Goal: Task Accomplishment & Management: Use online tool/utility

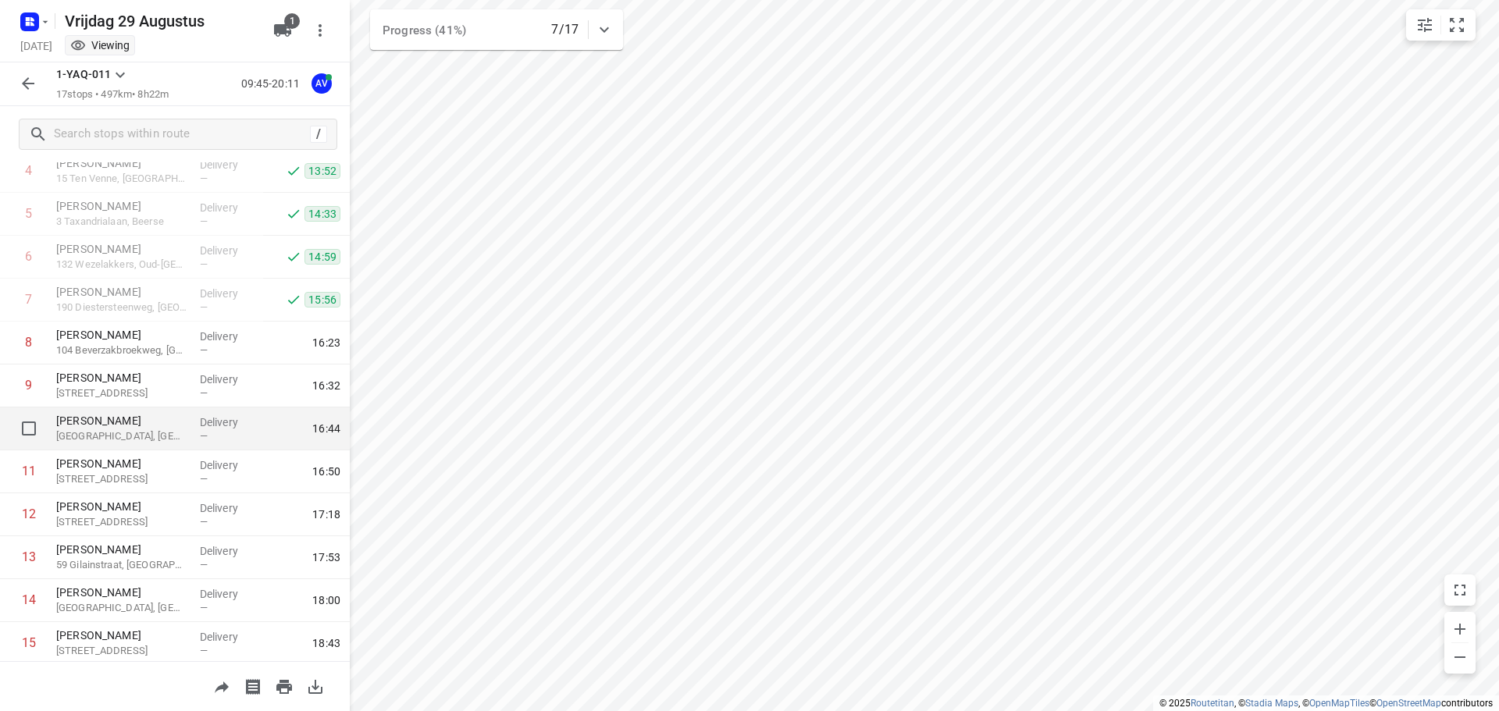
scroll to position [234, 0]
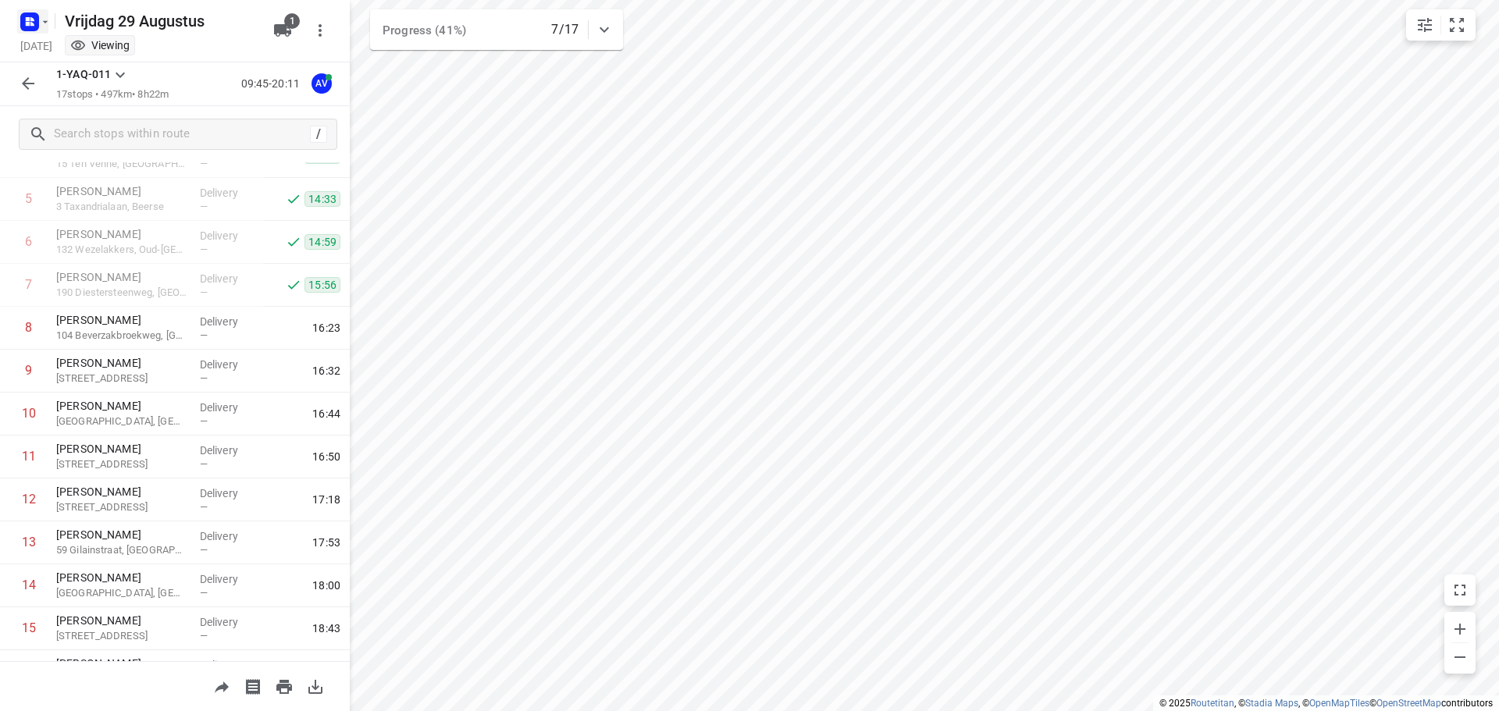
click at [36, 19] on icon "button" at bounding box center [29, 21] width 25 height 25
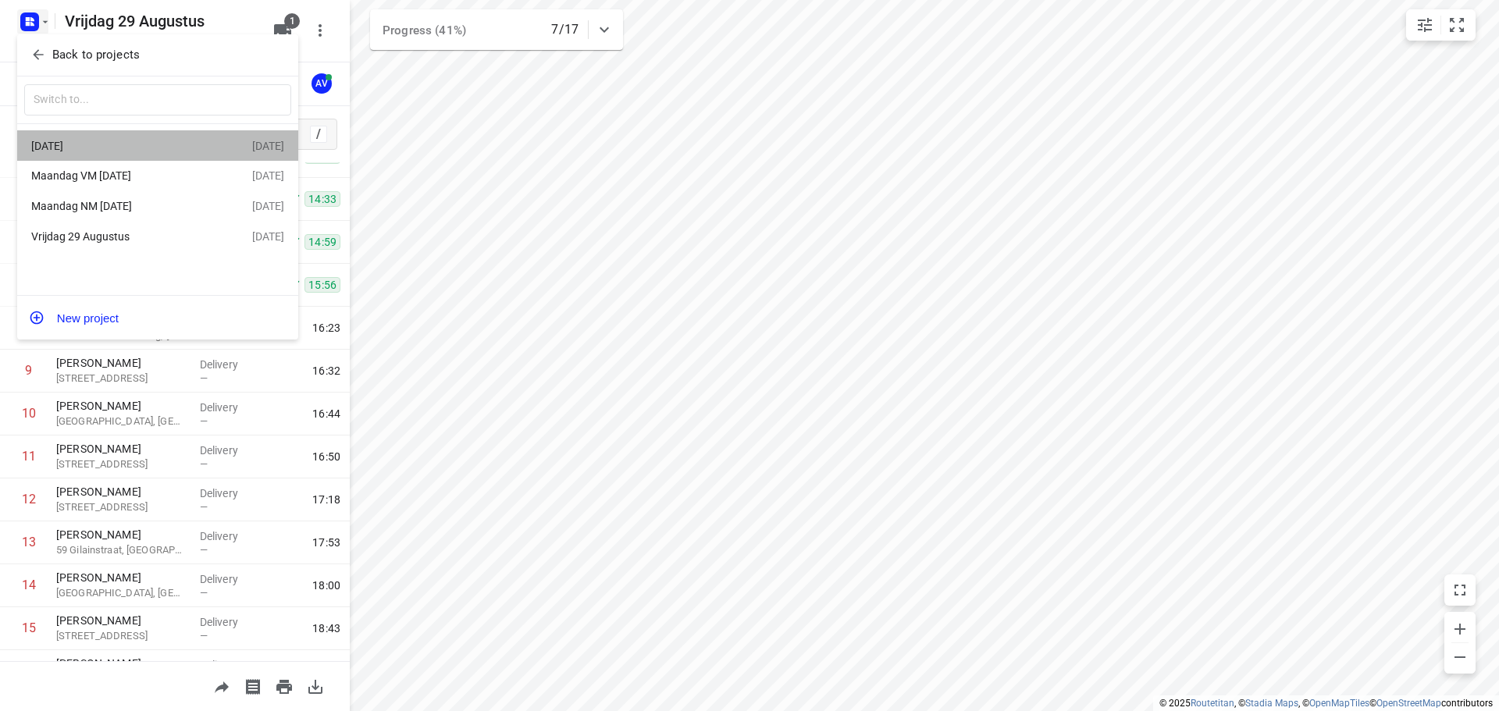
click at [140, 144] on div "[DATE]" at bounding box center [121, 146] width 180 height 12
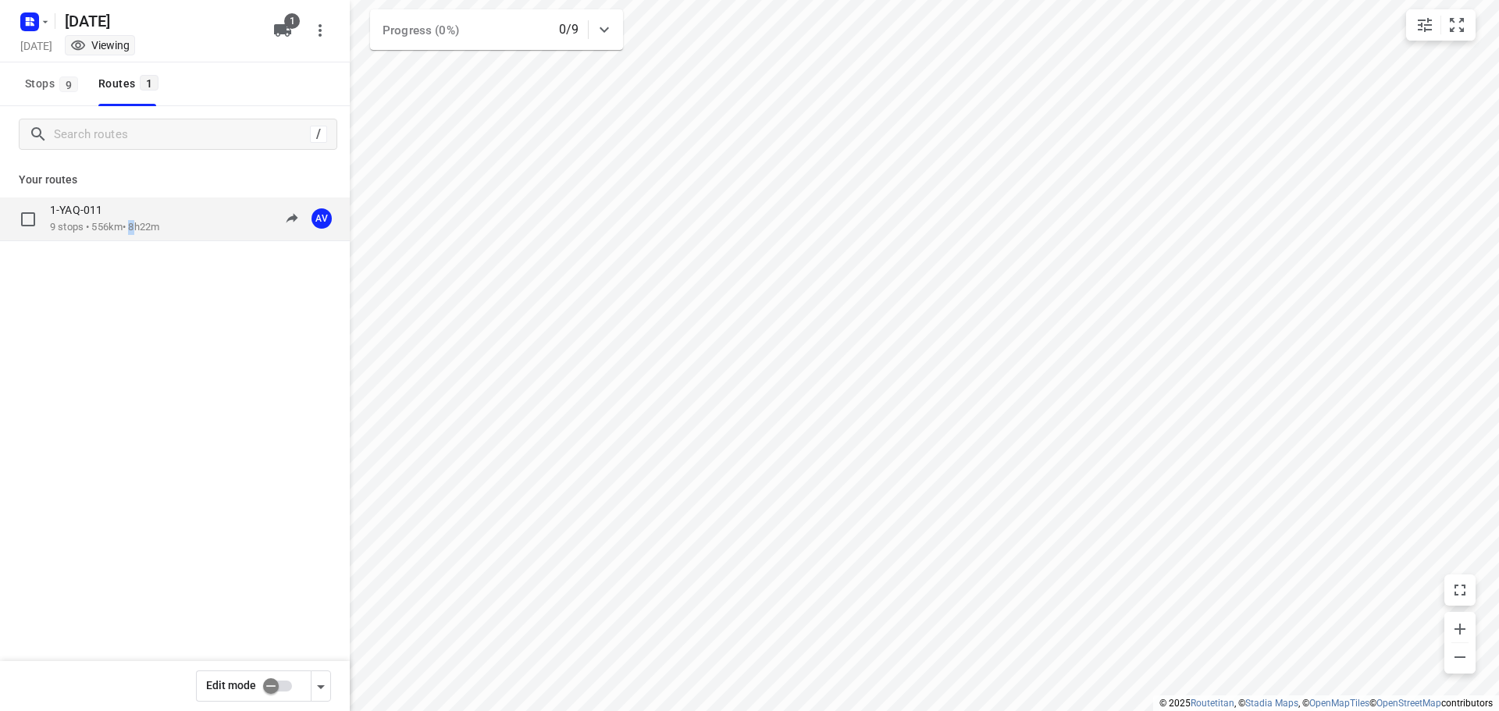
click at [137, 225] on p "9 stops • 556km • 8h22m" at bounding box center [104, 227] width 109 height 15
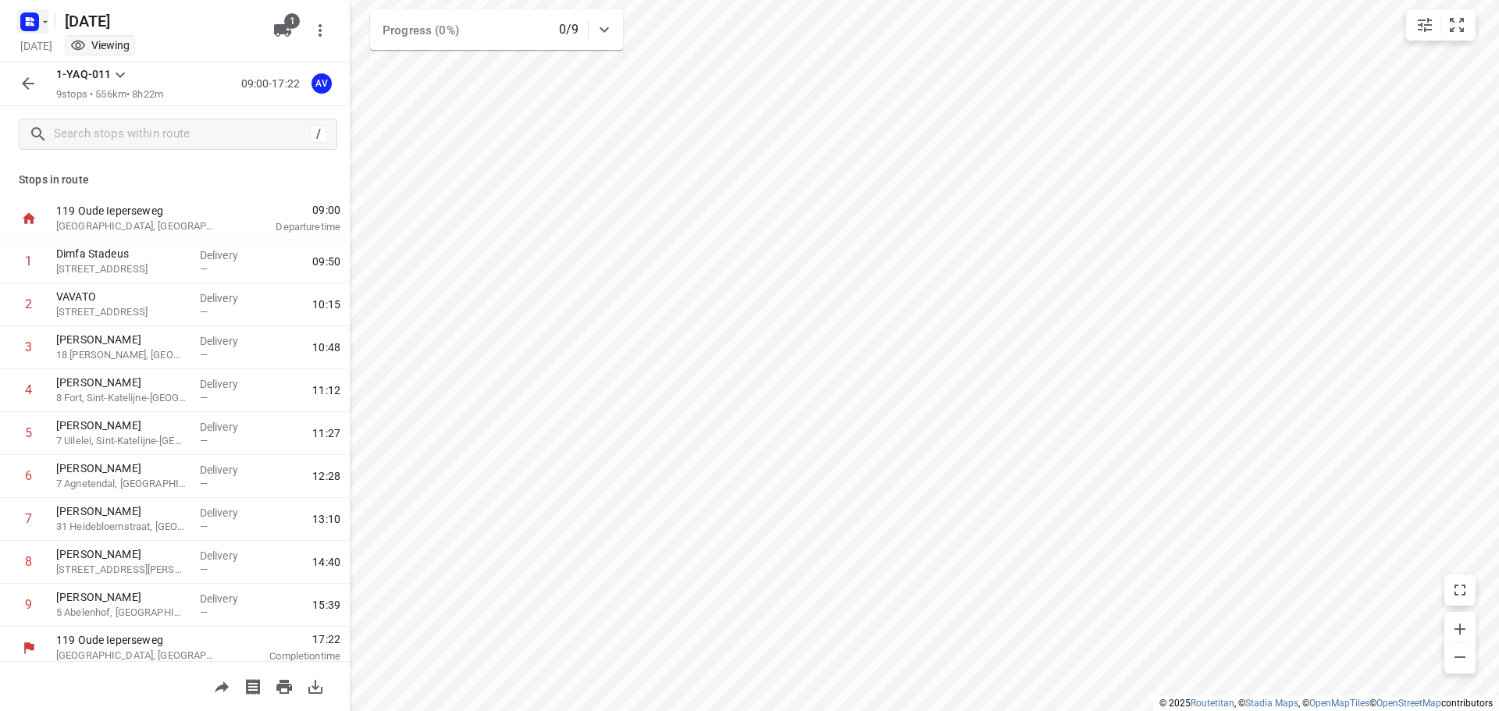
click at [40, 29] on icon "button" at bounding box center [29, 21] width 25 height 25
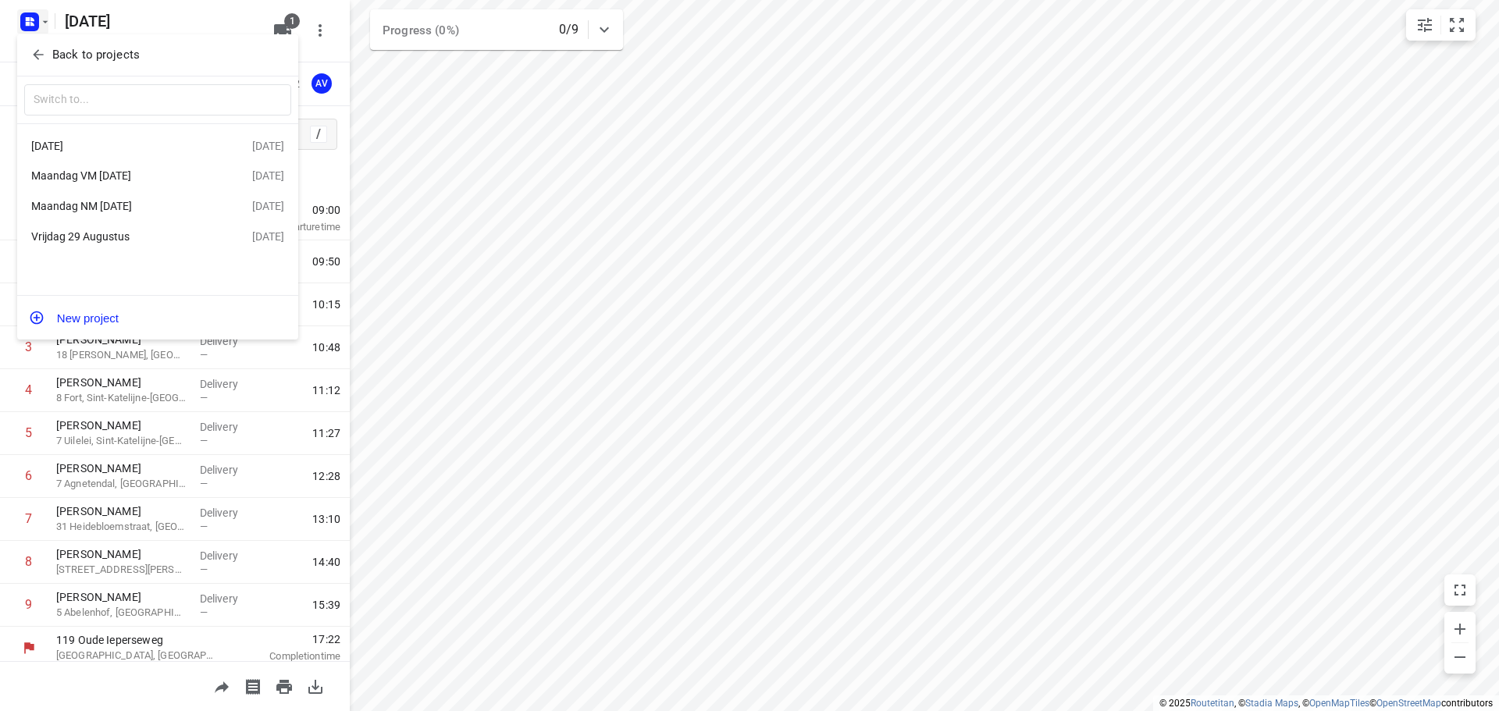
click at [39, 23] on div at bounding box center [749, 355] width 1499 height 711
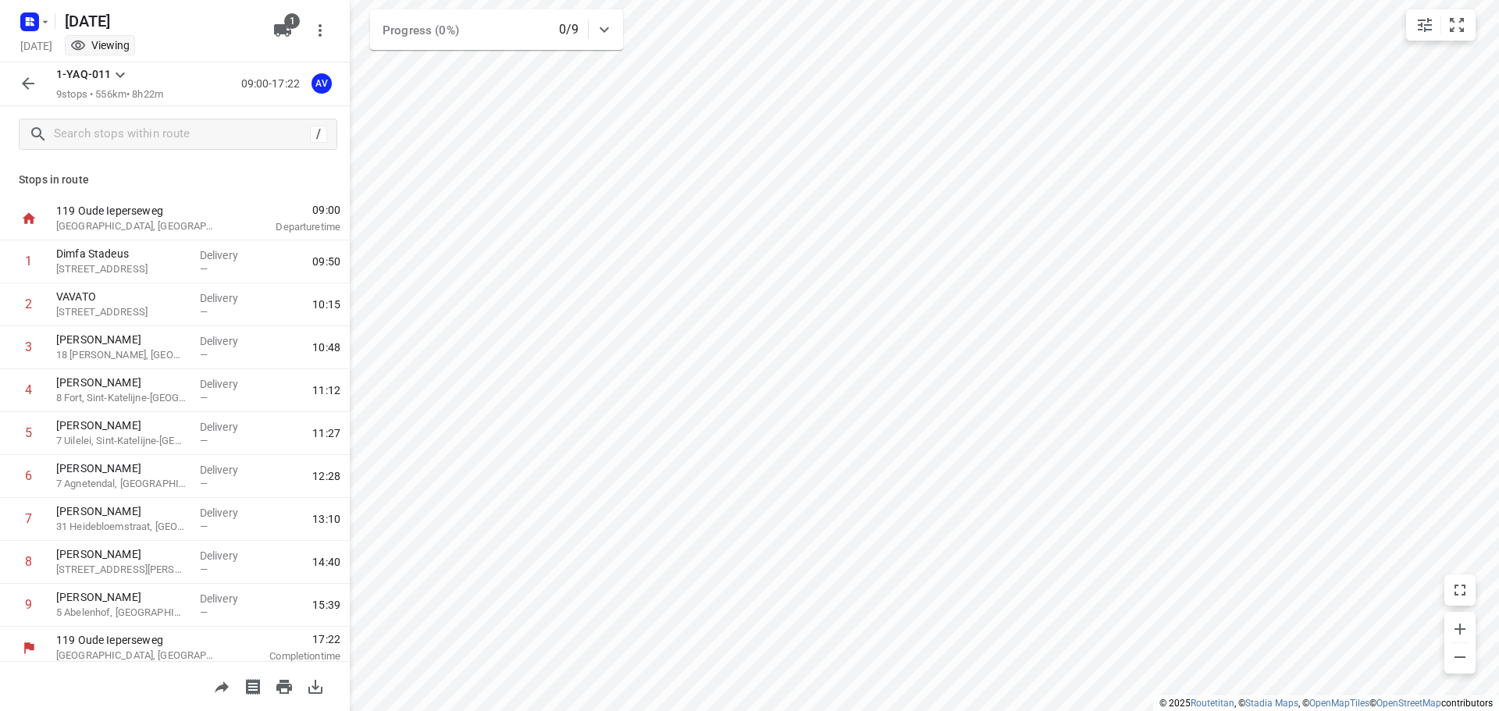
click at [40, 18] on icon "button" at bounding box center [45, 22] width 12 height 12
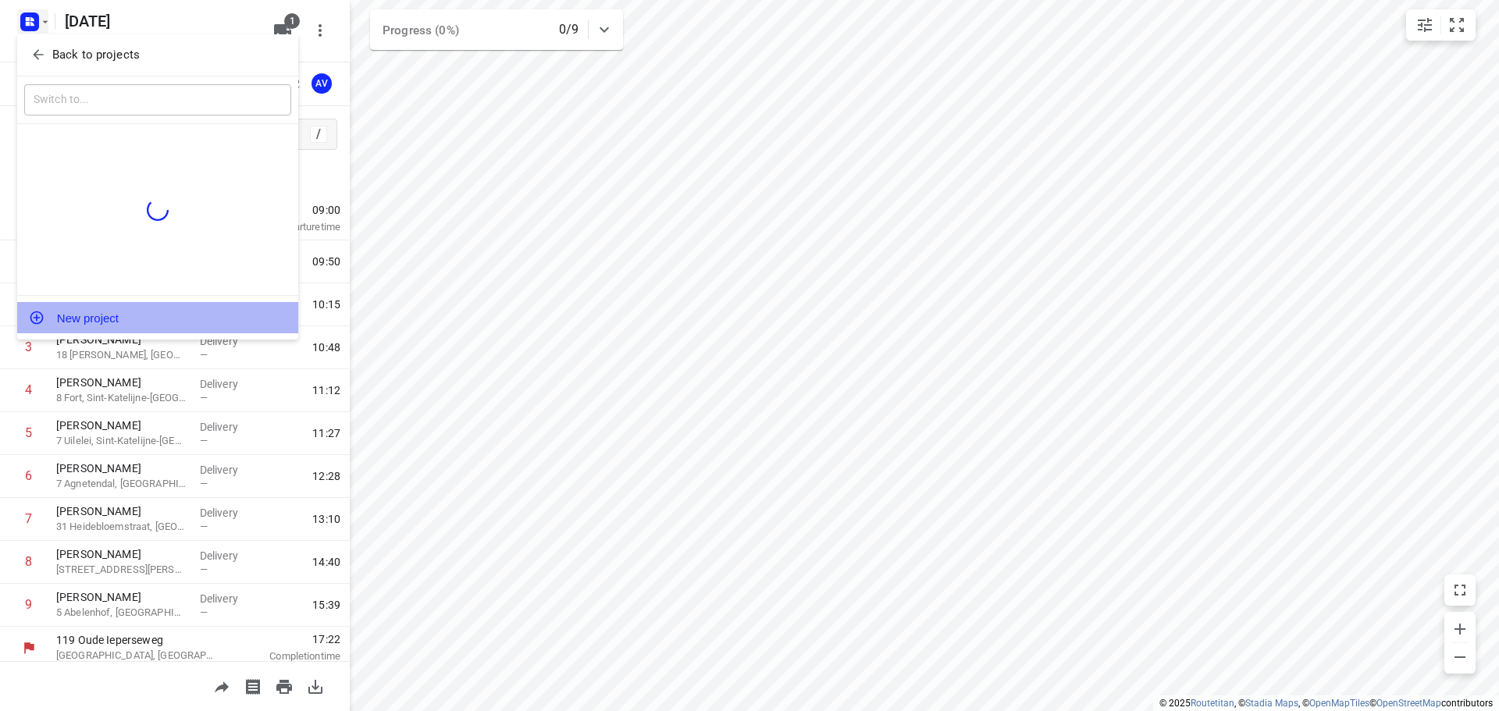
click at [110, 323] on button "New project" at bounding box center [157, 317] width 281 height 31
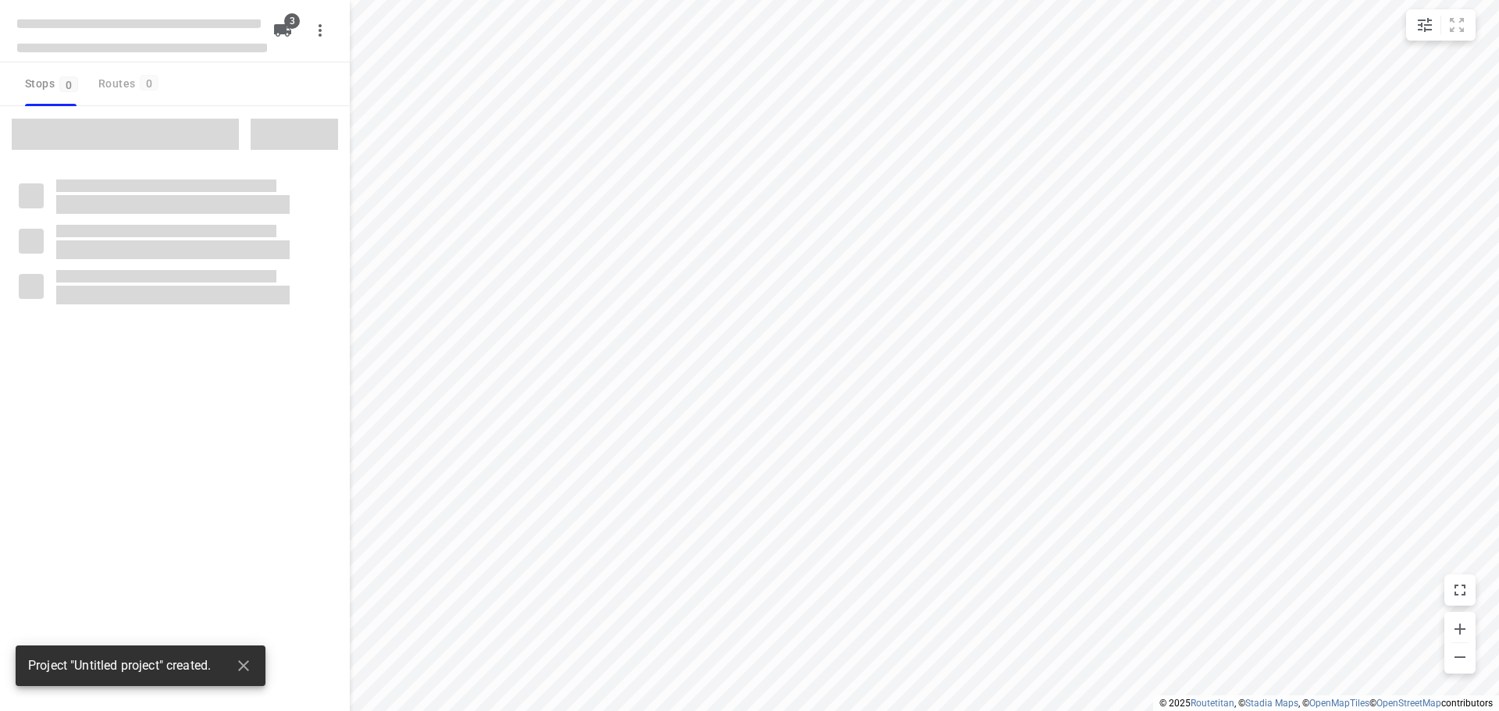
type input "distance"
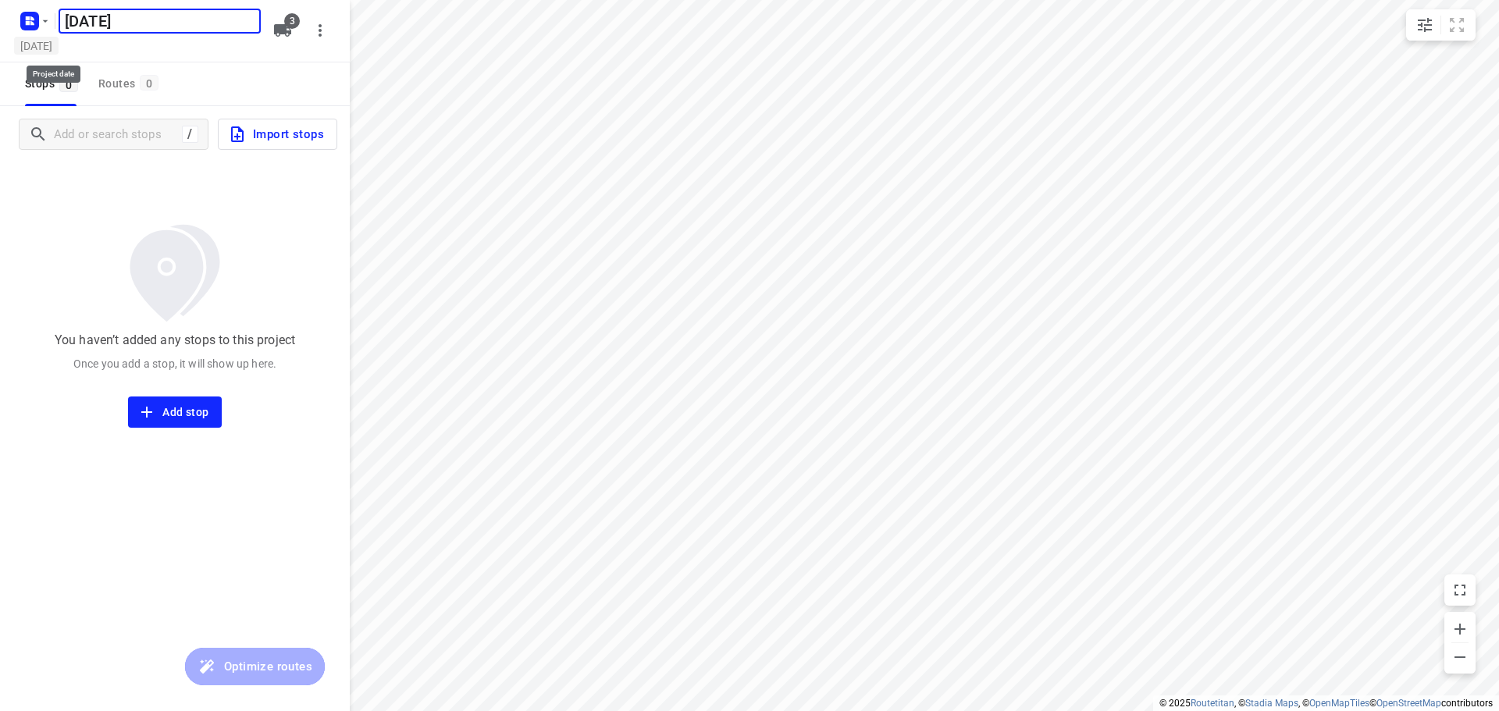
type input "[DATE]"
click at [58, 49] on h5 "[DATE]" at bounding box center [36, 46] width 44 height 18
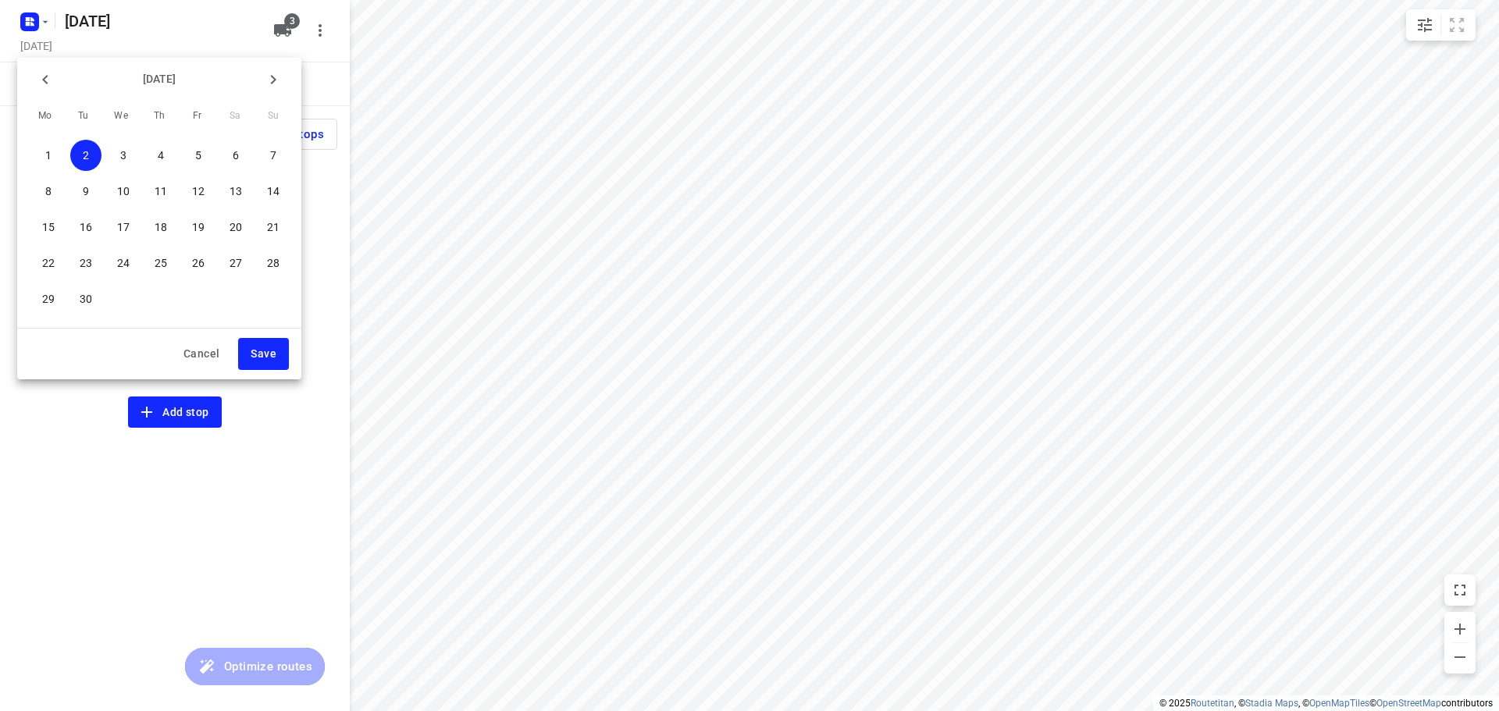
click at [130, 152] on span "3" at bounding box center [123, 156] width 31 height 16
click at [265, 350] on span "Save" at bounding box center [264, 354] width 26 height 20
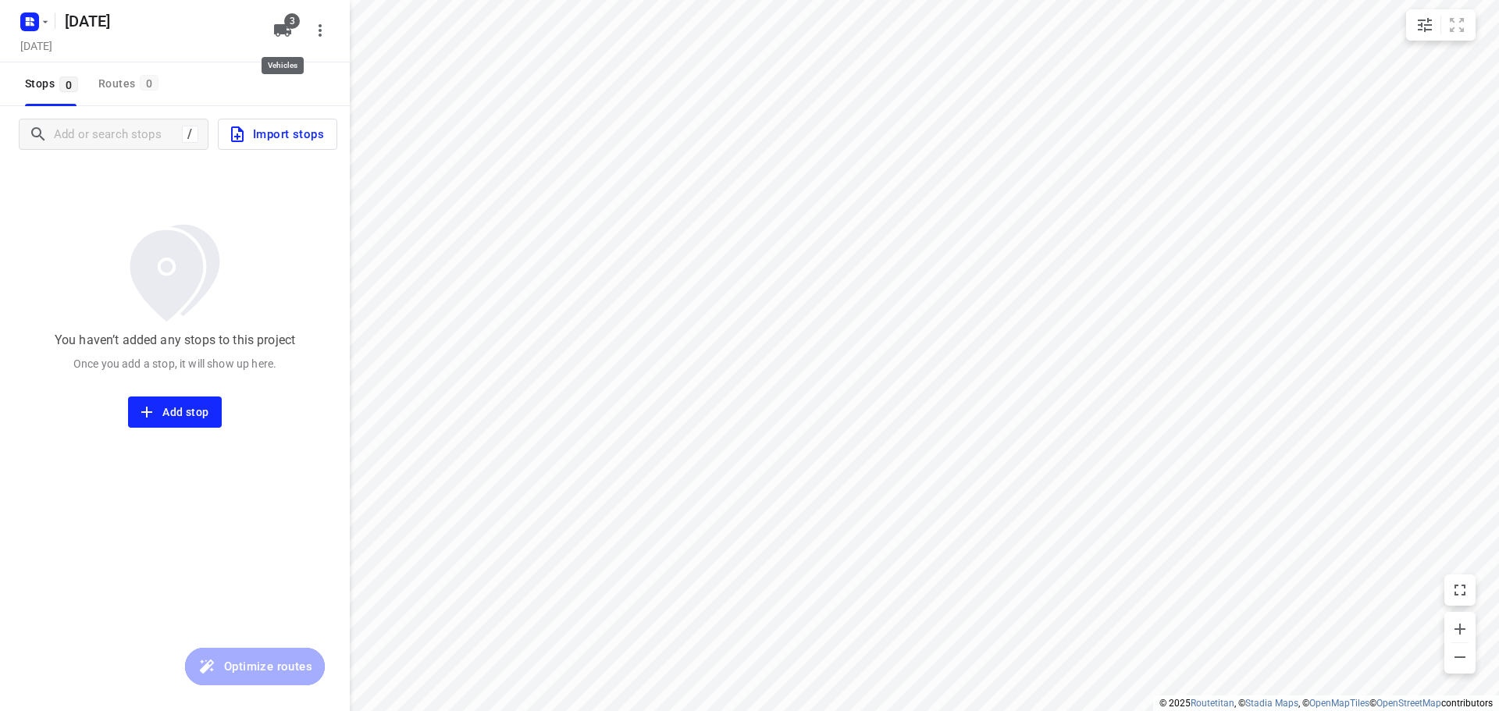
drag, startPoint x: 289, startPoint y: 27, endPoint x: 290, endPoint y: 37, distance: 10.3
click at [289, 27] on span "3" at bounding box center [292, 21] width 16 height 16
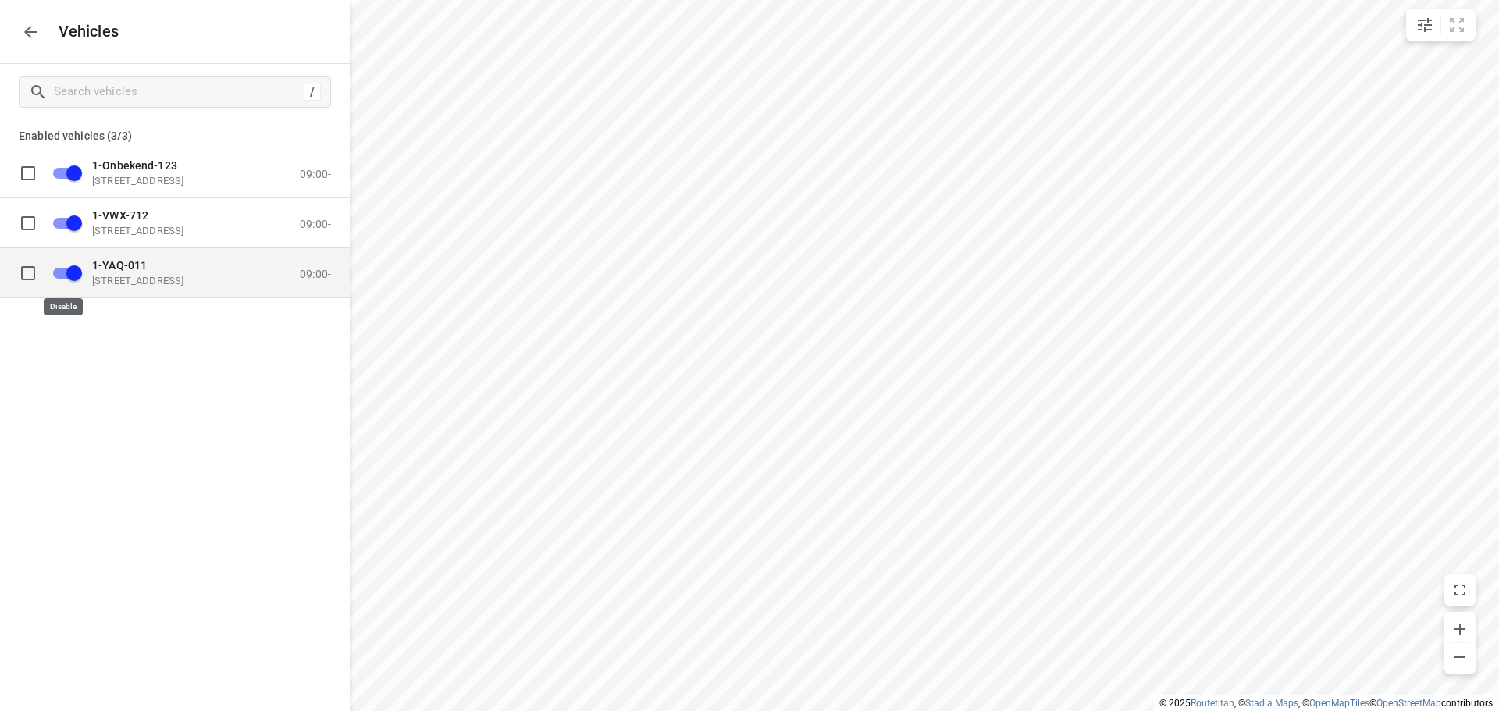
click at [62, 272] on input "grid" at bounding box center [74, 273] width 89 height 30
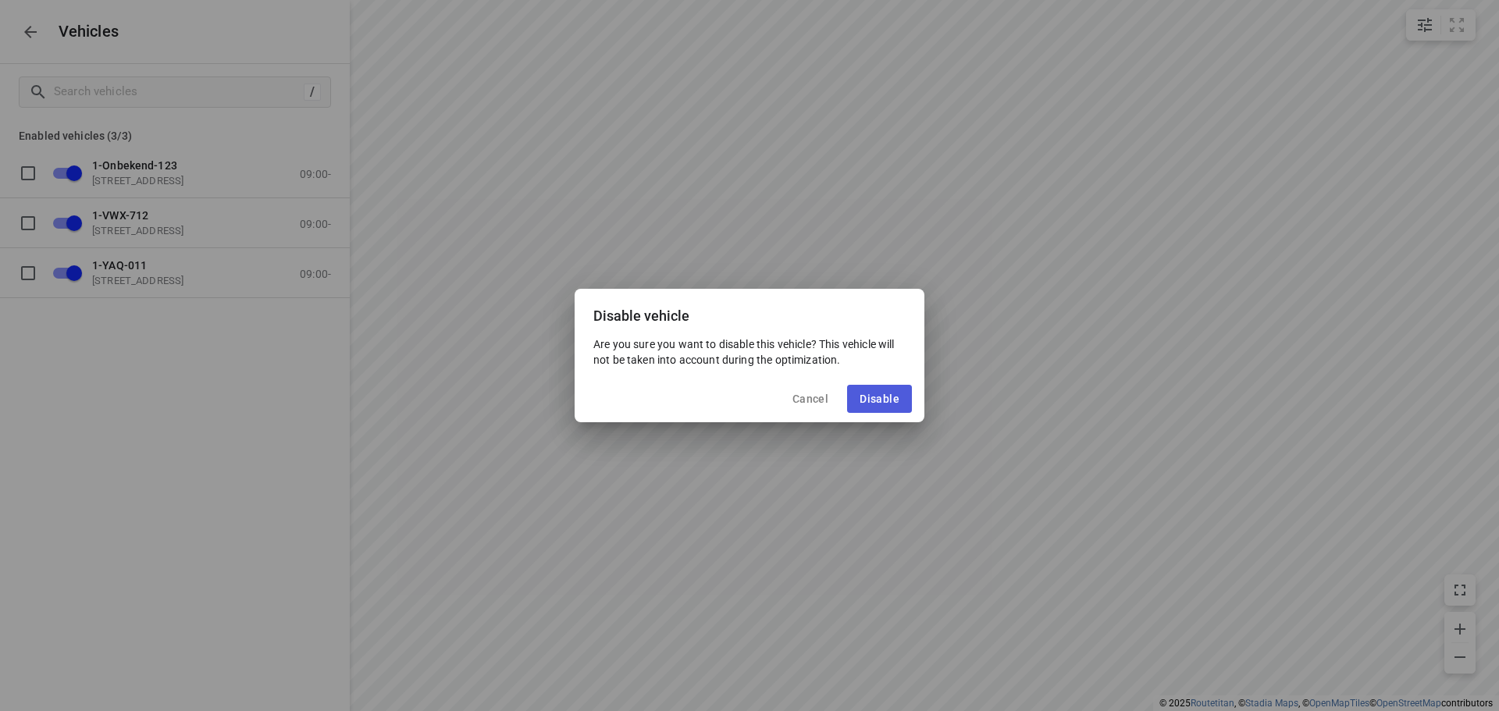
click at [862, 395] on span "Disable" at bounding box center [879, 399] width 40 height 12
checkbox input "false"
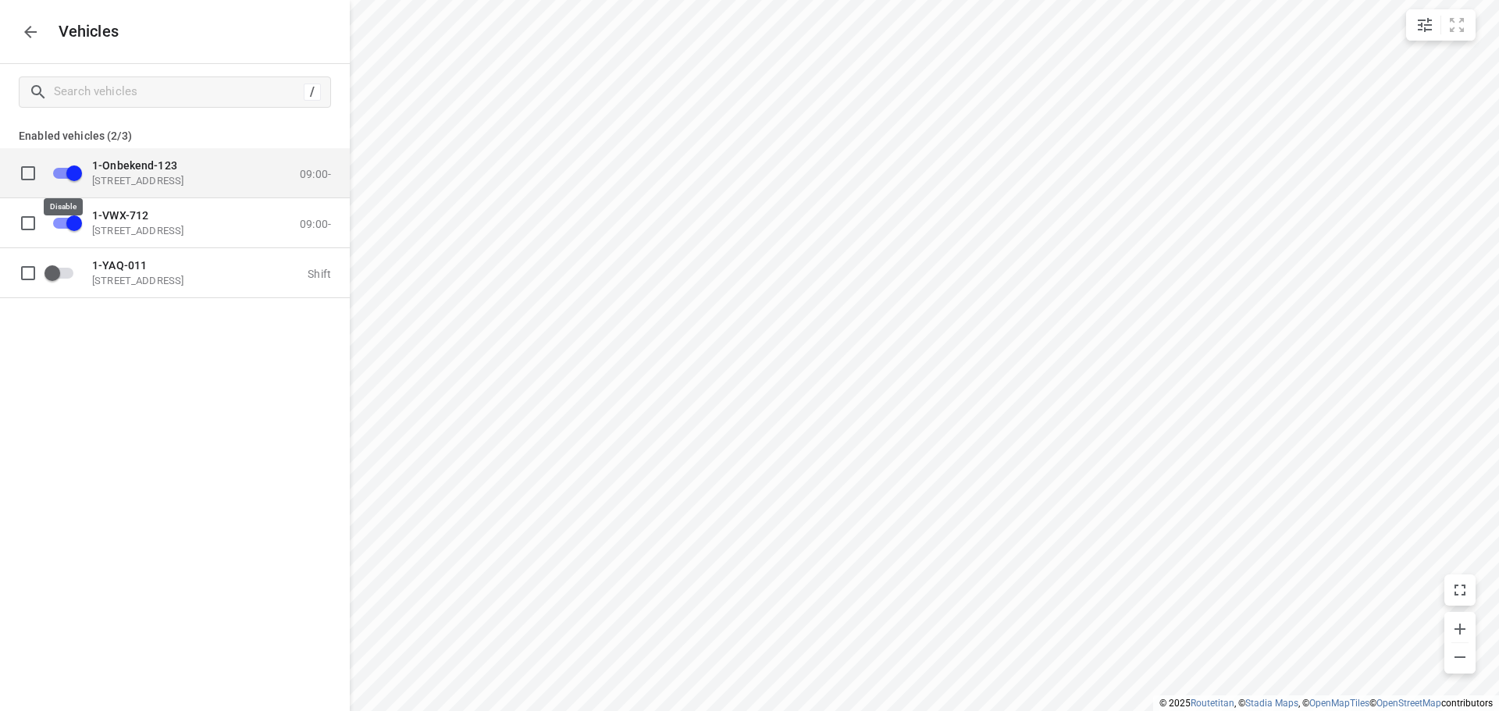
click at [62, 169] on input "grid" at bounding box center [74, 173] width 89 height 30
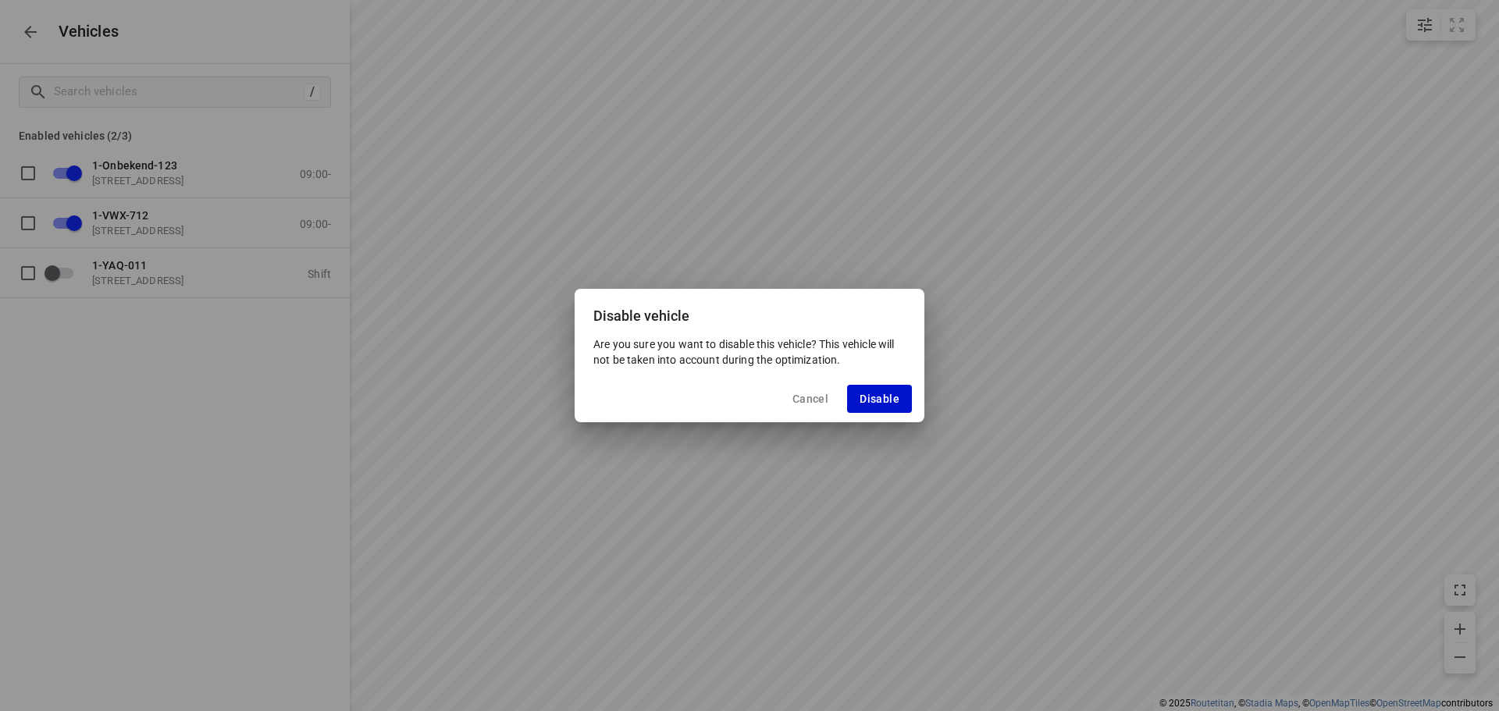
click at [887, 396] on span "Disable" at bounding box center [879, 399] width 40 height 12
checkbox input "false"
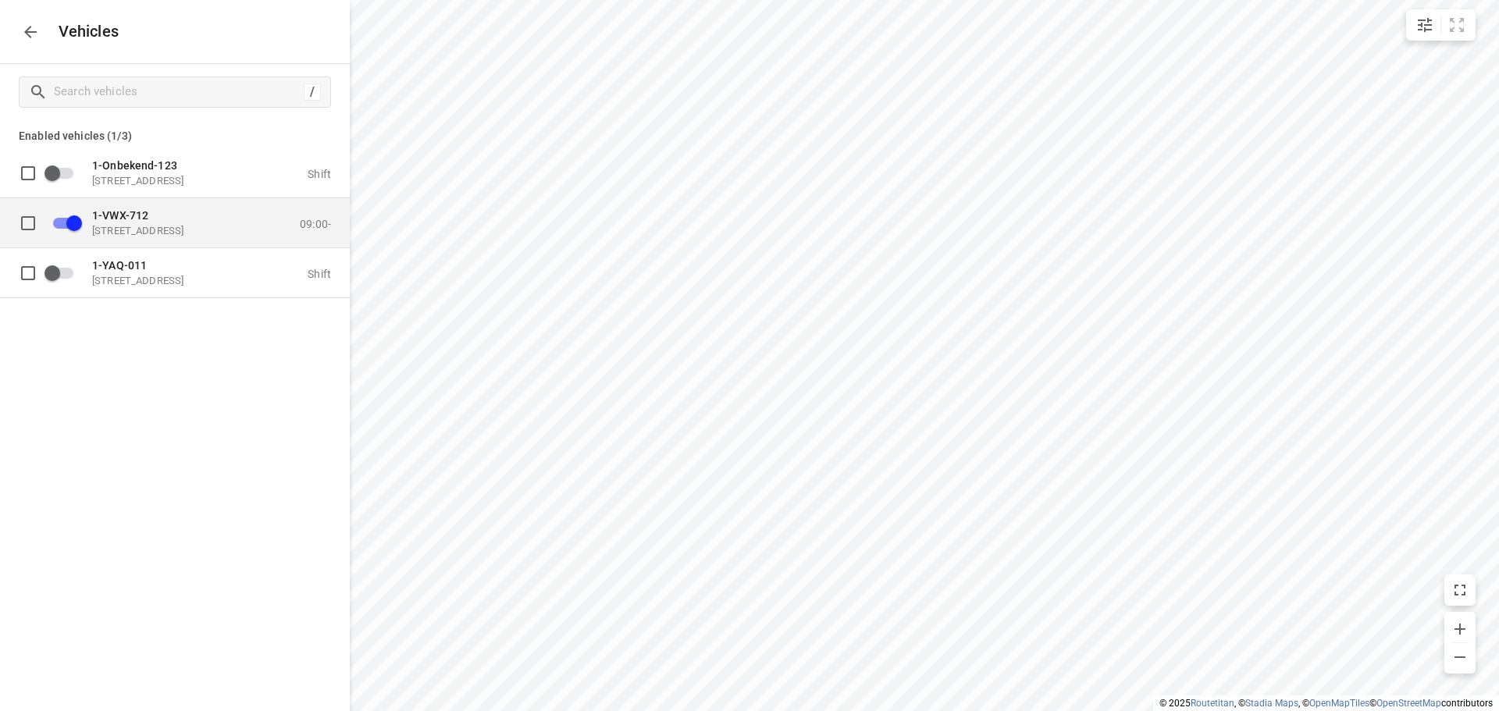
click at [184, 215] on p "1-VWX-712" at bounding box center [170, 214] width 156 height 12
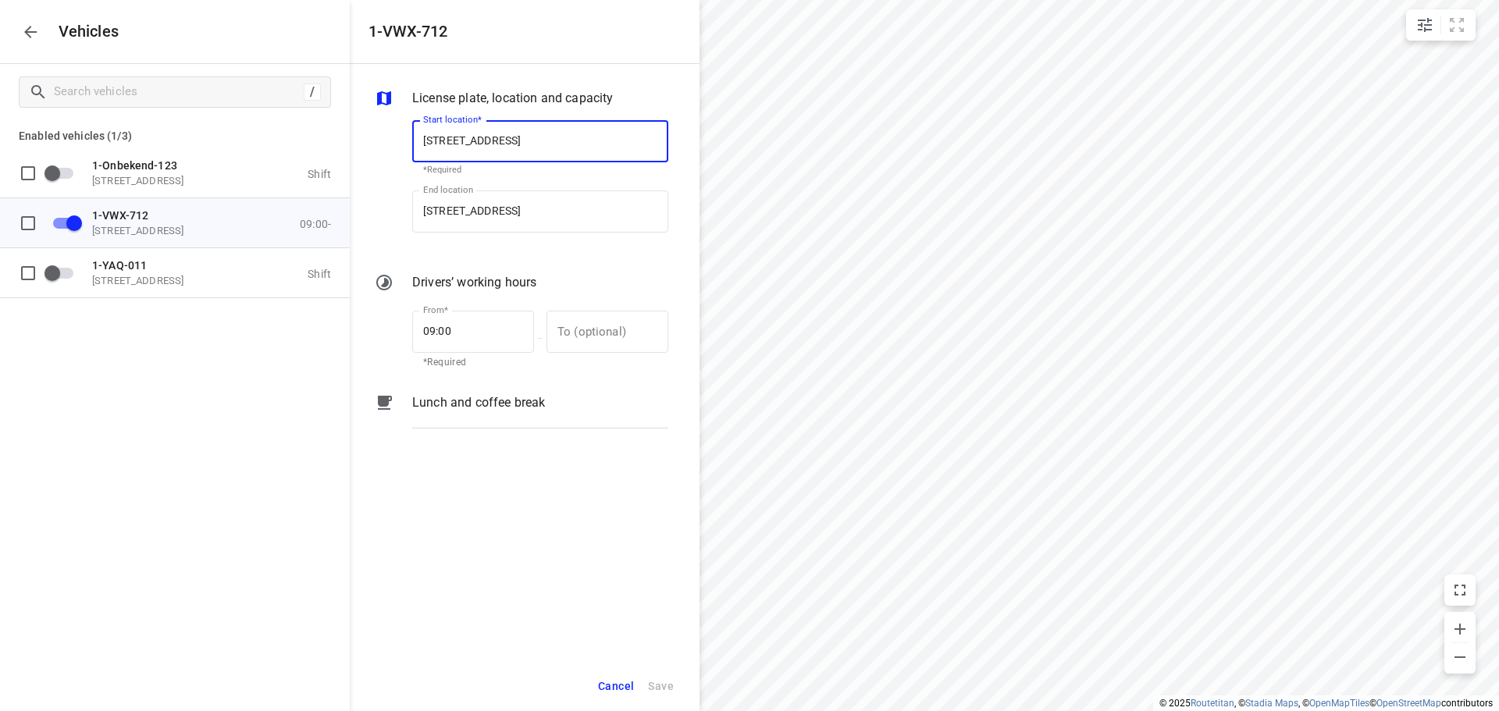
click at [528, 140] on input "[STREET_ADDRESS]" at bounding box center [540, 141] width 256 height 42
type input "[STREET_ADDRESS]"
click at [515, 180] on b "[STREET_ADDRESS]" at bounding box center [469, 186] width 92 height 12
type input "[STREET_ADDRESS]"
click at [528, 210] on input "[STREET_ADDRESS]" at bounding box center [540, 211] width 256 height 42
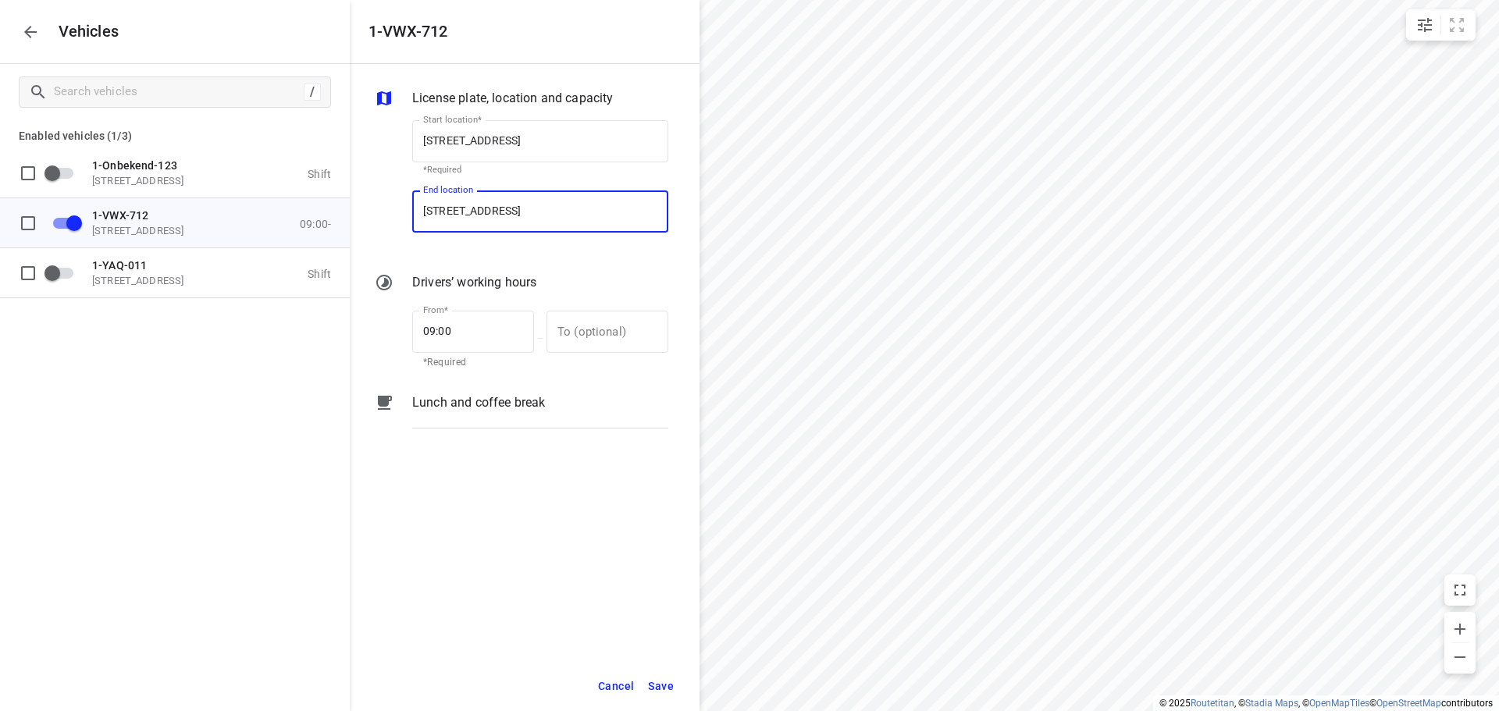
click at [528, 209] on input "[STREET_ADDRESS]" at bounding box center [540, 211] width 256 height 42
type input "[STREET_ADDRESS]"
click at [515, 255] on b "[STREET_ADDRESS]" at bounding box center [469, 257] width 92 height 12
type input "[STREET_ADDRESS]"
click at [653, 681] on span "Save" at bounding box center [661, 687] width 26 height 20
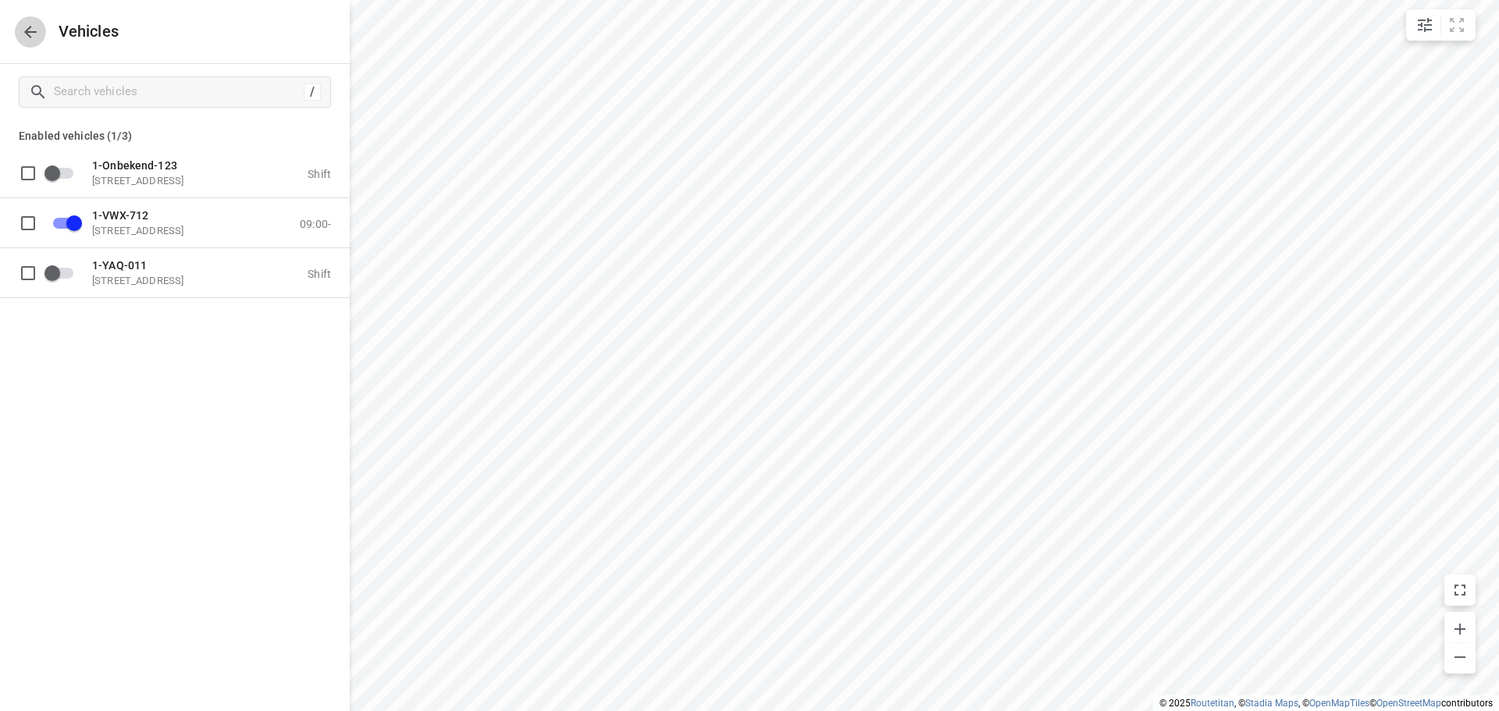
click at [26, 31] on icon "button" at bounding box center [30, 32] width 12 height 12
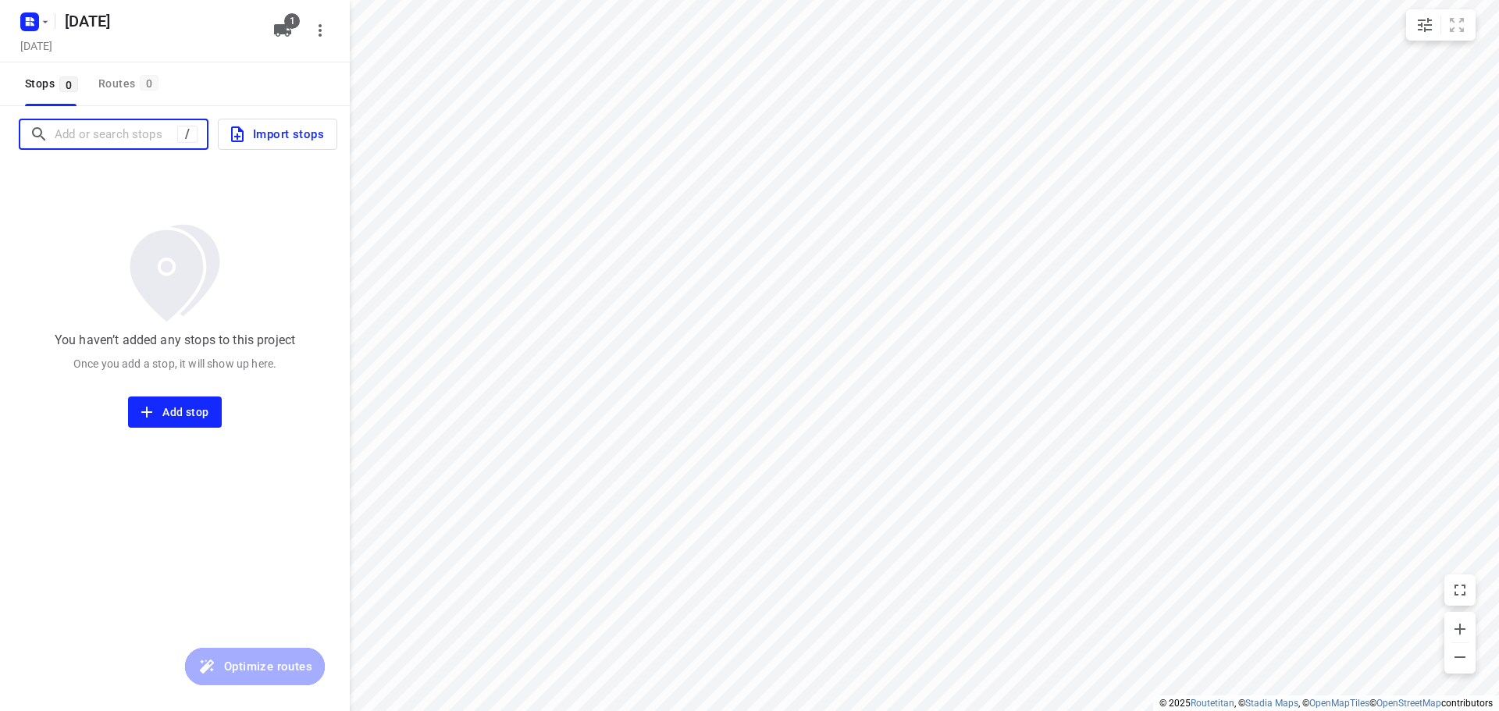
click at [80, 130] on input "Add or search stops" at bounding box center [116, 135] width 123 height 24
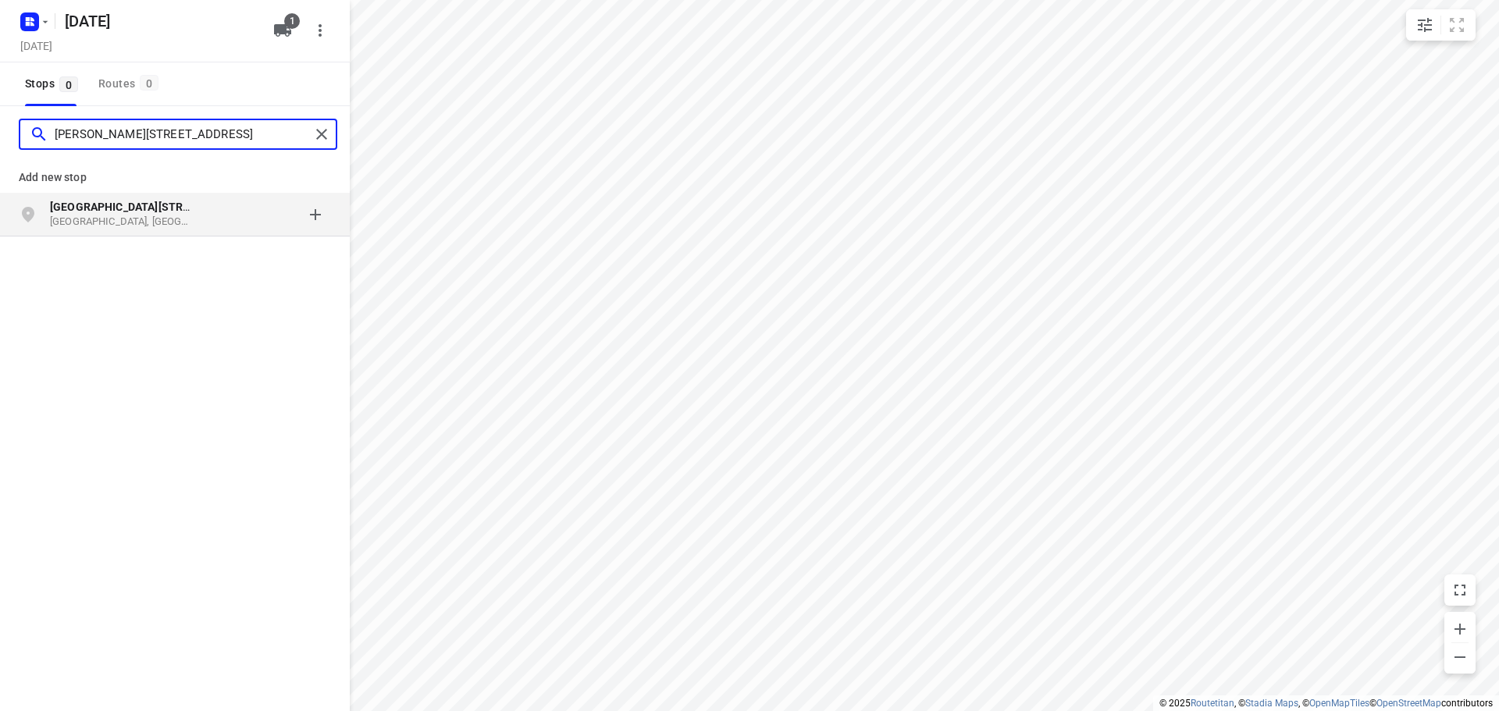
type input "[PERSON_NAME][STREET_ADDRESS]"
click at [133, 218] on p "[GEOGRAPHIC_DATA], [GEOGRAPHIC_DATA]" at bounding box center [122, 222] width 144 height 15
type input "[STREET_ADDRESS]"
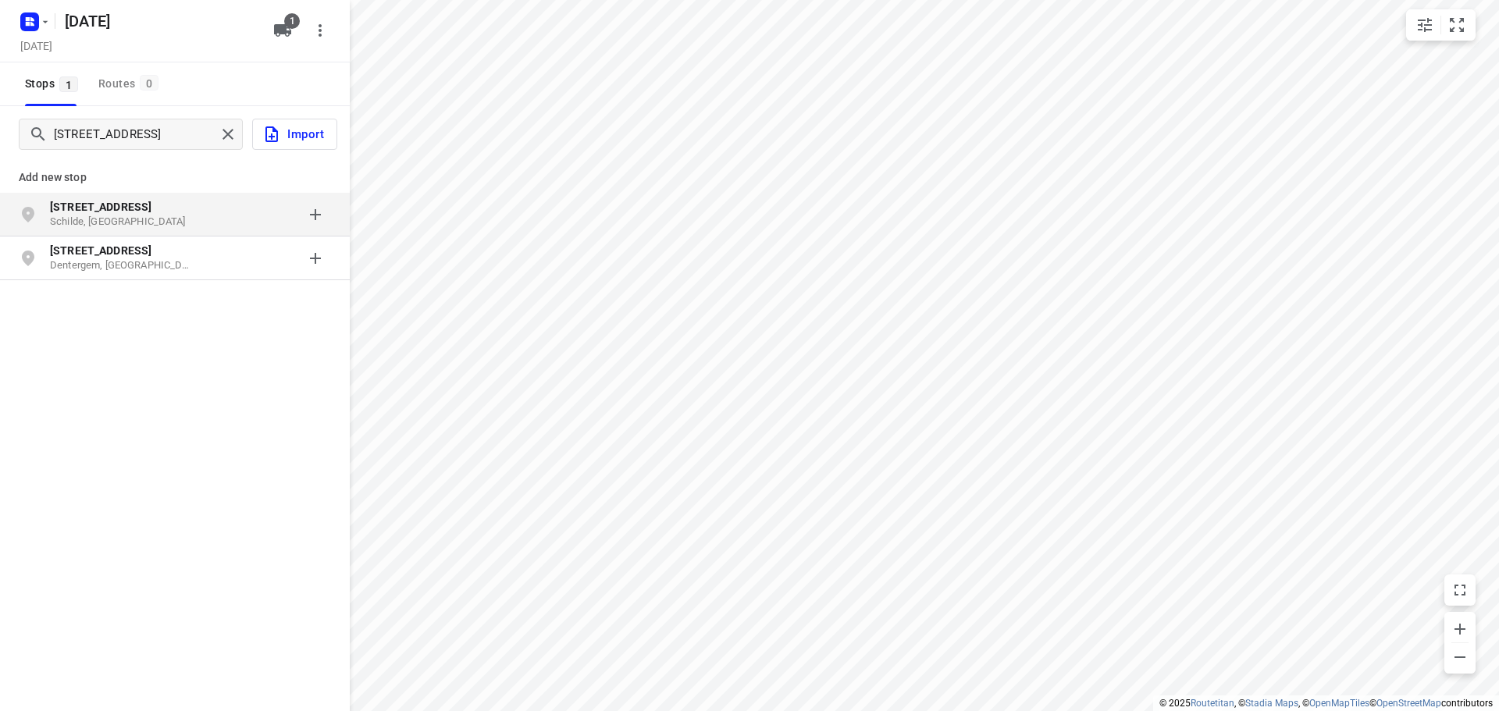
click at [163, 215] on p "Schilde, [GEOGRAPHIC_DATA]" at bounding box center [122, 222] width 144 height 15
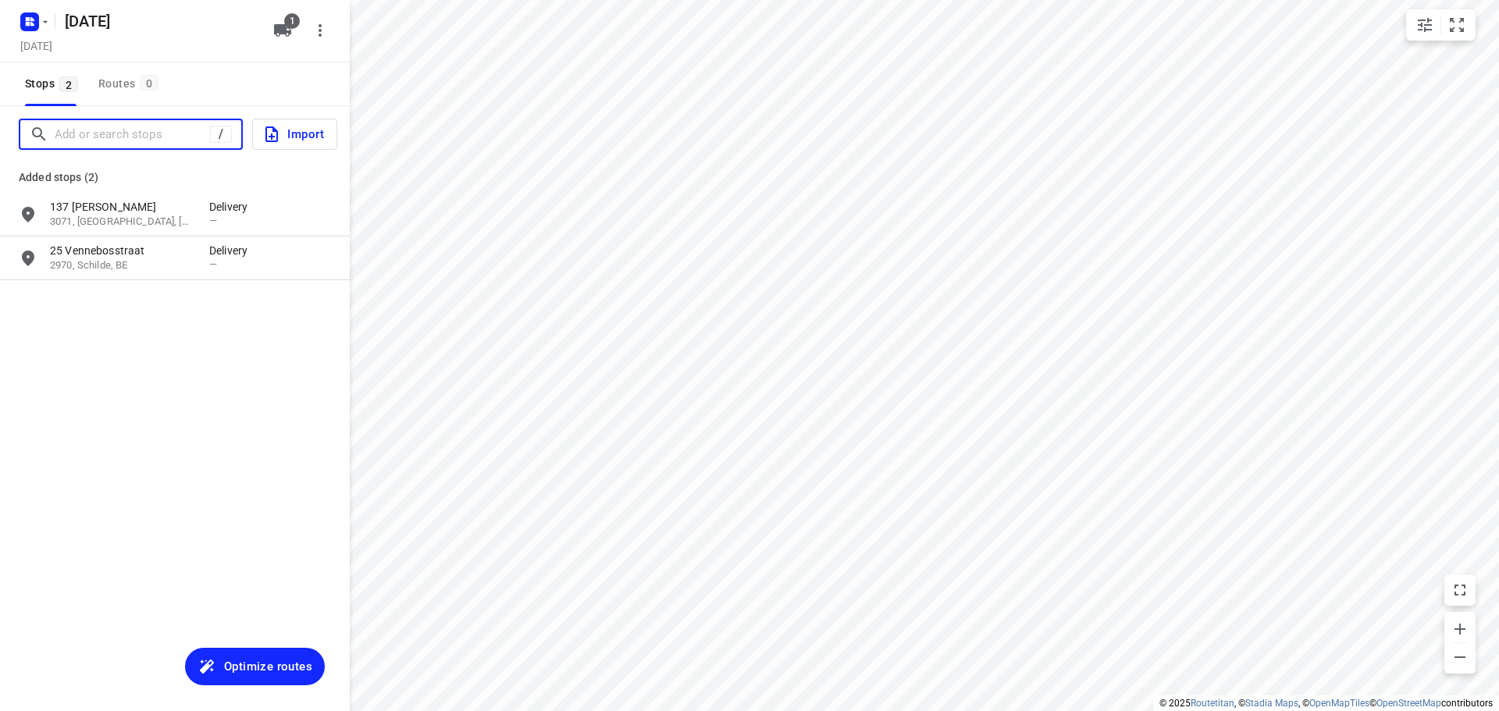
click at [127, 133] on input "Add or search stops" at bounding box center [132, 135] width 155 height 24
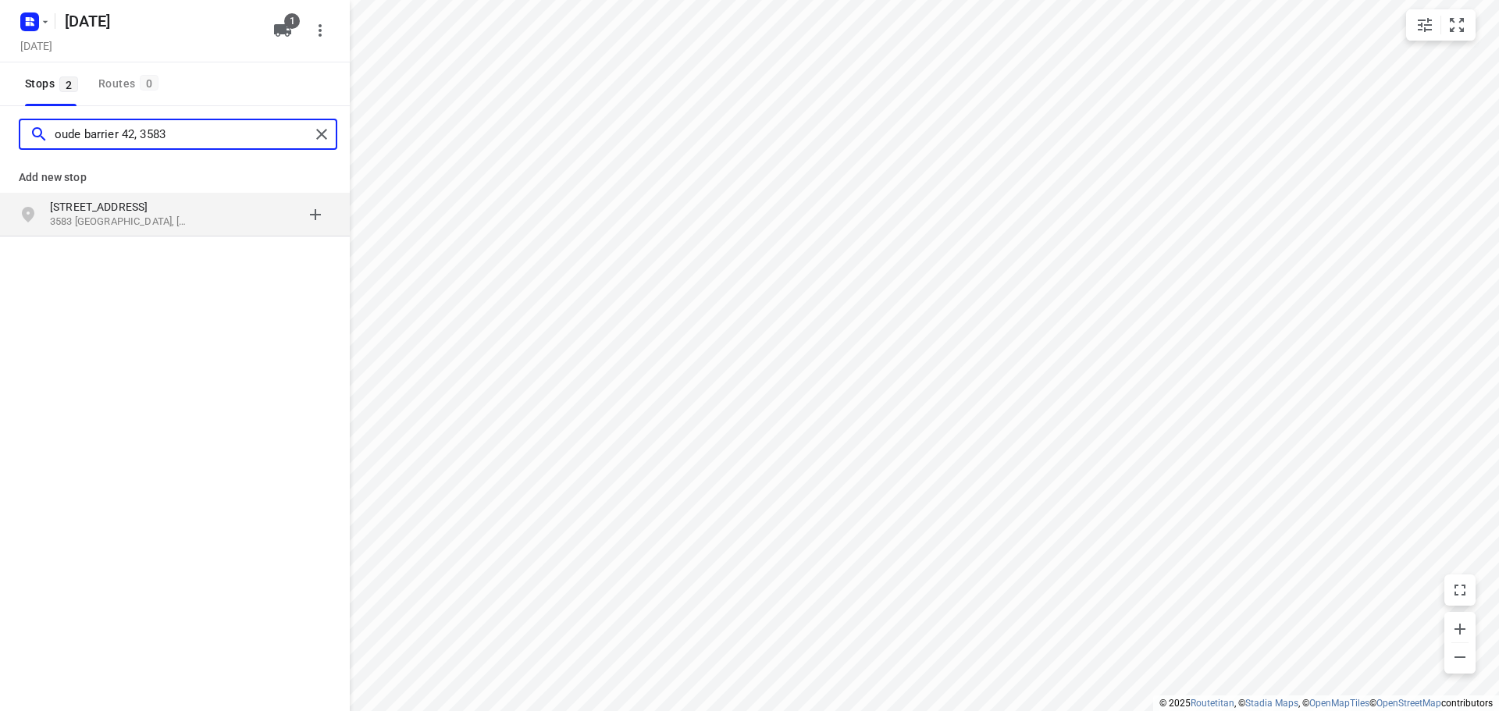
type input "oude barrier 42, 3583"
click at [167, 219] on p "3583 [GEOGRAPHIC_DATA], [GEOGRAPHIC_DATA]" at bounding box center [122, 222] width 144 height 15
type input "[STREET_ADDRESS]"
click at [171, 218] on p "[GEOGRAPHIC_DATA], [GEOGRAPHIC_DATA]" at bounding box center [122, 222] width 144 height 15
type input "[STREET_ADDRESS]"
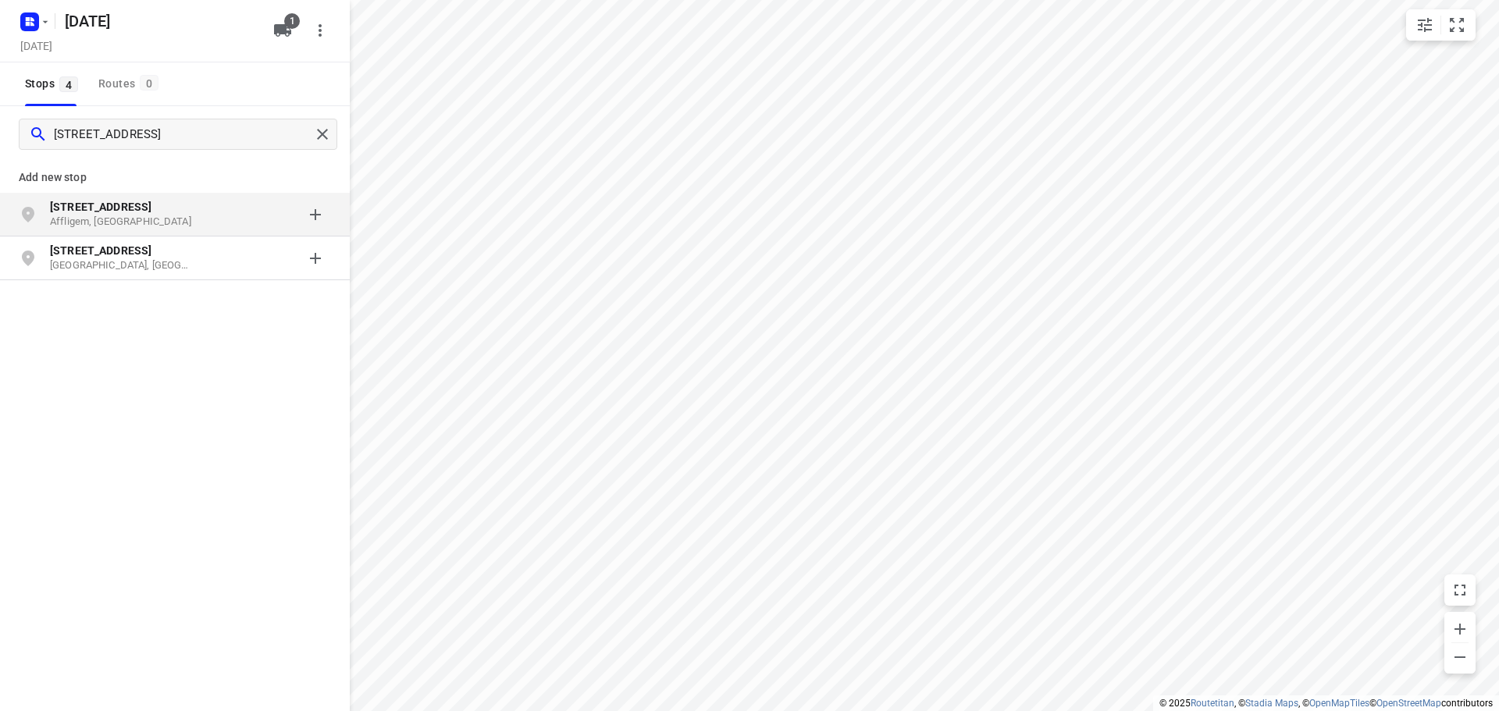
click at [188, 207] on p "[STREET_ADDRESS]" at bounding box center [122, 207] width 144 height 16
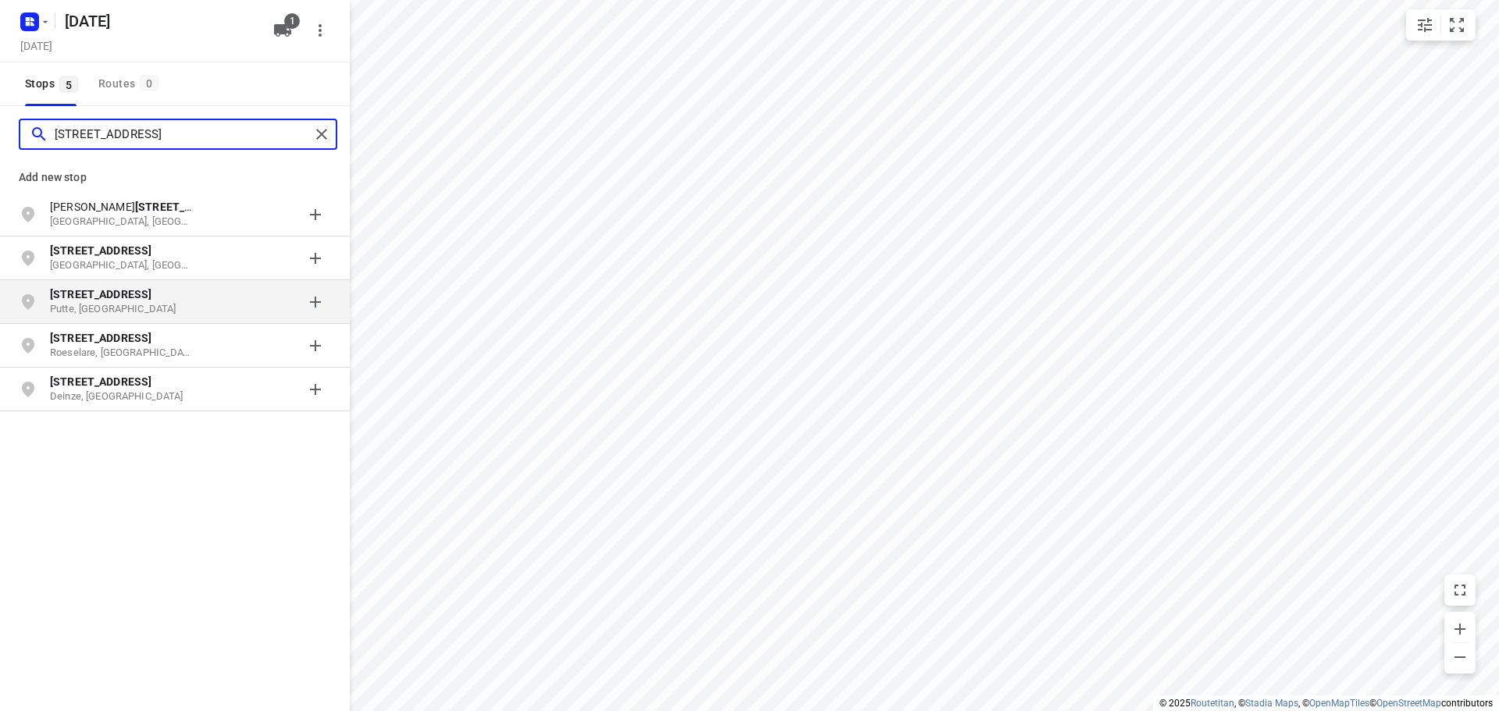
type input "[STREET_ADDRESS]"
click at [136, 300] on p "[STREET_ADDRESS]" at bounding box center [122, 294] width 144 height 16
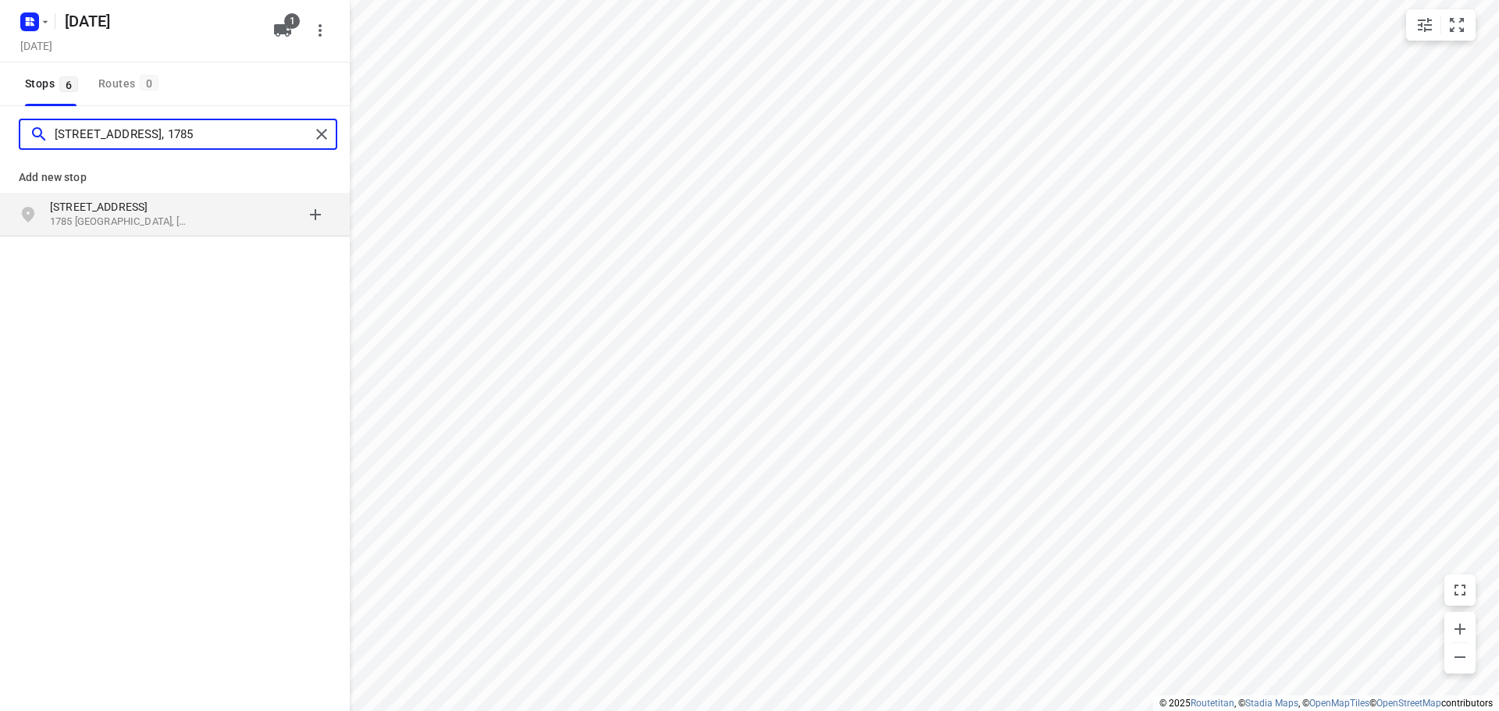
type input "[STREET_ADDRESS], 1785"
click at [170, 211] on p "[STREET_ADDRESS]" at bounding box center [122, 207] width 144 height 16
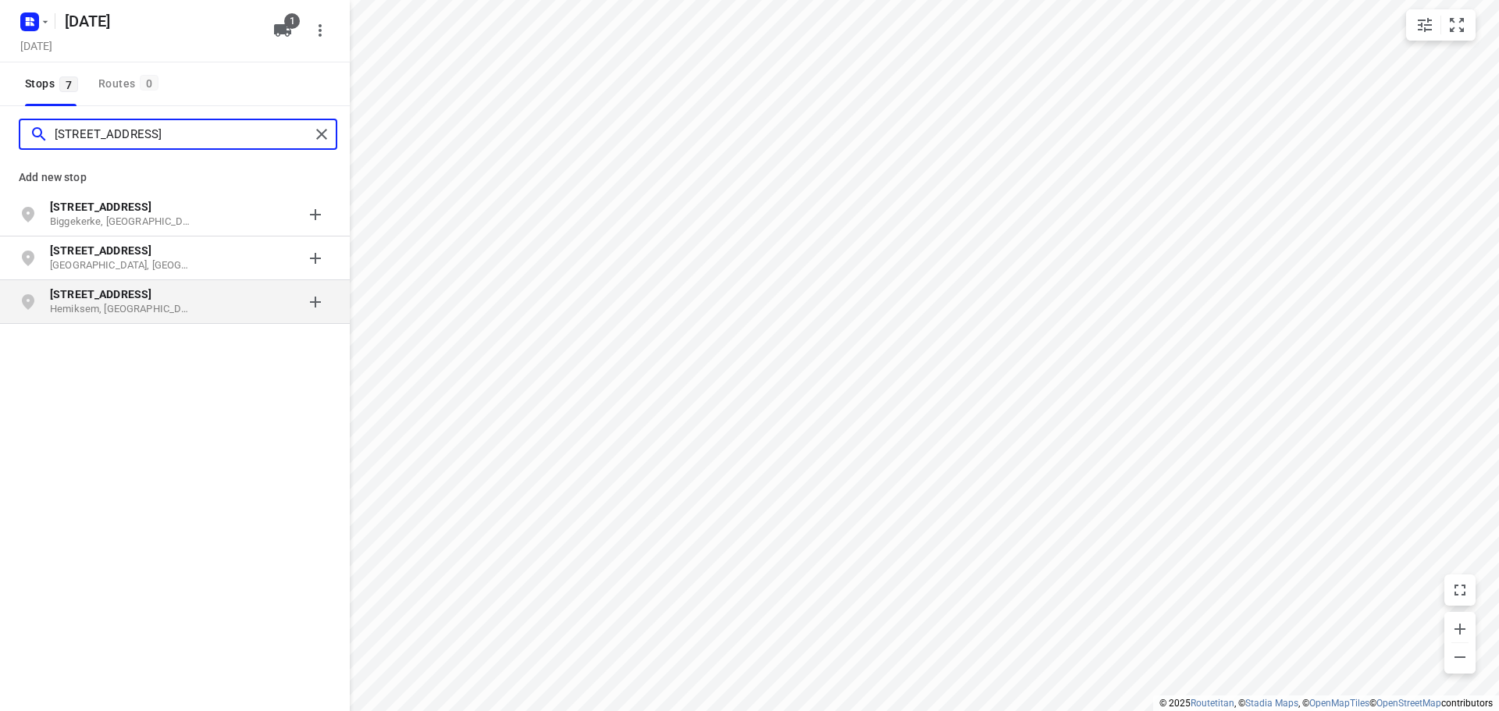
type input "[STREET_ADDRESS]"
click at [189, 307] on p "Hemiksem, [GEOGRAPHIC_DATA]" at bounding box center [122, 309] width 144 height 15
type input "oosterlaan 31"
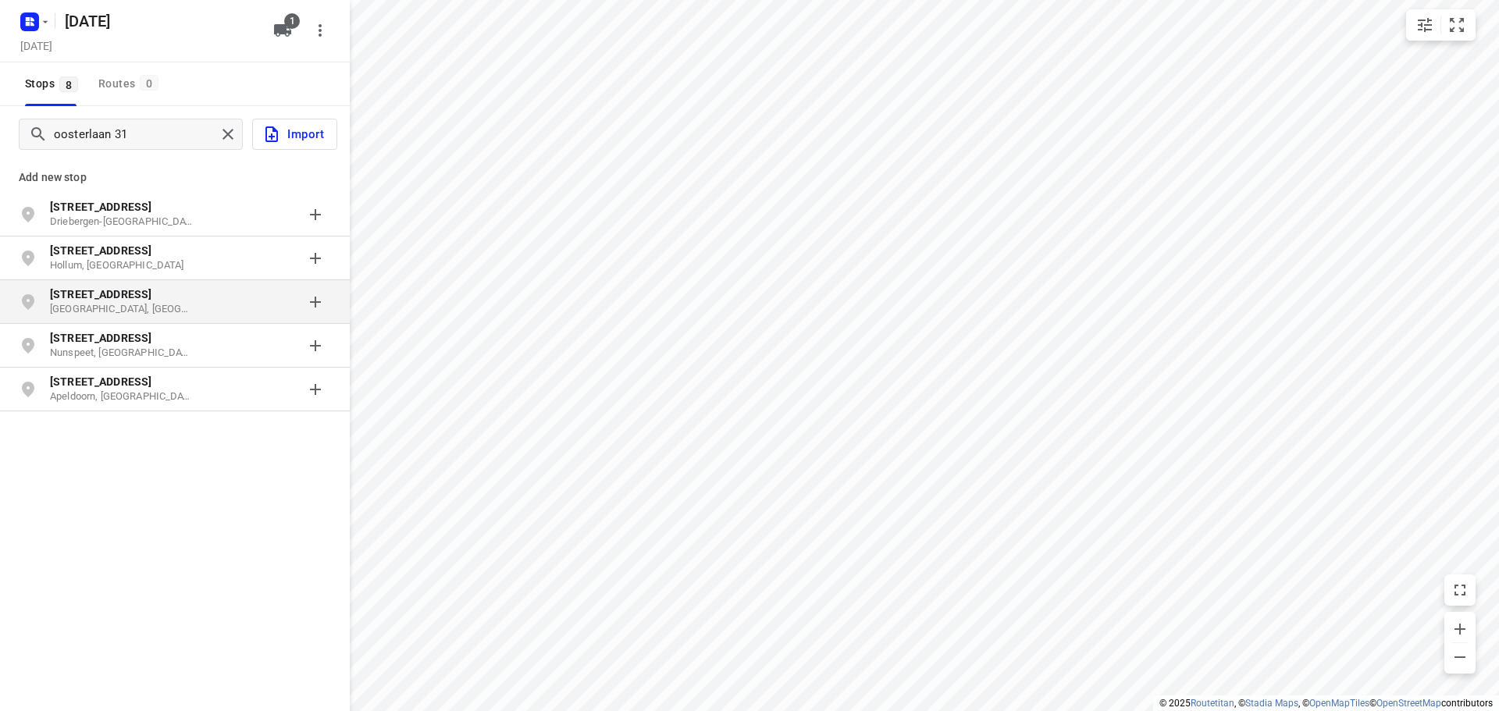
click at [150, 304] on p "[GEOGRAPHIC_DATA], [GEOGRAPHIC_DATA]" at bounding box center [122, 309] width 144 height 15
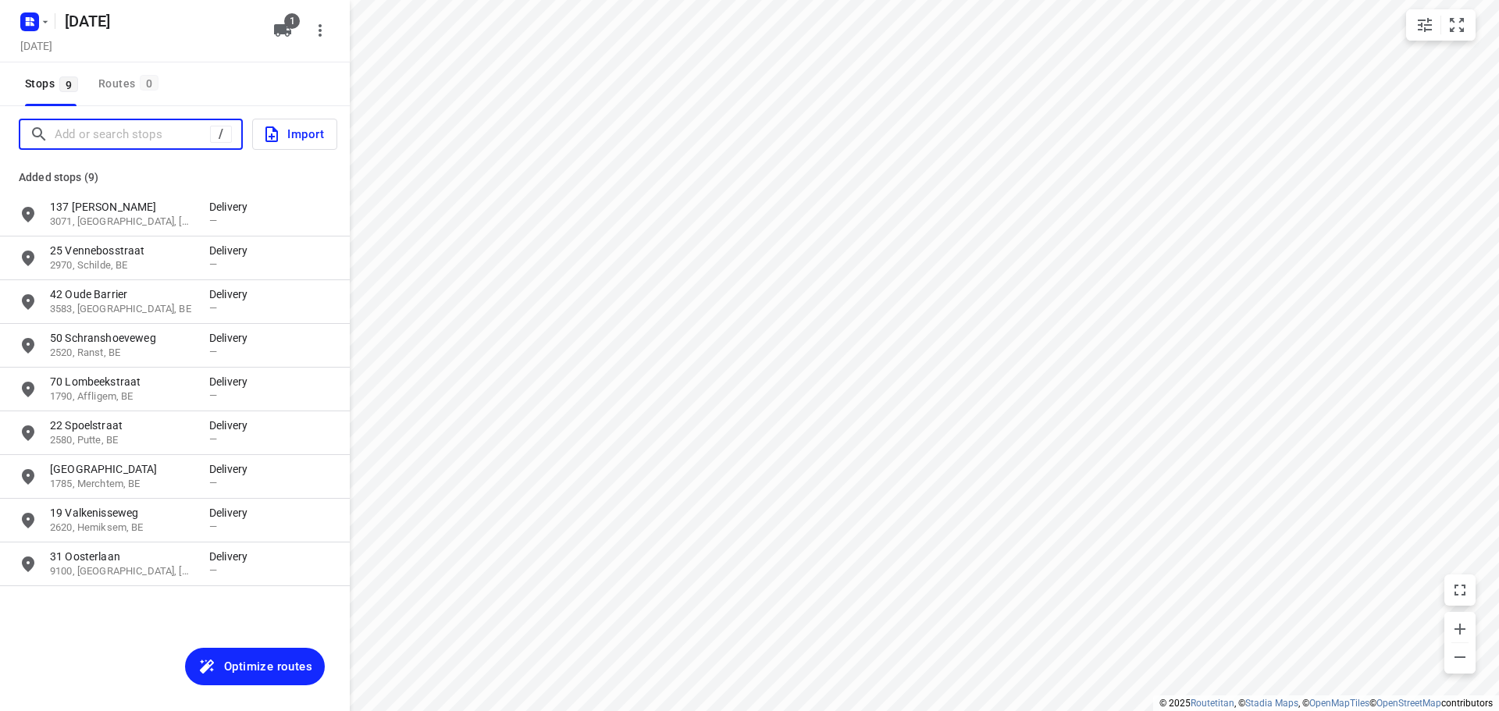
drag, startPoint x: 91, startPoint y: 132, endPoint x: 110, endPoint y: 126, distance: 19.7
click at [92, 131] on input "Add or search stops" at bounding box center [132, 135] width 155 height 24
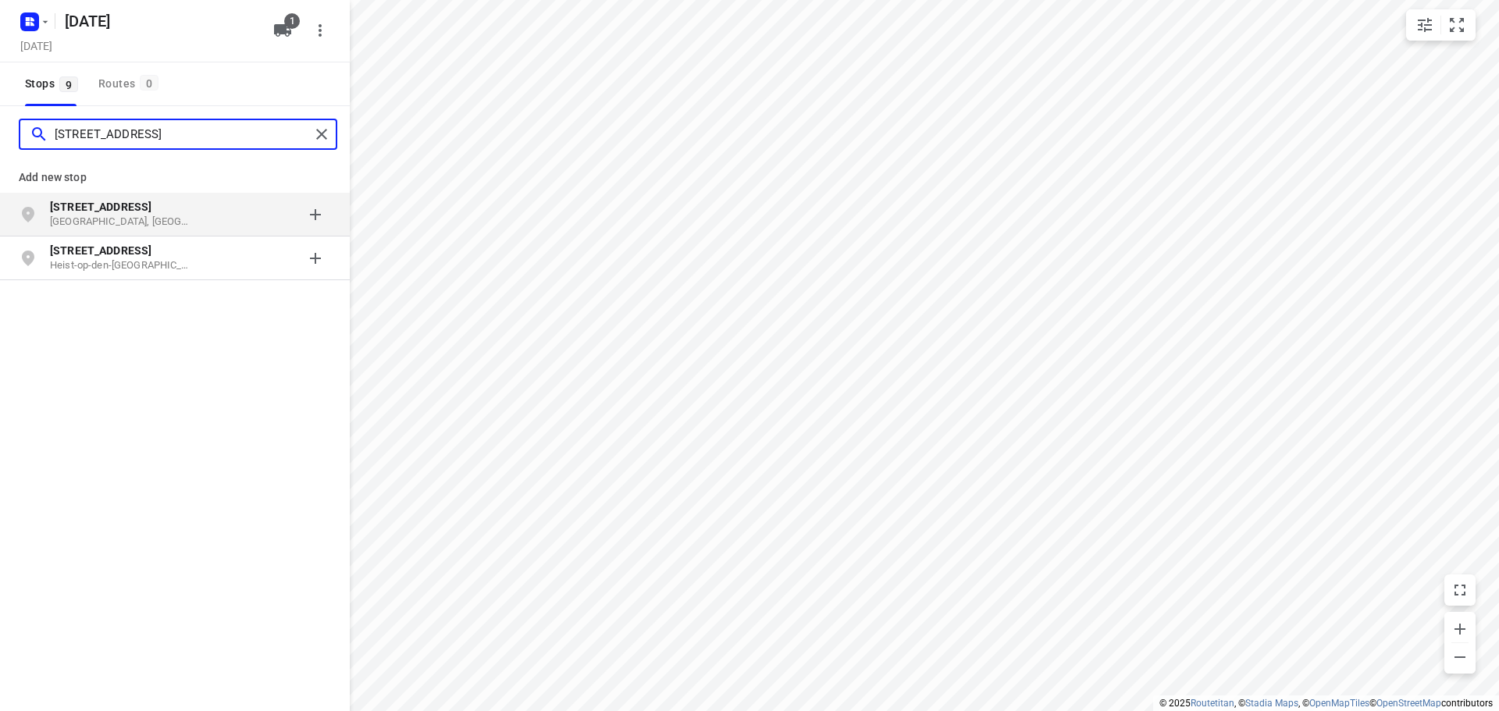
type input "[STREET_ADDRESS]"
click at [209, 214] on div "grid" at bounding box center [270, 214] width 122 height 31
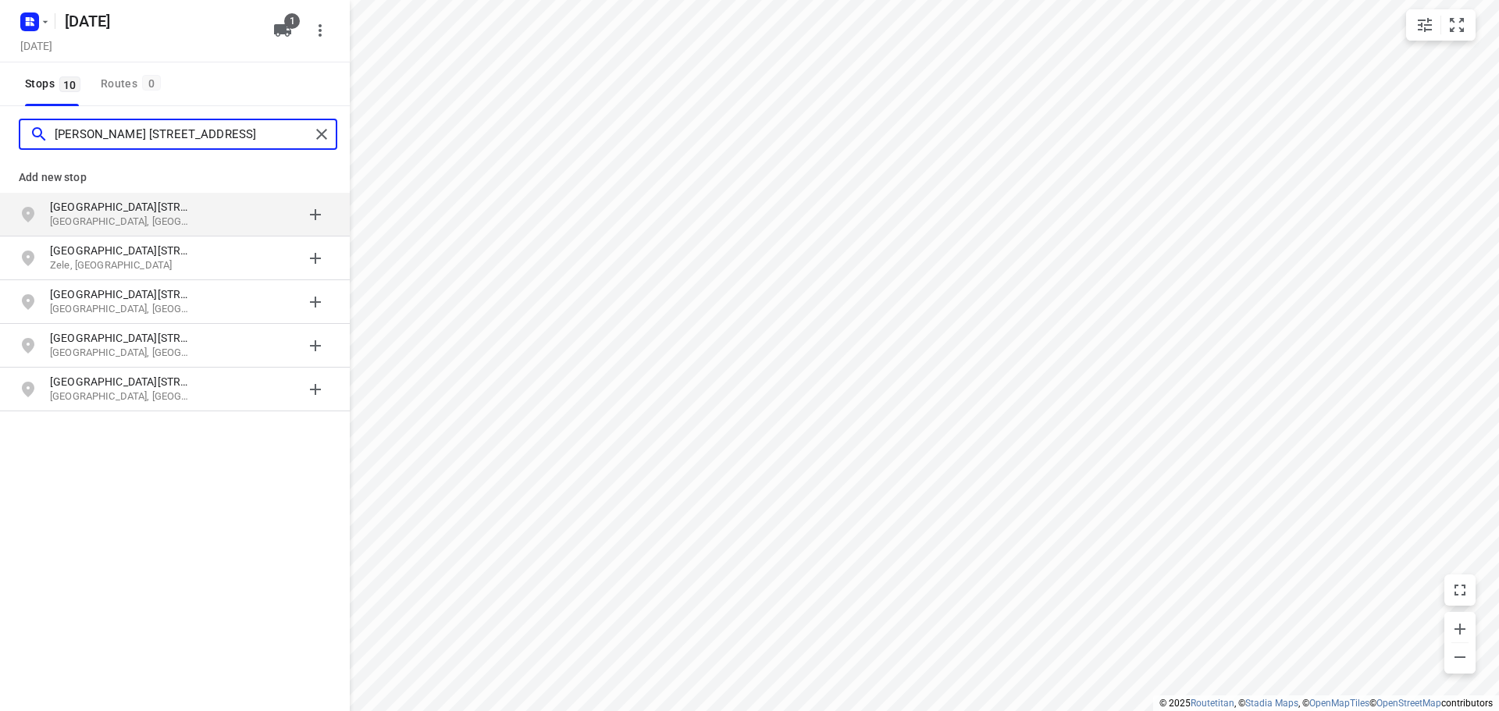
type input "[PERSON_NAME] [STREET_ADDRESS]"
click at [184, 220] on p "[GEOGRAPHIC_DATA], [GEOGRAPHIC_DATA]" at bounding box center [122, 222] width 144 height 15
type input "rue gray 4"
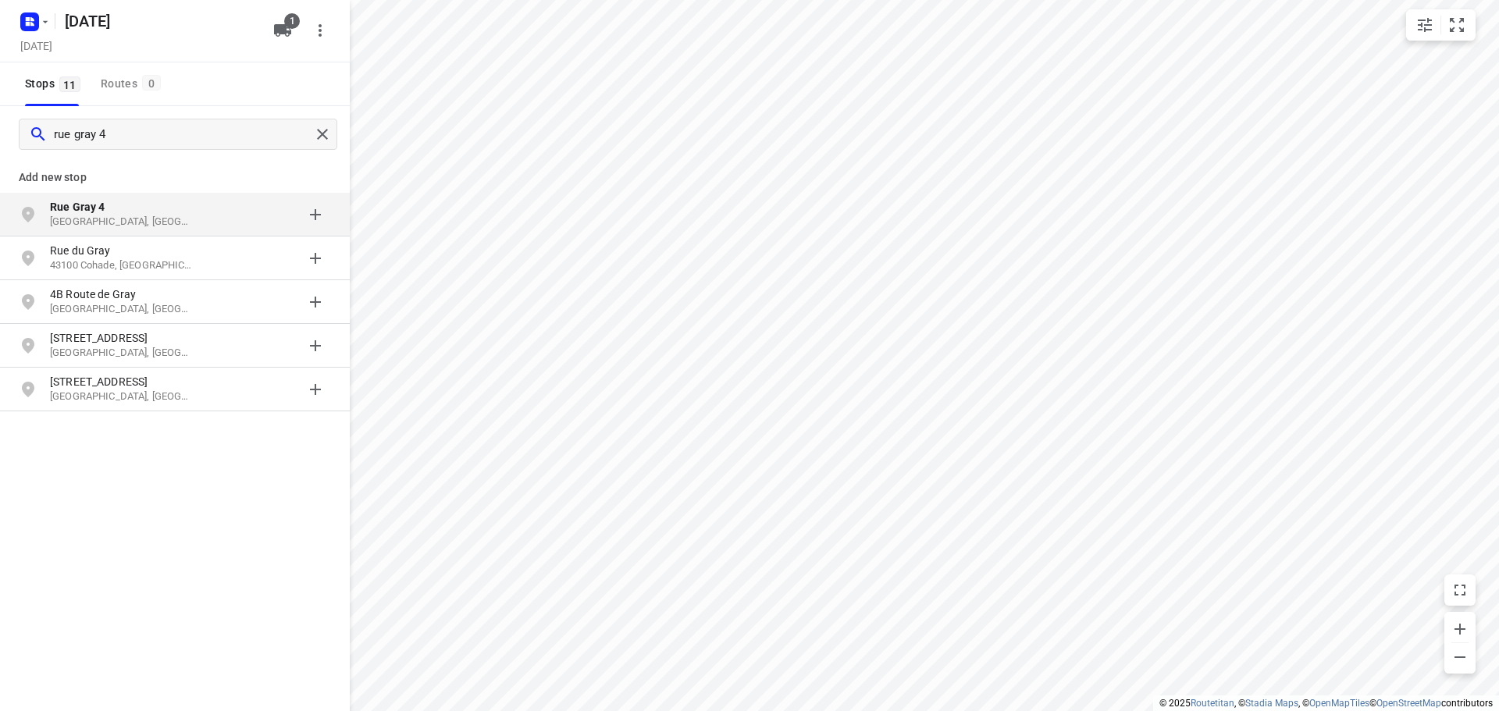
click at [162, 216] on p "[GEOGRAPHIC_DATA], [GEOGRAPHIC_DATA]" at bounding box center [122, 222] width 144 height 15
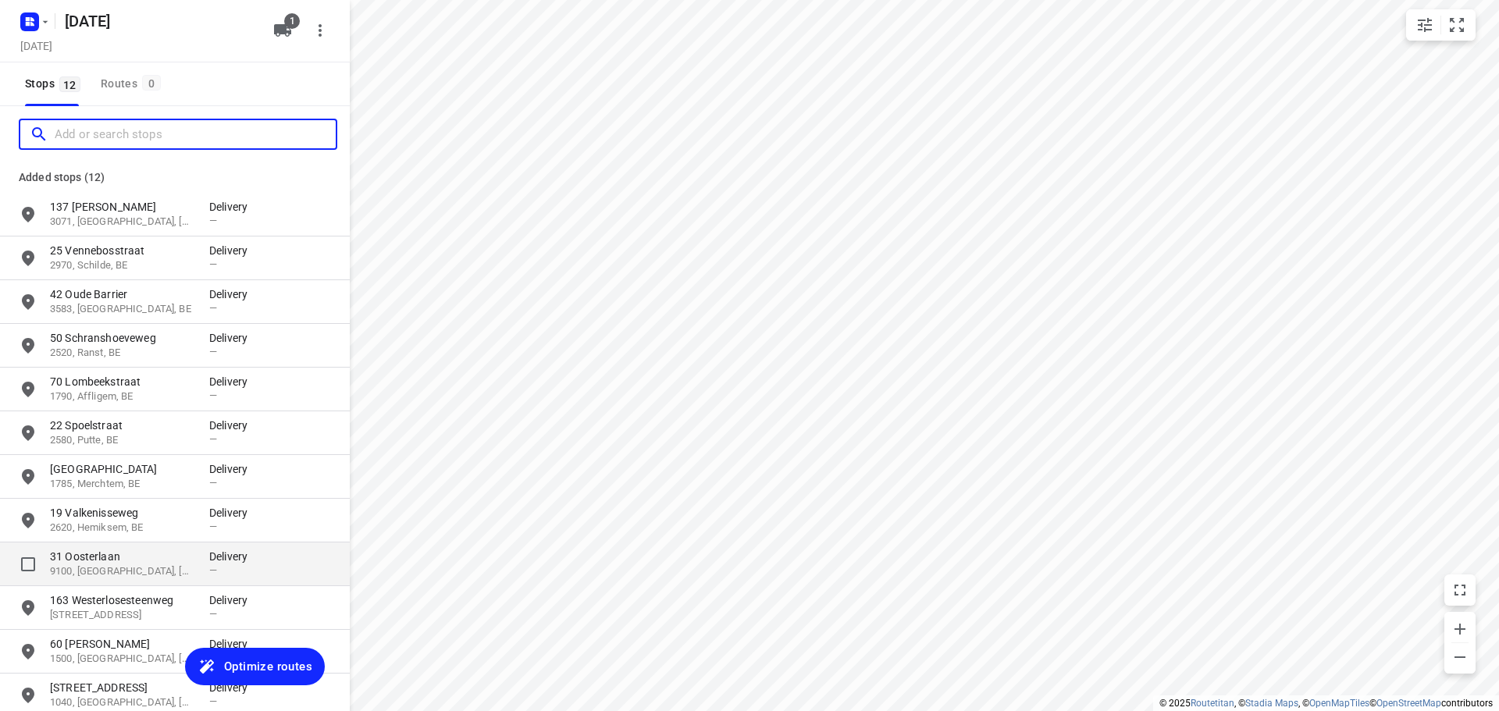
scroll to position [78, 0]
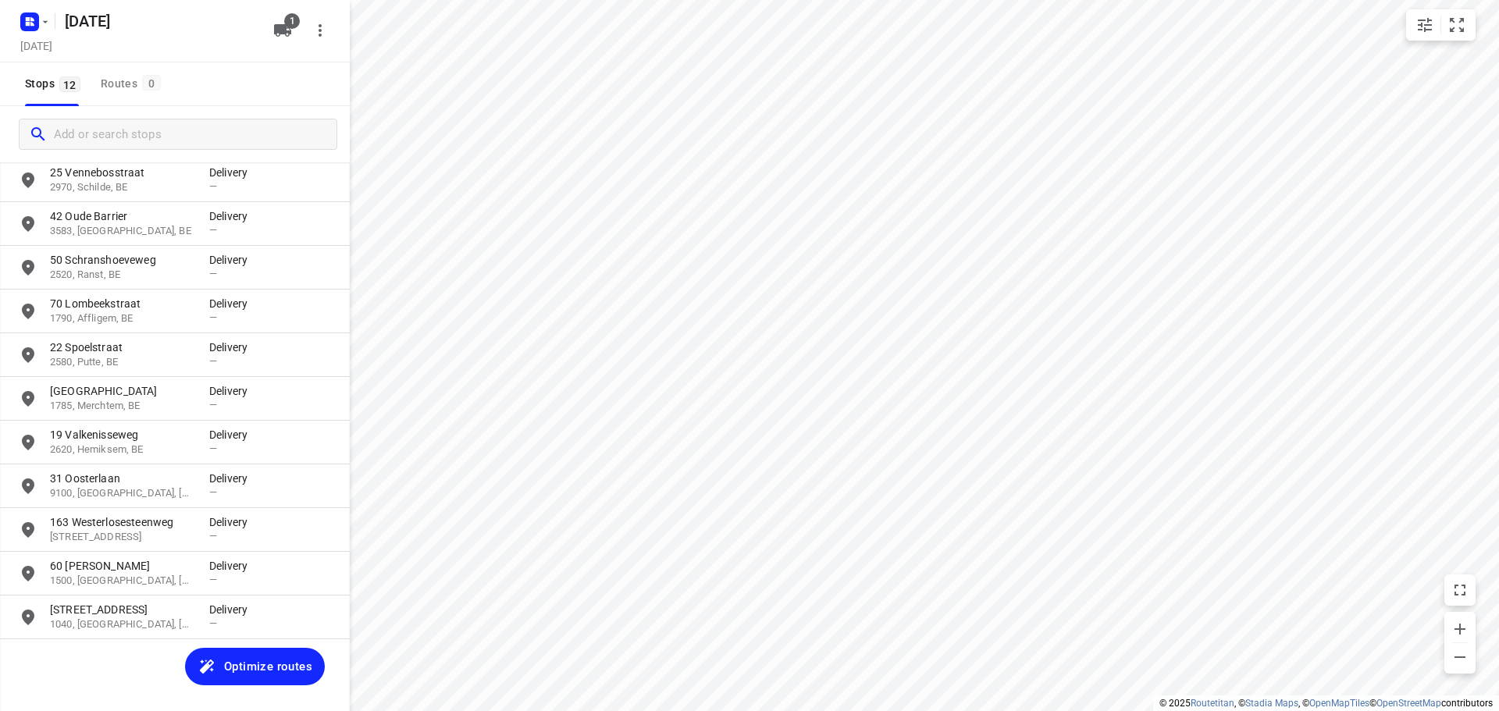
click at [277, 667] on span "Optimize routes" at bounding box center [268, 666] width 88 height 20
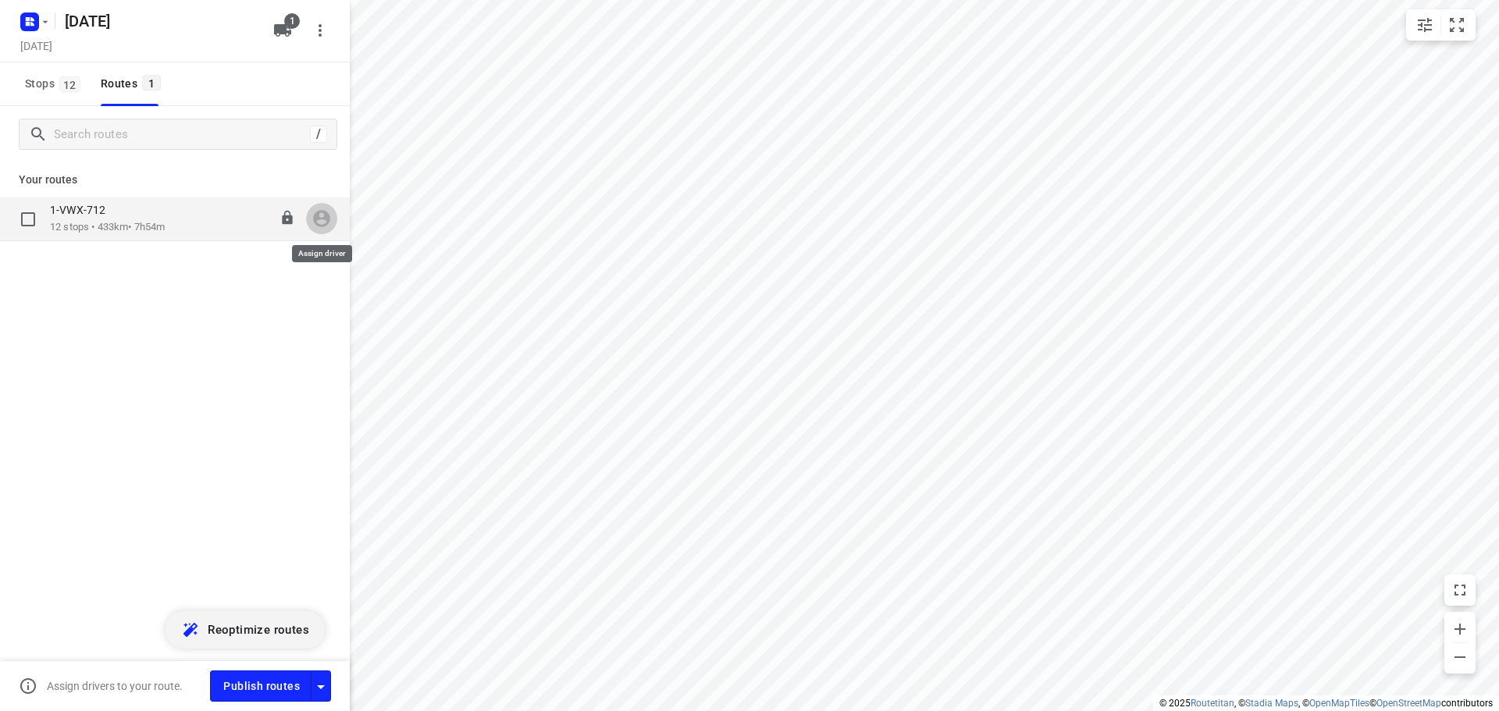
click at [326, 221] on icon "button" at bounding box center [321, 219] width 17 height 17
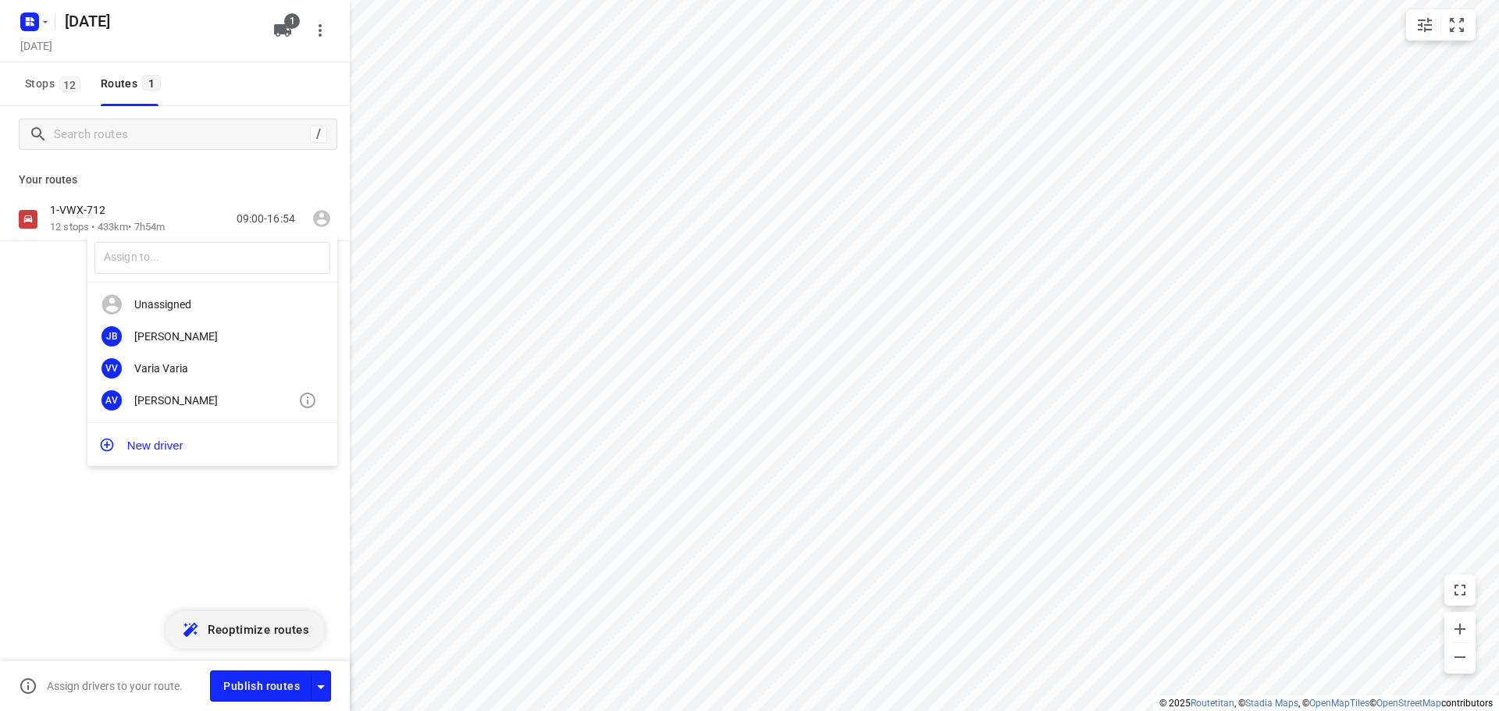
click at [199, 399] on div "[PERSON_NAME]" at bounding box center [216, 400] width 164 height 12
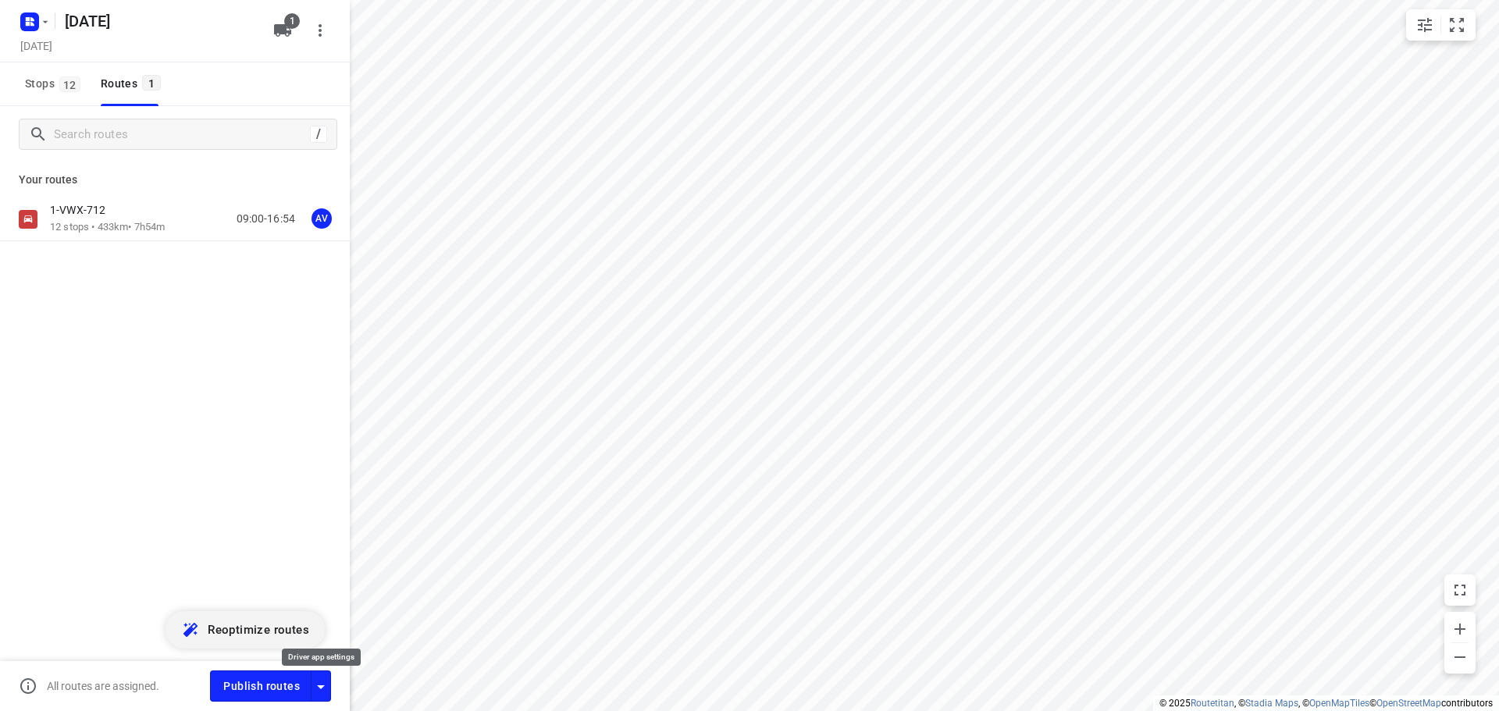
click at [319, 685] on icon "button" at bounding box center [321, 687] width 8 height 4
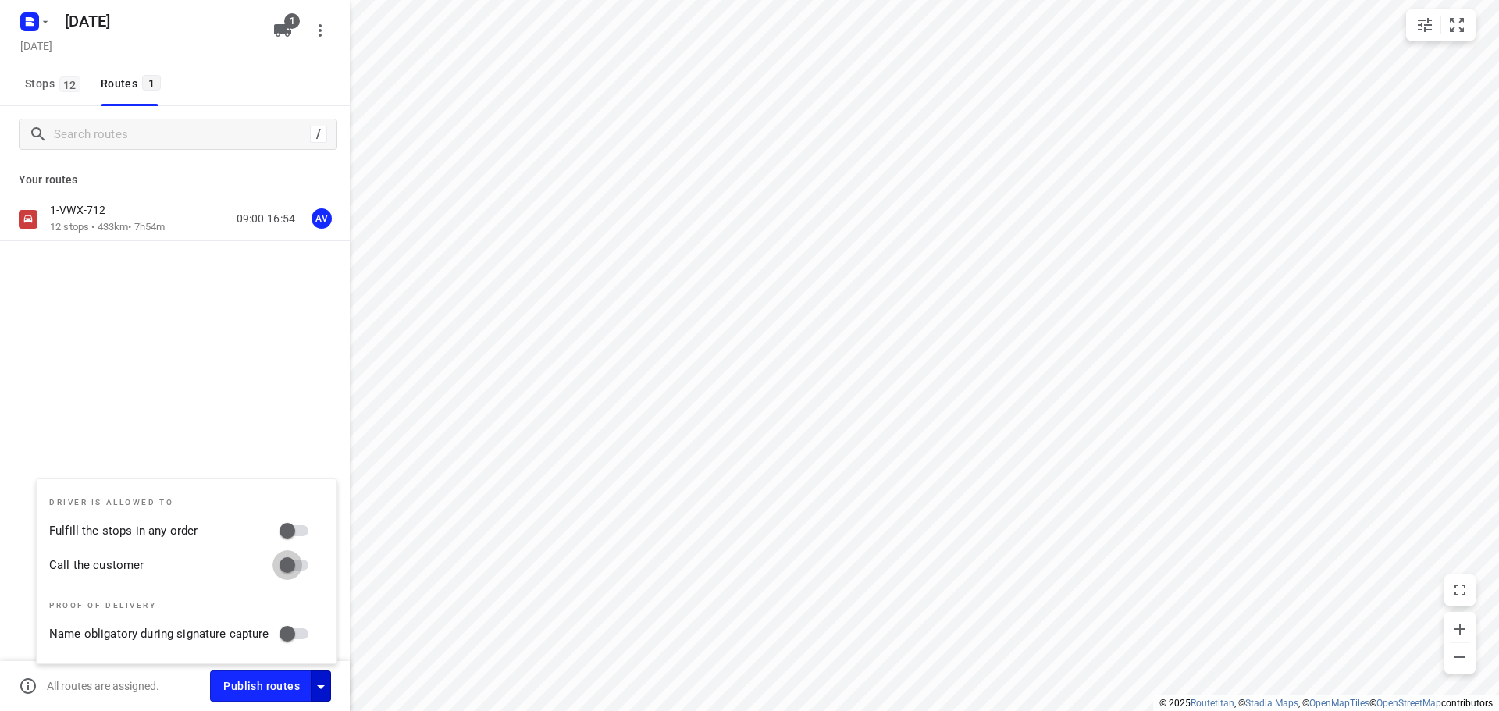
click at [304, 564] on input "Call the customer" at bounding box center [287, 565] width 89 height 30
checkbox input "true"
click at [320, 685] on icon "button" at bounding box center [320, 686] width 19 height 19
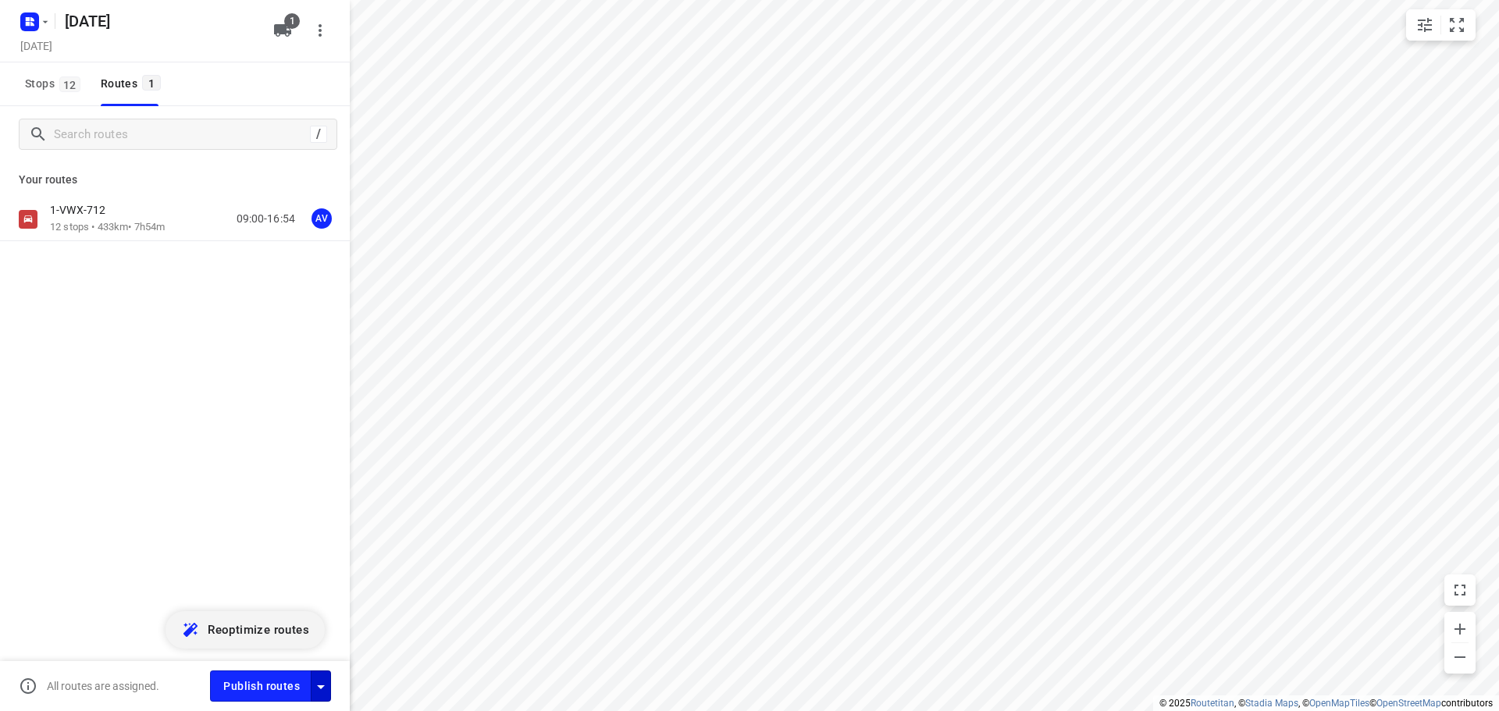
click at [320, 685] on icon "button" at bounding box center [321, 687] width 8 height 4
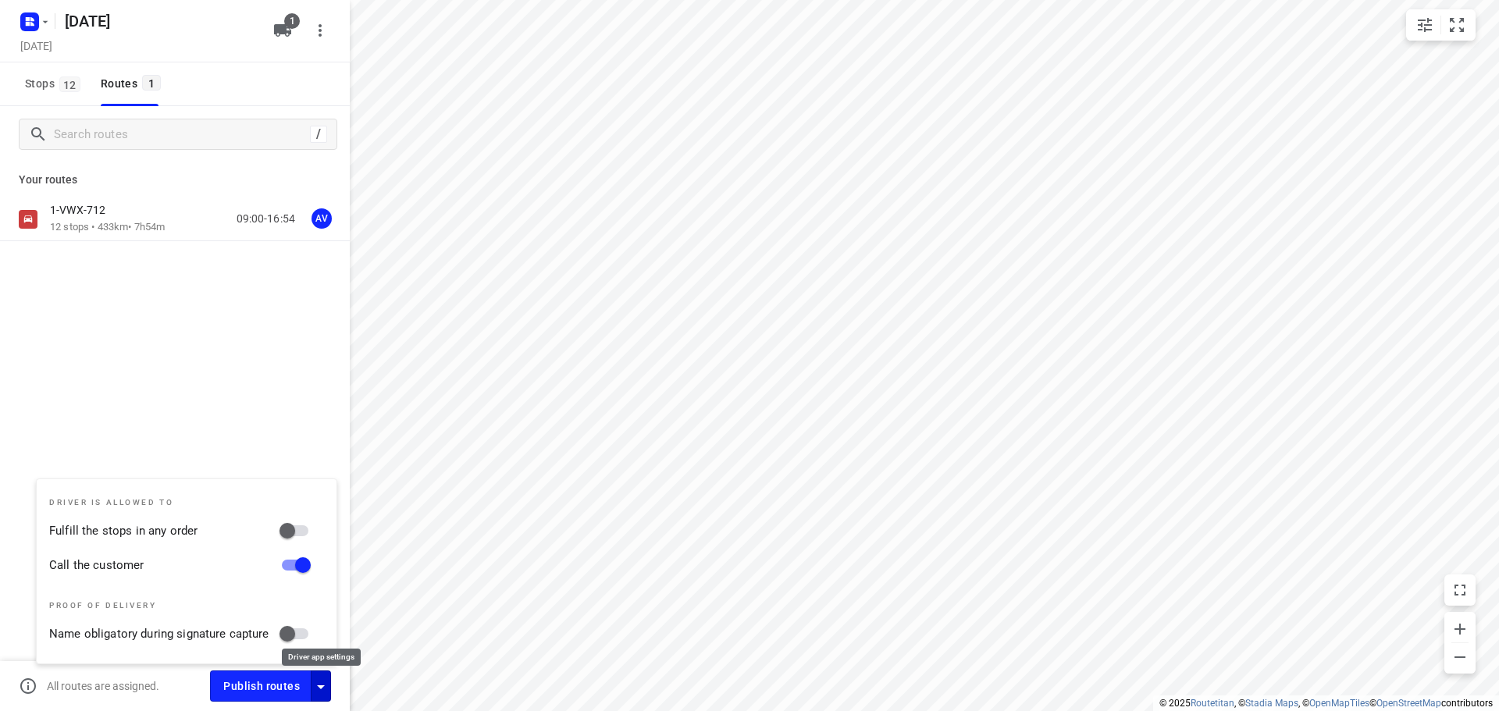
click at [320, 685] on icon "button" at bounding box center [320, 686] width 19 height 19
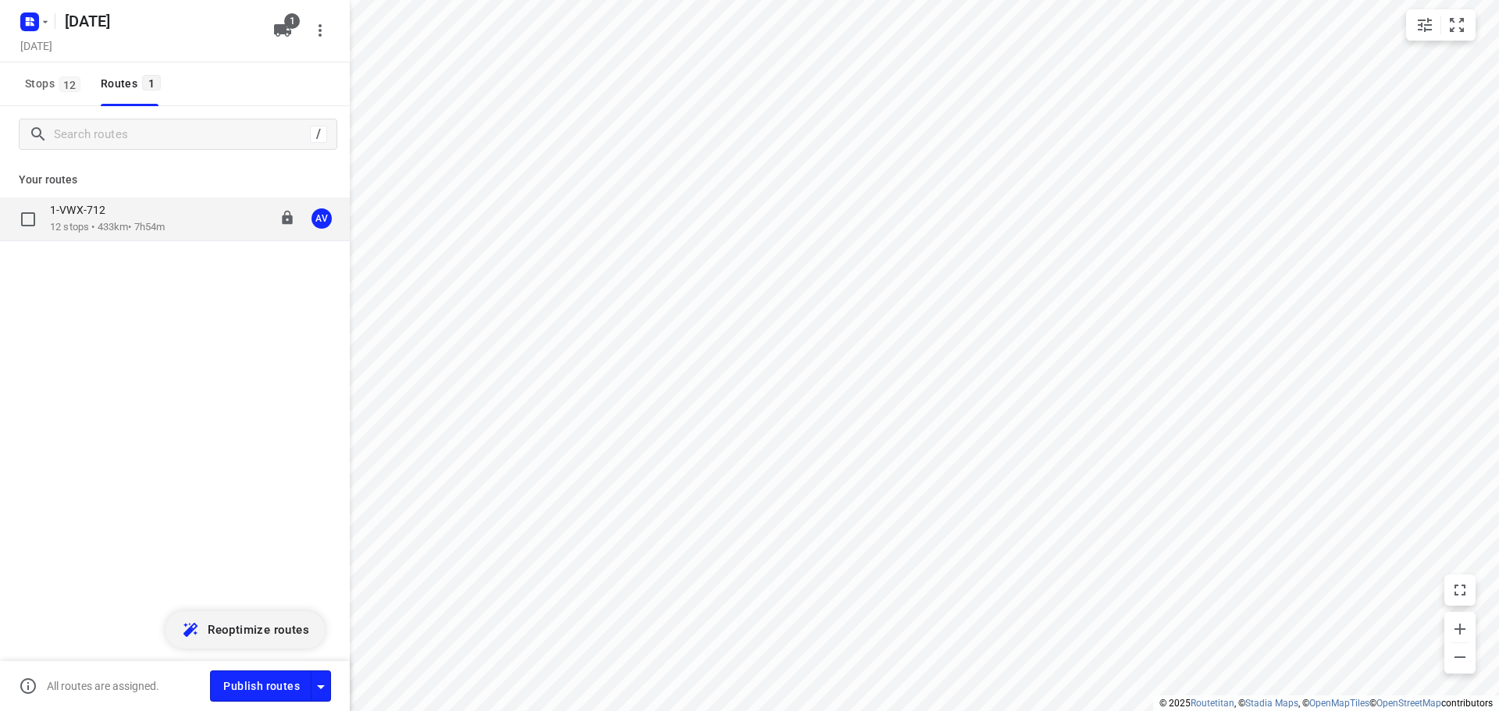
click at [174, 229] on div "1-VWX-712 12 stops • 433km • 7h54m 09:00-16:54 AV" at bounding box center [200, 219] width 300 height 32
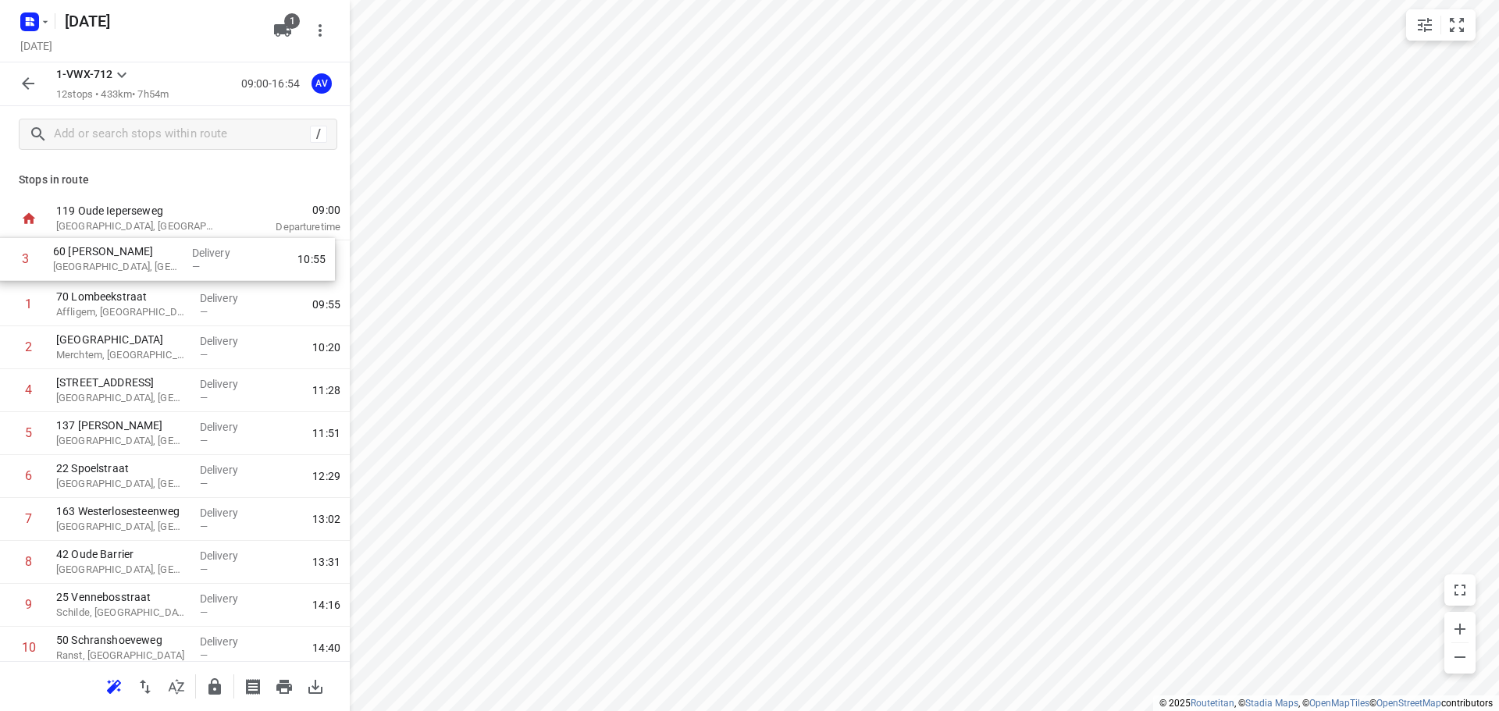
drag, startPoint x: 7, startPoint y: 347, endPoint x: 3, endPoint y: 254, distance: 93.0
click at [3, 254] on div "1 70 Lombeekstraat Affligem, [GEOGRAPHIC_DATA] Delivery — 09:55 [GEOGRAPHIC_DAT…" at bounding box center [175, 497] width 350 height 515
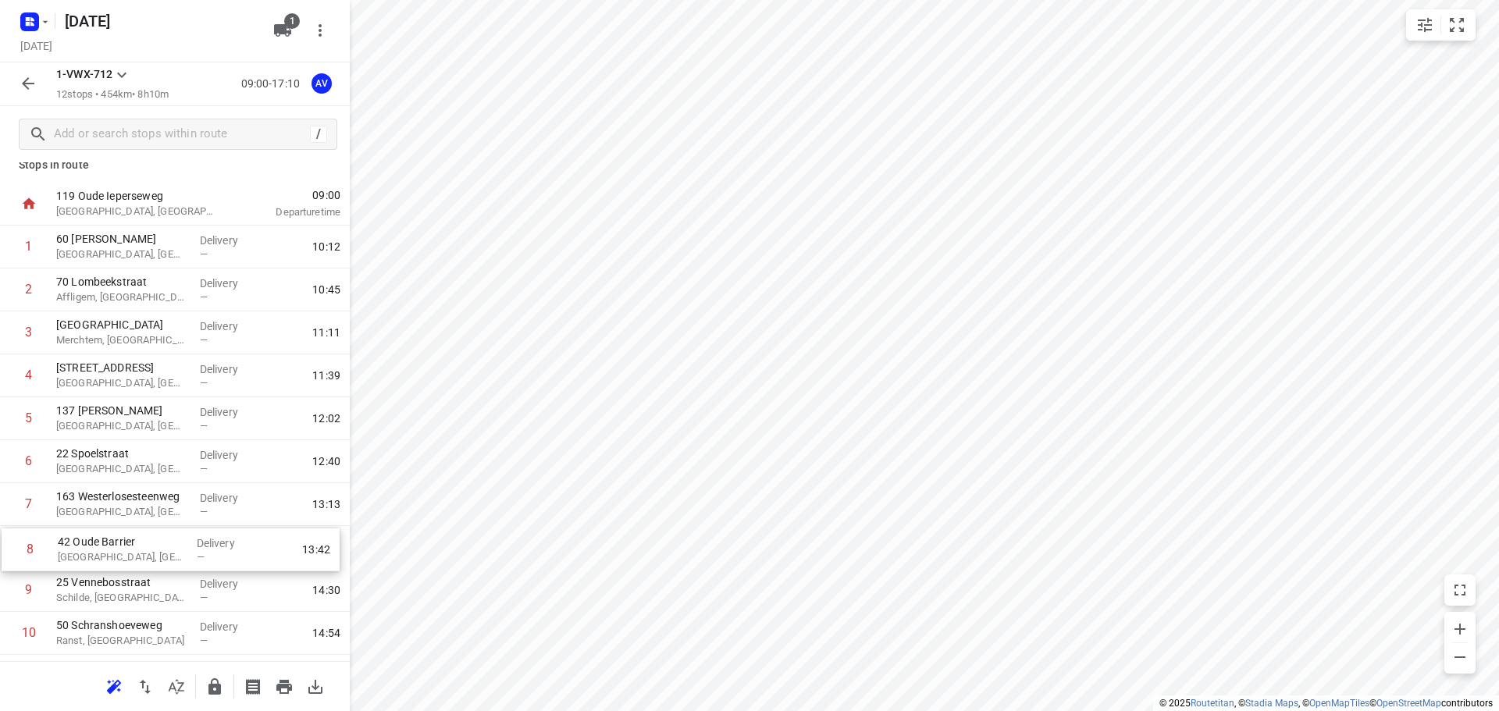
scroll to position [17, 0]
drag, startPoint x: 5, startPoint y: 574, endPoint x: 9, endPoint y: 462, distance: 111.7
click at [9, 462] on div "1 [GEOGRAPHIC_DATA][PERSON_NAME], [GEOGRAPHIC_DATA] Delivery — 10:12 2 70 Lombe…" at bounding box center [175, 480] width 350 height 515
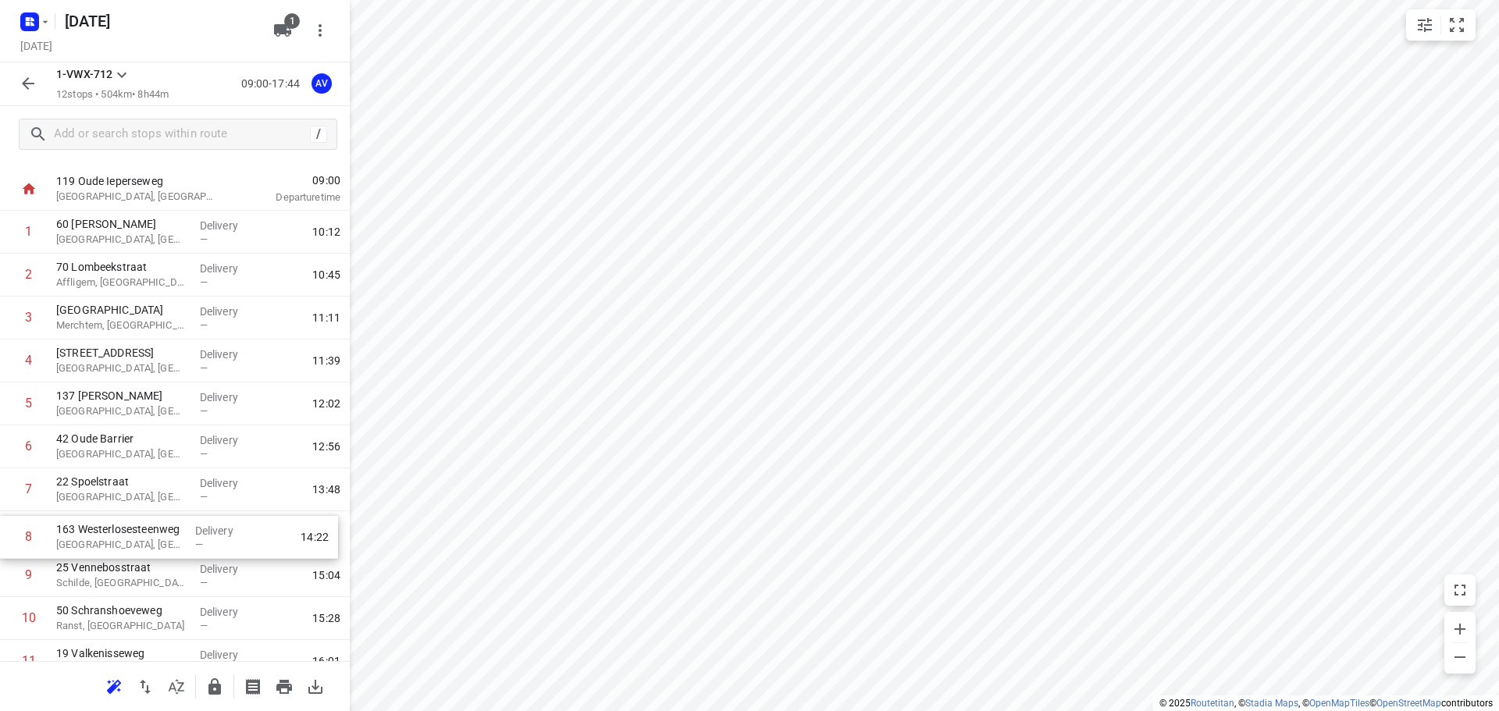
scroll to position [33, 0]
drag, startPoint x: 4, startPoint y: 551, endPoint x: 6, endPoint y: 489, distance: 62.5
click at [6, 489] on div "1 [GEOGRAPHIC_DATA][PERSON_NAME], [GEOGRAPHIC_DATA] Delivery — 10:12 2 [GEOGRAP…" at bounding box center [175, 465] width 350 height 515
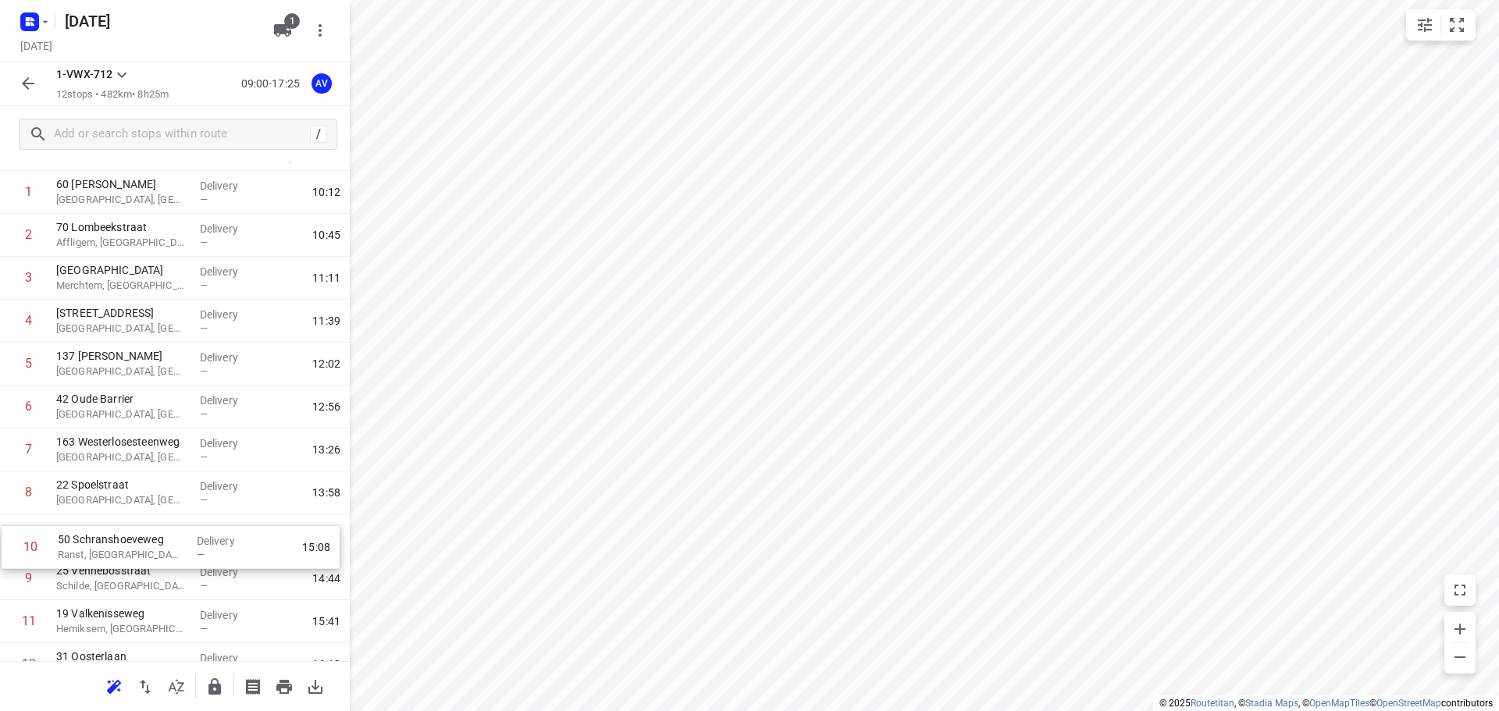
drag, startPoint x: 9, startPoint y: 612, endPoint x: 10, endPoint y: 536, distance: 75.7
click at [10, 536] on div "1 [GEOGRAPHIC_DATA][PERSON_NAME], [GEOGRAPHIC_DATA] Delivery — 10:12 2 70 Lombe…" at bounding box center [175, 428] width 350 height 515
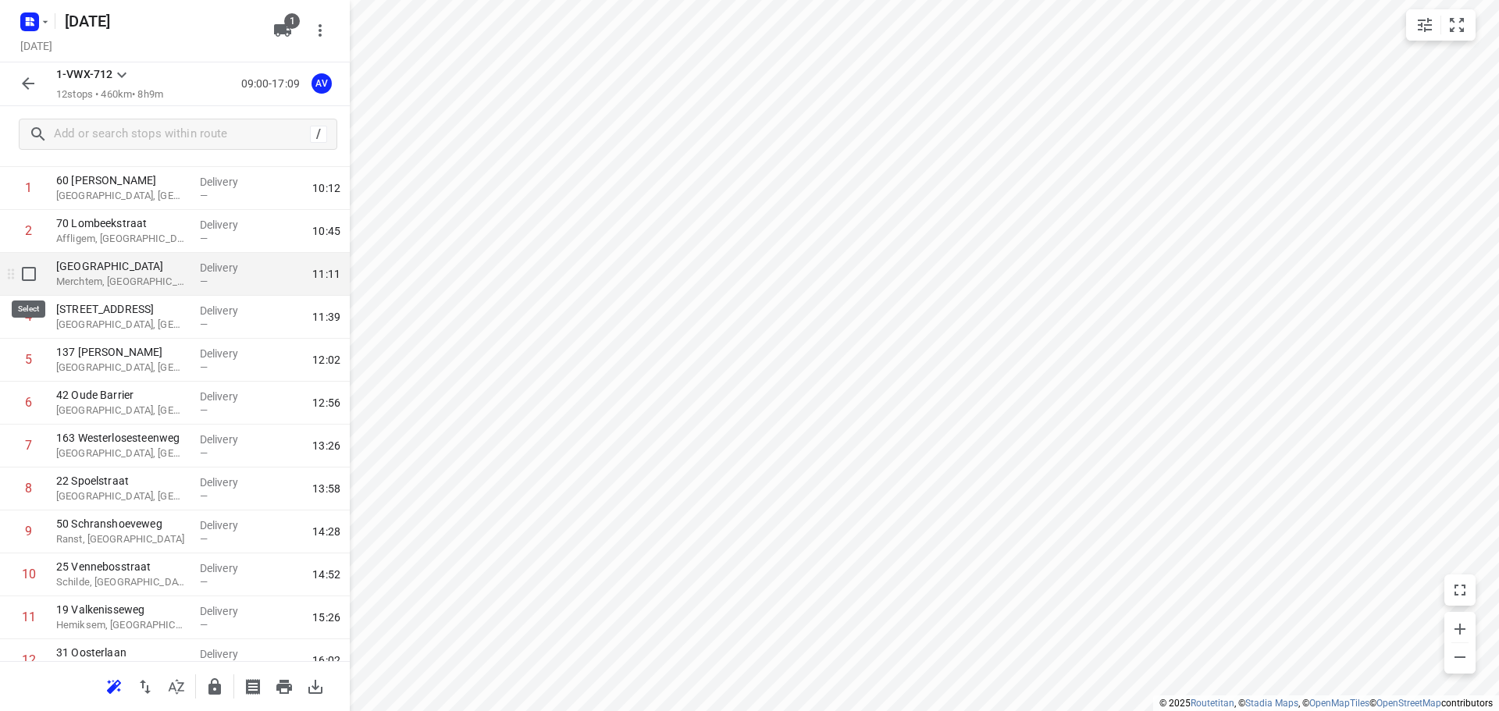
click at [23, 272] on input "checkbox" at bounding box center [28, 273] width 31 height 31
checkbox input "true"
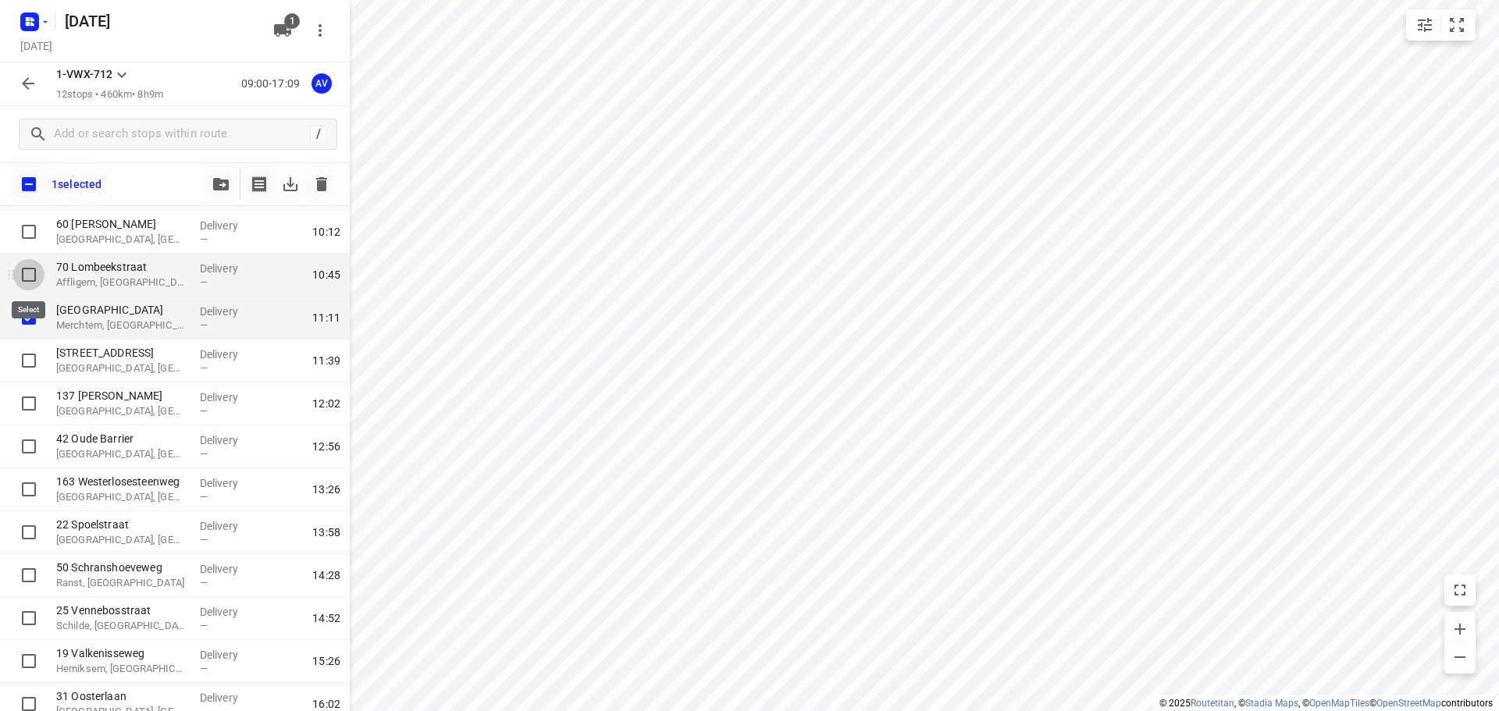
click at [30, 276] on input "checkbox" at bounding box center [28, 274] width 31 height 31
checkbox input "true"
click at [322, 187] on icon "button" at bounding box center [321, 184] width 11 height 14
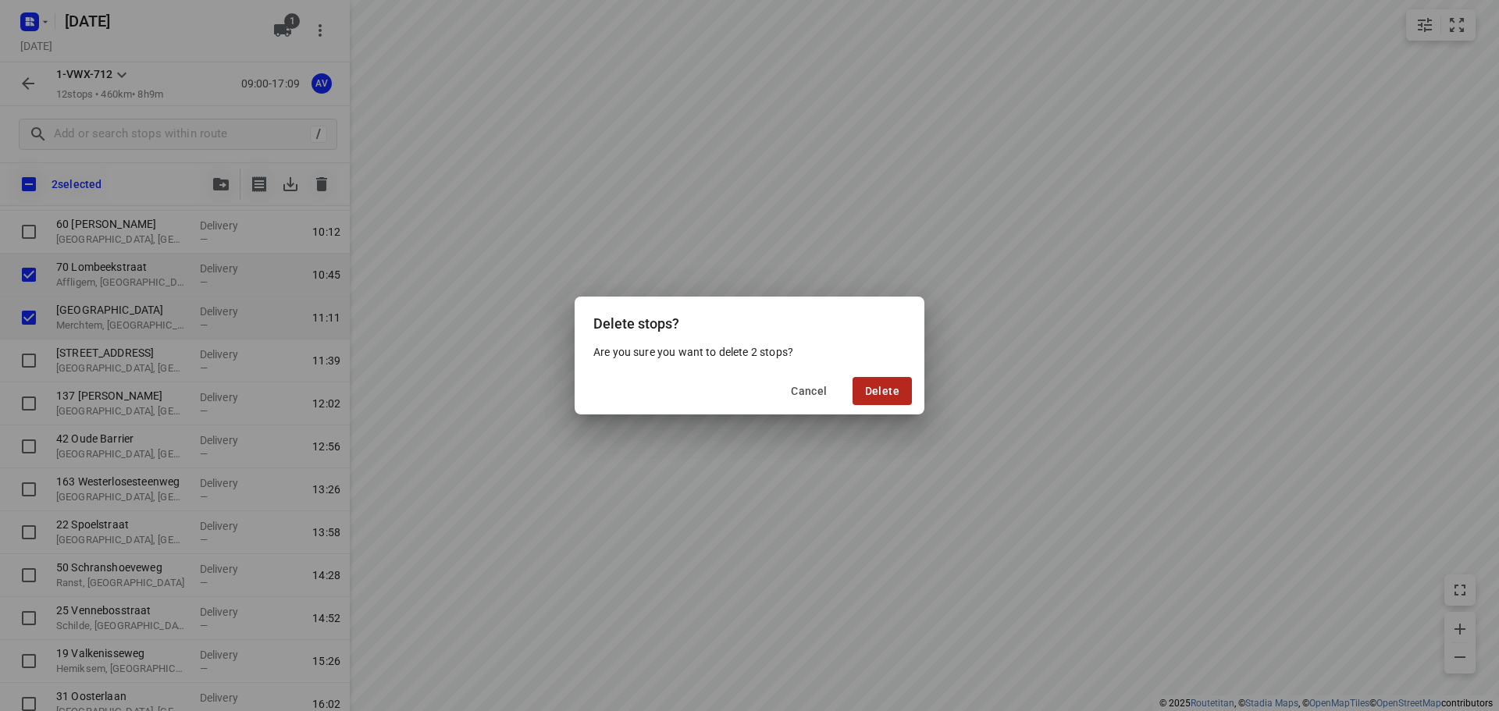
click at [877, 389] on span "Delete" at bounding box center [882, 391] width 34 height 12
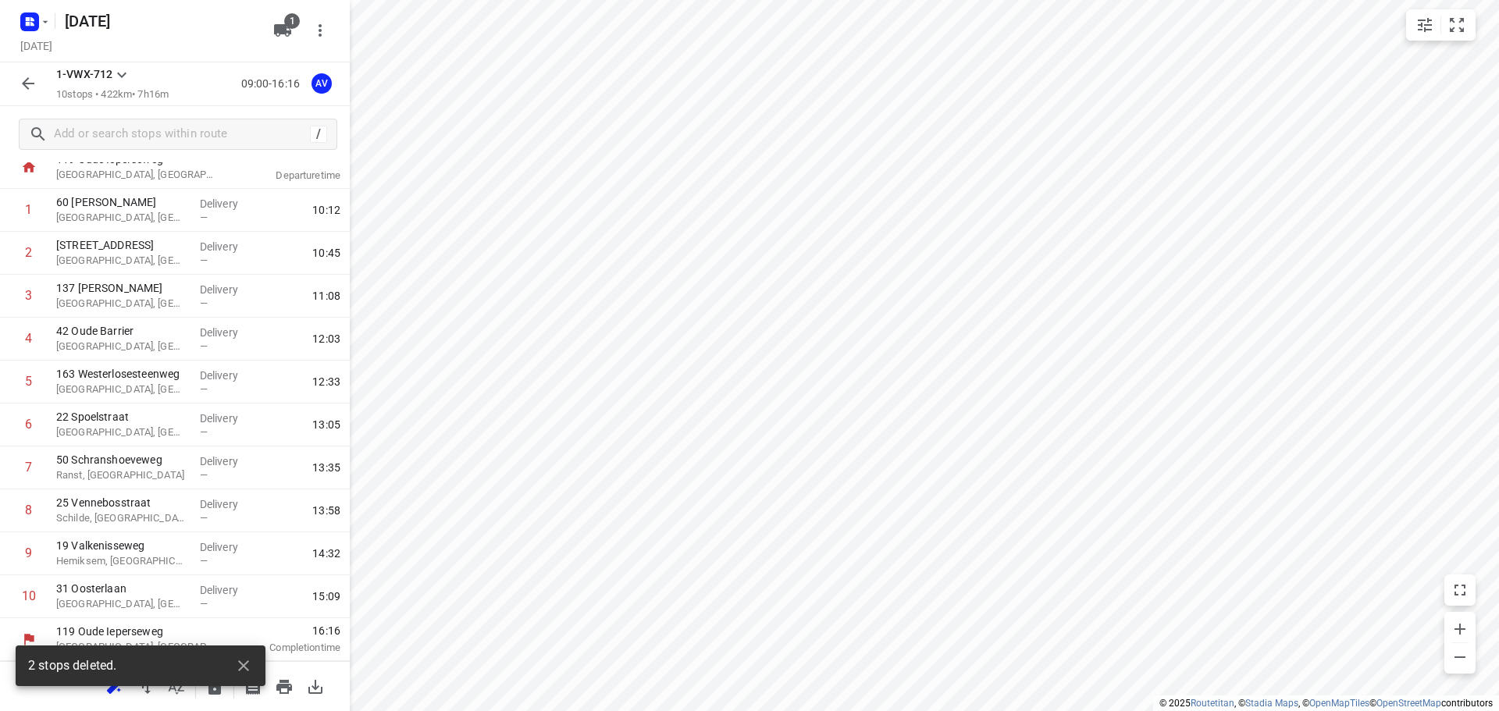
scroll to position [52, 0]
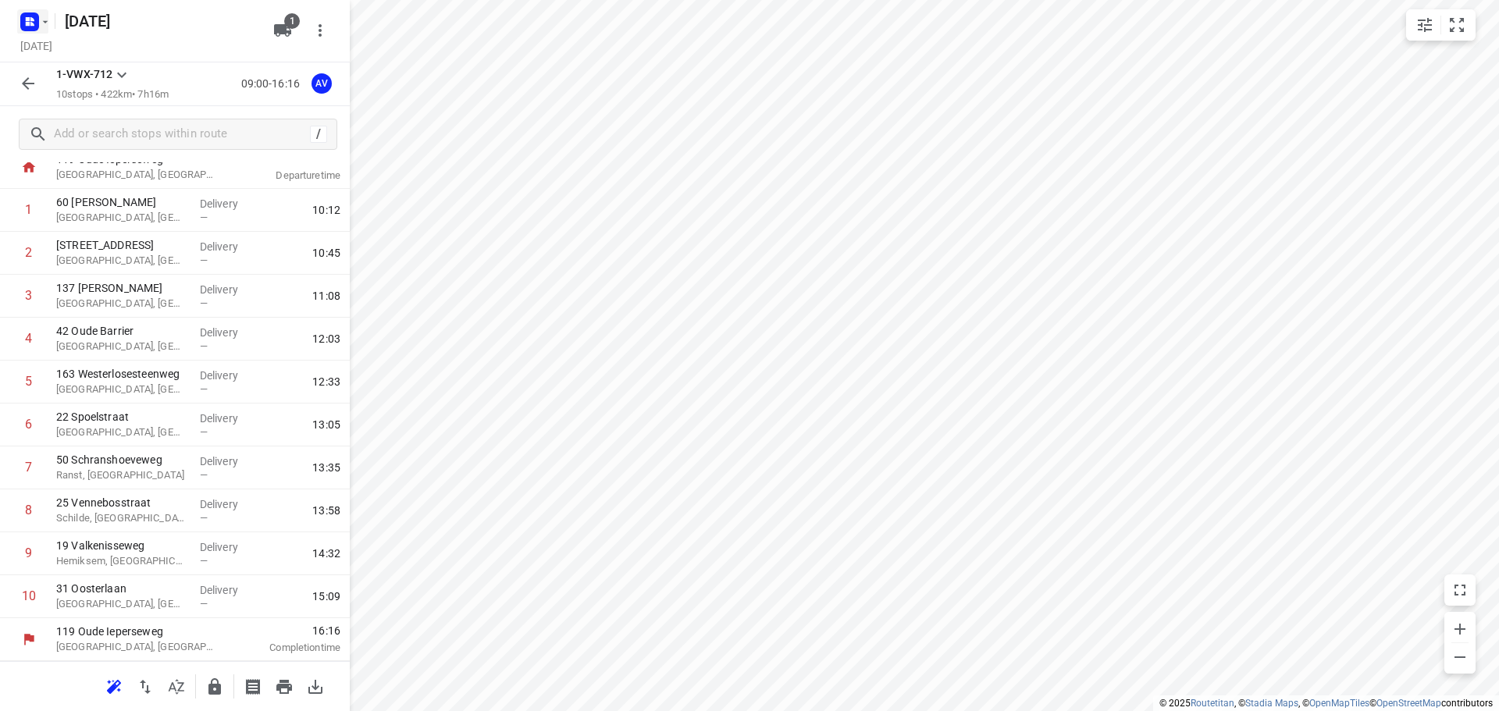
click at [27, 12] on rect "button" at bounding box center [29, 21] width 19 height 19
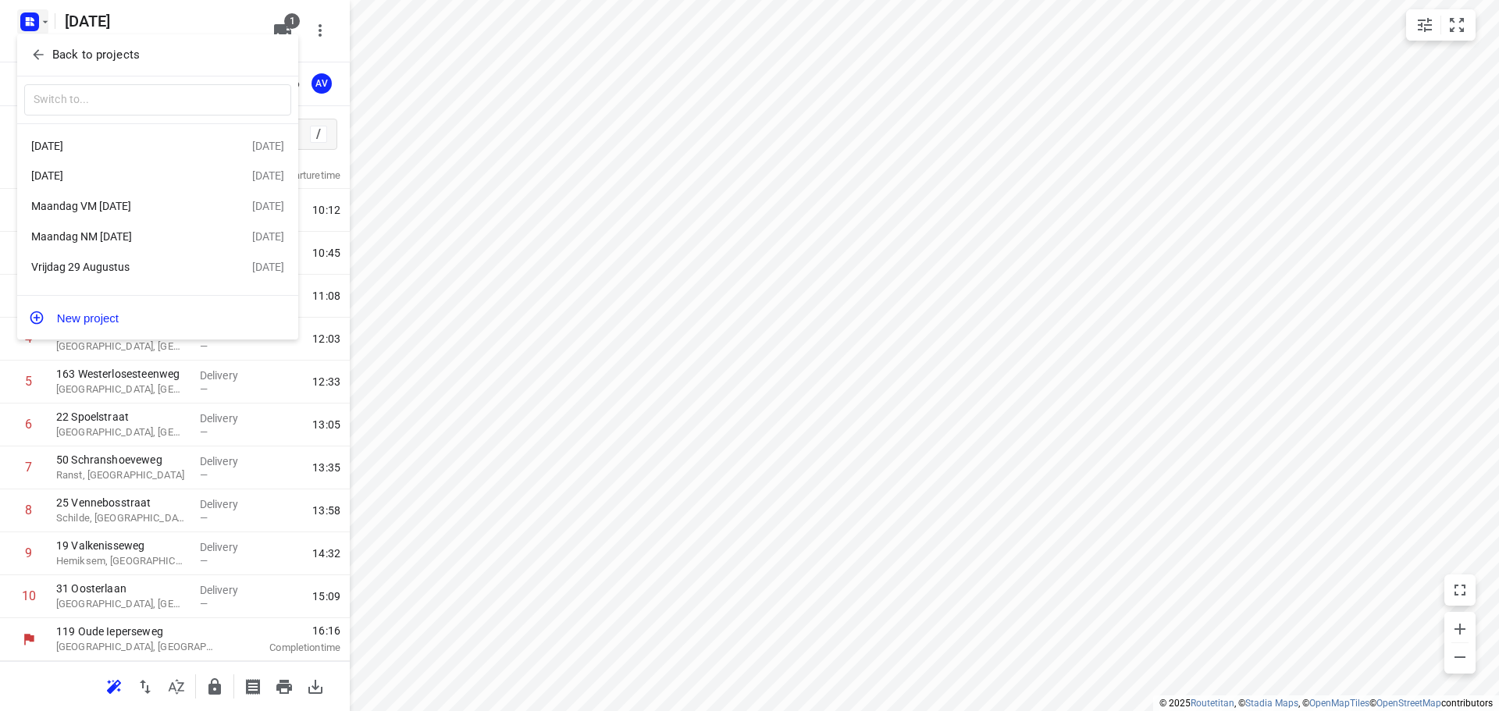
click at [168, 268] on div "Vrijdag 29 Augustus" at bounding box center [121, 267] width 180 height 12
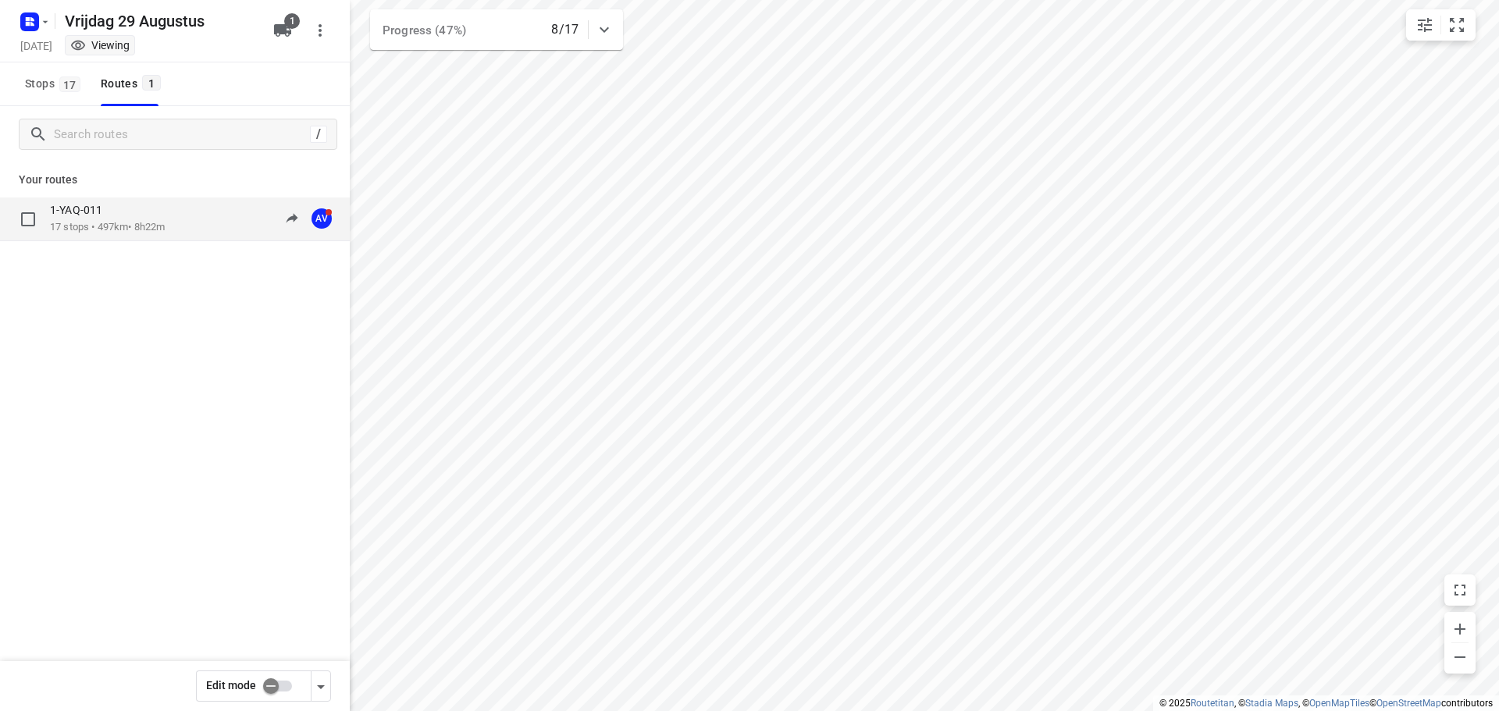
click at [174, 227] on div "1-YAQ-011 17 stops • 497km • 8h22m 09:45-20:18 AV" at bounding box center [200, 219] width 300 height 32
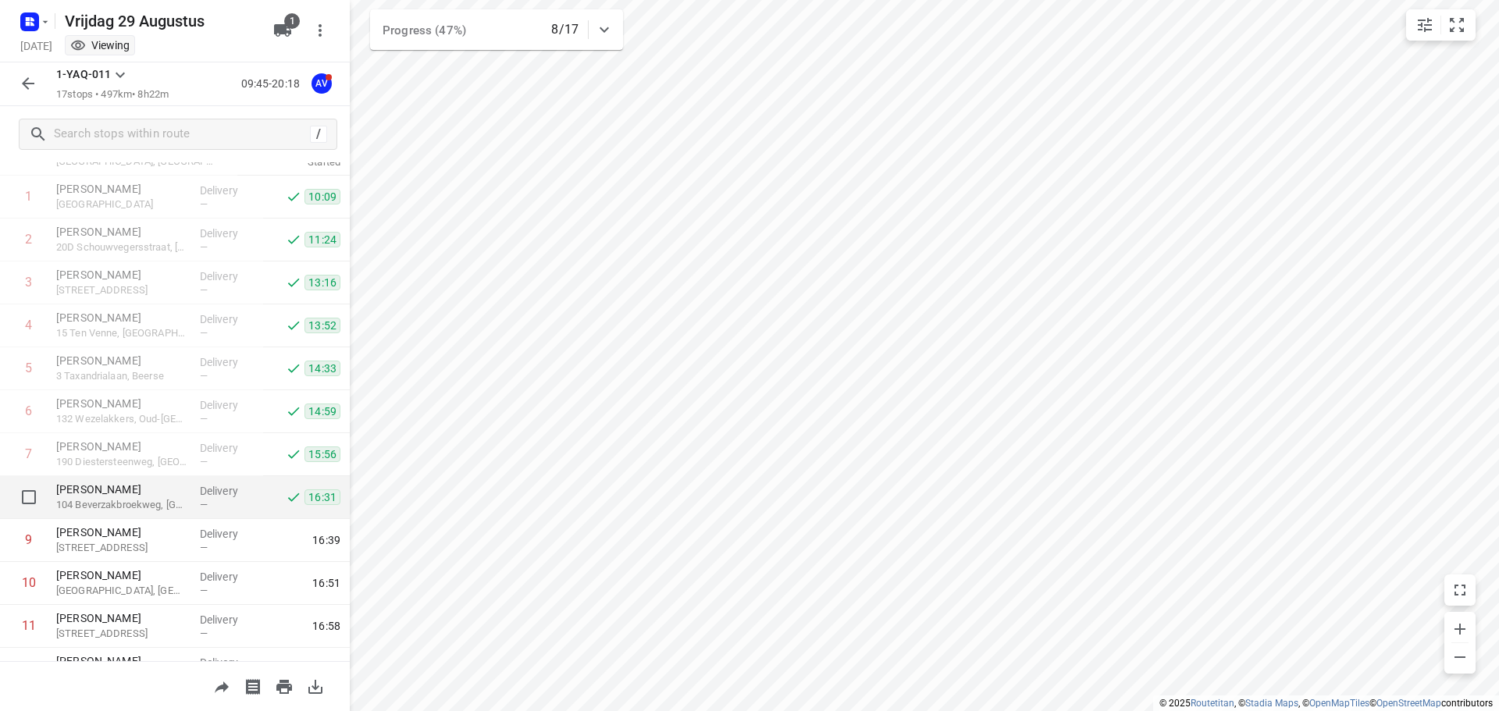
scroll to position [78, 0]
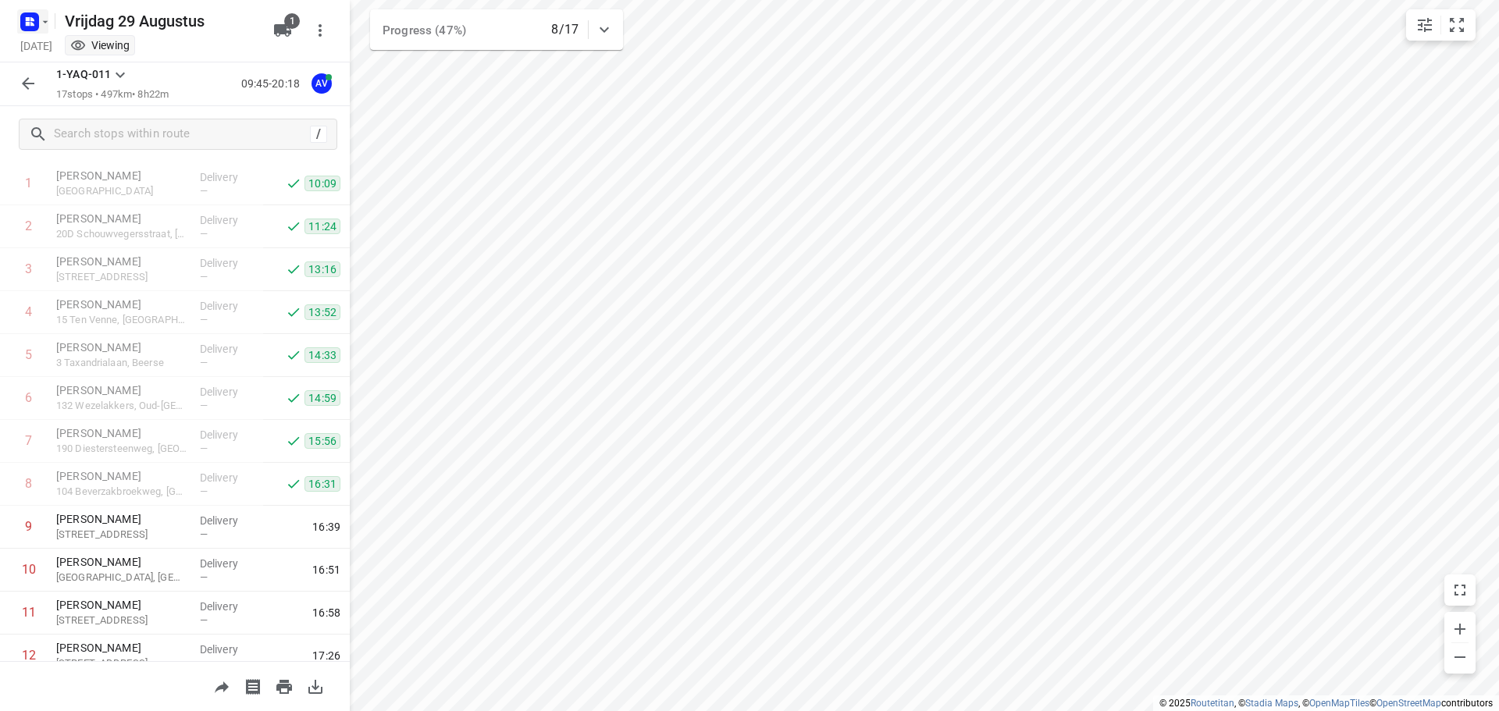
click at [32, 21] on rect "button" at bounding box center [29, 21] width 19 height 19
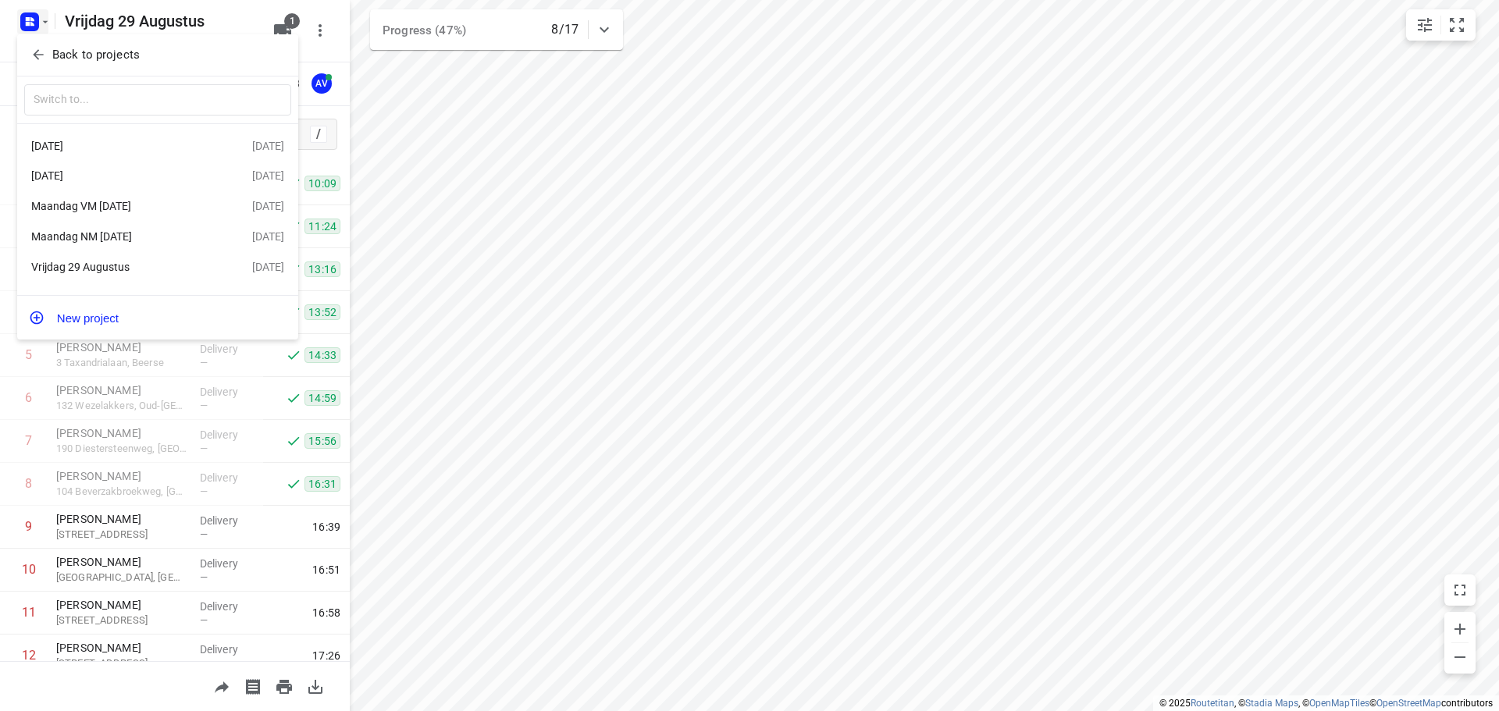
click at [140, 143] on div "[DATE]" at bounding box center [121, 146] width 180 height 12
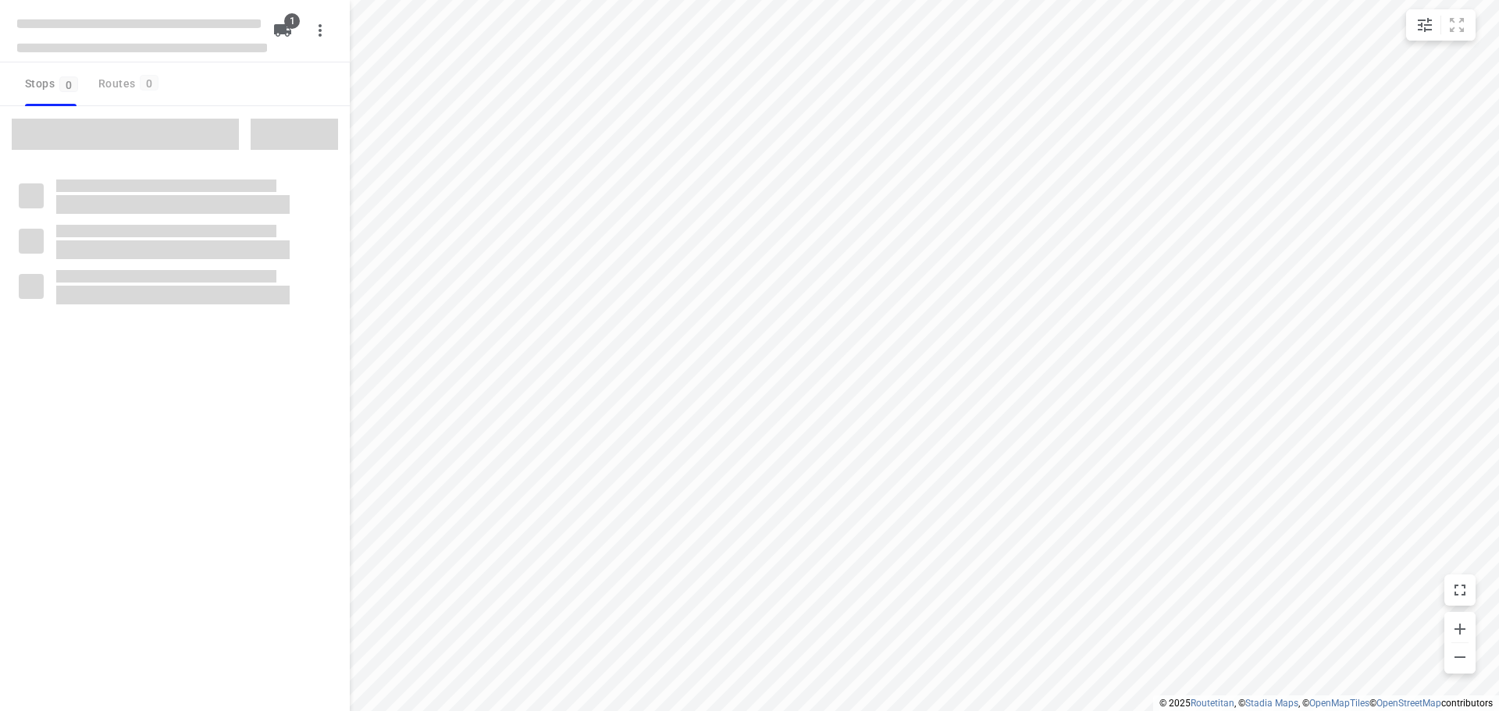
type input "distance"
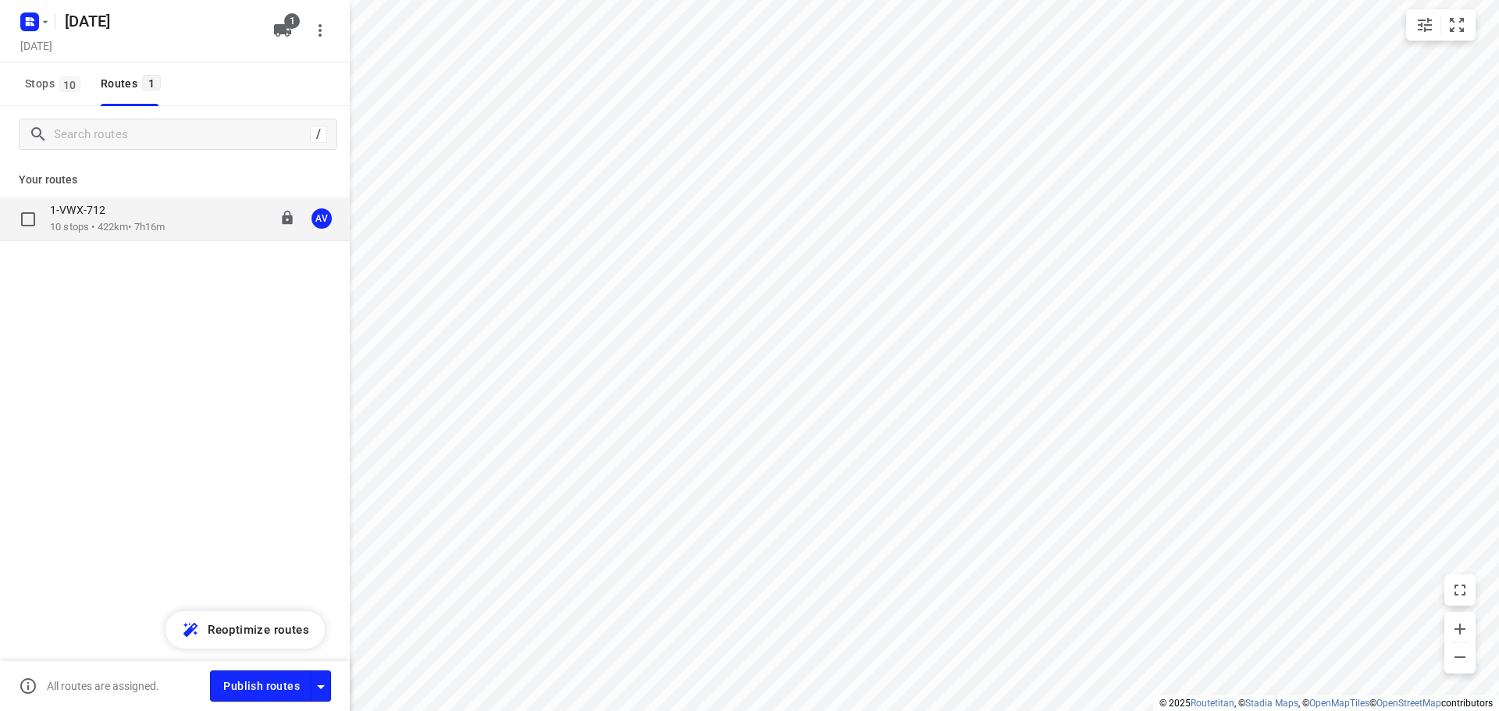
click at [144, 218] on div "1-VWX-712" at bounding box center [107, 211] width 115 height 17
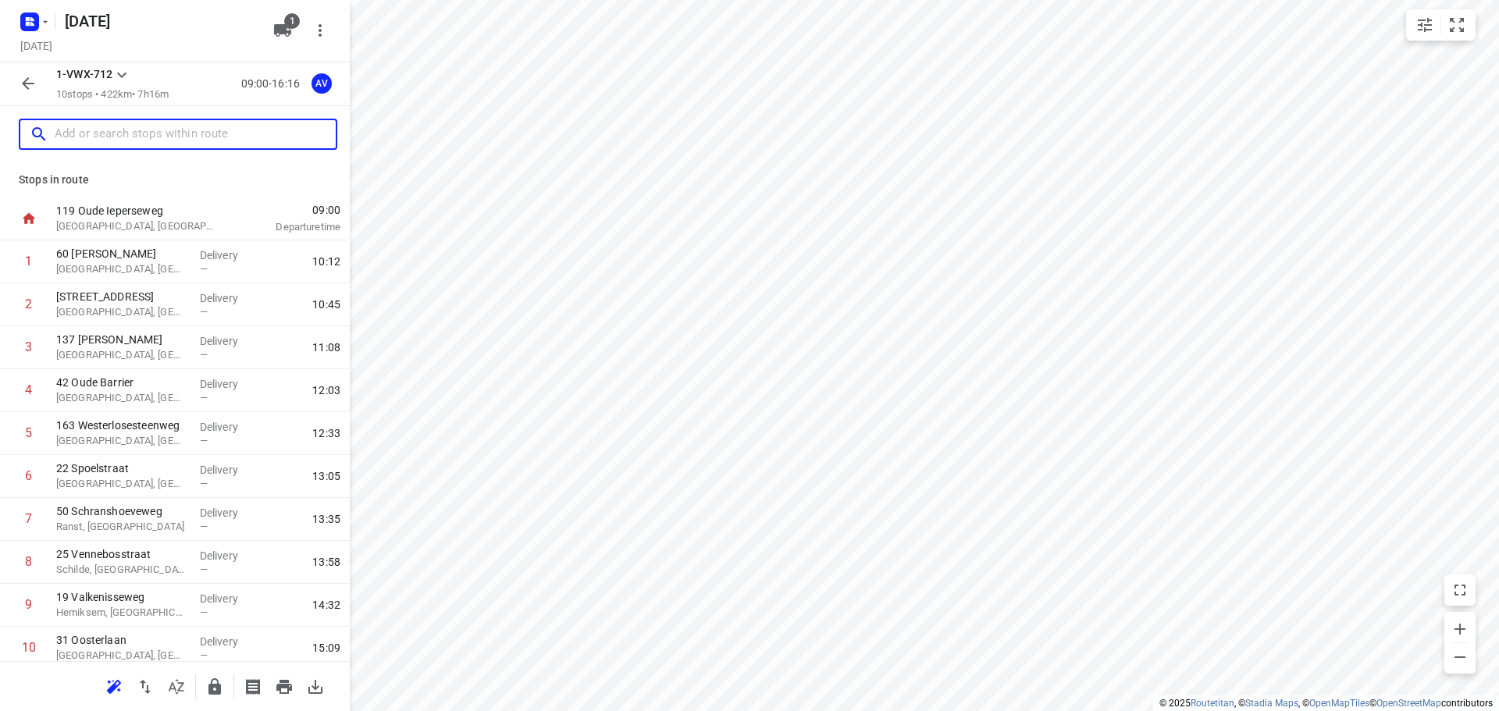
click at [133, 143] on input "text" at bounding box center [195, 135] width 281 height 24
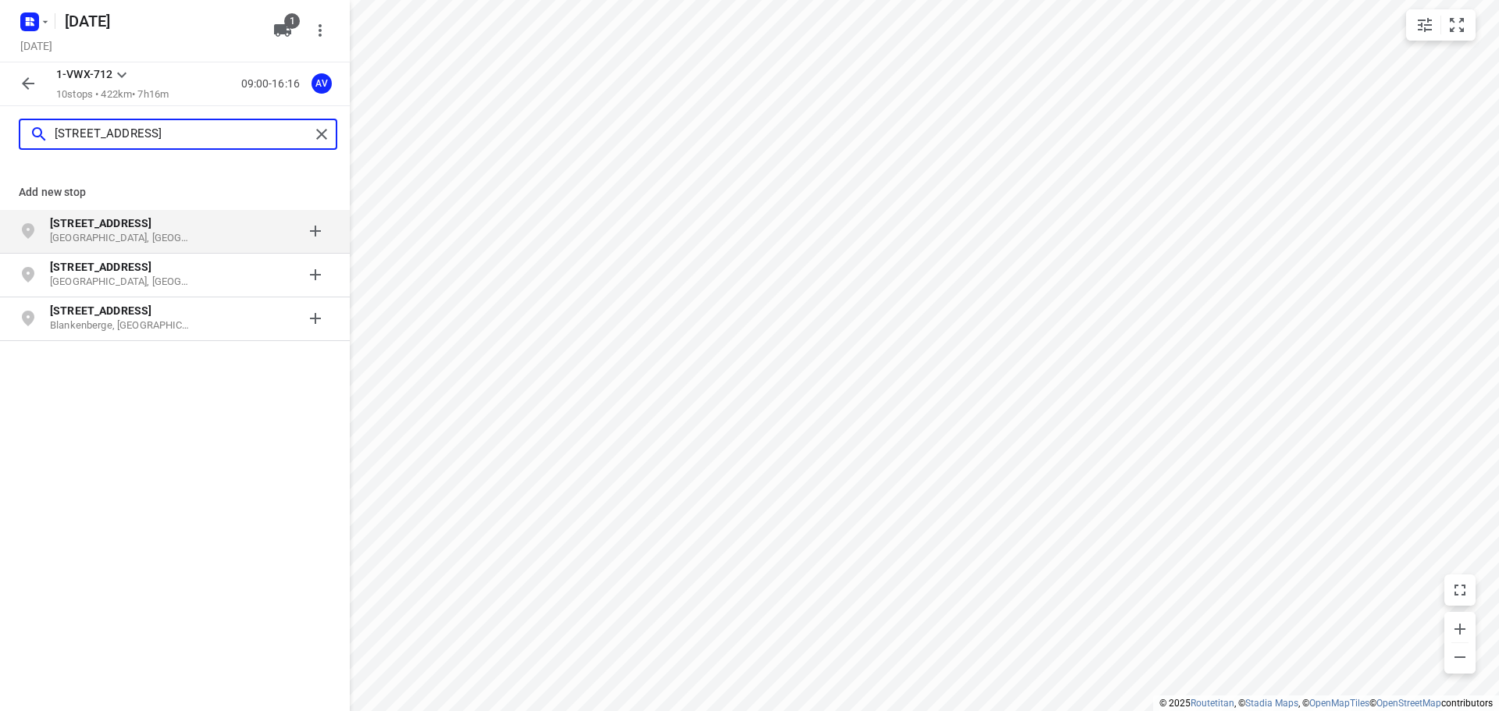
type input "[STREET_ADDRESS]"
click at [142, 233] on p "[GEOGRAPHIC_DATA], [GEOGRAPHIC_DATA]" at bounding box center [122, 238] width 144 height 15
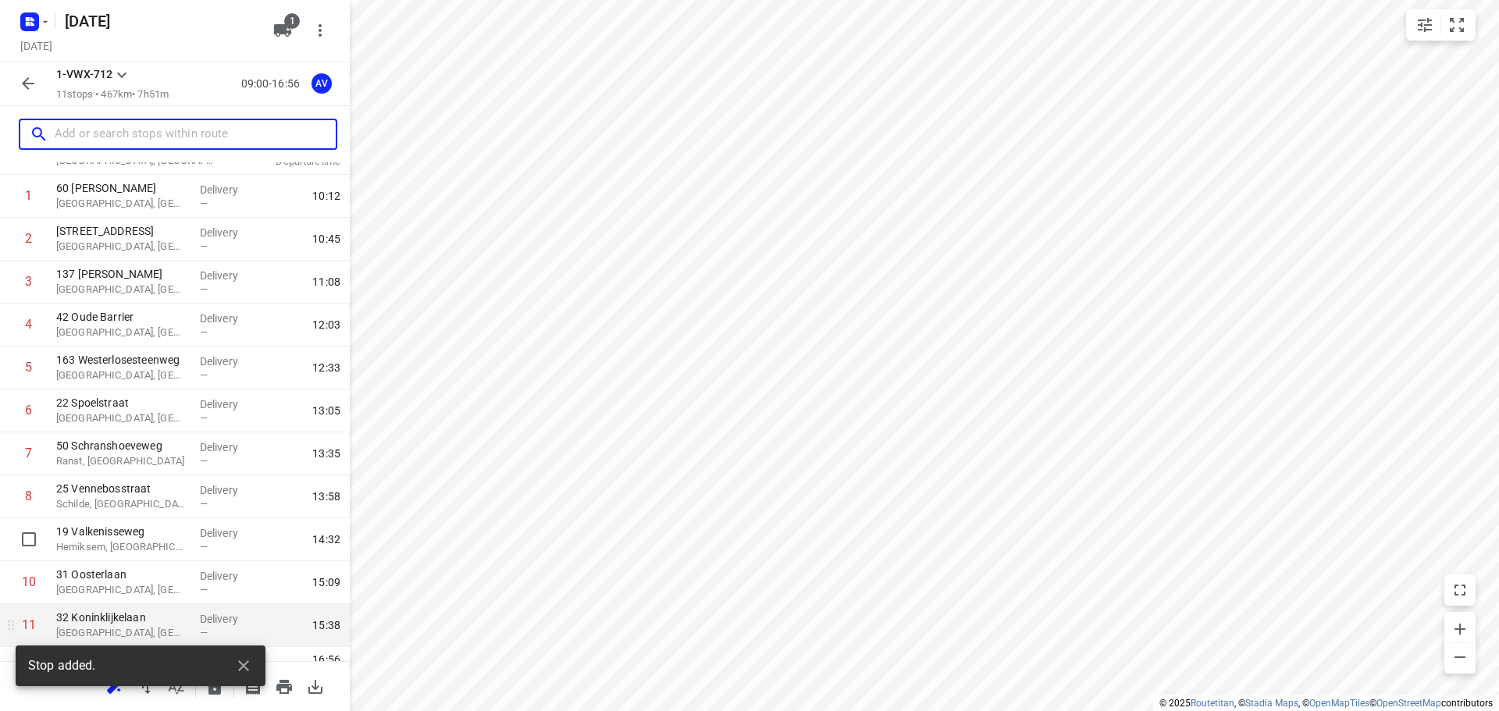
scroll to position [94, 0]
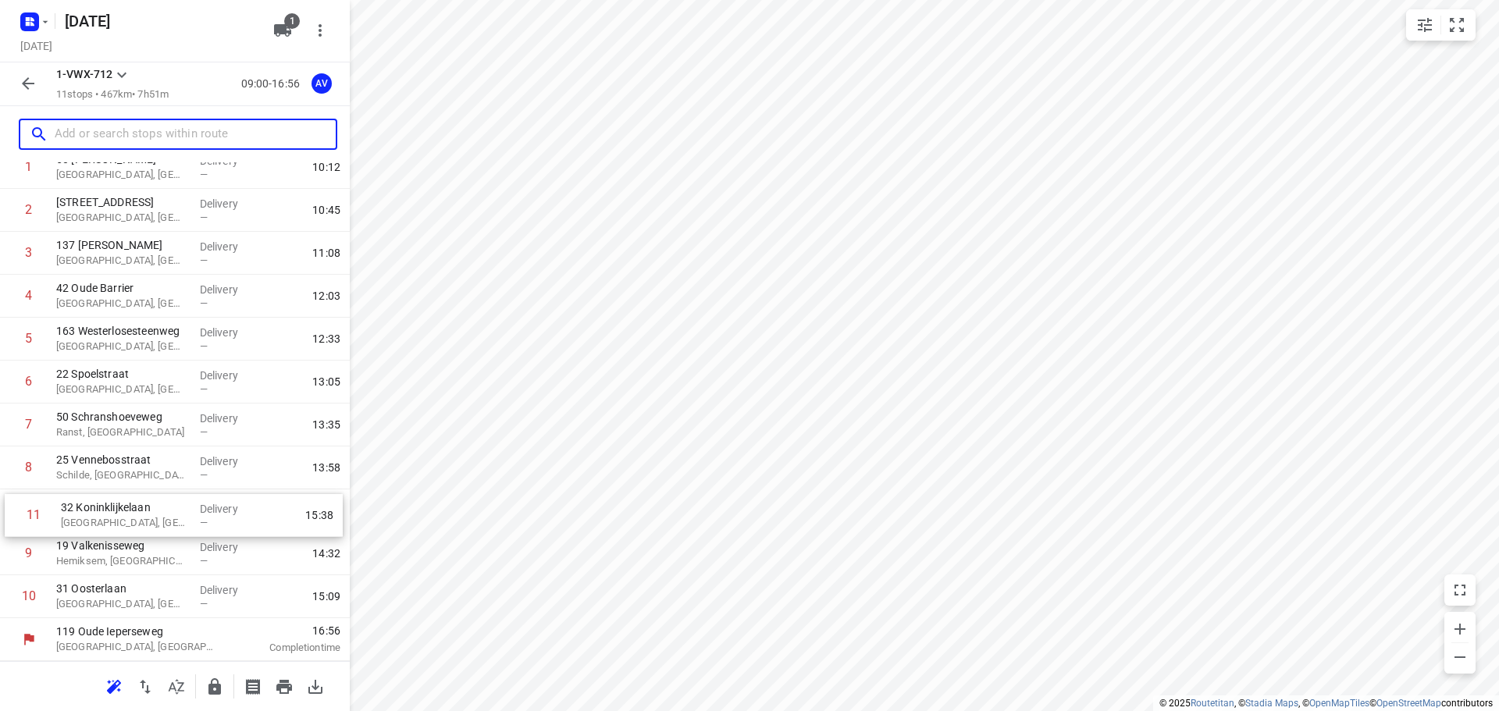
drag, startPoint x: 6, startPoint y: 608, endPoint x: 11, endPoint y: 520, distance: 88.3
click at [11, 520] on div "1 [GEOGRAPHIC_DATA][PERSON_NAME], [GEOGRAPHIC_DATA] Delivery — 10:12 2 [STREET_…" at bounding box center [175, 382] width 350 height 472
click at [161, 134] on input "text" at bounding box center [182, 135] width 254 height 24
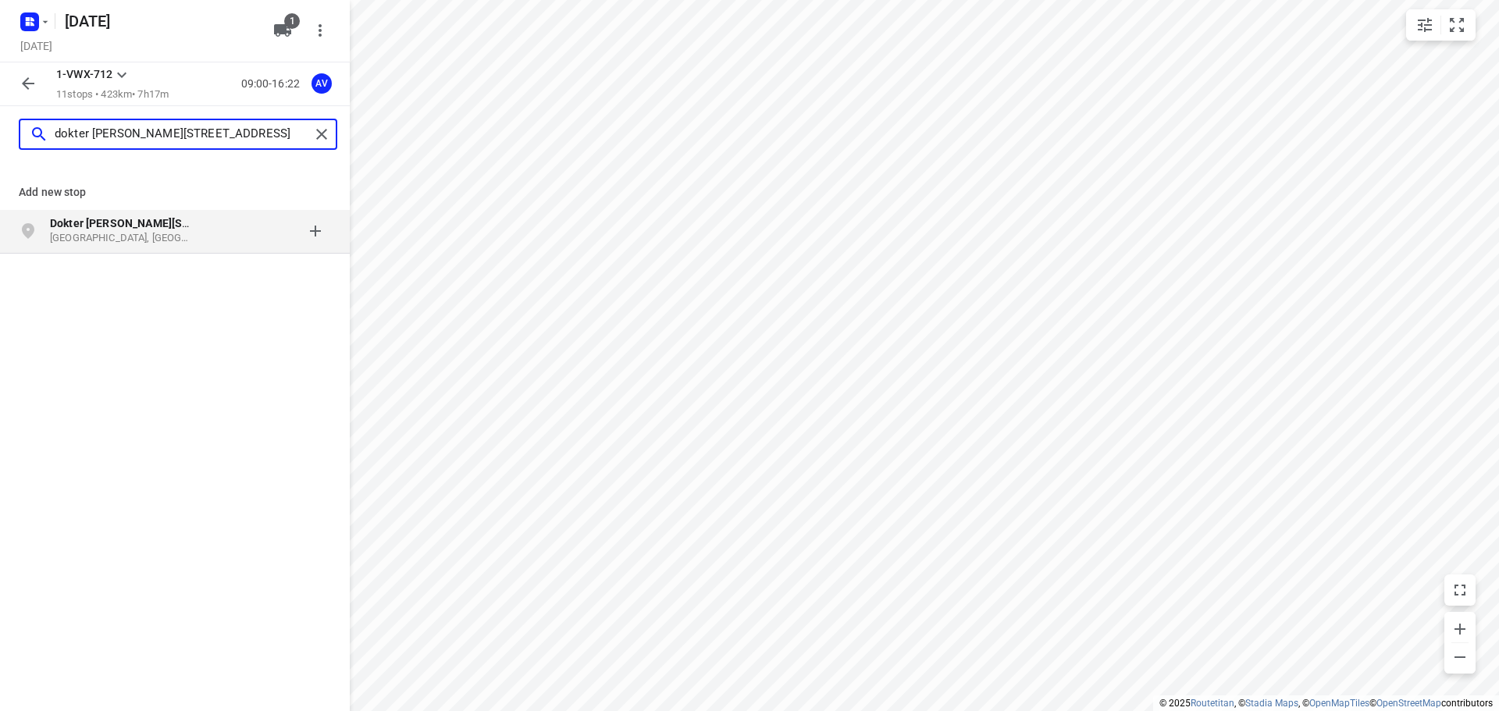
type input "dokter [PERSON_NAME][STREET_ADDRESS]"
click at [177, 235] on p "[GEOGRAPHIC_DATA], [GEOGRAPHIC_DATA]" at bounding box center [122, 238] width 144 height 15
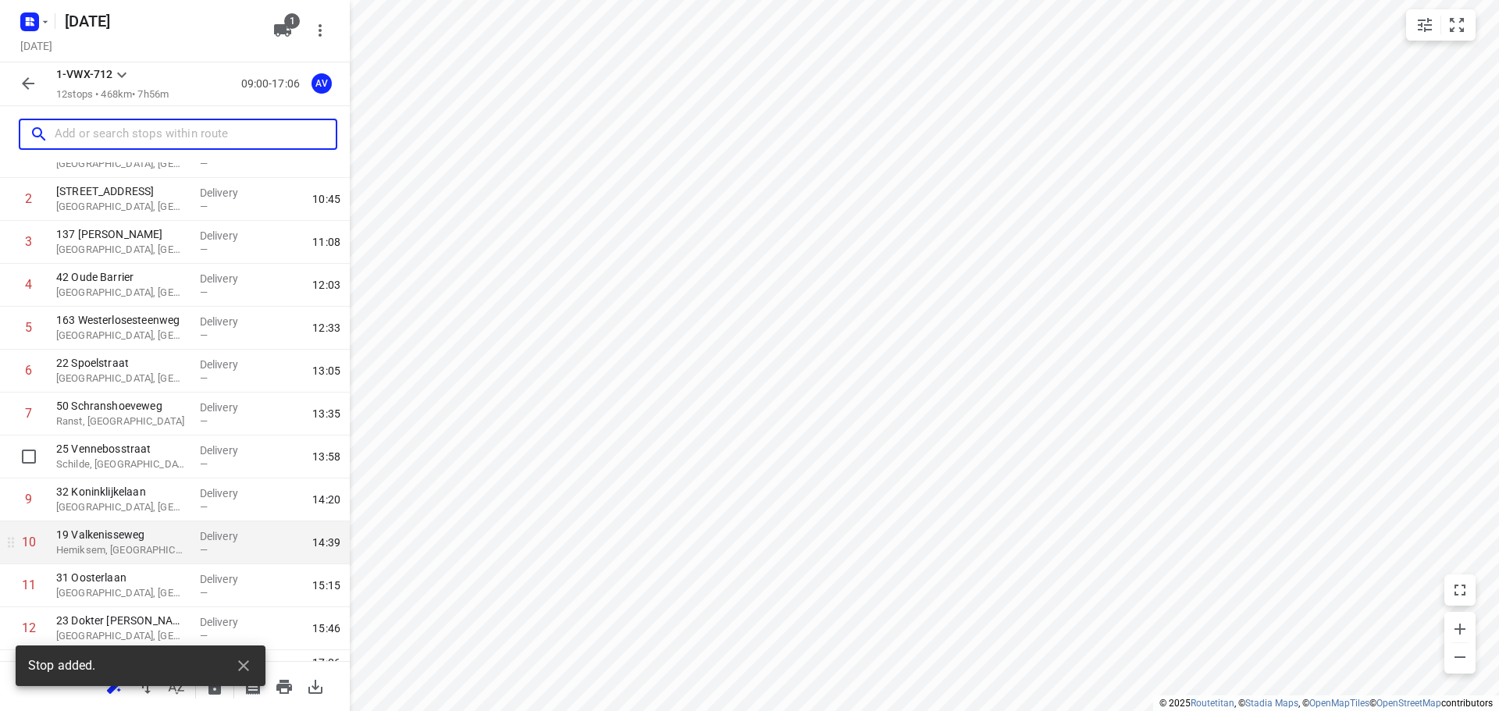
scroll to position [137, 0]
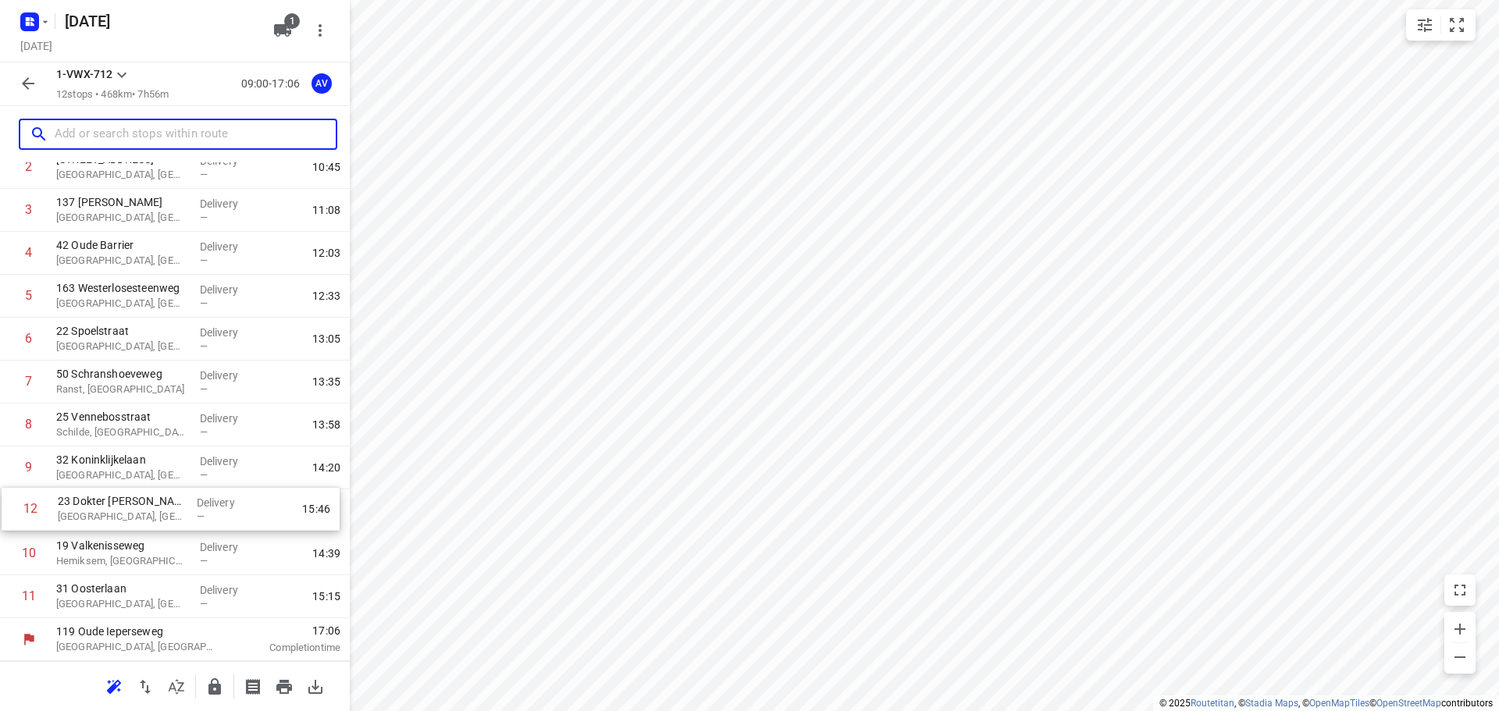
drag, startPoint x: 5, startPoint y: 606, endPoint x: 7, endPoint y: 514, distance: 91.3
click at [7, 514] on div "1 [GEOGRAPHIC_DATA][PERSON_NAME], [GEOGRAPHIC_DATA] Delivery — 10:12 2 [STREET_…" at bounding box center [175, 360] width 350 height 515
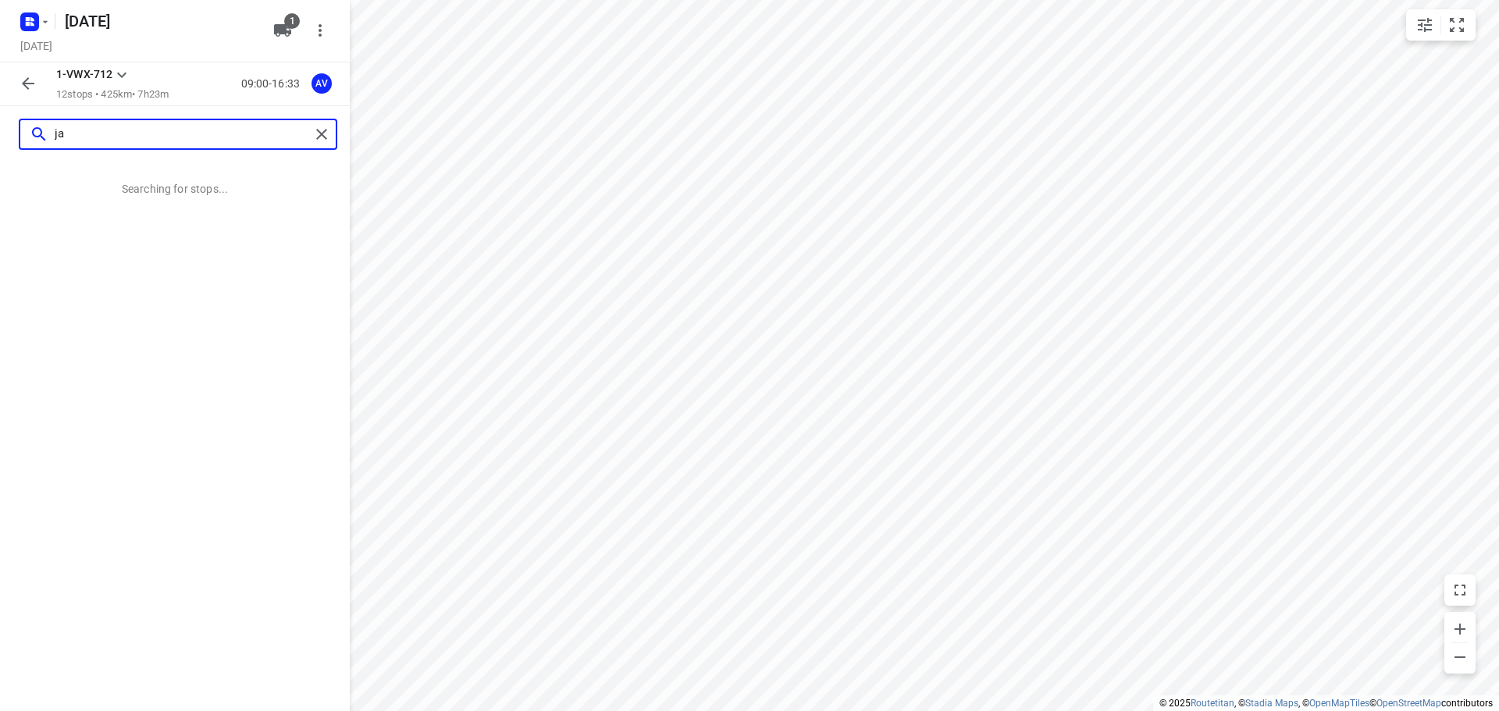
scroll to position [0, 0]
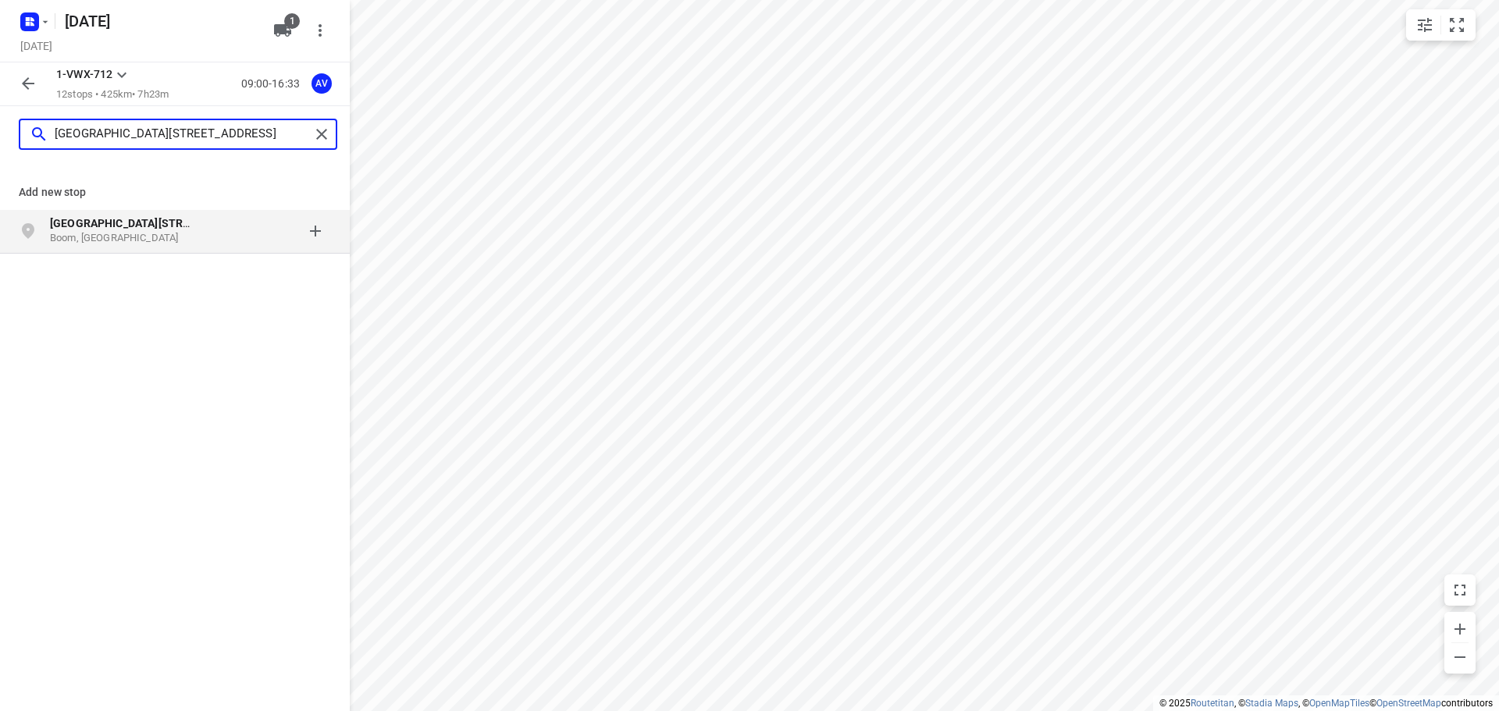
type input "[GEOGRAPHIC_DATA][STREET_ADDRESS]"
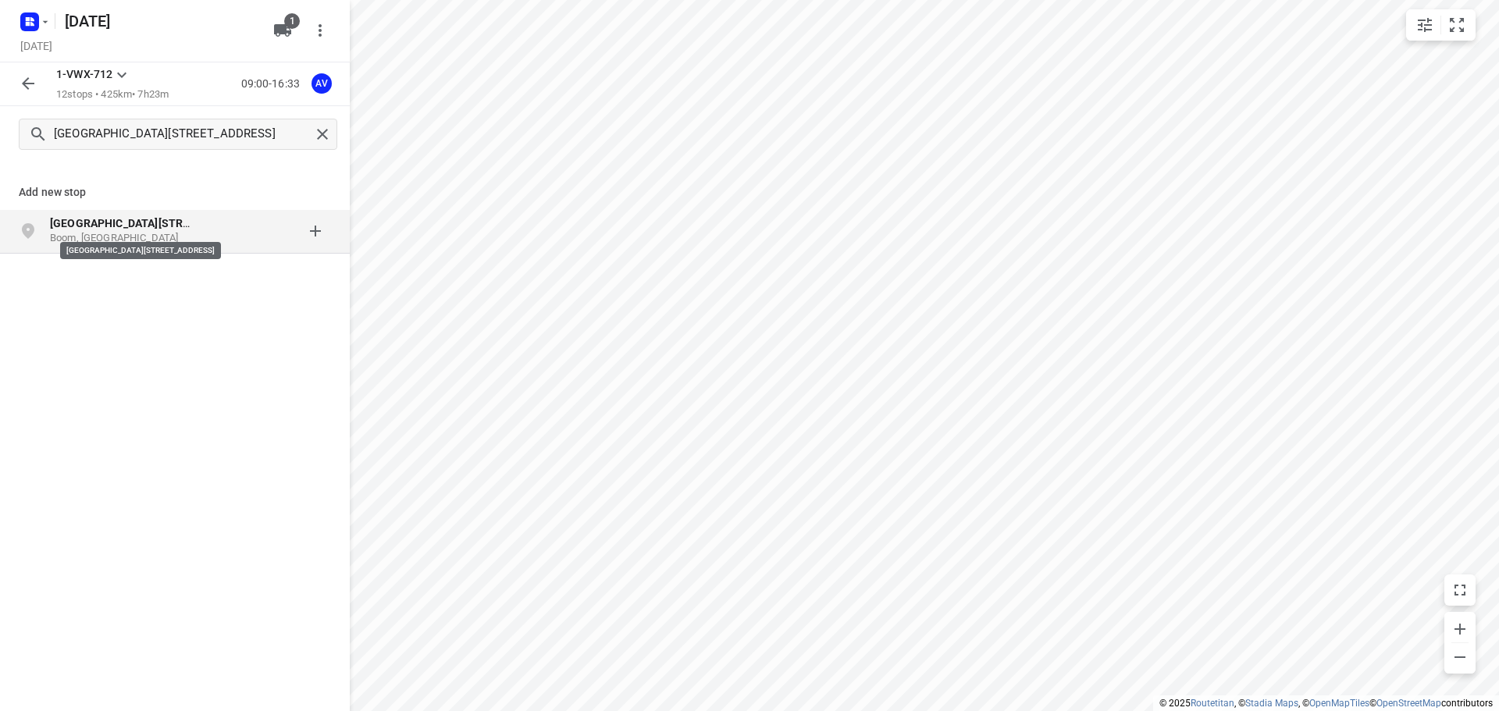
click at [166, 228] on b "[GEOGRAPHIC_DATA][STREET_ADDRESS]" at bounding box center [155, 223] width 210 height 12
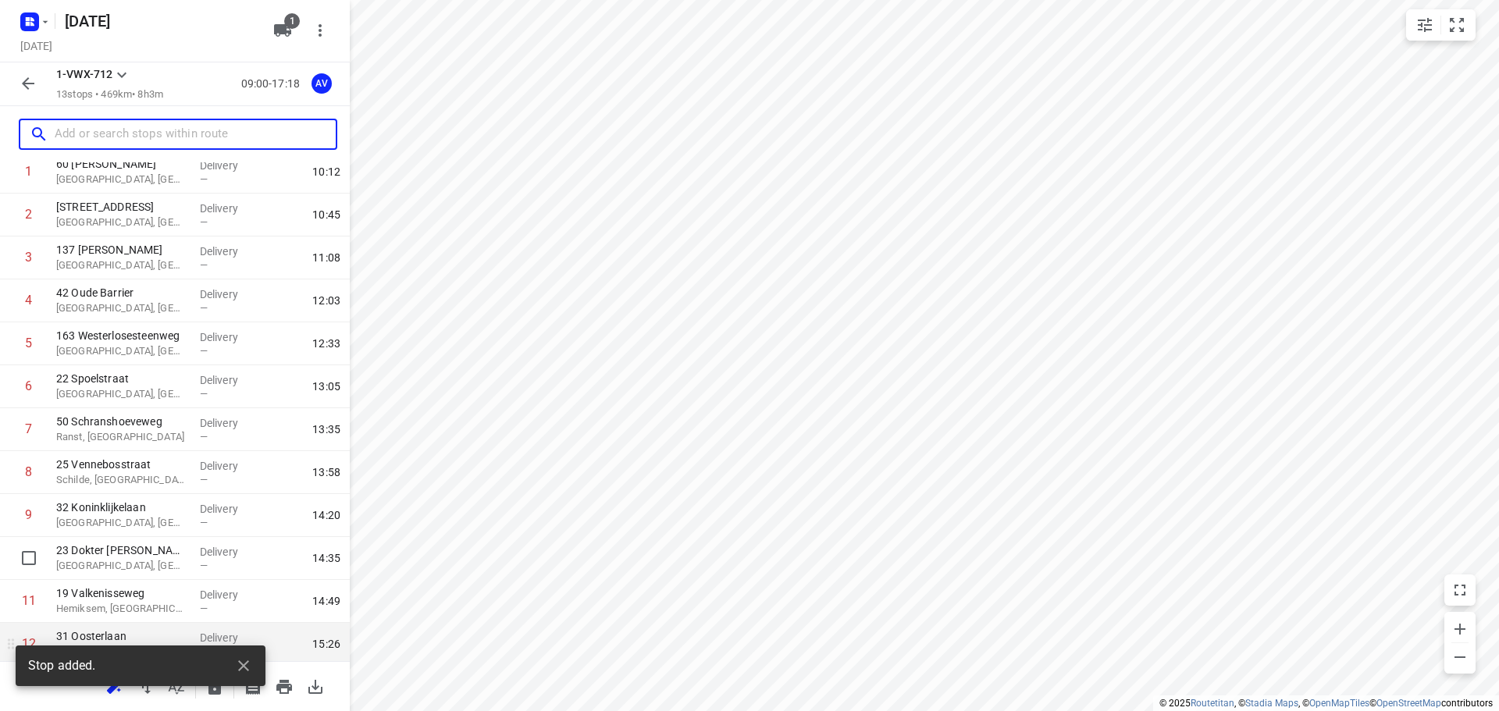
scroll to position [180, 0]
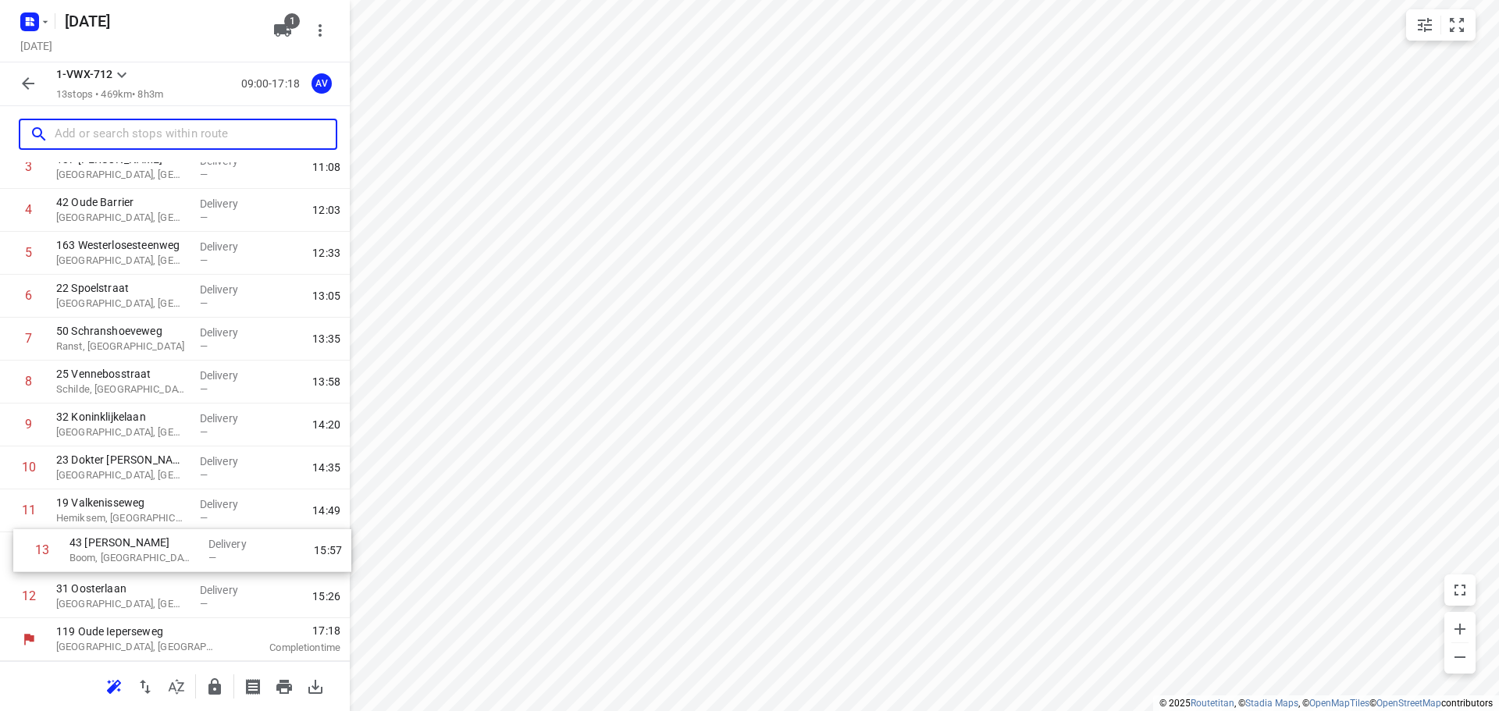
drag, startPoint x: 8, startPoint y: 601, endPoint x: 23, endPoint y: 553, distance: 50.8
click at [23, 553] on div "1 [GEOGRAPHIC_DATA][PERSON_NAME], [GEOGRAPHIC_DATA] Delivery — 10:12 2 [STREET_…" at bounding box center [175, 339] width 350 height 558
click at [157, 131] on input "text" at bounding box center [195, 135] width 281 height 24
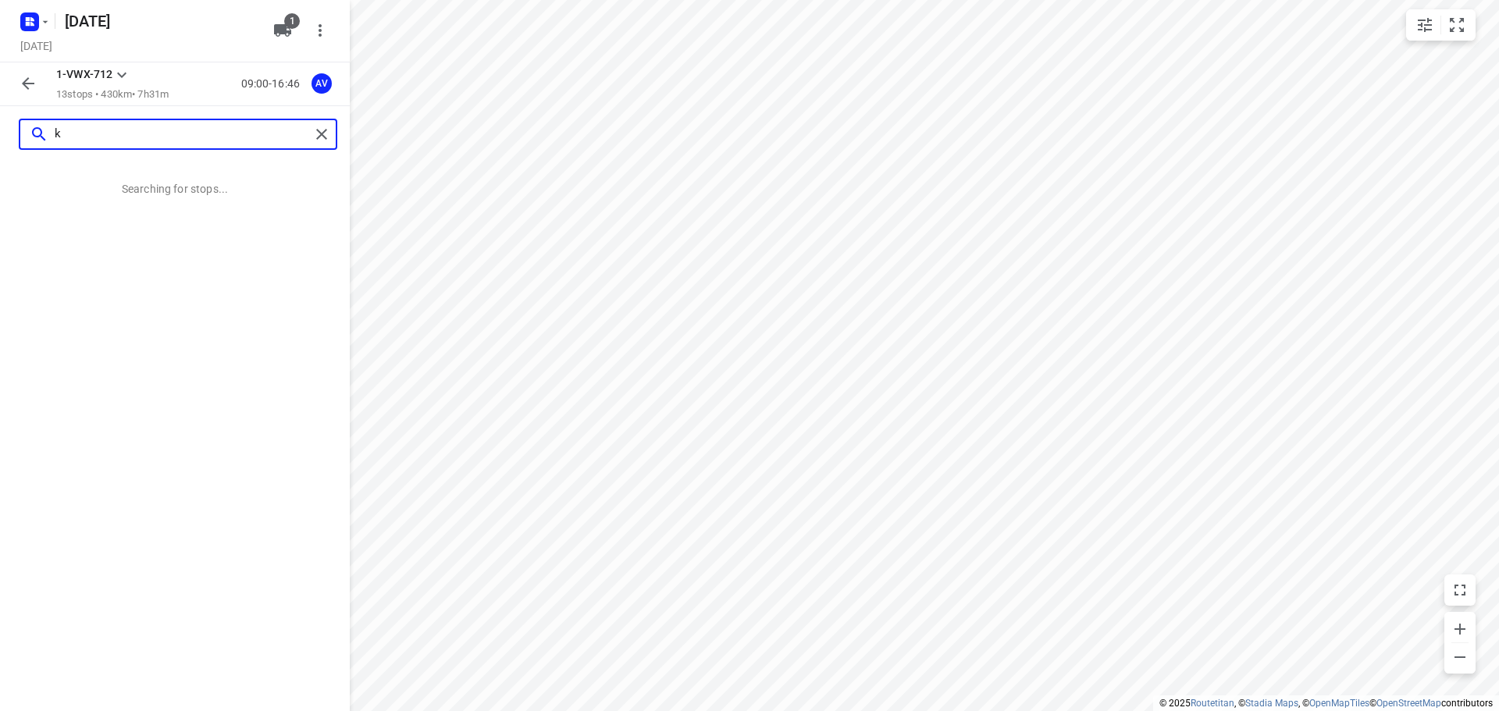
scroll to position [0, 0]
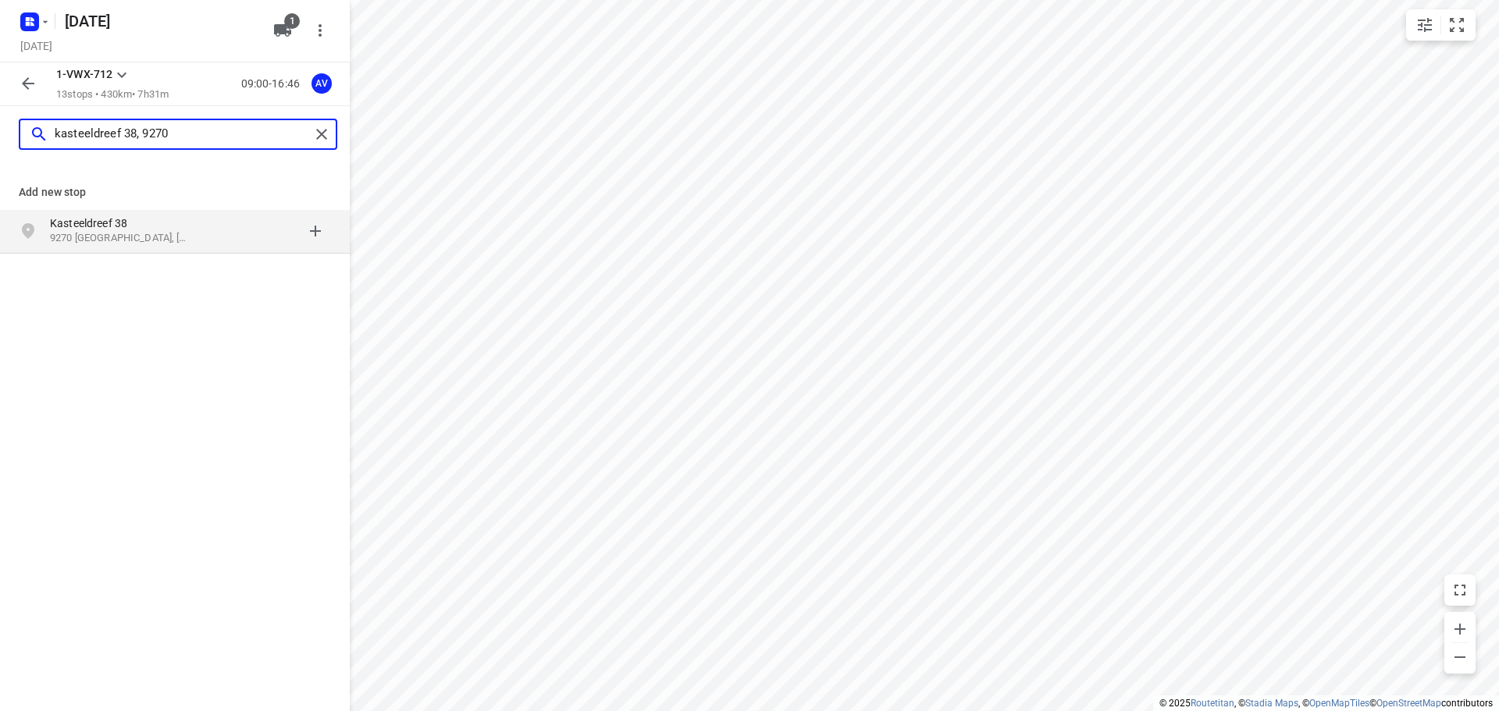
type input "kasteeldreef 38, 9270"
click at [192, 234] on p "9270 [GEOGRAPHIC_DATA], [GEOGRAPHIC_DATA]" at bounding box center [122, 238] width 144 height 15
type input "eversberg 20, 9320"
click at [162, 239] on p "9320 [GEOGRAPHIC_DATA], [GEOGRAPHIC_DATA]" at bounding box center [122, 238] width 144 height 15
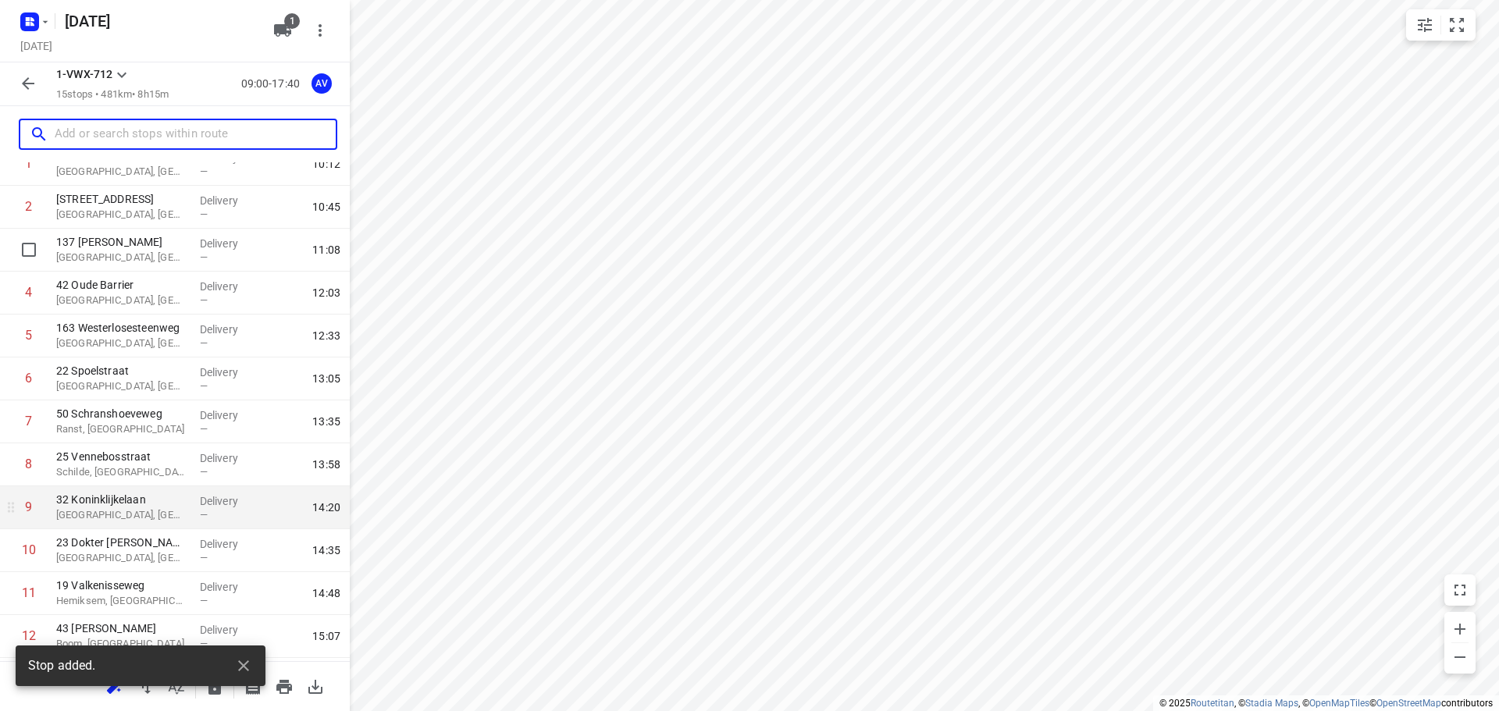
scroll to position [266, 0]
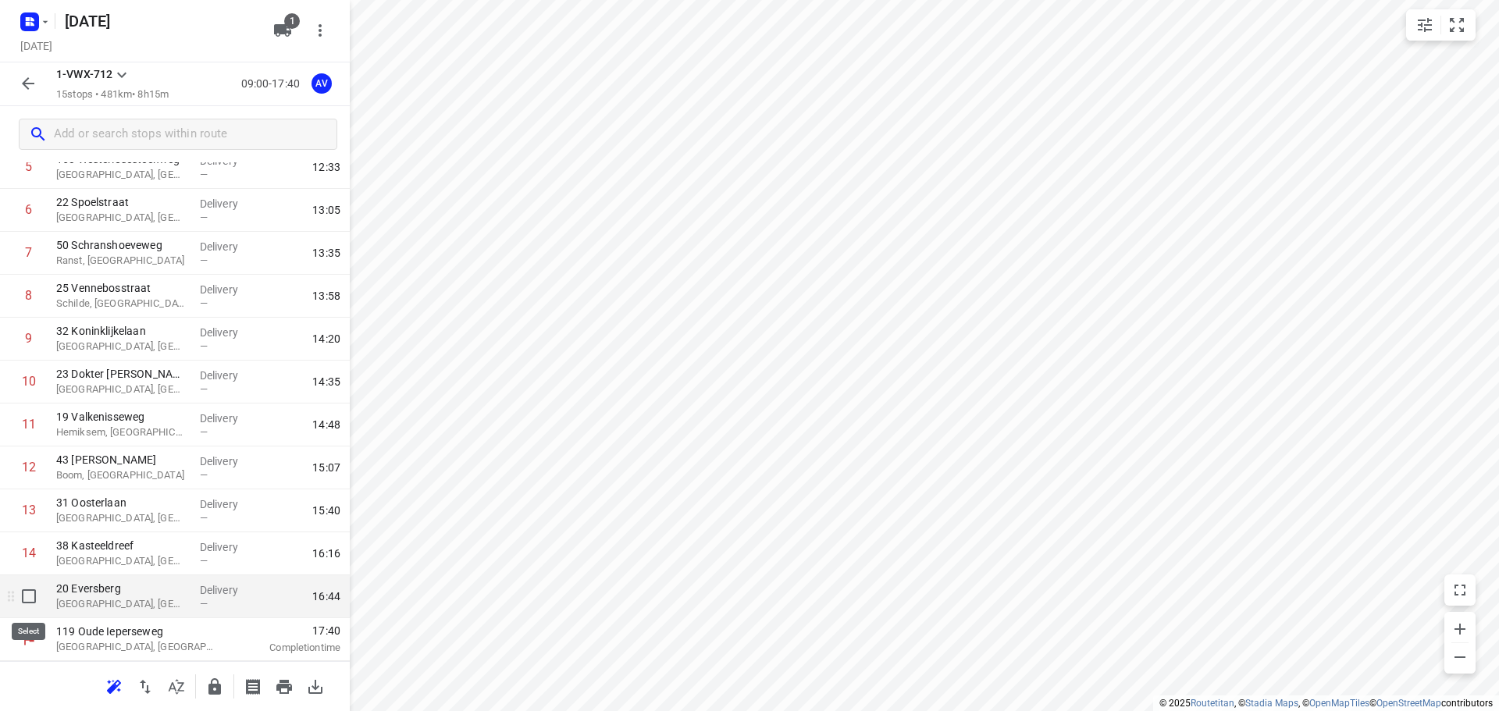
click at [27, 596] on input "checkbox" at bounding box center [28, 596] width 31 height 31
checkbox input "true"
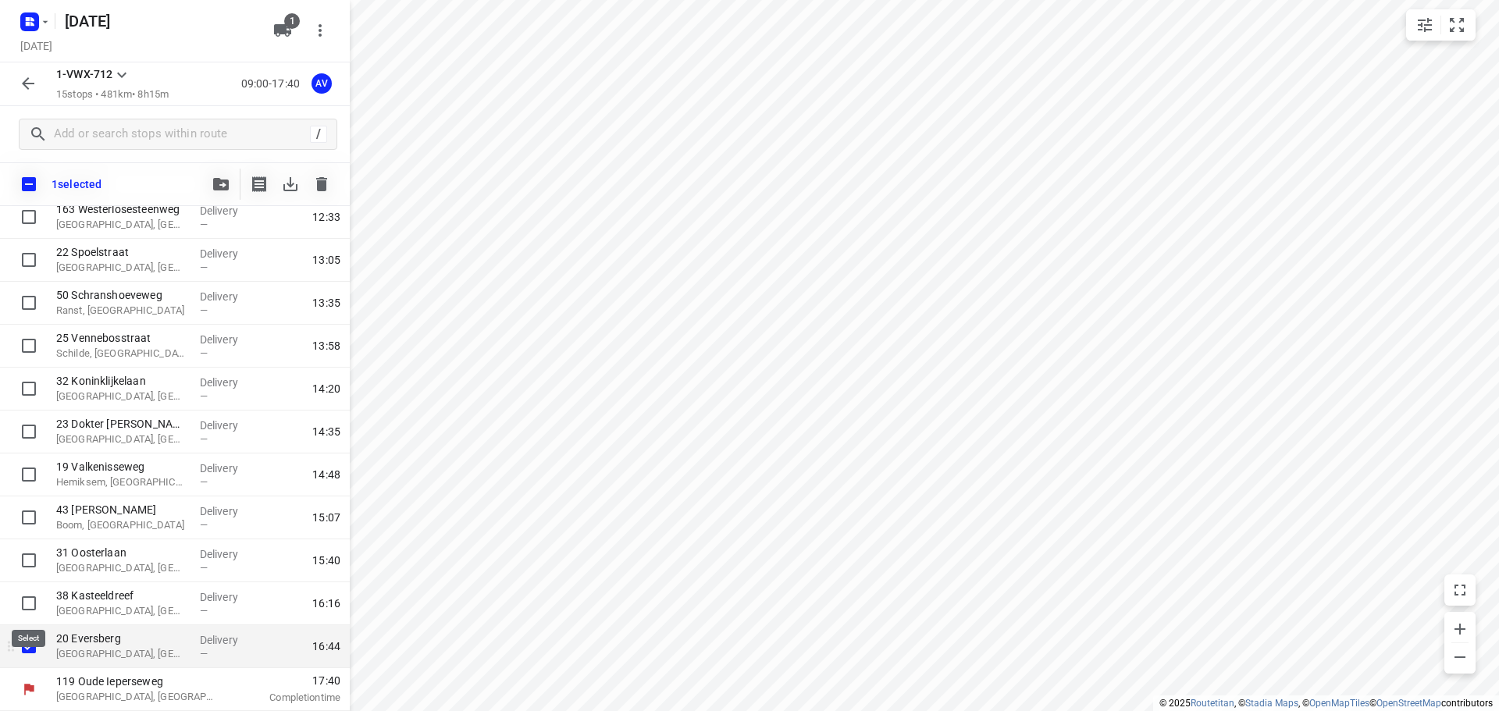
scroll to position [260, 0]
click at [320, 187] on icon "button" at bounding box center [321, 184] width 11 height 14
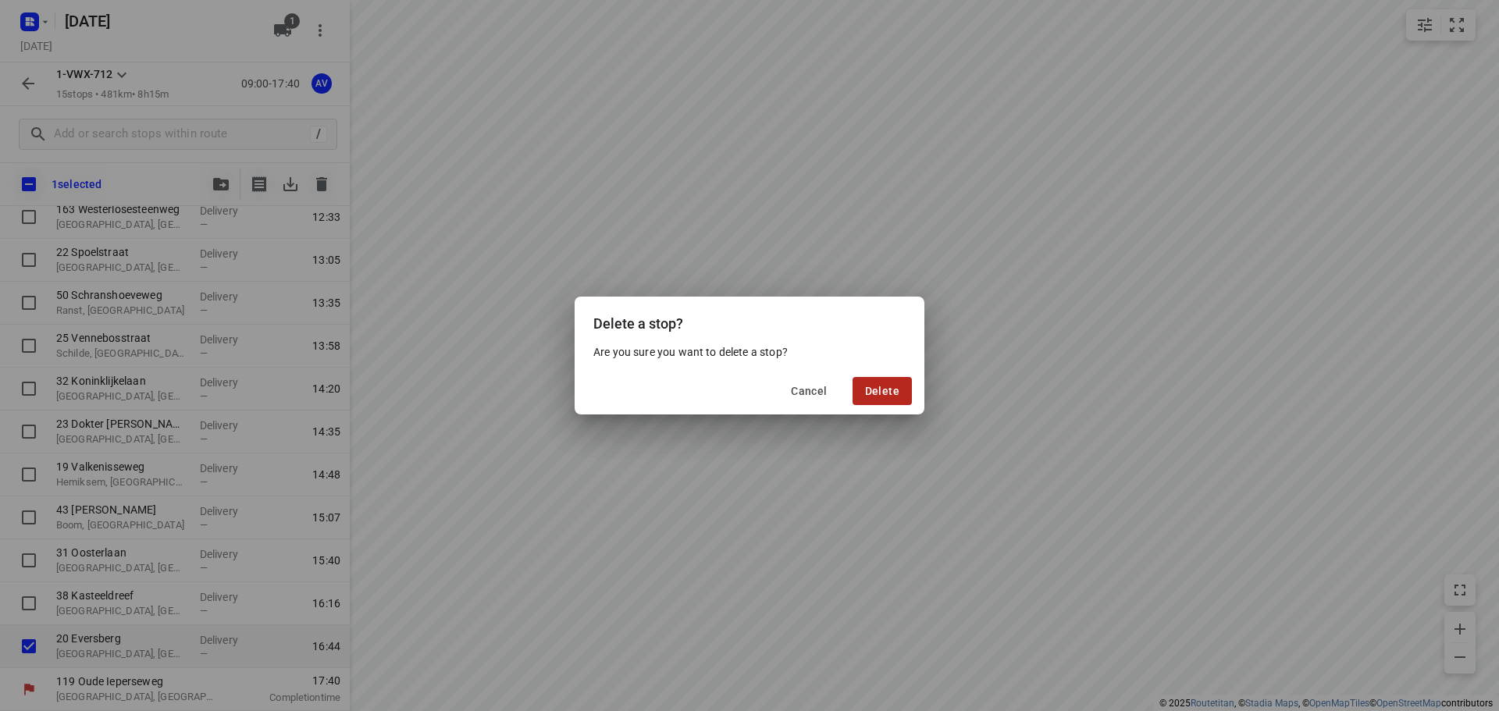
click at [873, 391] on span "Delete" at bounding box center [882, 391] width 34 height 12
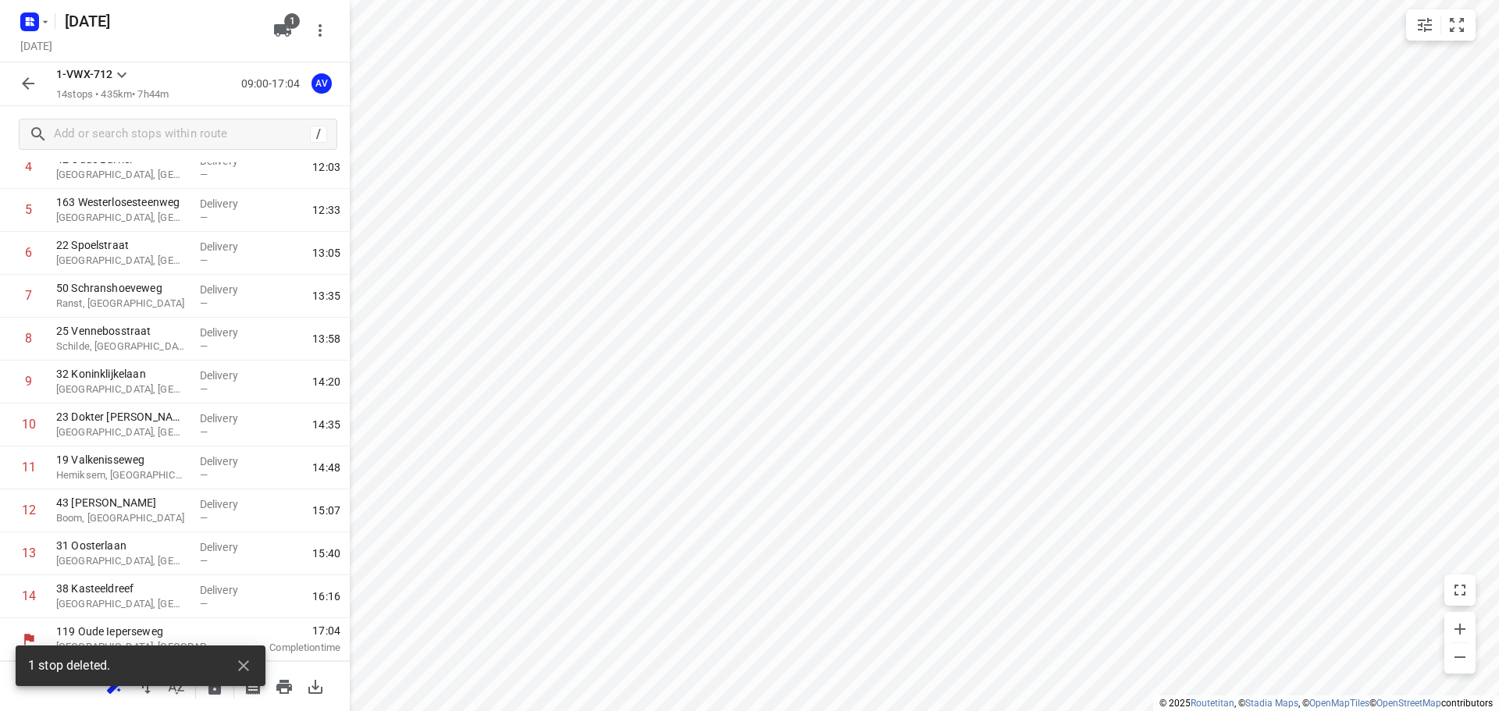
scroll to position [223, 0]
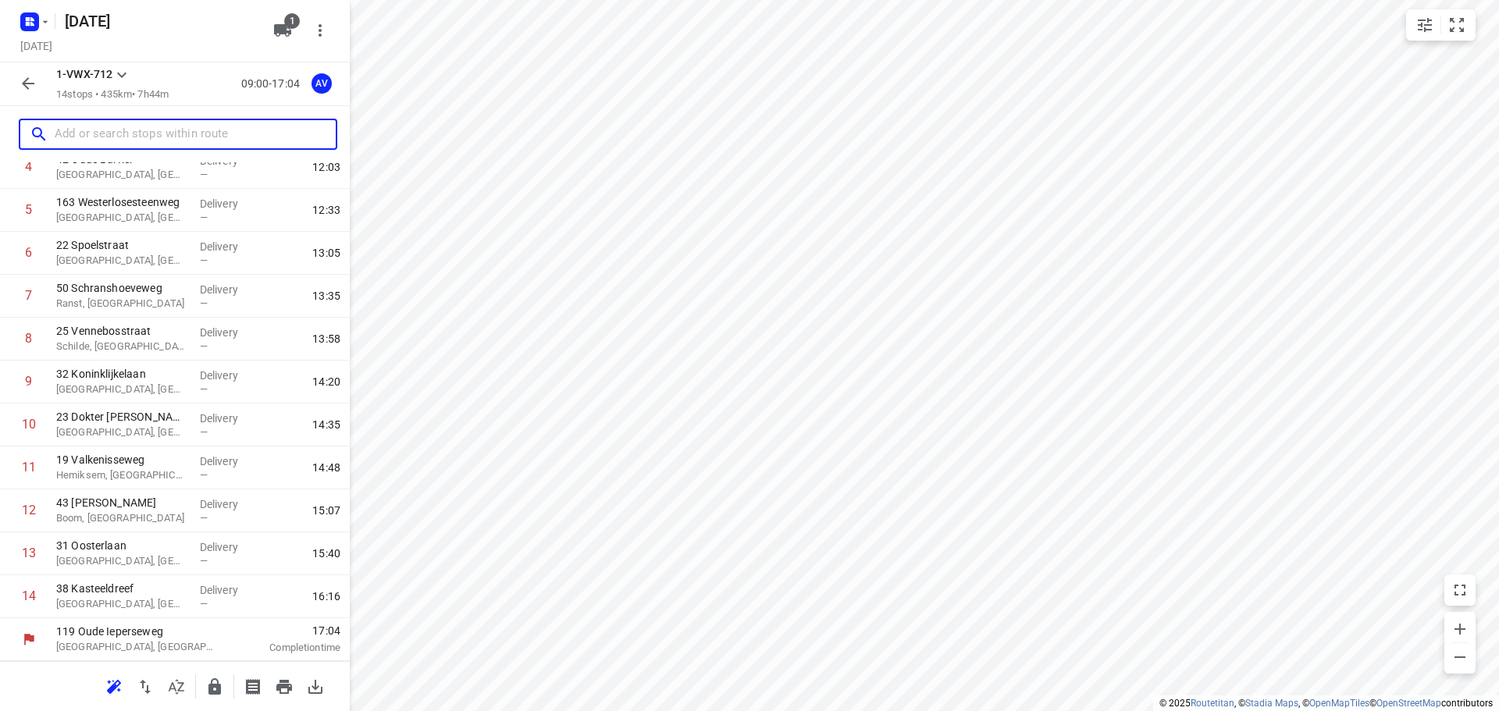
click at [176, 134] on input "text" at bounding box center [195, 135] width 281 height 24
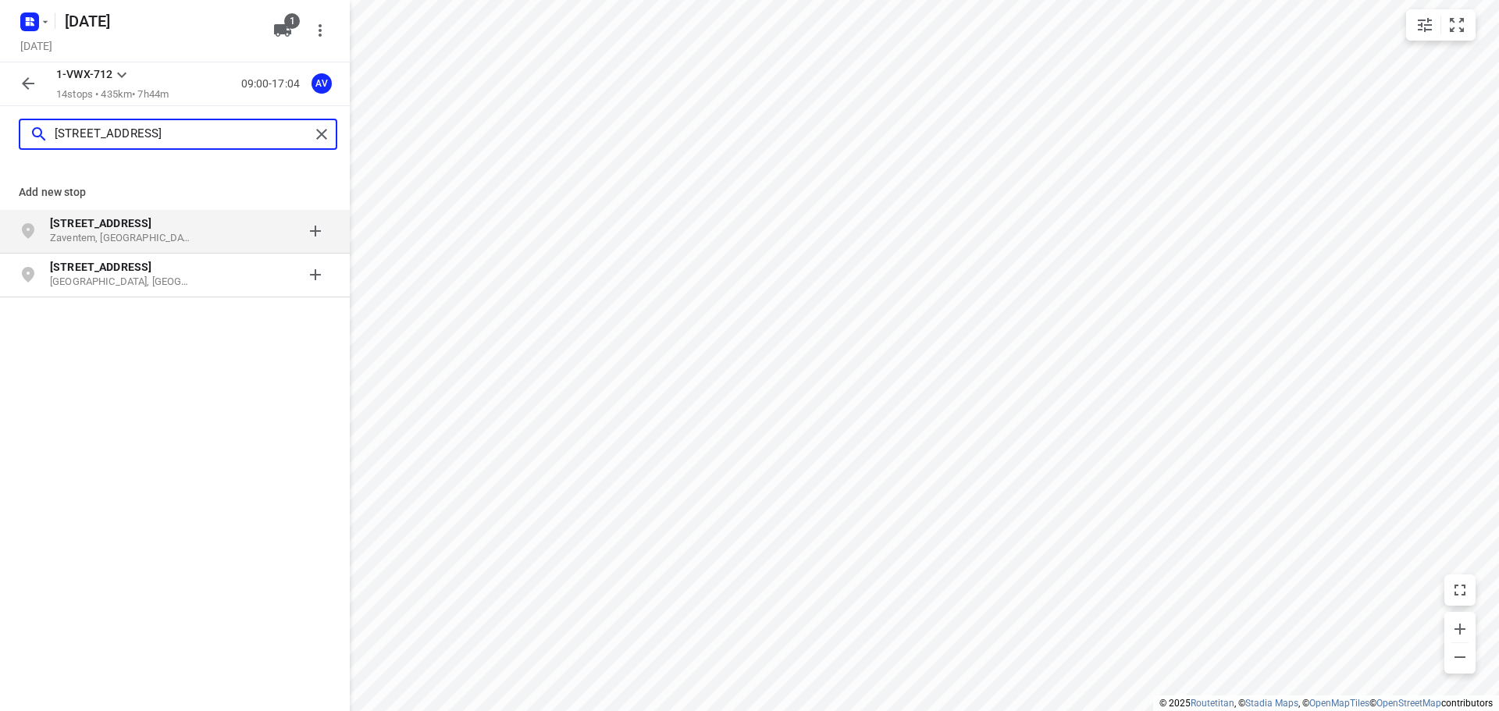
type input "[STREET_ADDRESS]"
click at [201, 229] on p "[STREET_ADDRESS]" at bounding box center [129, 223] width 159 height 16
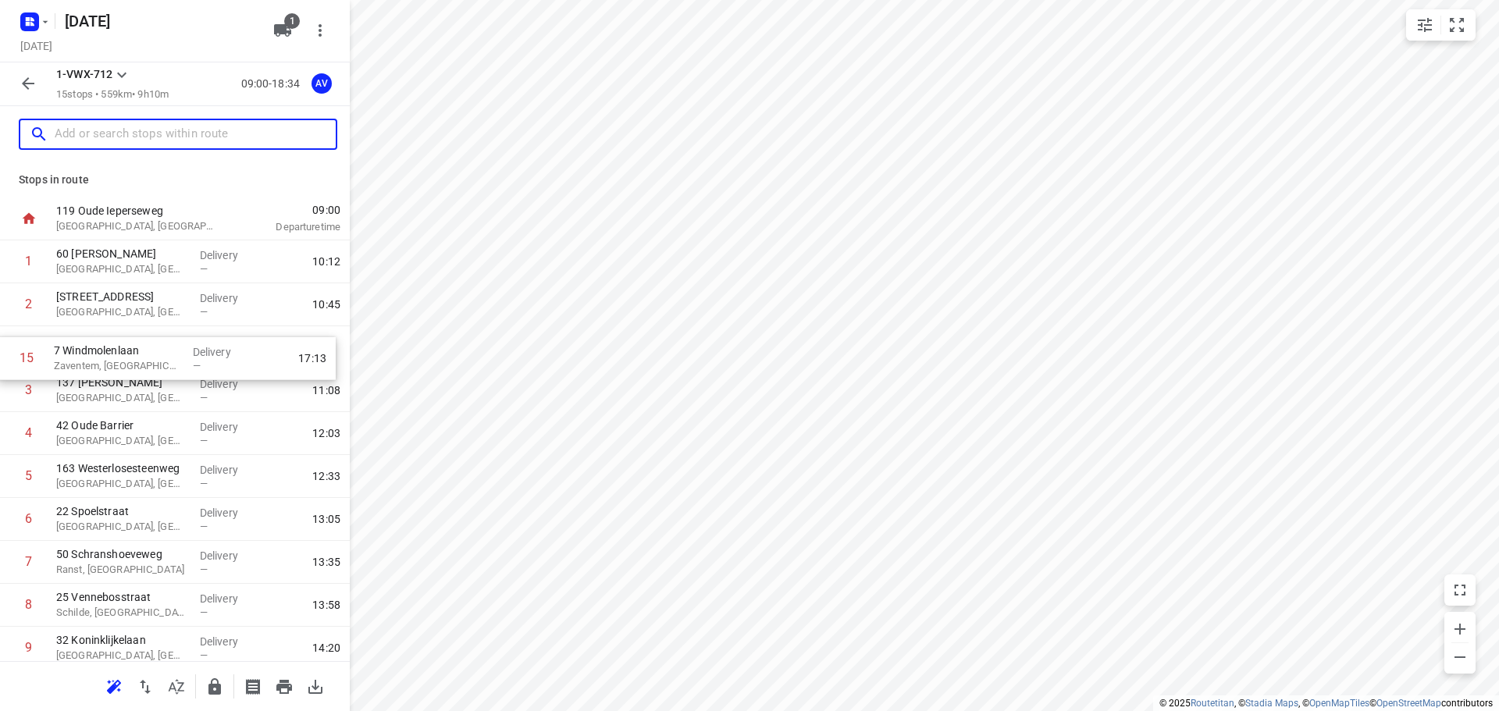
drag, startPoint x: 3, startPoint y: 608, endPoint x: 2, endPoint y: 366, distance: 242.0
click at [2, 366] on div "1 [GEOGRAPHIC_DATA][PERSON_NAME], [GEOGRAPHIC_DATA] Delivery — 10:12 2 [STREET_…" at bounding box center [175, 562] width 350 height 644
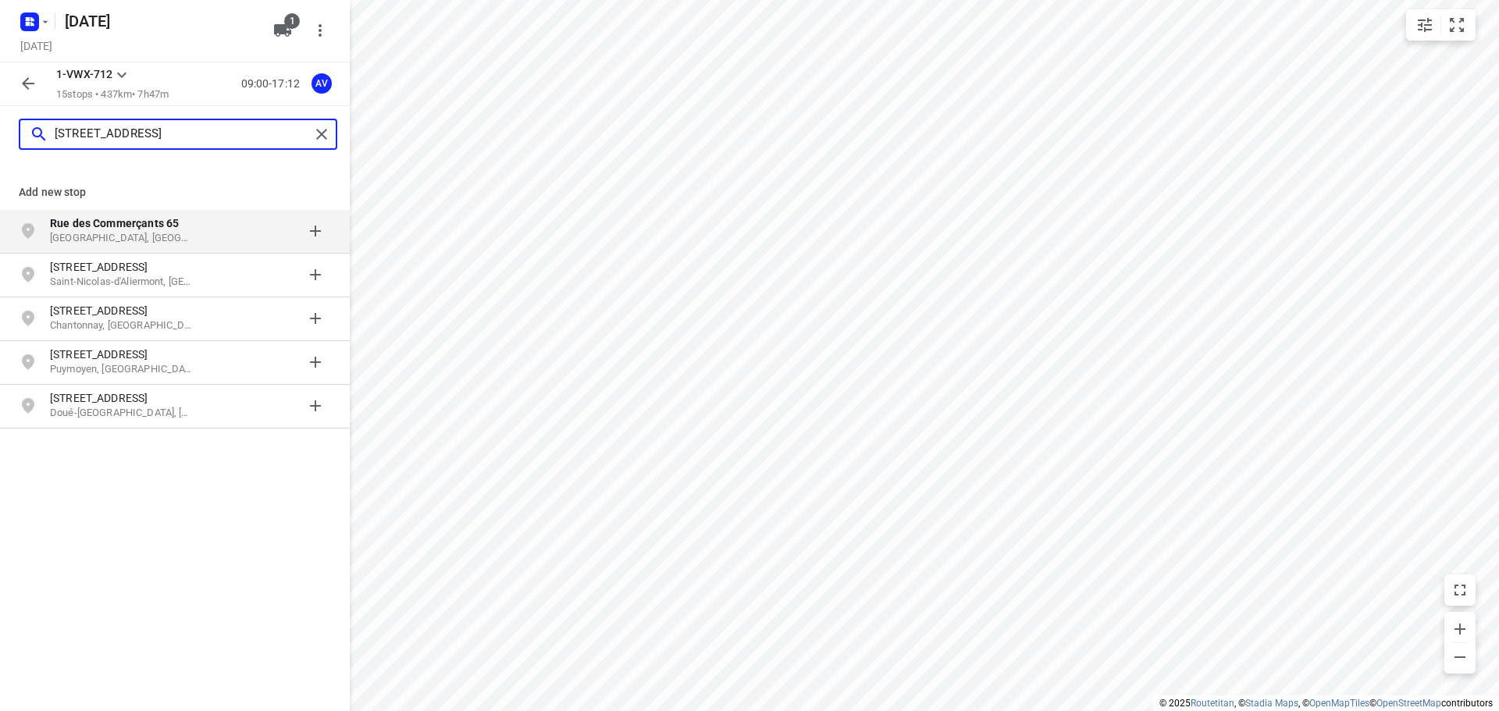
type input "[STREET_ADDRESS]"
click at [192, 236] on p "[GEOGRAPHIC_DATA], [GEOGRAPHIC_DATA]" at bounding box center [122, 238] width 144 height 15
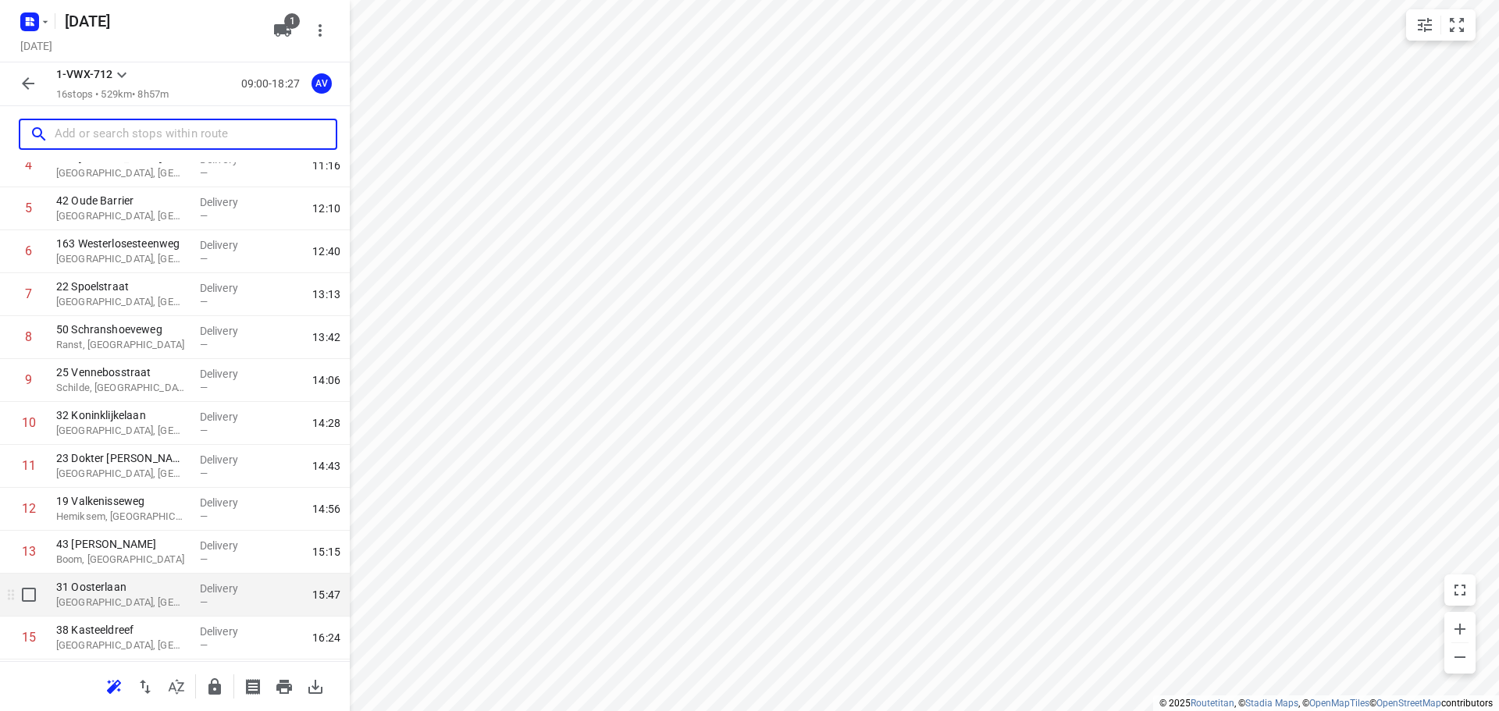
scroll to position [309, 0]
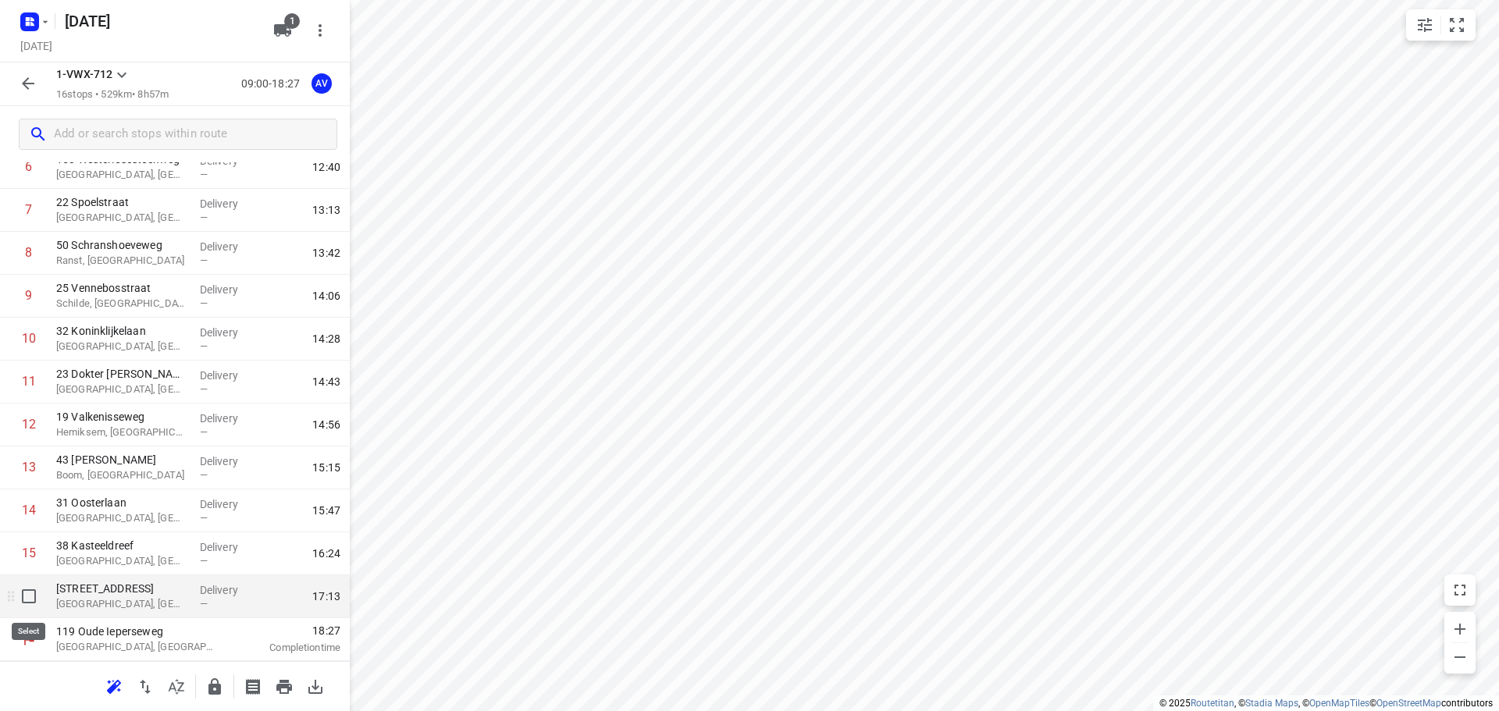
click at [27, 596] on input "checkbox" at bounding box center [28, 596] width 31 height 31
checkbox input "true"
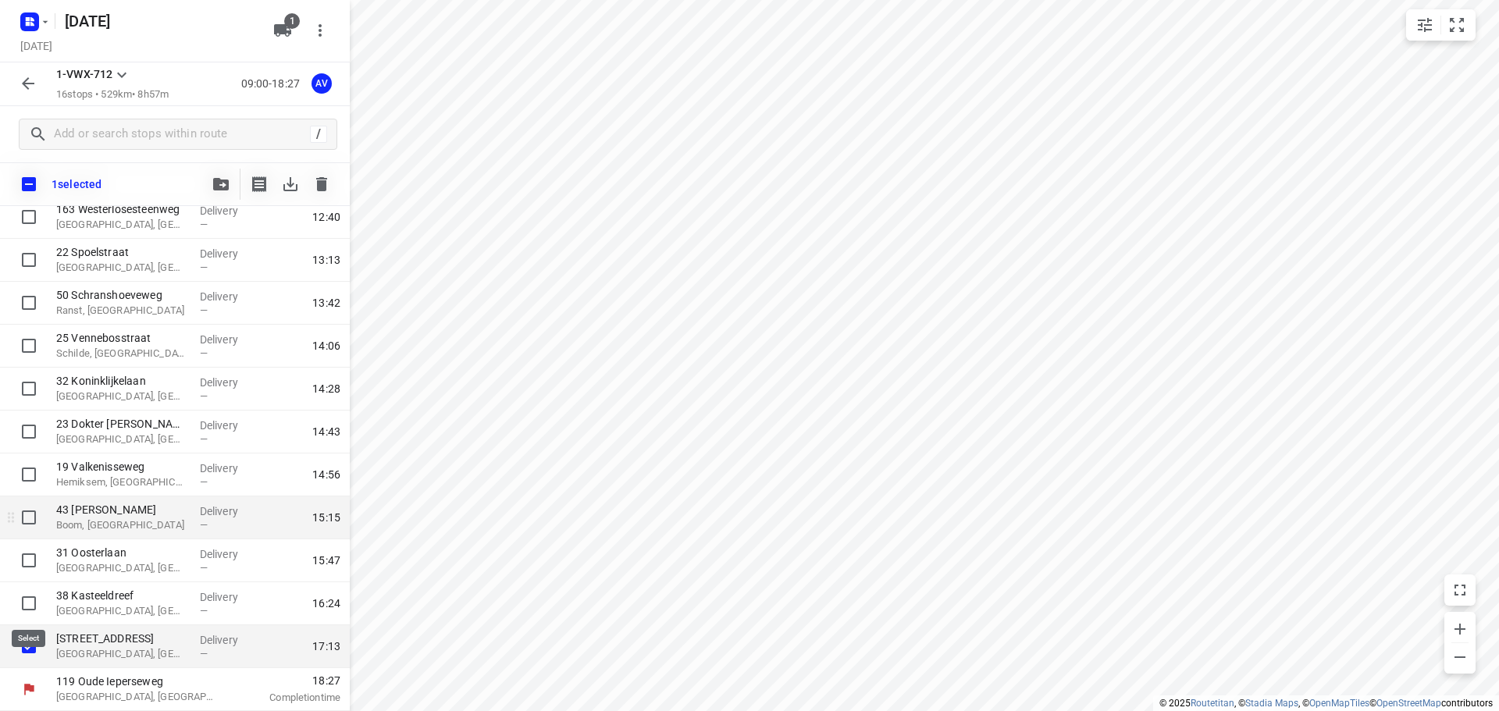
scroll to position [303, 0]
click at [325, 180] on icon "button" at bounding box center [321, 184] width 19 height 19
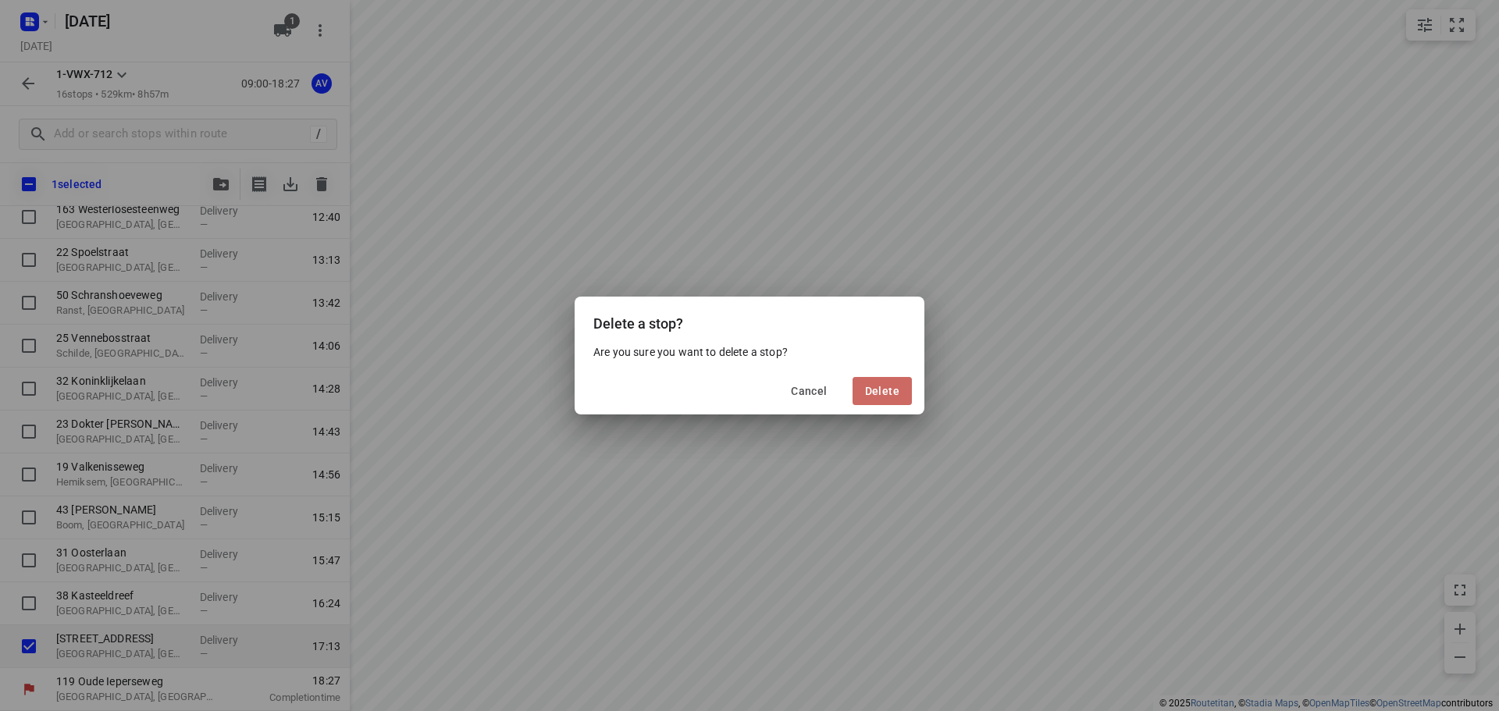
click at [877, 389] on span "Delete" at bounding box center [882, 391] width 34 height 12
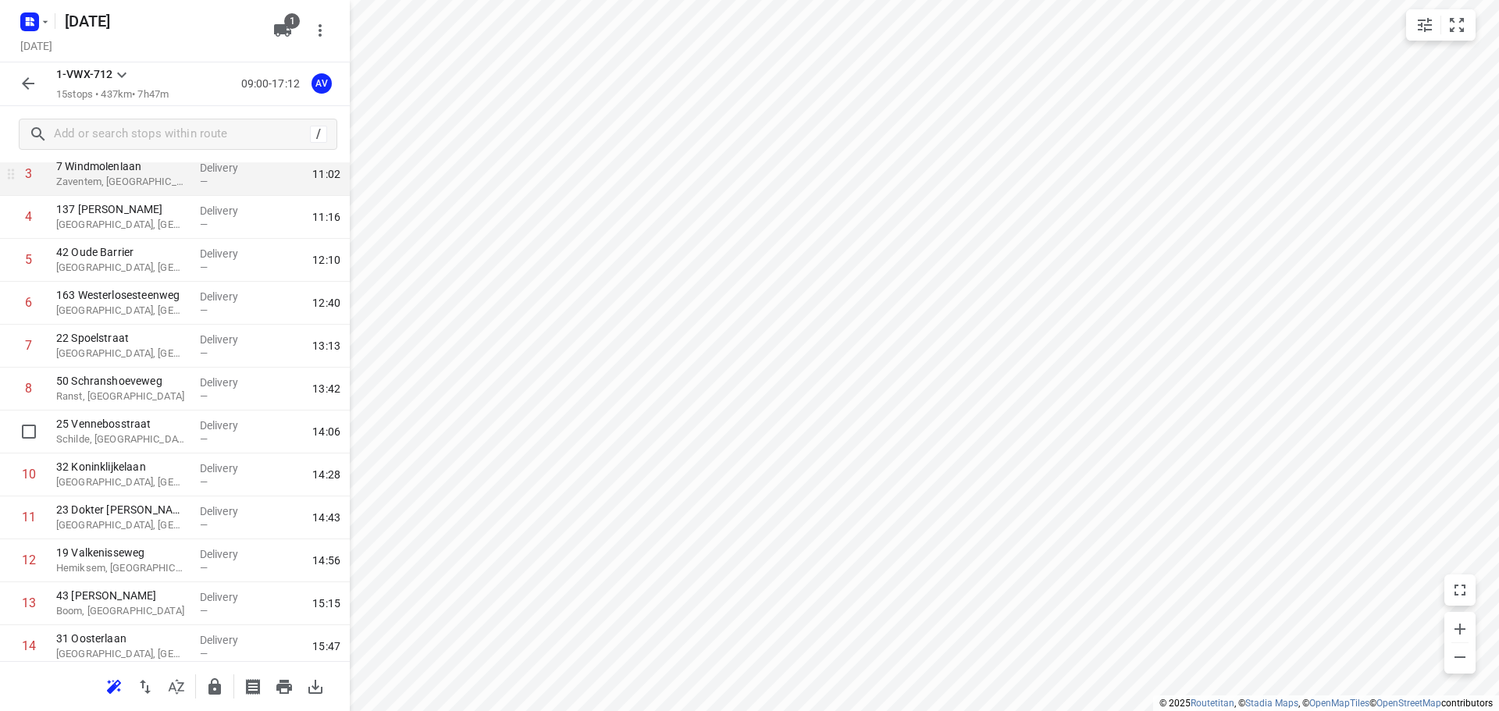
scroll to position [0, 0]
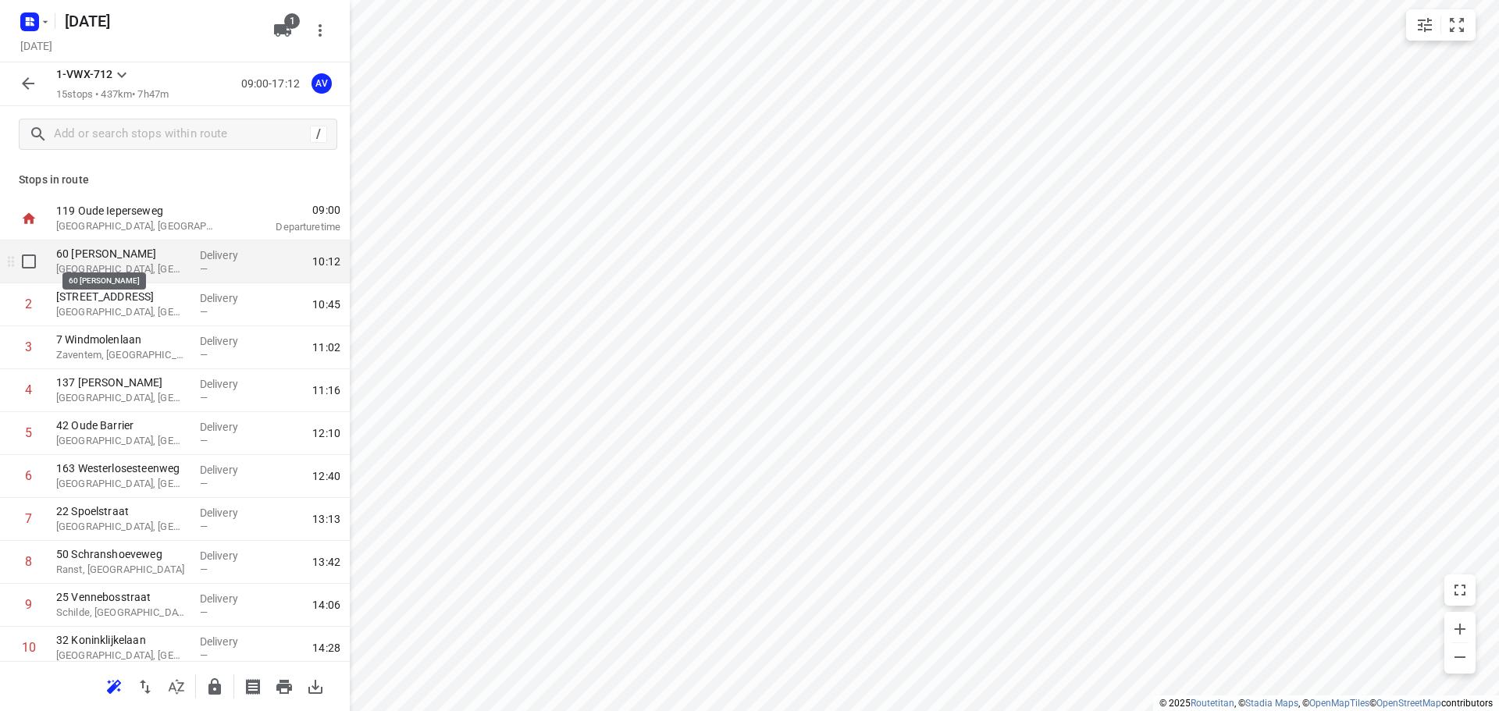
click at [159, 255] on p "60 [PERSON_NAME]" at bounding box center [121, 254] width 131 height 16
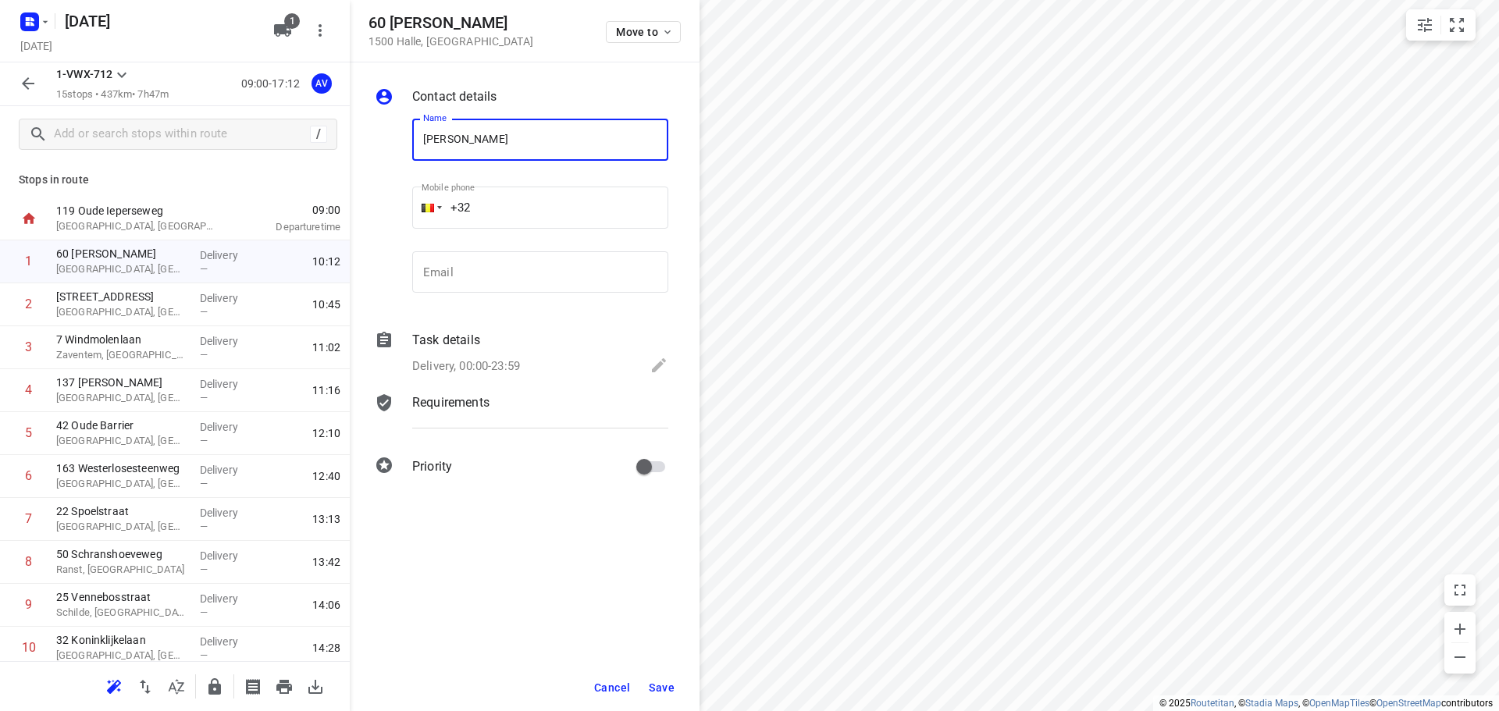
type input "[PERSON_NAME]"
click at [494, 209] on input "+32" at bounding box center [540, 208] width 256 height 42
type input "[PHONE_NUMBER]"
click at [510, 359] on p "Delivery, 00:00-23:59" at bounding box center [466, 366] width 108 height 18
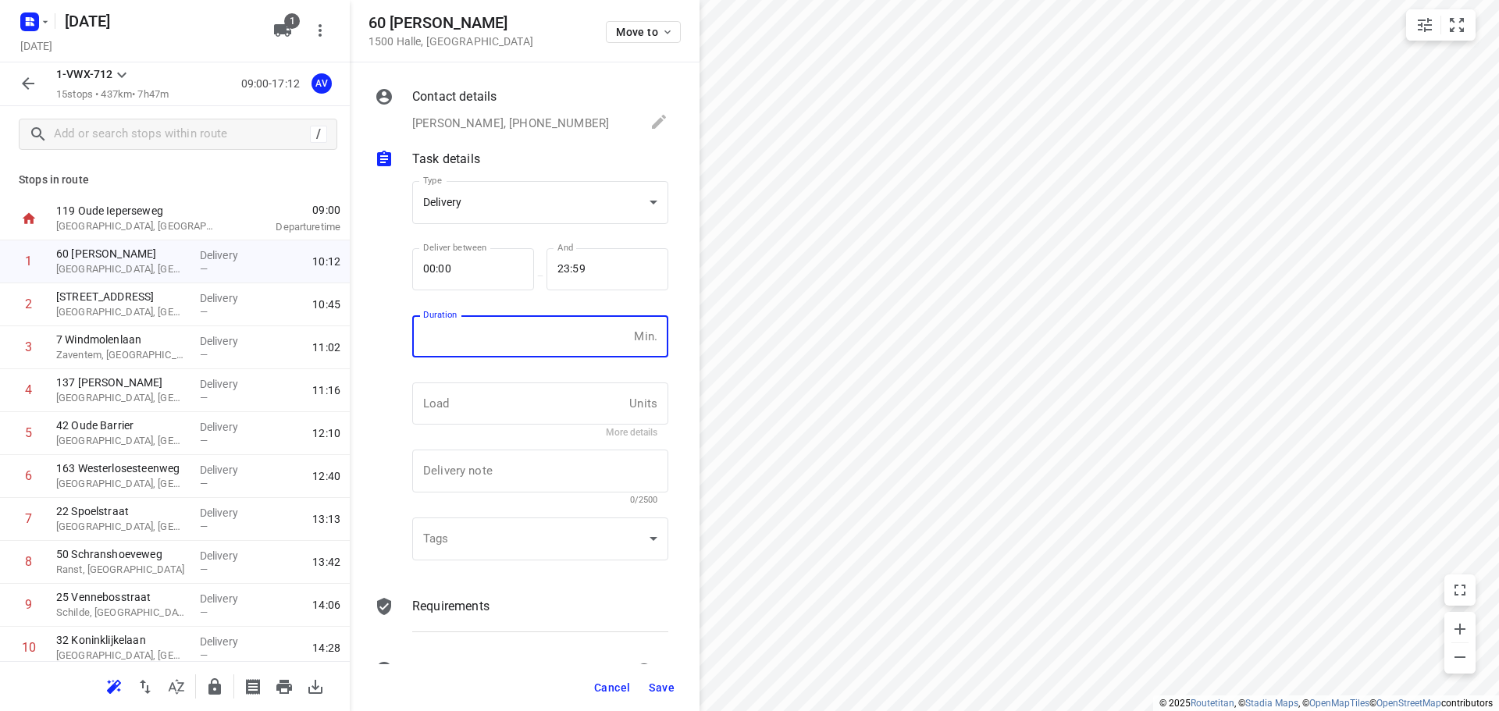
click at [520, 342] on input "number" at bounding box center [519, 336] width 215 height 42
type input "1"
click at [659, 682] on span "Save" at bounding box center [662, 687] width 26 height 12
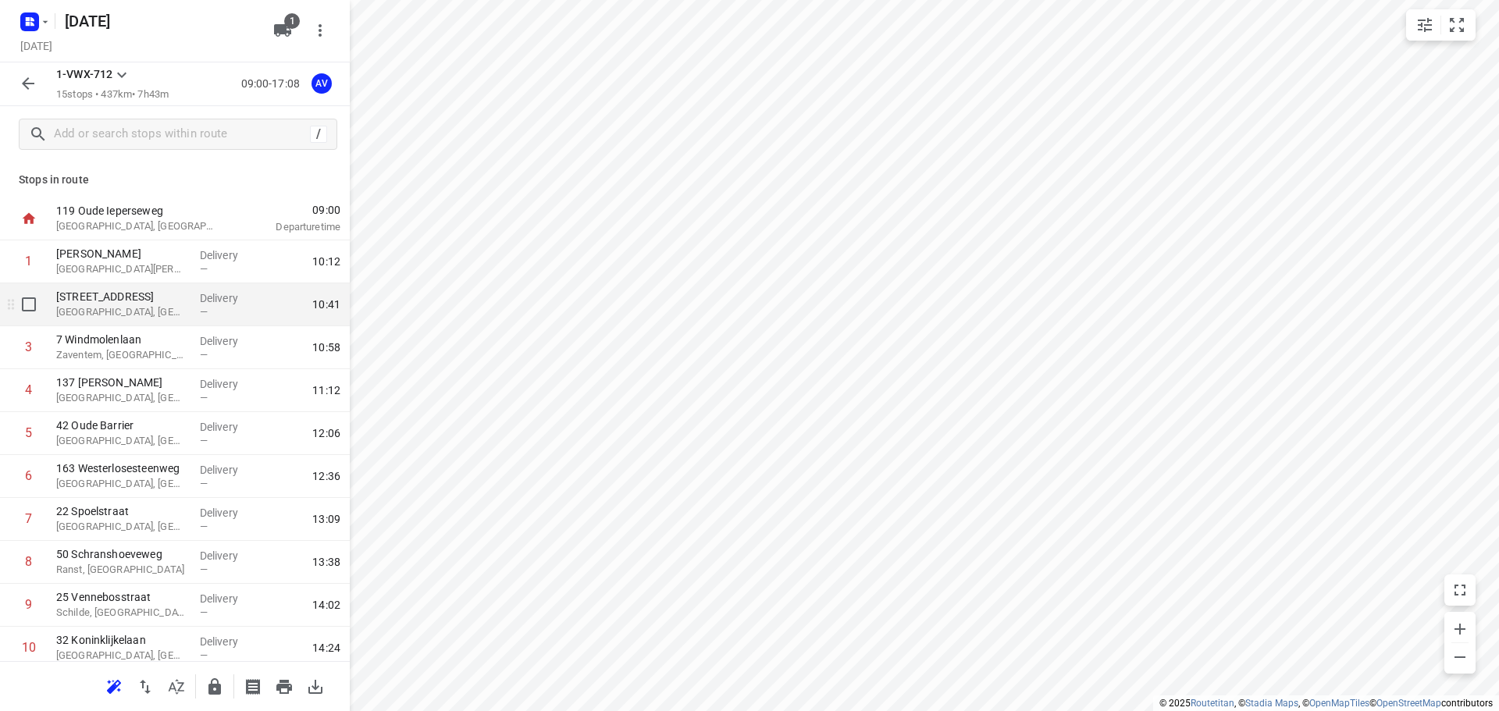
click at [140, 312] on p "[GEOGRAPHIC_DATA], [GEOGRAPHIC_DATA]" at bounding box center [121, 312] width 131 height 16
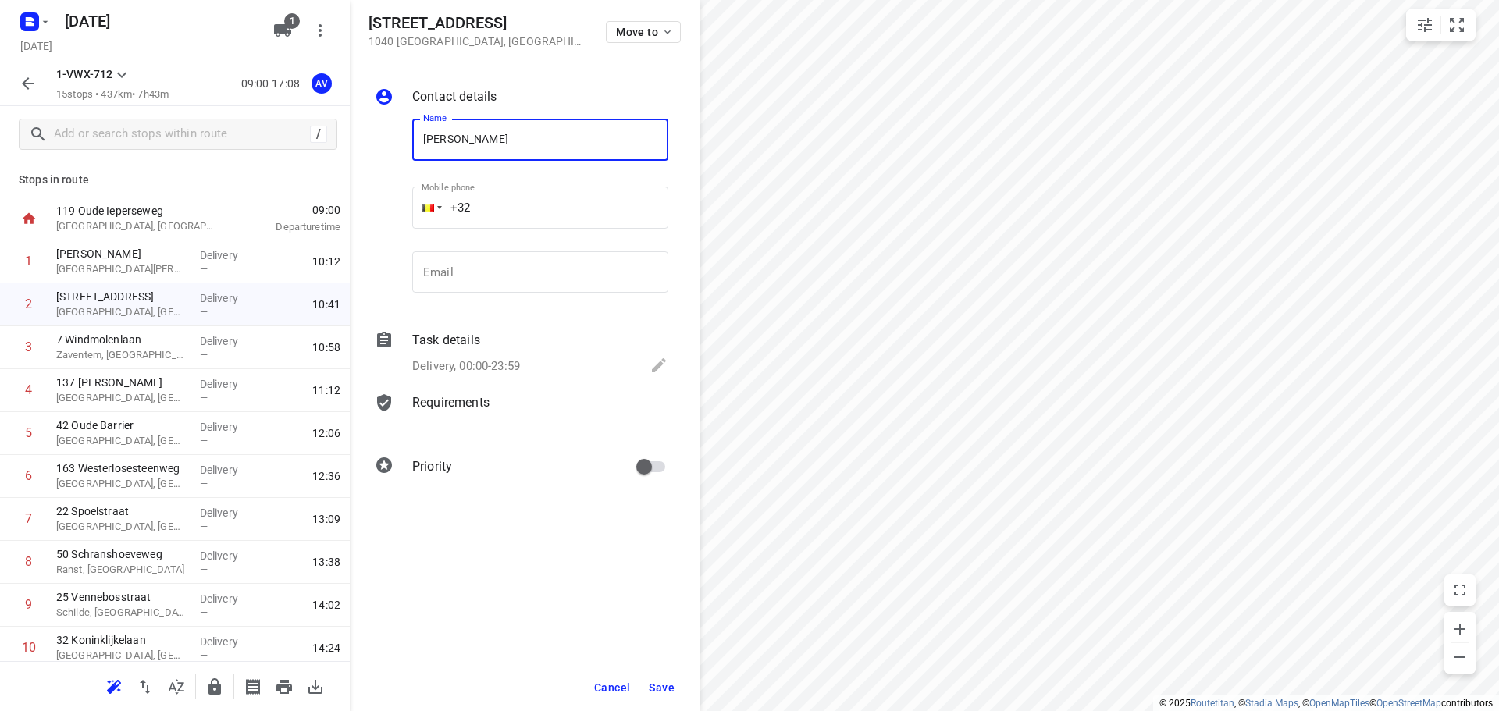
type input "[PERSON_NAME]"
type input "[PHONE_NUMBER]"
drag, startPoint x: 516, startPoint y: 363, endPoint x: 520, endPoint y: 354, distance: 9.4
click at [516, 362] on p "Delivery, 00:00-23:59" at bounding box center [466, 366] width 108 height 18
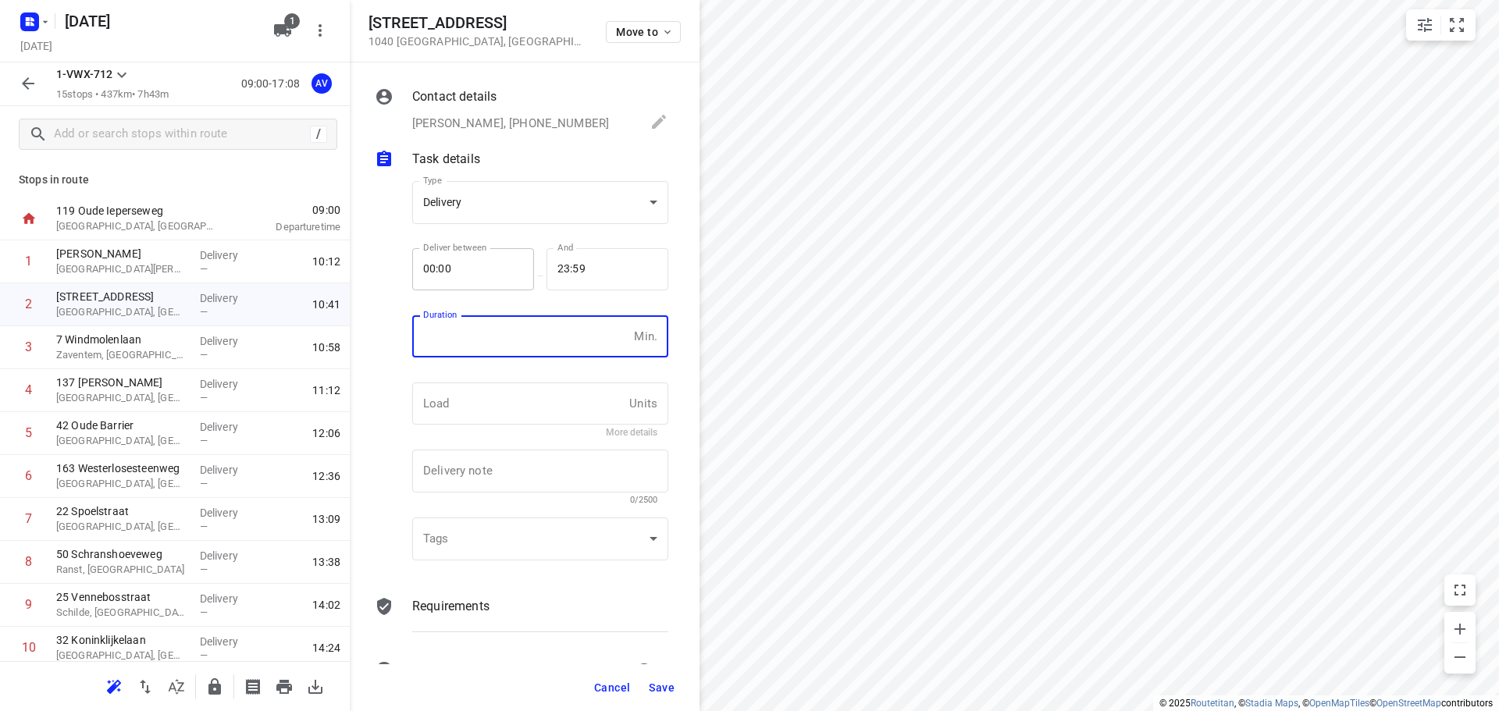
click at [524, 345] on input "number" at bounding box center [519, 336] width 215 height 42
type input "1"
click at [663, 689] on span "Save" at bounding box center [662, 687] width 26 height 12
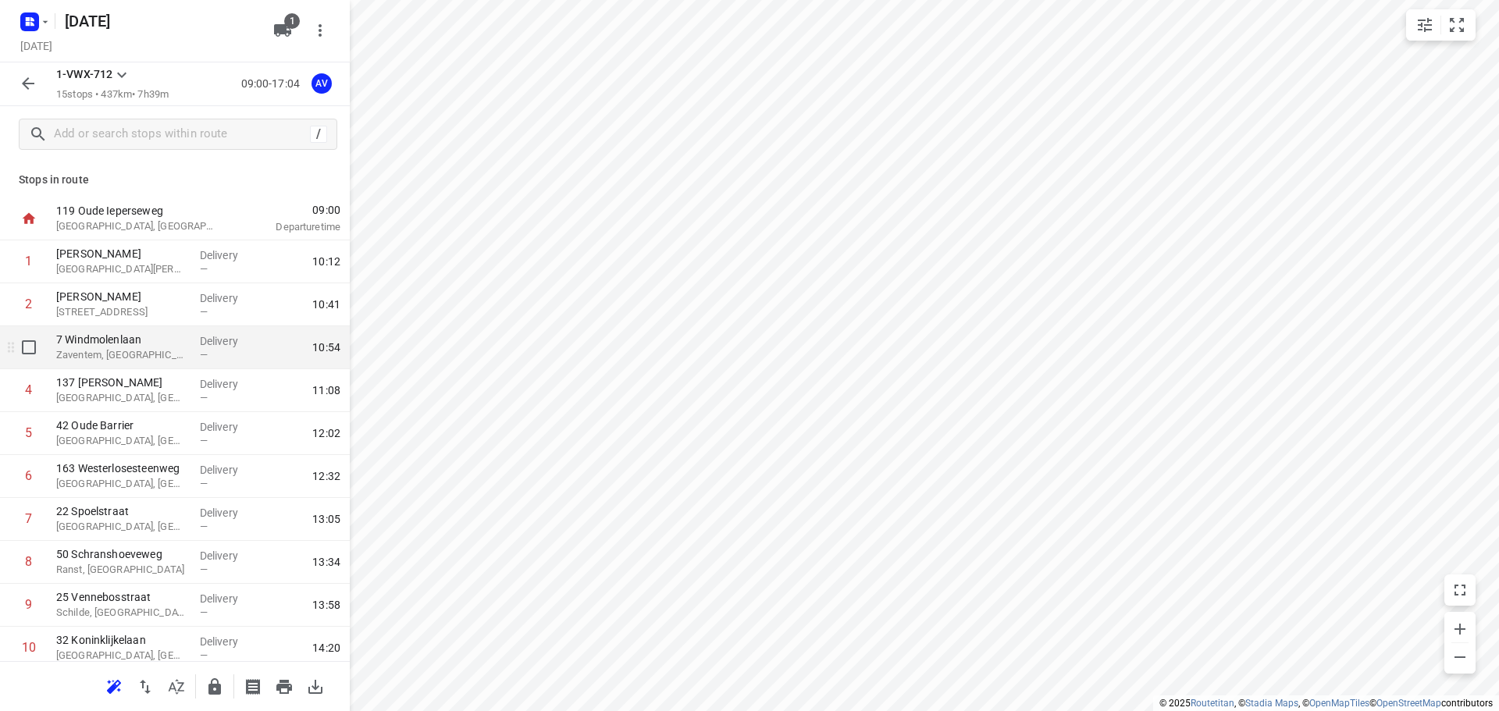
click at [142, 357] on p "Zaventem, [GEOGRAPHIC_DATA]" at bounding box center [121, 355] width 131 height 16
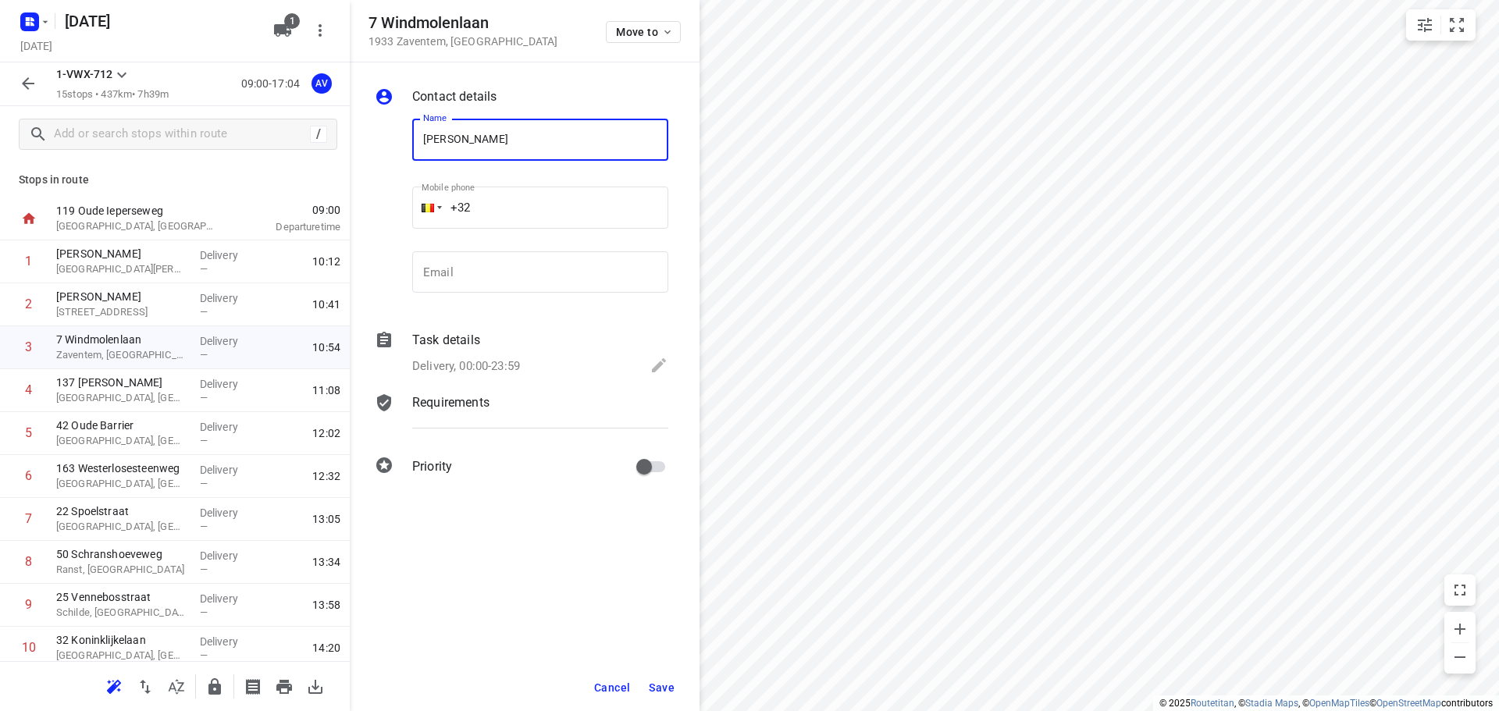
type input "[PERSON_NAME]"
drag, startPoint x: 507, startPoint y: 209, endPoint x: 531, endPoint y: 187, distance: 32.0
click at [510, 208] on input "+32" at bounding box center [540, 208] width 256 height 42
type input "[PHONE_NUMBER]"
click at [500, 361] on p "Delivery, 00:00-23:59" at bounding box center [466, 366] width 108 height 18
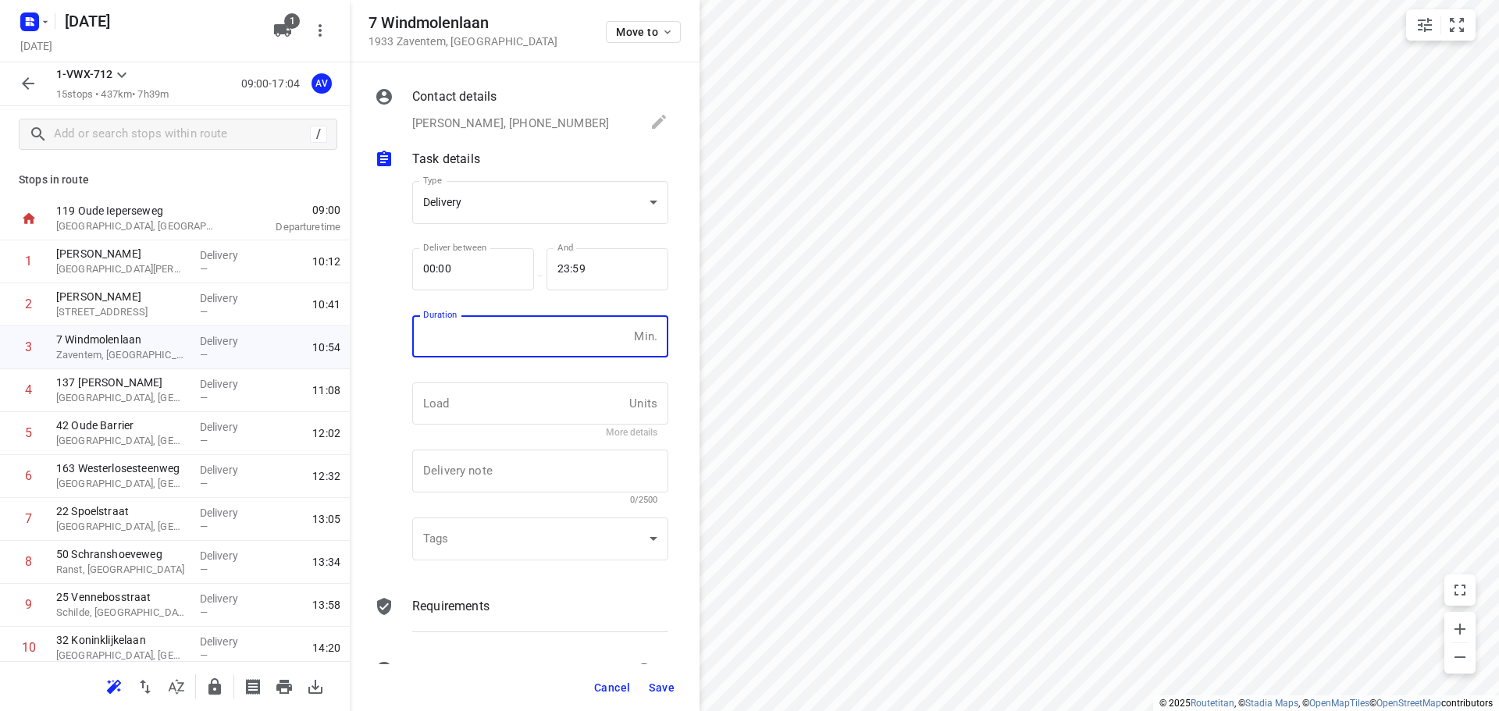
click at [522, 335] on input "number" at bounding box center [519, 336] width 215 height 42
type input "1"
click at [660, 687] on span "Save" at bounding box center [662, 687] width 26 height 12
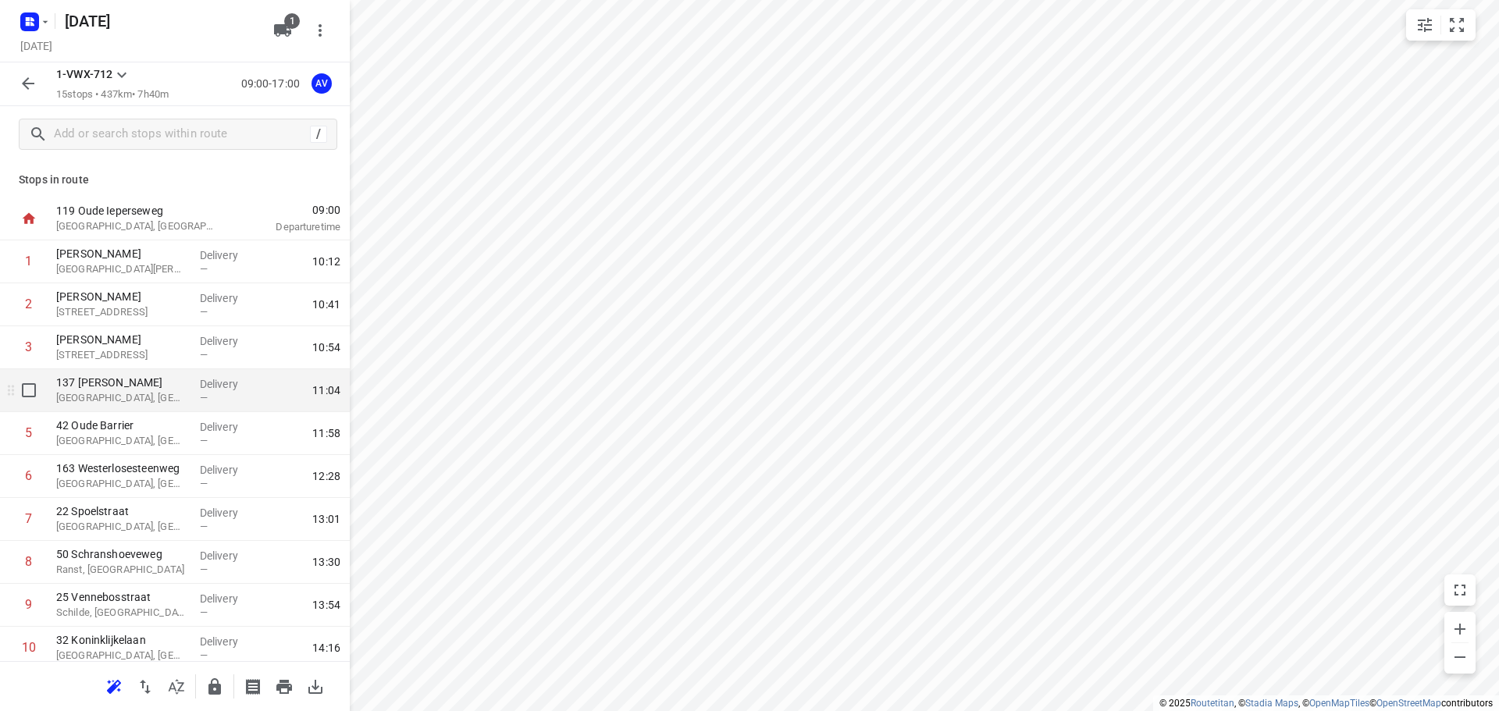
click at [168, 401] on p "[GEOGRAPHIC_DATA], [GEOGRAPHIC_DATA]" at bounding box center [121, 398] width 131 height 16
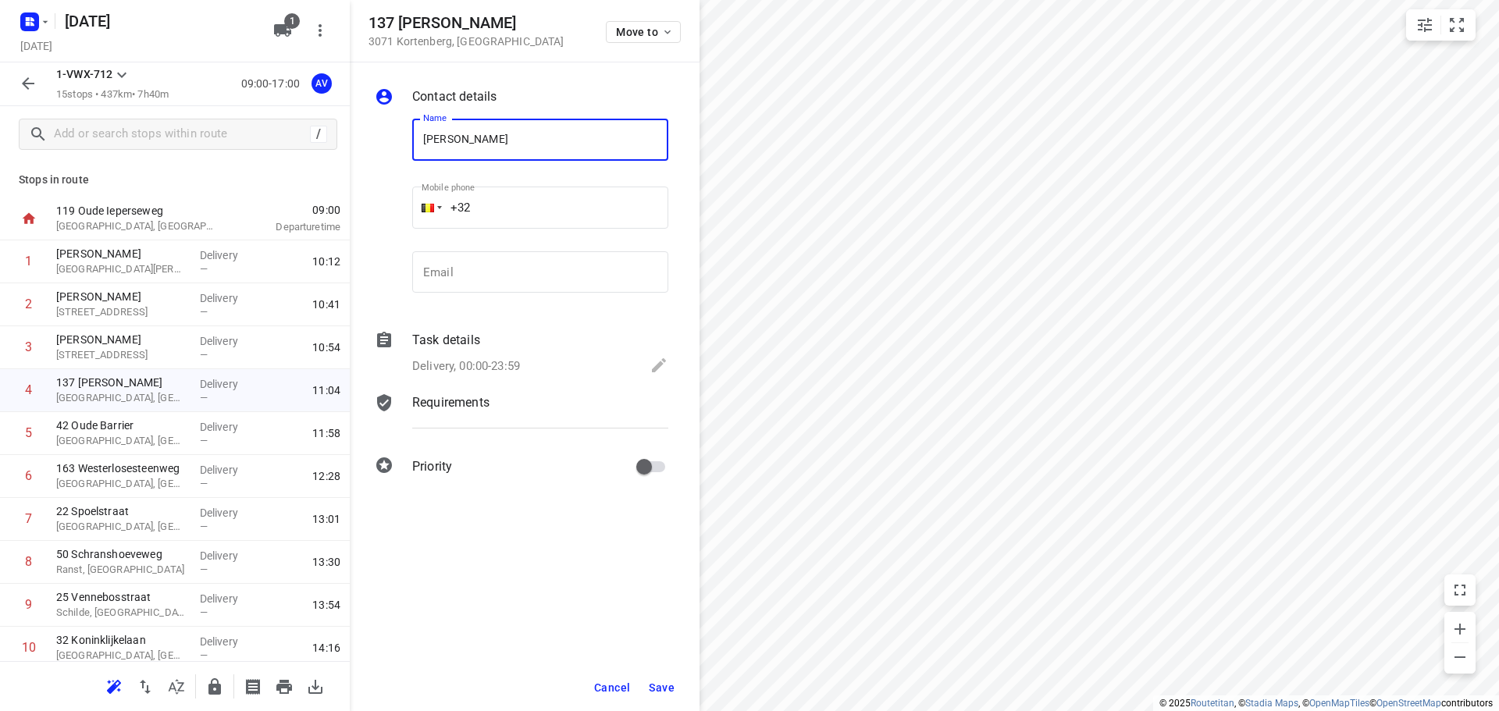
type input "[PERSON_NAME]"
click at [543, 212] on input "+32" at bounding box center [540, 208] width 256 height 42
type input "[PHONE_NUMBER]"
click at [511, 364] on p "Delivery, 00:00-23:59" at bounding box center [466, 366] width 108 height 18
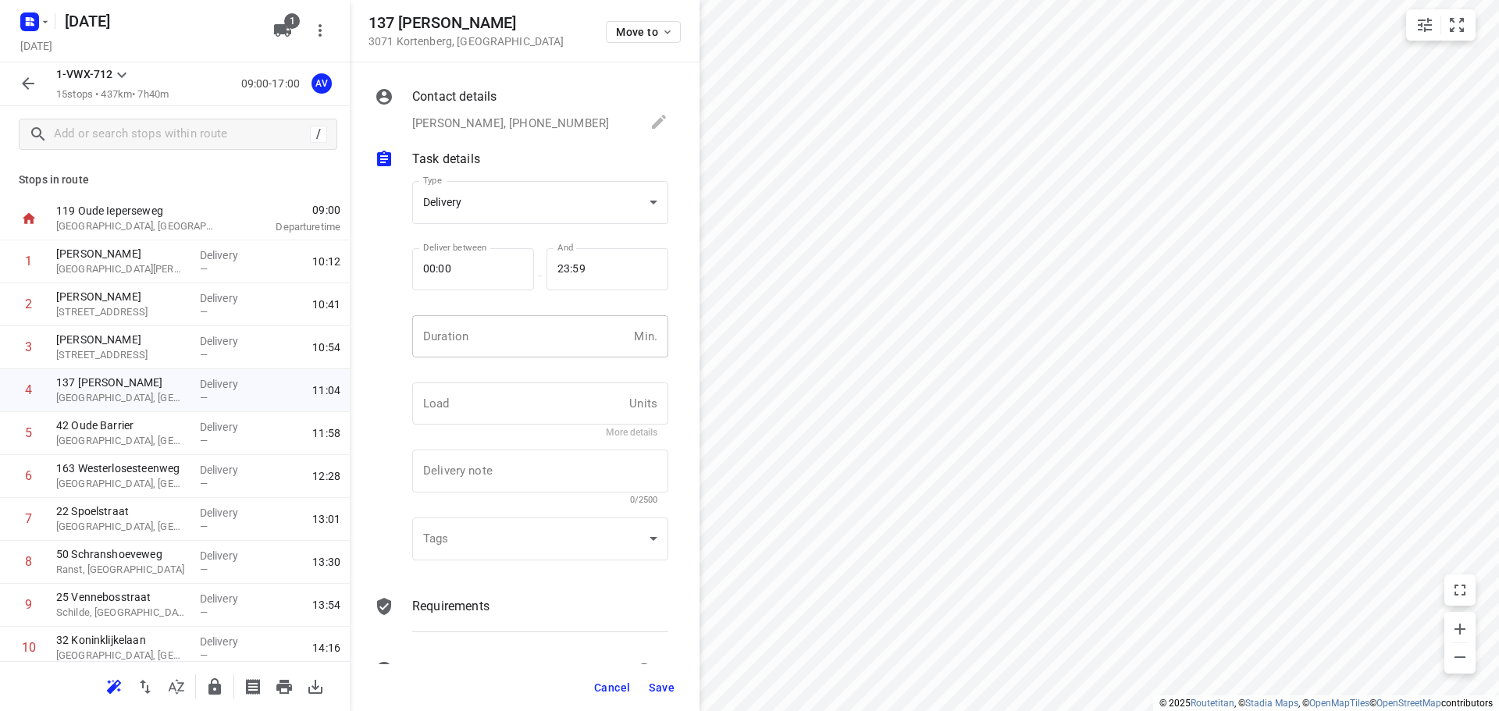
click at [525, 348] on input "number" at bounding box center [519, 336] width 215 height 42
type input "1"
click at [666, 686] on span "Save" at bounding box center [662, 687] width 26 height 12
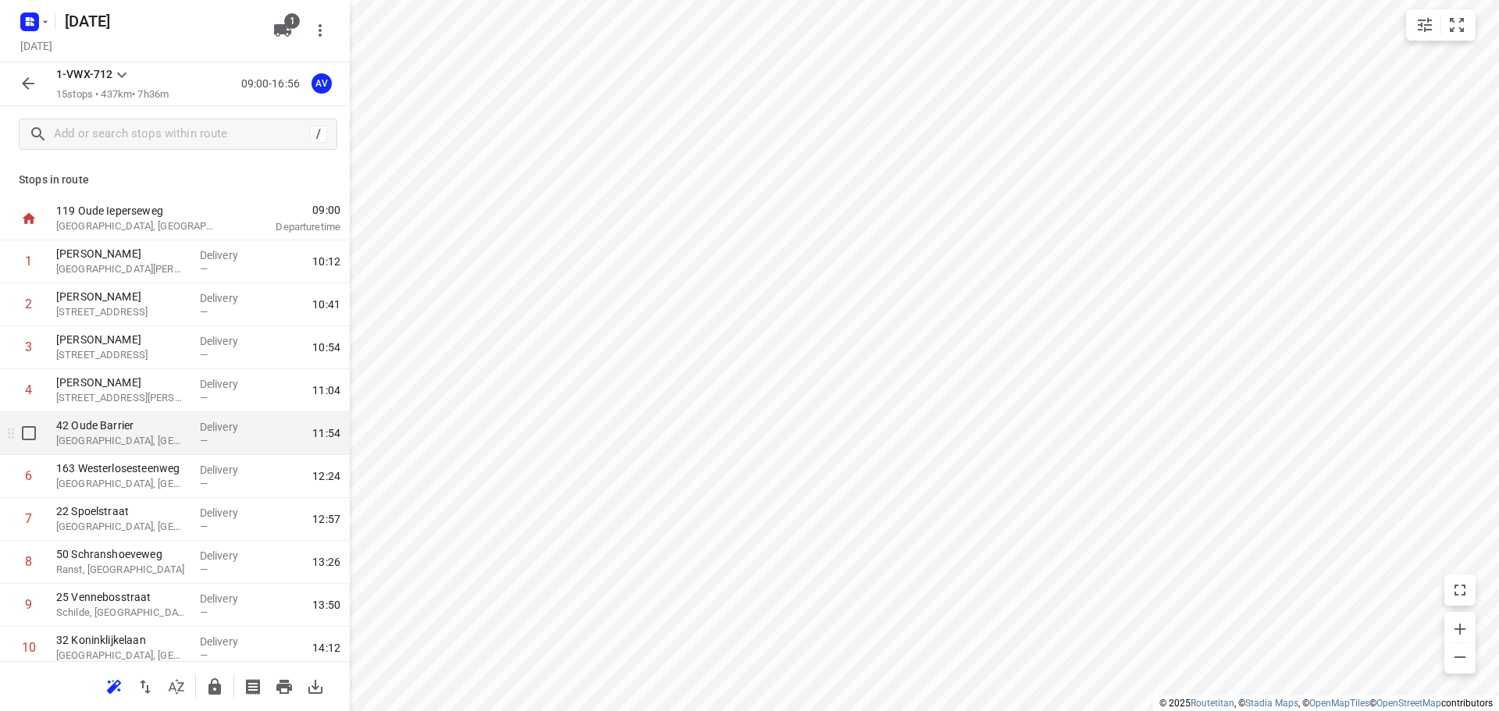
click at [140, 435] on p "[GEOGRAPHIC_DATA], [GEOGRAPHIC_DATA]" at bounding box center [121, 441] width 131 height 16
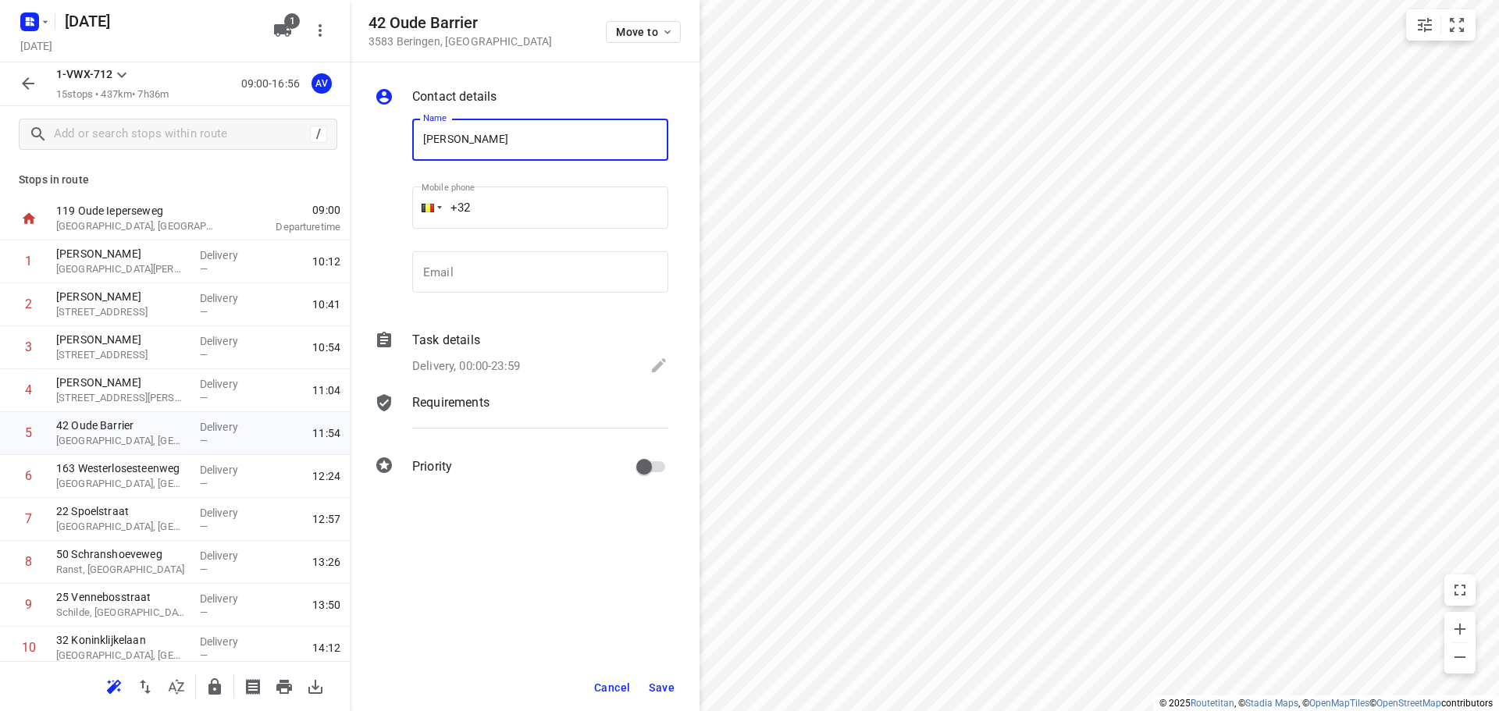
type input "[PERSON_NAME]"
click at [566, 215] on input "+32" at bounding box center [540, 208] width 256 height 42
type input "[PHONE_NUMBER]"
click at [485, 368] on p "Delivery, 00:00-23:59" at bounding box center [466, 366] width 108 height 18
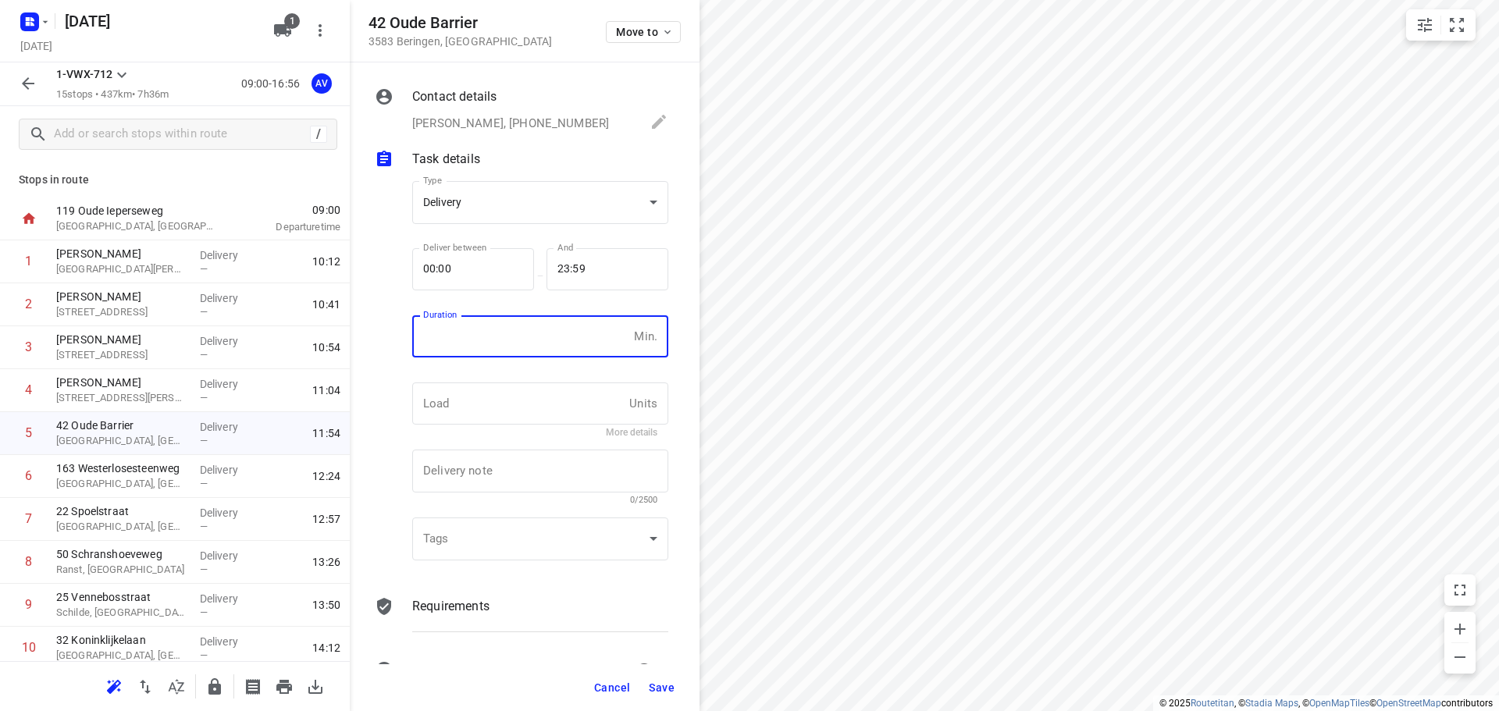
click at [507, 342] on input "number" at bounding box center [519, 336] width 215 height 42
type input "1"
click at [663, 688] on span "Save" at bounding box center [662, 687] width 26 height 12
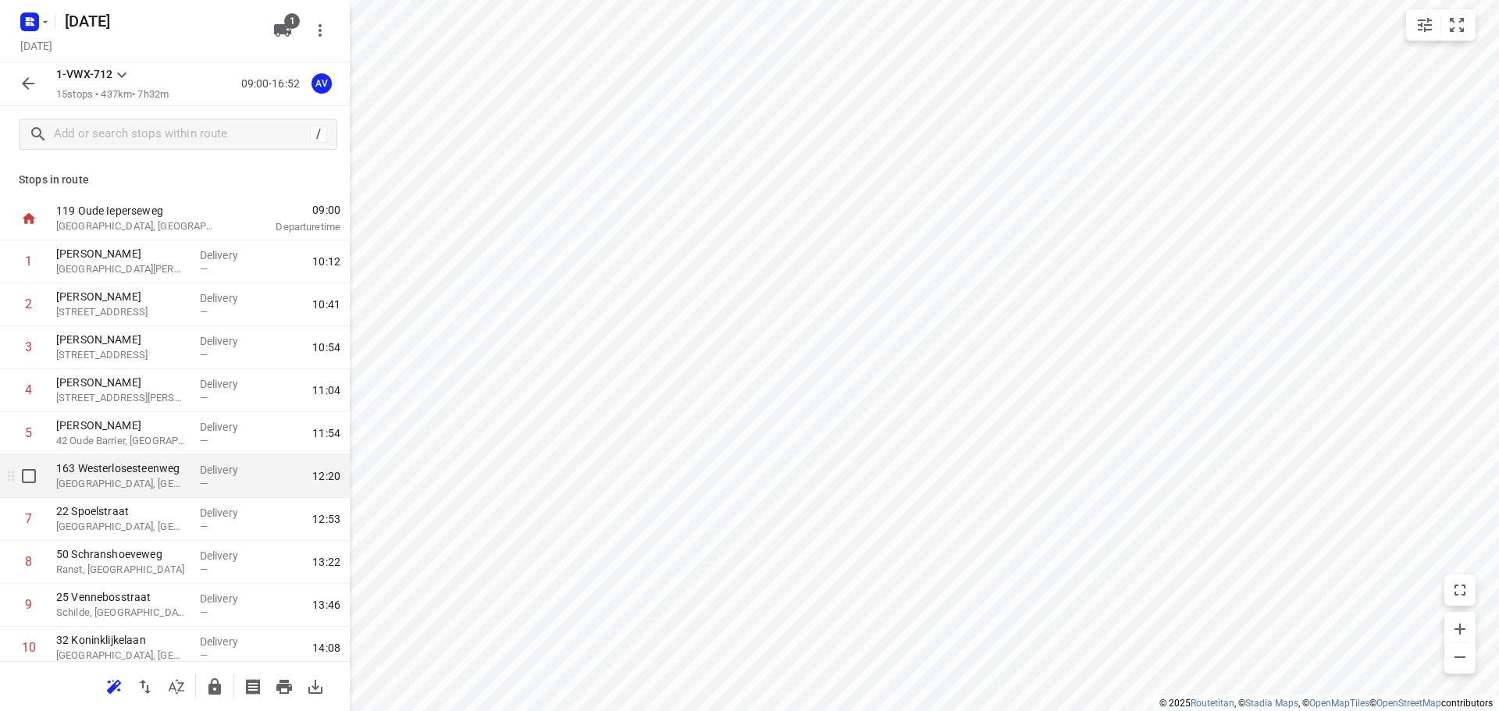
click at [156, 489] on p "[GEOGRAPHIC_DATA], [GEOGRAPHIC_DATA]" at bounding box center [121, 484] width 131 height 16
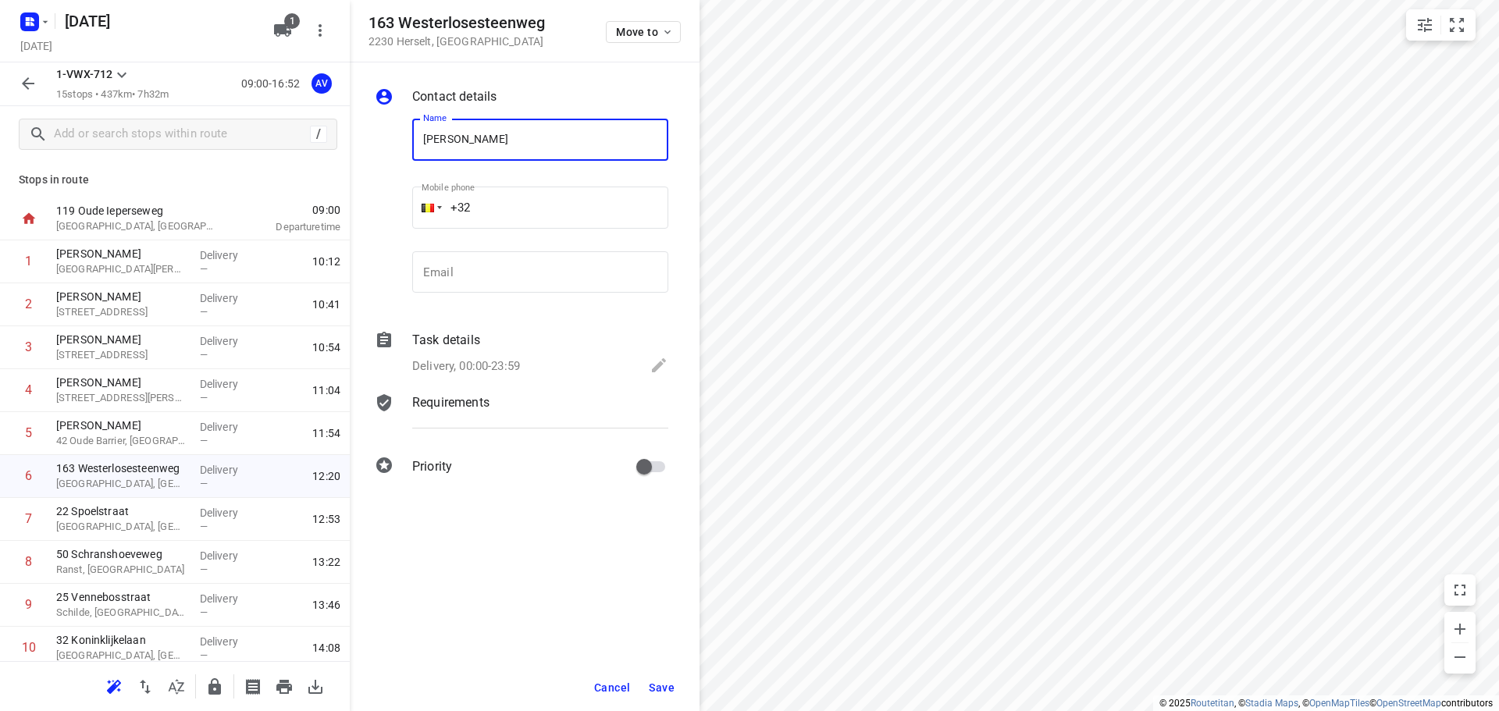
type input "[PERSON_NAME]"
click at [533, 194] on input "+32" at bounding box center [540, 208] width 256 height 42
type input "[PHONE_NUMBER]"
click at [517, 363] on p "Delivery, 00:00-23:59" at bounding box center [466, 366] width 108 height 18
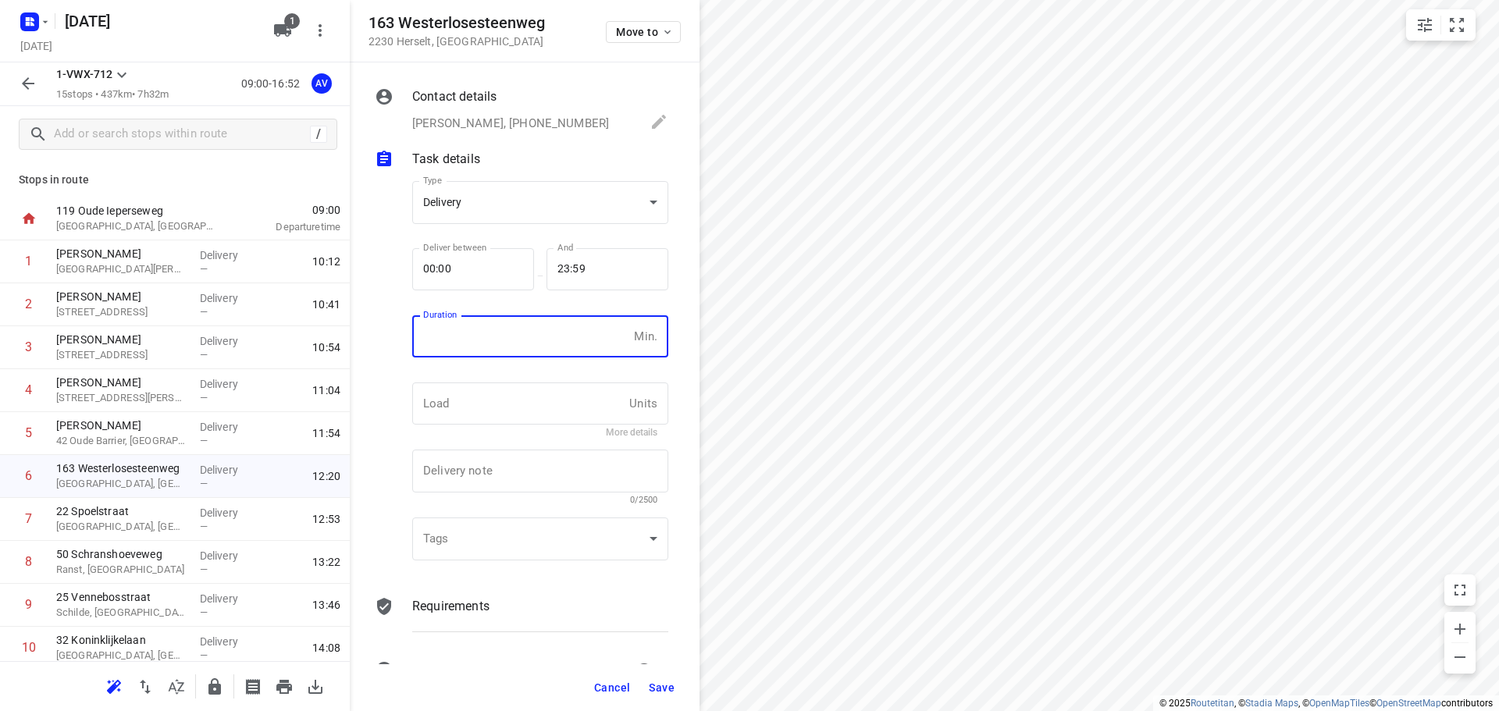
click at [520, 343] on input "number" at bounding box center [519, 336] width 215 height 42
type input "1"
click at [663, 686] on span "Save" at bounding box center [662, 687] width 26 height 12
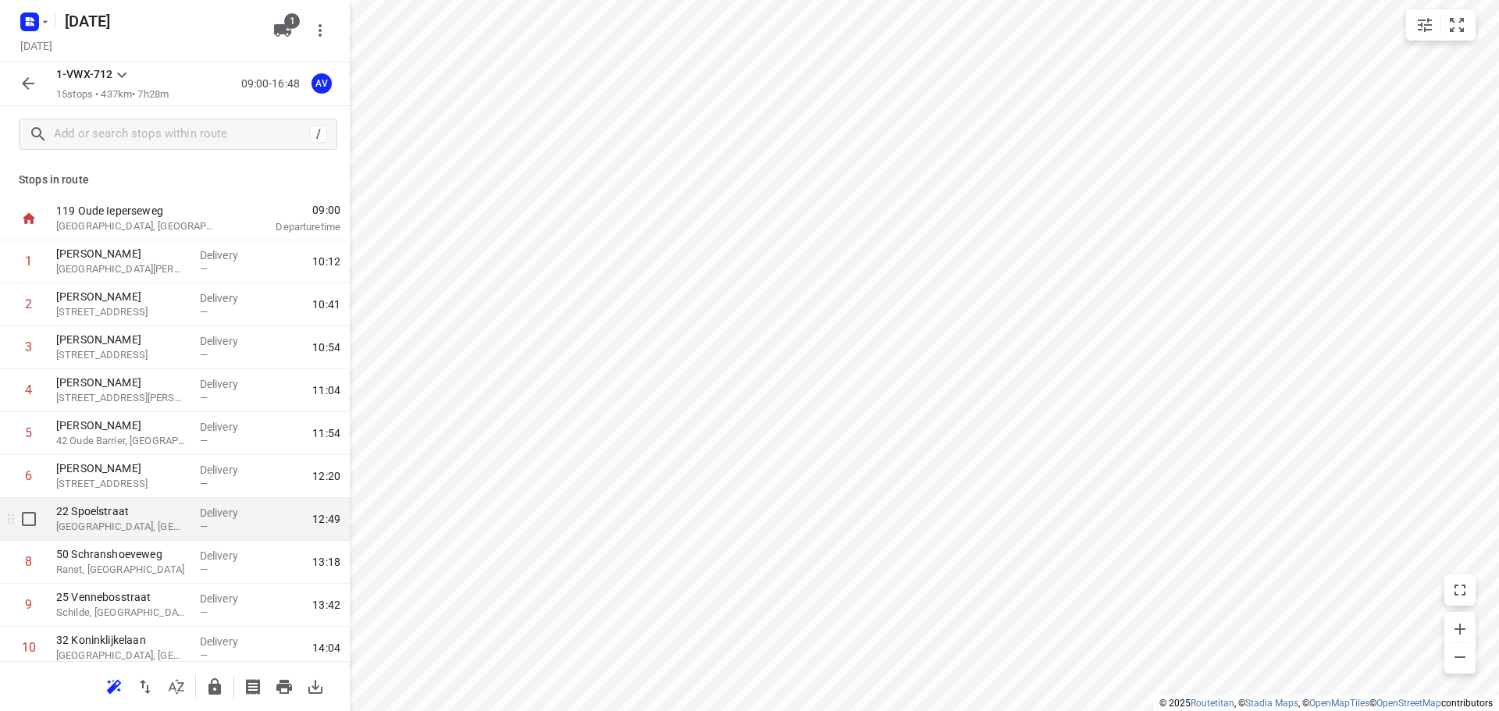
click at [134, 532] on p "[GEOGRAPHIC_DATA], [GEOGRAPHIC_DATA]" at bounding box center [121, 527] width 131 height 16
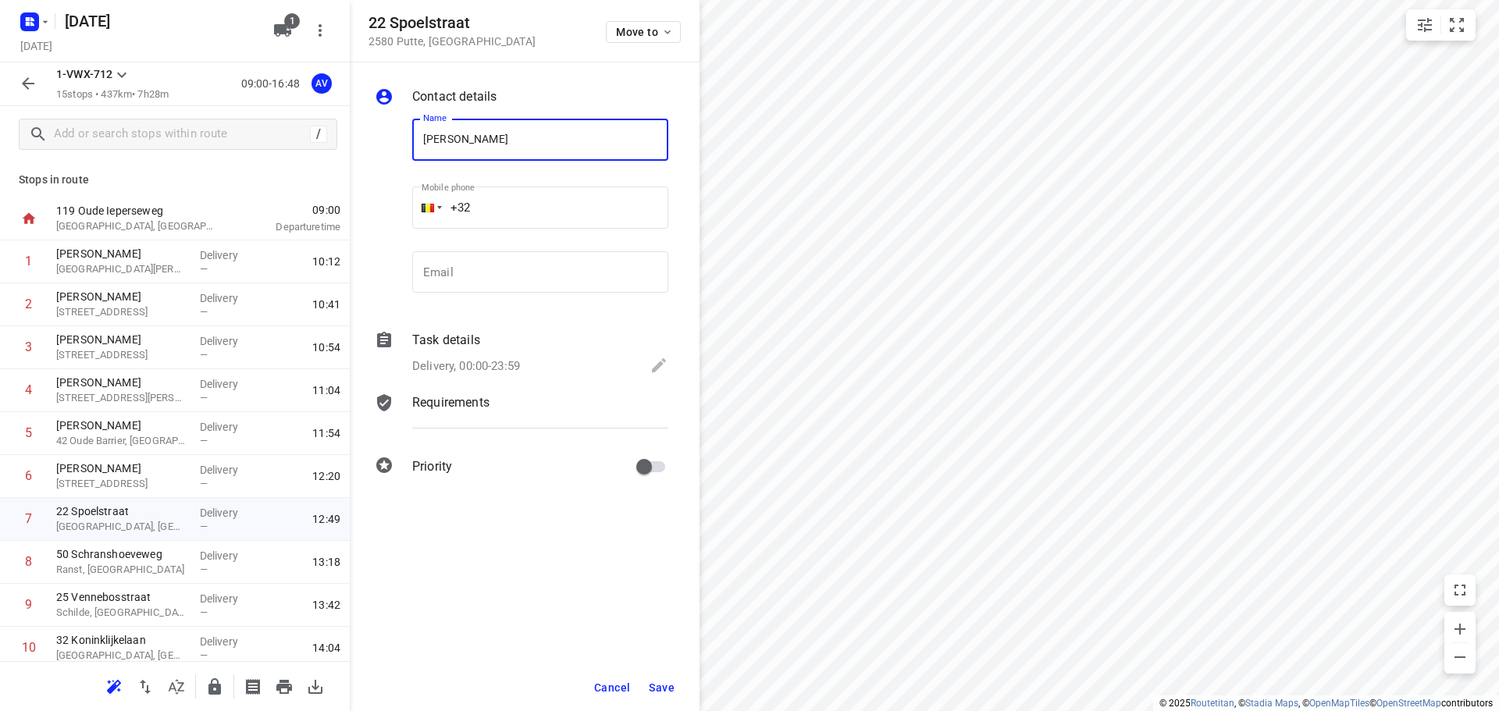
type input "[PERSON_NAME]"
click at [557, 206] on input "+32" at bounding box center [540, 208] width 256 height 42
type input "[PHONE_NUMBER]"
click at [508, 364] on p "Delivery, 00:00-23:59" at bounding box center [466, 366] width 108 height 18
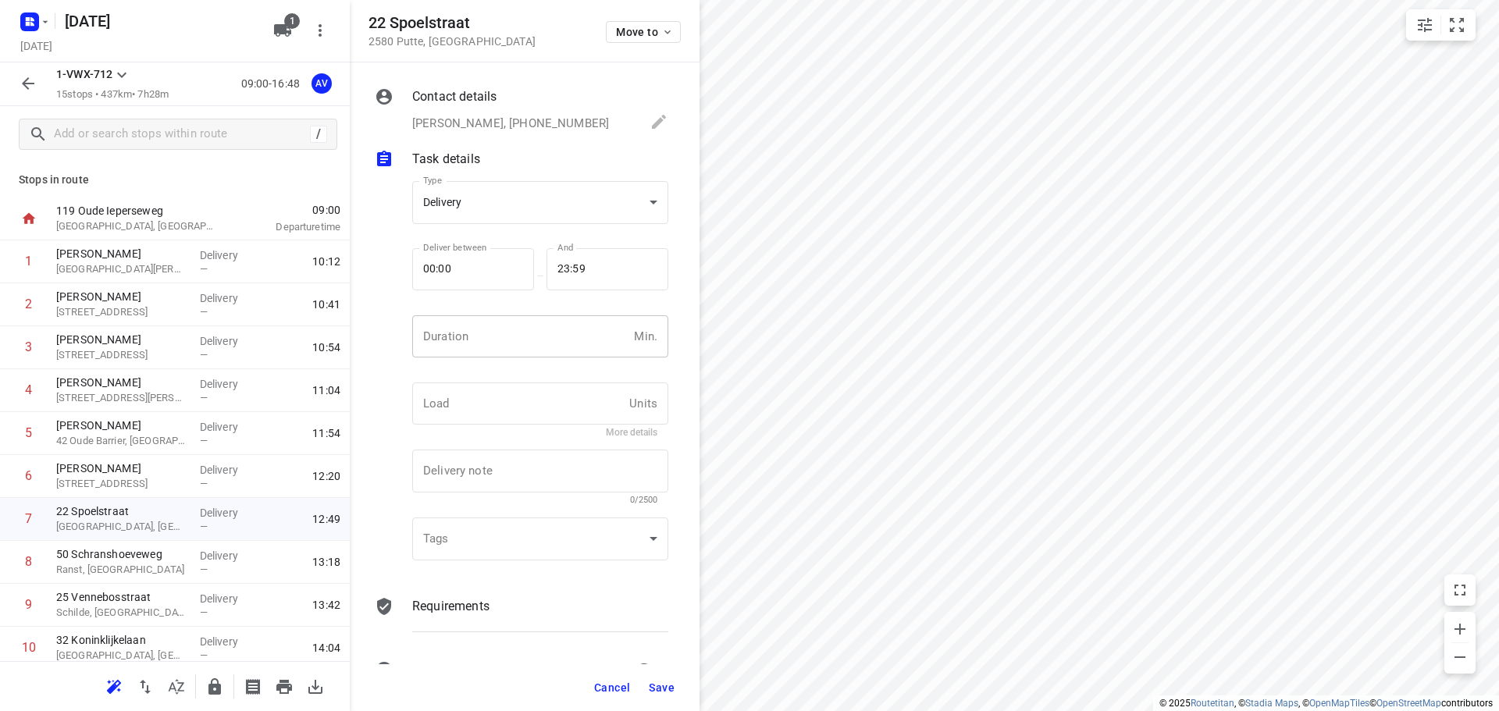
click at [510, 337] on input "number" at bounding box center [519, 336] width 215 height 42
type input "1"
click at [661, 685] on span "Save" at bounding box center [662, 687] width 26 height 12
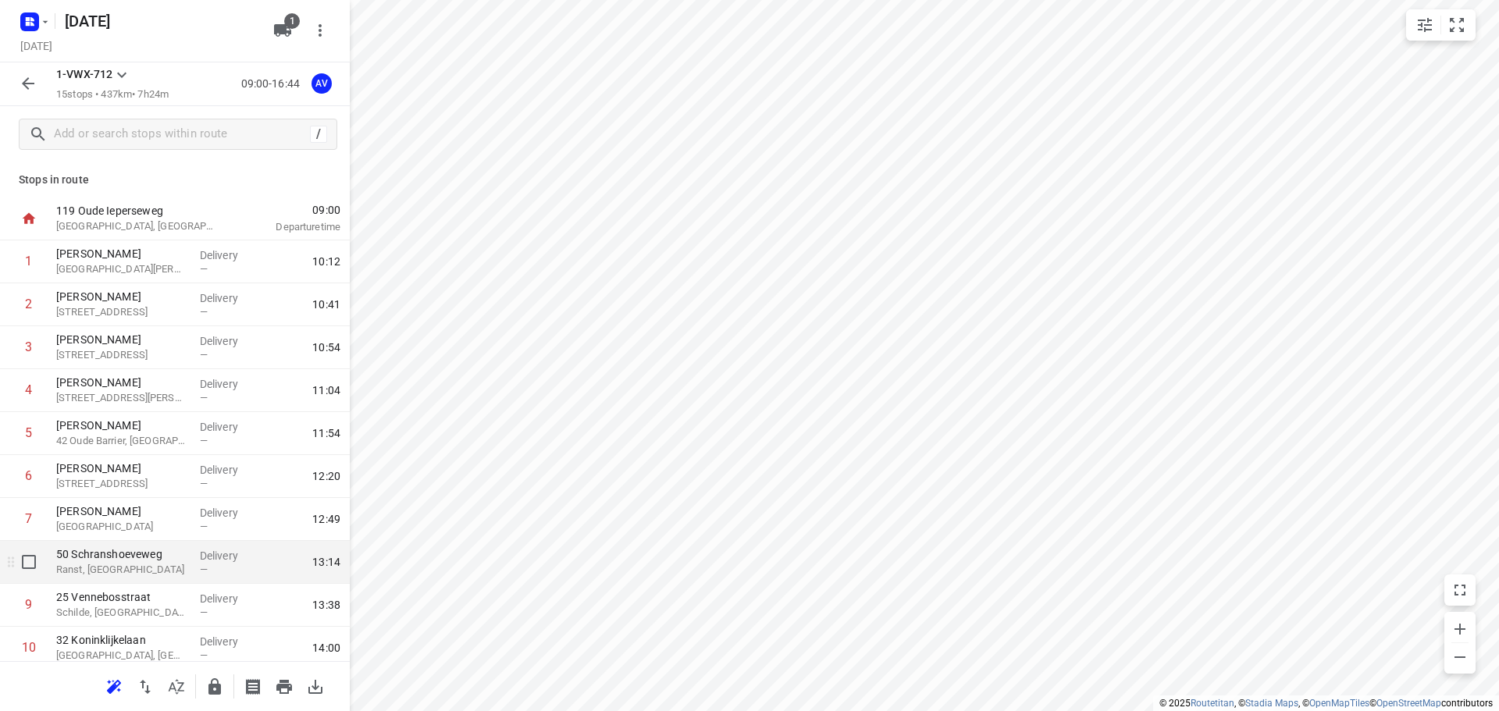
click at [134, 564] on p "Ranst, [GEOGRAPHIC_DATA]" at bounding box center [121, 570] width 131 height 16
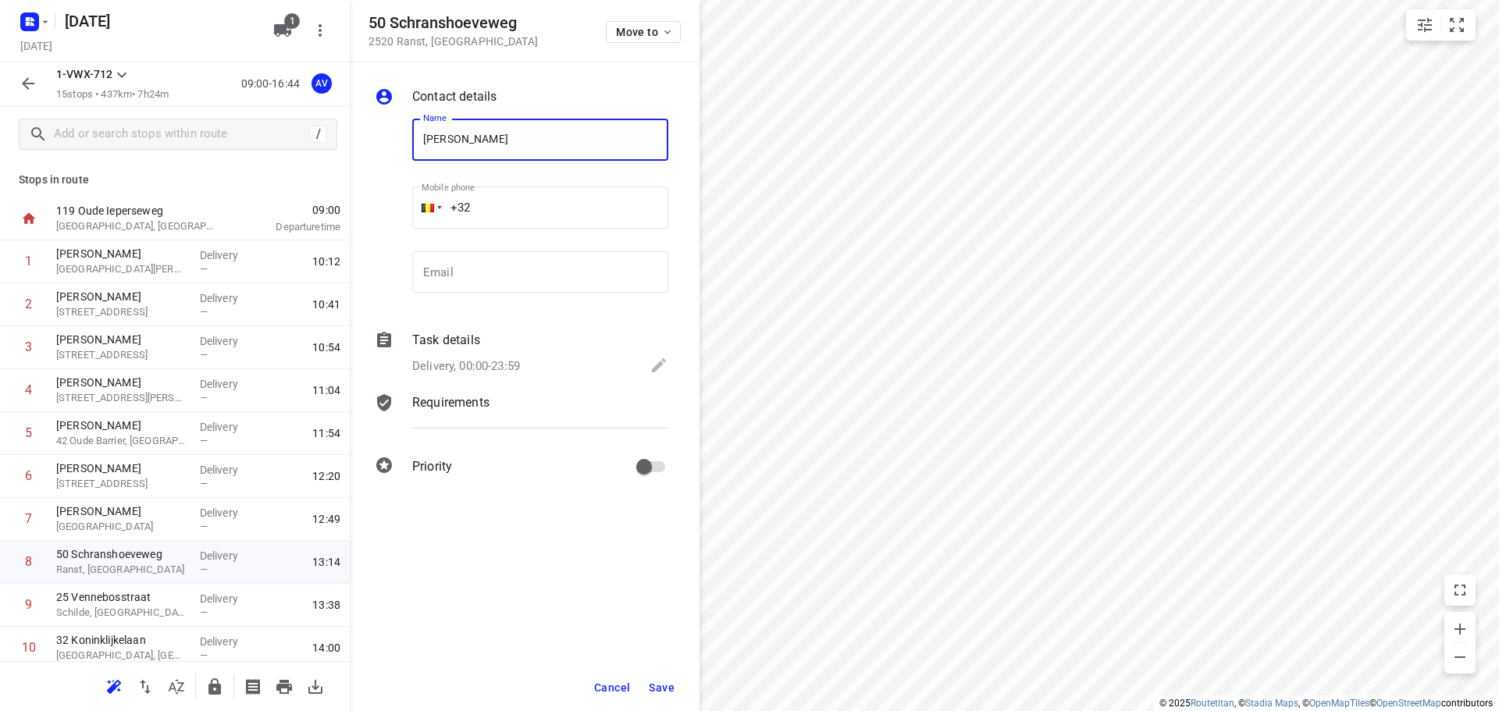
type input "[PERSON_NAME]"
click at [532, 204] on input "+32" at bounding box center [540, 208] width 256 height 42
type input "[PHONE_NUMBER]"
click at [503, 361] on p "Delivery, 00:00-23:59" at bounding box center [466, 366] width 108 height 18
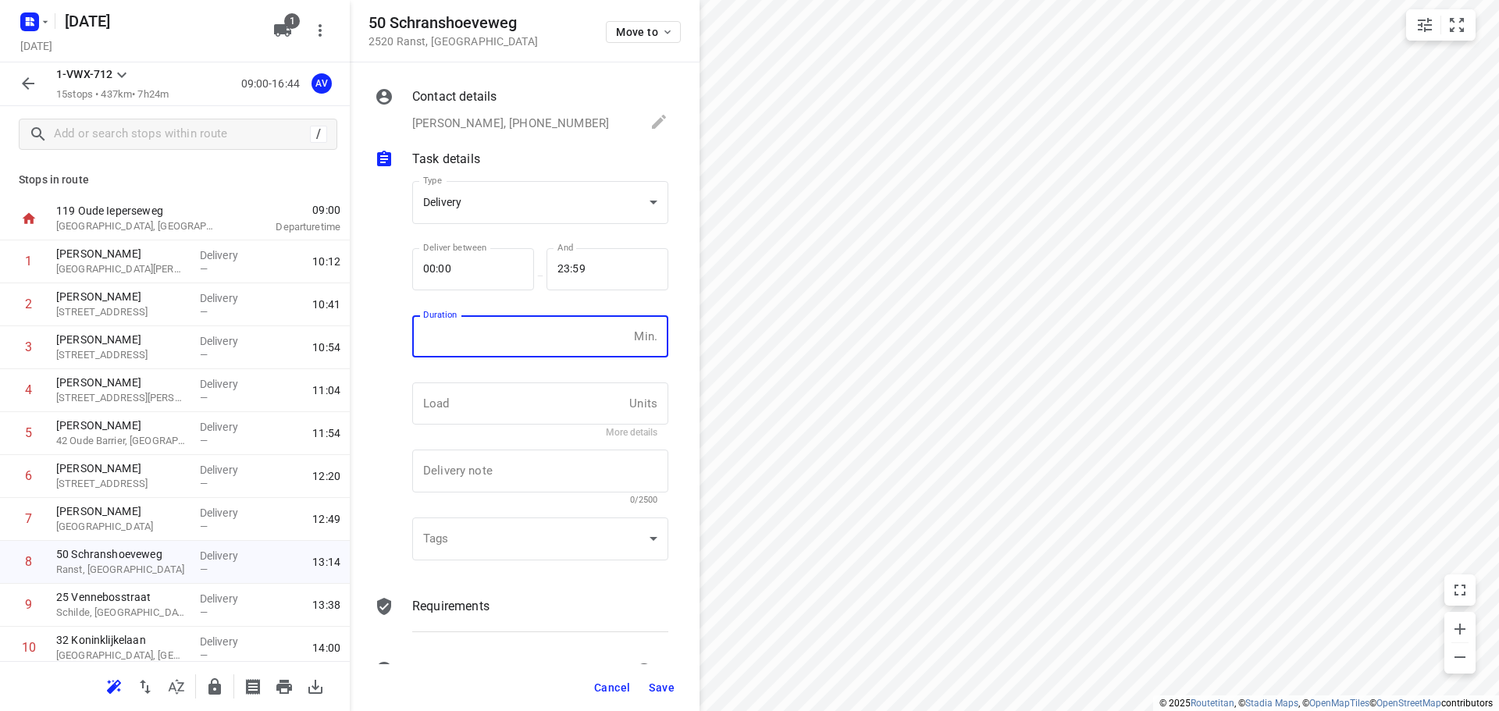
click at [510, 344] on input "number" at bounding box center [519, 336] width 215 height 42
type input "1"
click at [663, 689] on span "Save" at bounding box center [662, 687] width 26 height 12
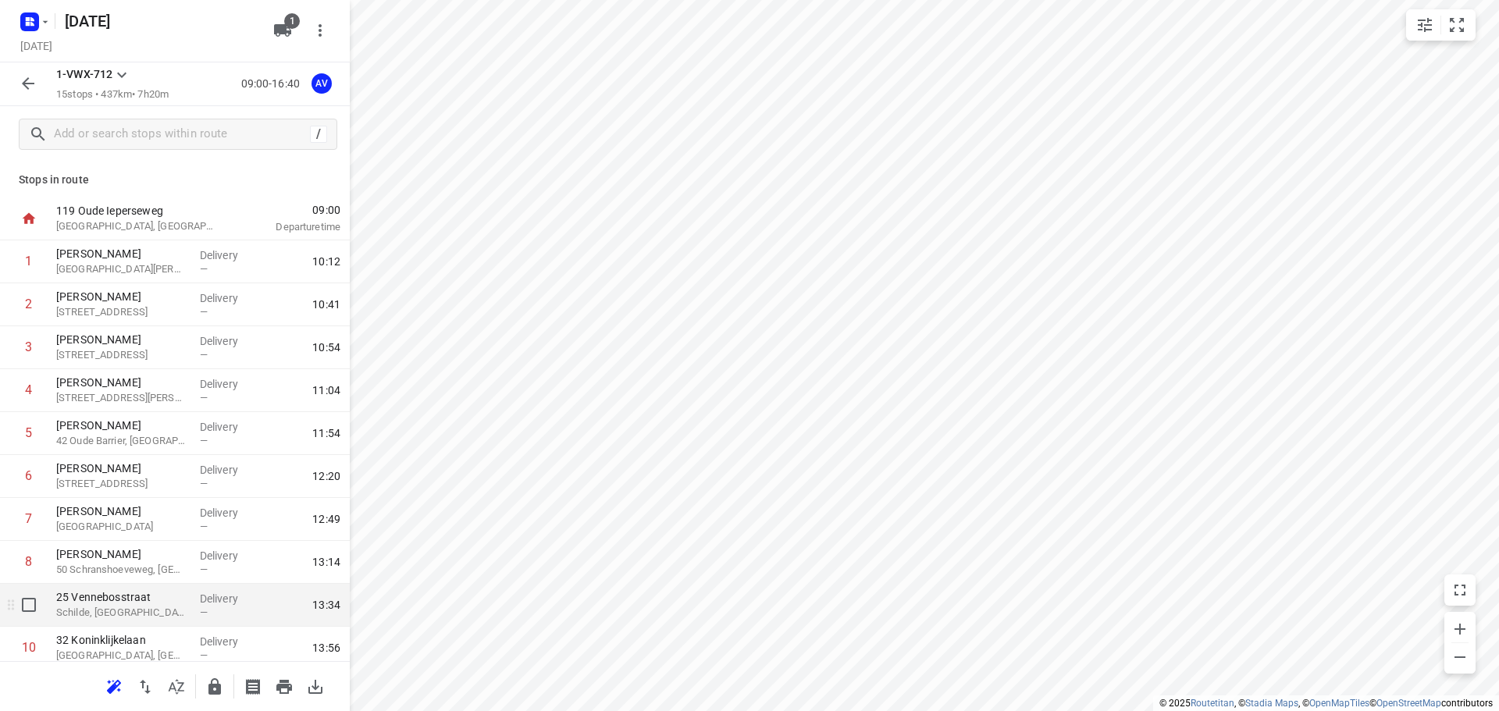
click at [135, 611] on p "Schilde, [GEOGRAPHIC_DATA]" at bounding box center [121, 613] width 131 height 16
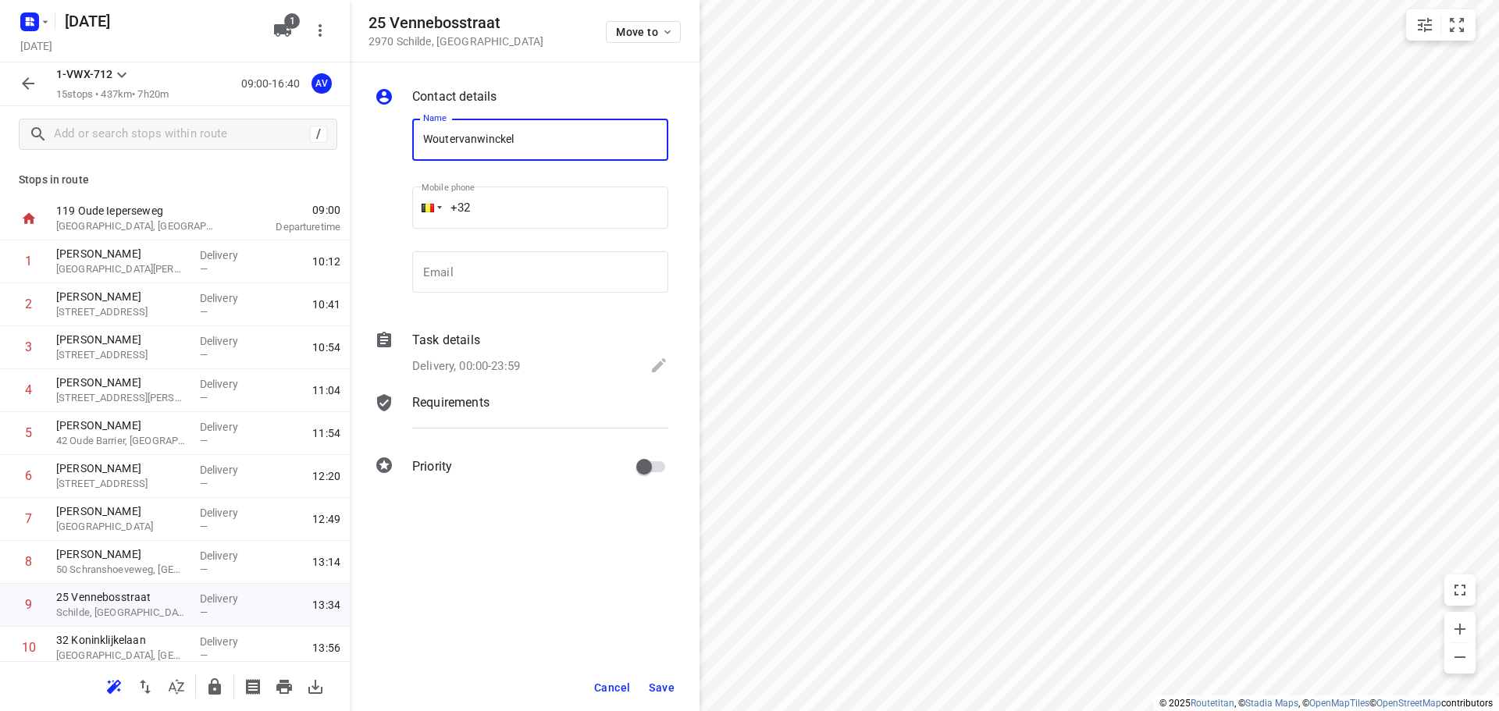
click at [464, 136] on input "Woutervanwinckel" at bounding box center [540, 140] width 256 height 42
type input "[PERSON_NAME]"
click at [560, 202] on input "+32" at bounding box center [540, 208] width 256 height 42
type input "[PHONE_NUMBER]"
click at [497, 361] on p "Delivery, 00:00-23:59" at bounding box center [466, 366] width 108 height 18
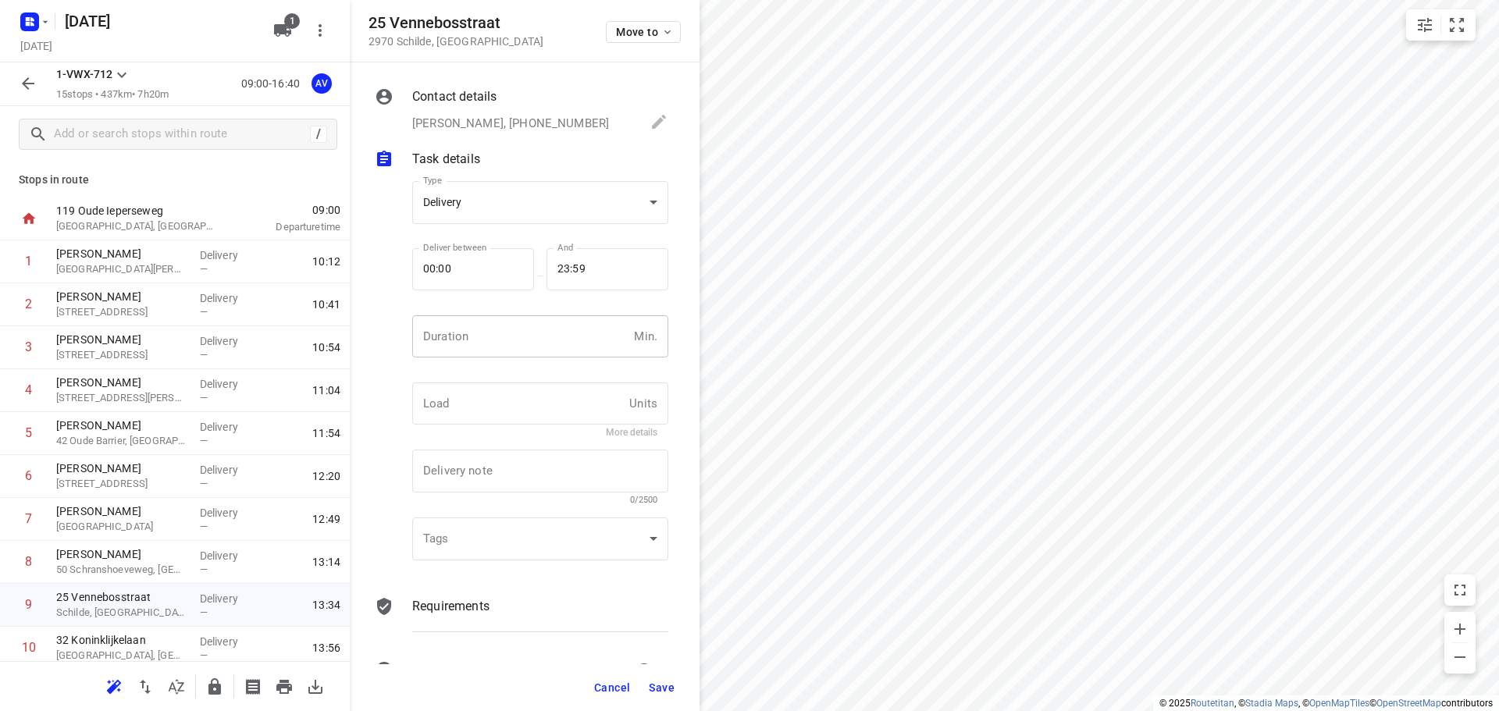
click at [519, 333] on input "number" at bounding box center [519, 336] width 215 height 42
type input "1"
click at [667, 685] on span "Save" at bounding box center [662, 687] width 26 height 12
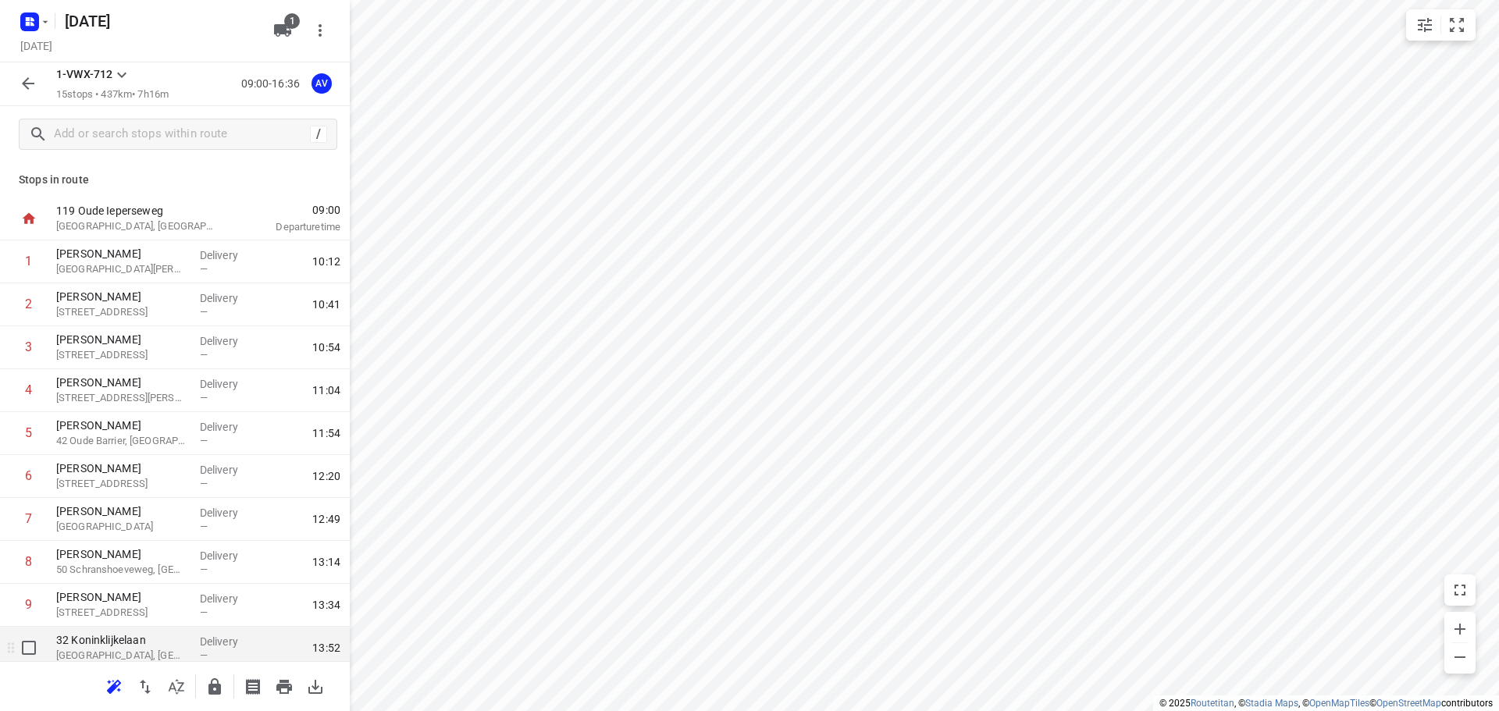
click at [166, 655] on p "[GEOGRAPHIC_DATA], [GEOGRAPHIC_DATA]" at bounding box center [121, 656] width 131 height 16
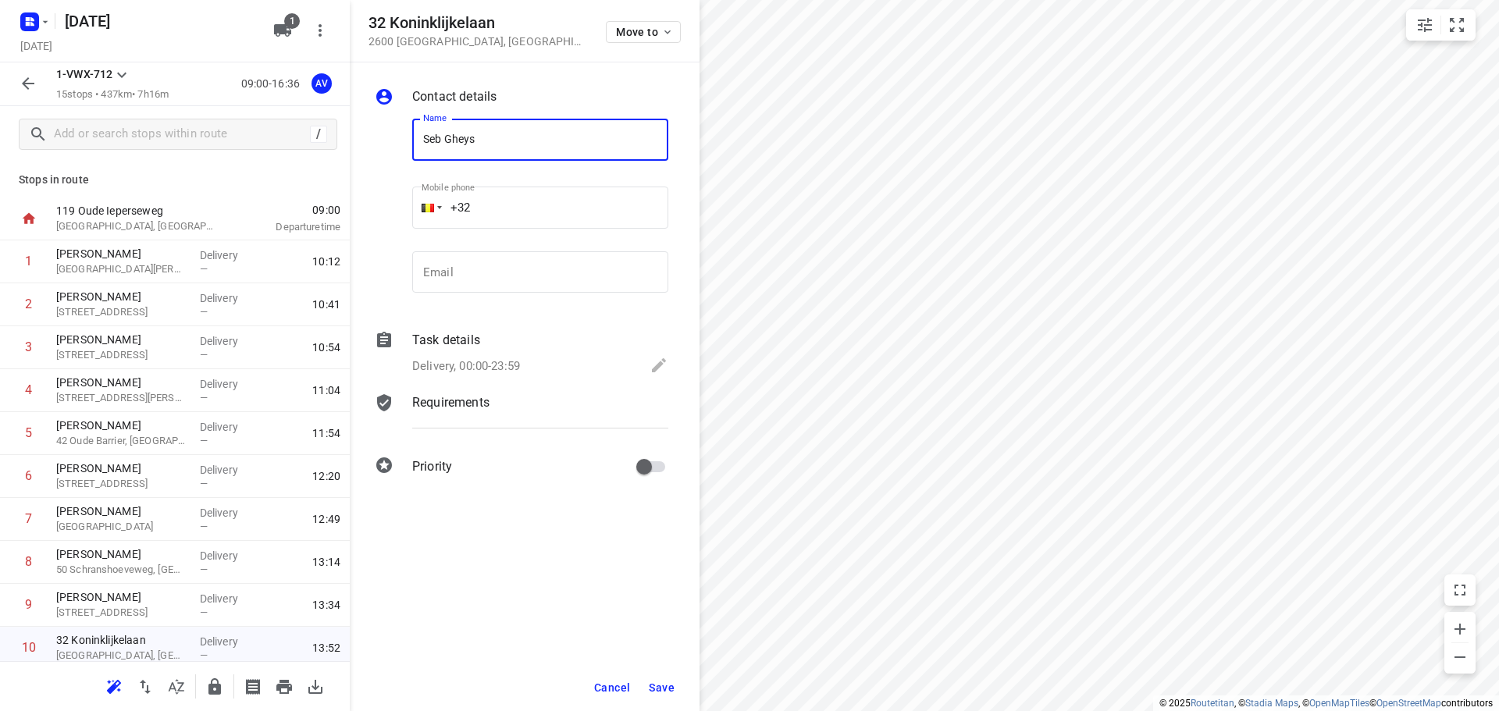
type input "Seb Gheys"
click at [578, 197] on input "+32" at bounding box center [540, 208] width 256 height 42
type input "[PHONE_NUMBER]"
click at [497, 364] on p "Delivery, 00:00-23:59" at bounding box center [466, 366] width 108 height 18
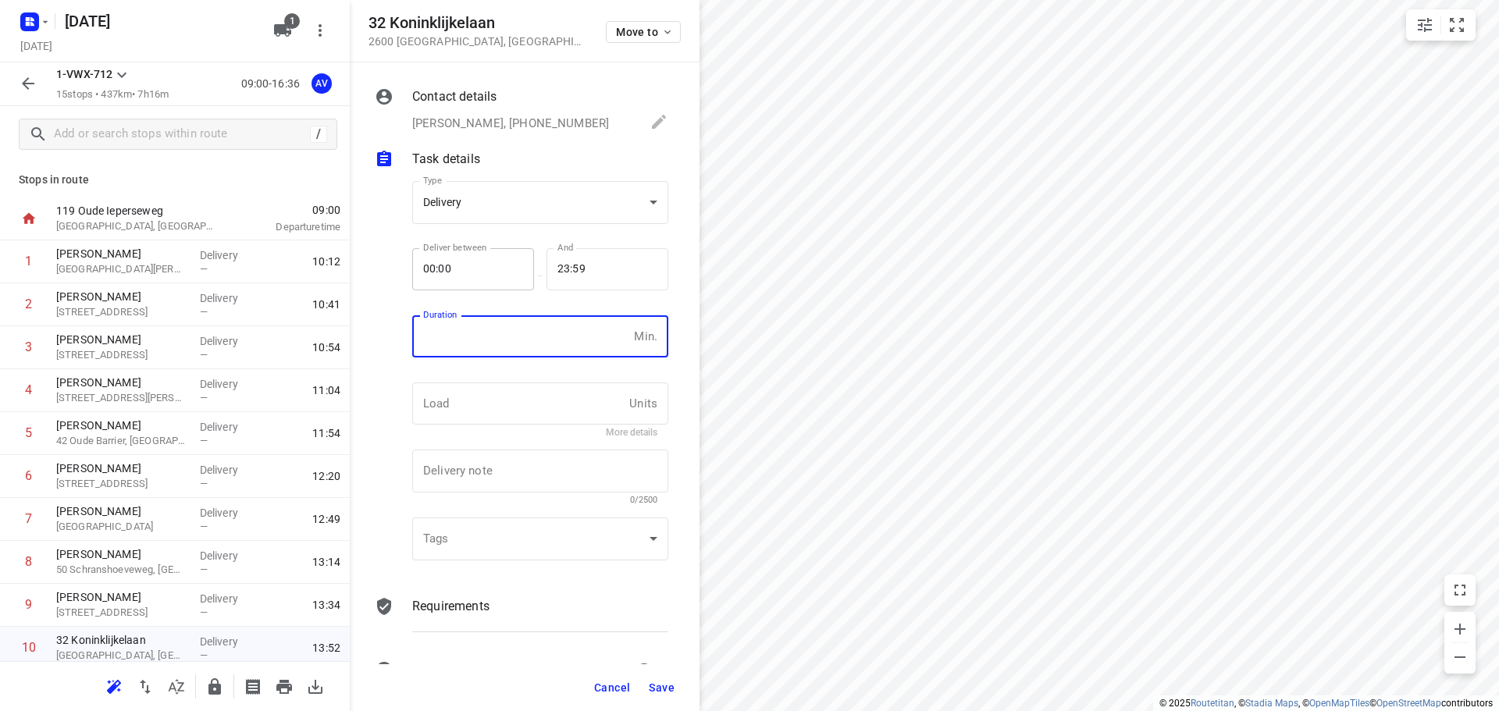
click at [503, 348] on input "number" at bounding box center [519, 336] width 215 height 42
type input "1"
click at [658, 687] on span "Save" at bounding box center [662, 687] width 26 height 12
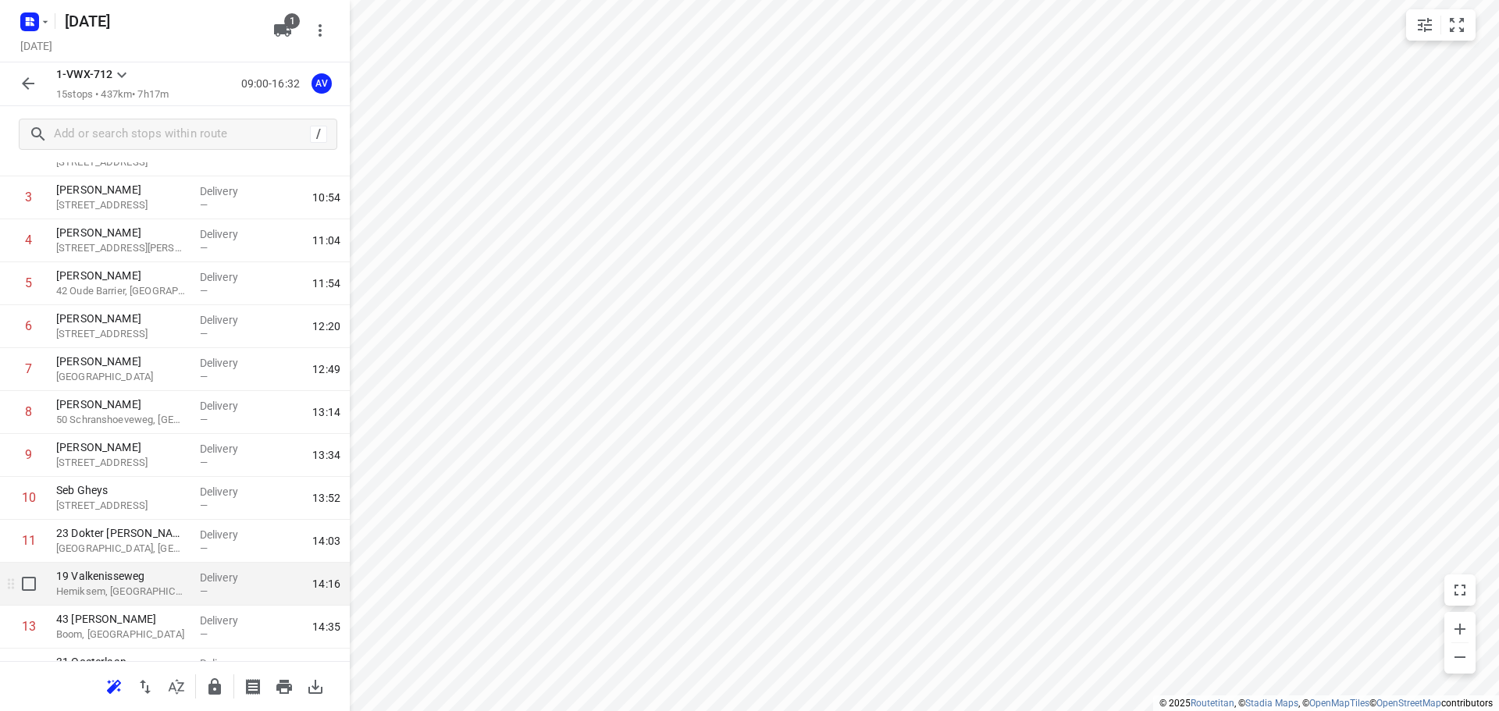
scroll to position [266, 0]
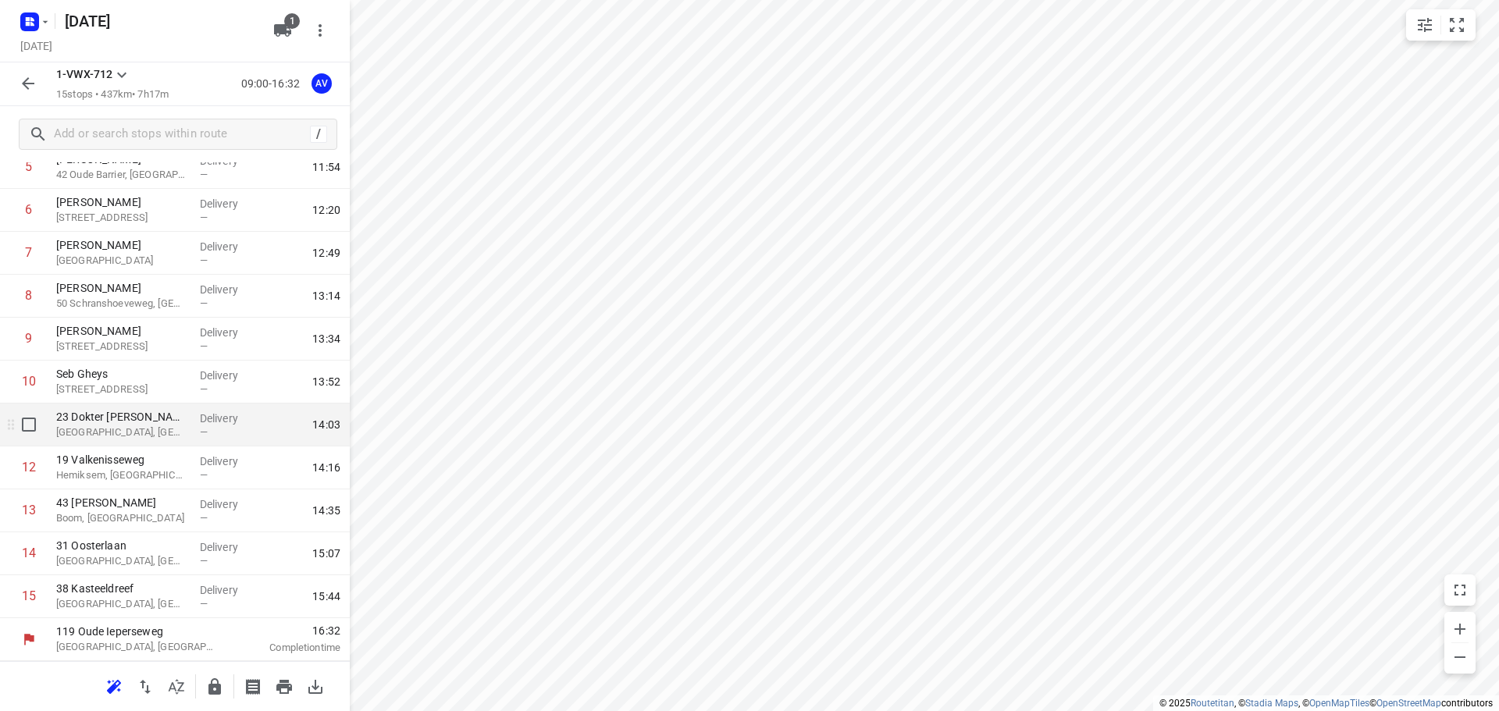
click at [263, 430] on span "14:03" at bounding box center [301, 425] width 77 height 16
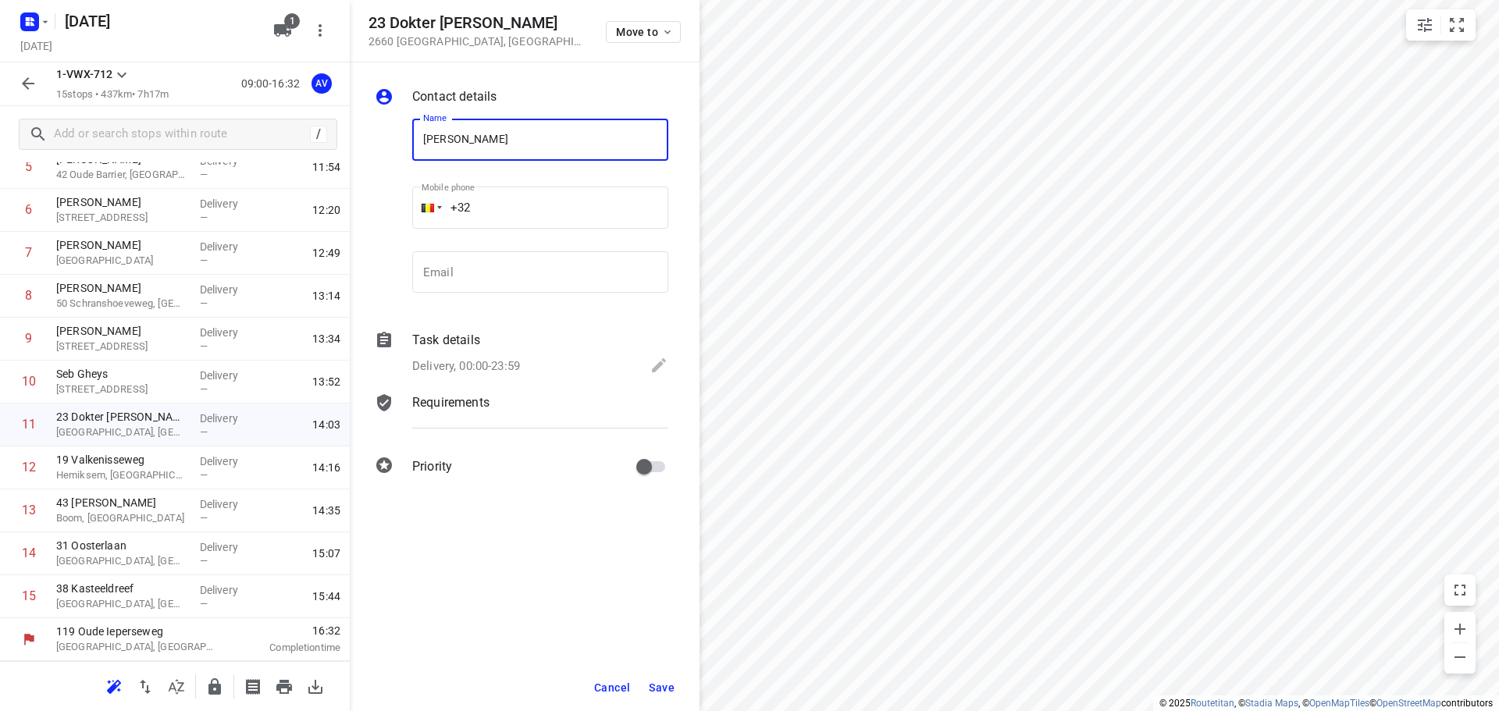
type input "[PERSON_NAME]"
click at [543, 205] on input "+32" at bounding box center [540, 208] width 256 height 42
type input "[PHONE_NUMBER]"
click at [510, 363] on p "Delivery, 00:00-23:59" at bounding box center [466, 366] width 108 height 18
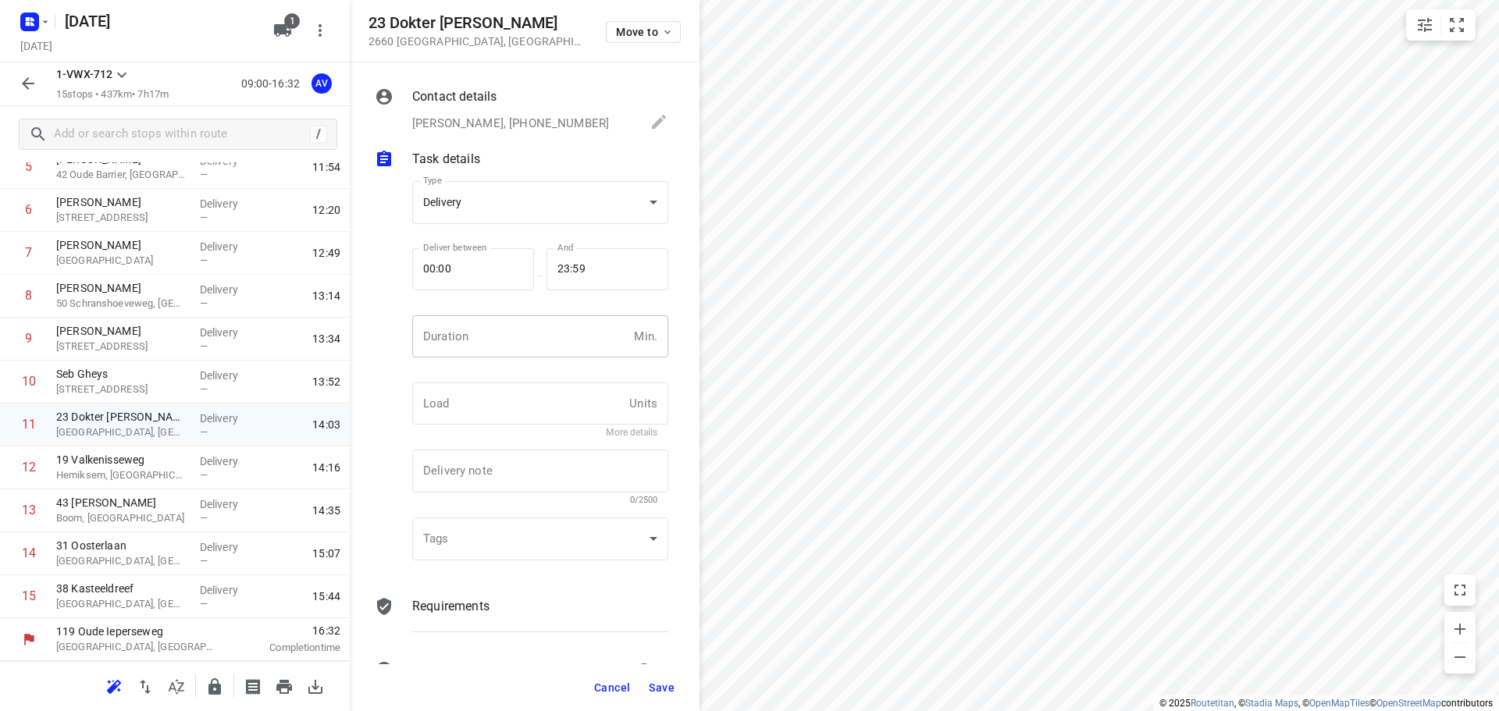
click at [516, 341] on input "number" at bounding box center [519, 336] width 215 height 42
type input "1"
click at [663, 688] on span "Save" at bounding box center [662, 687] width 26 height 12
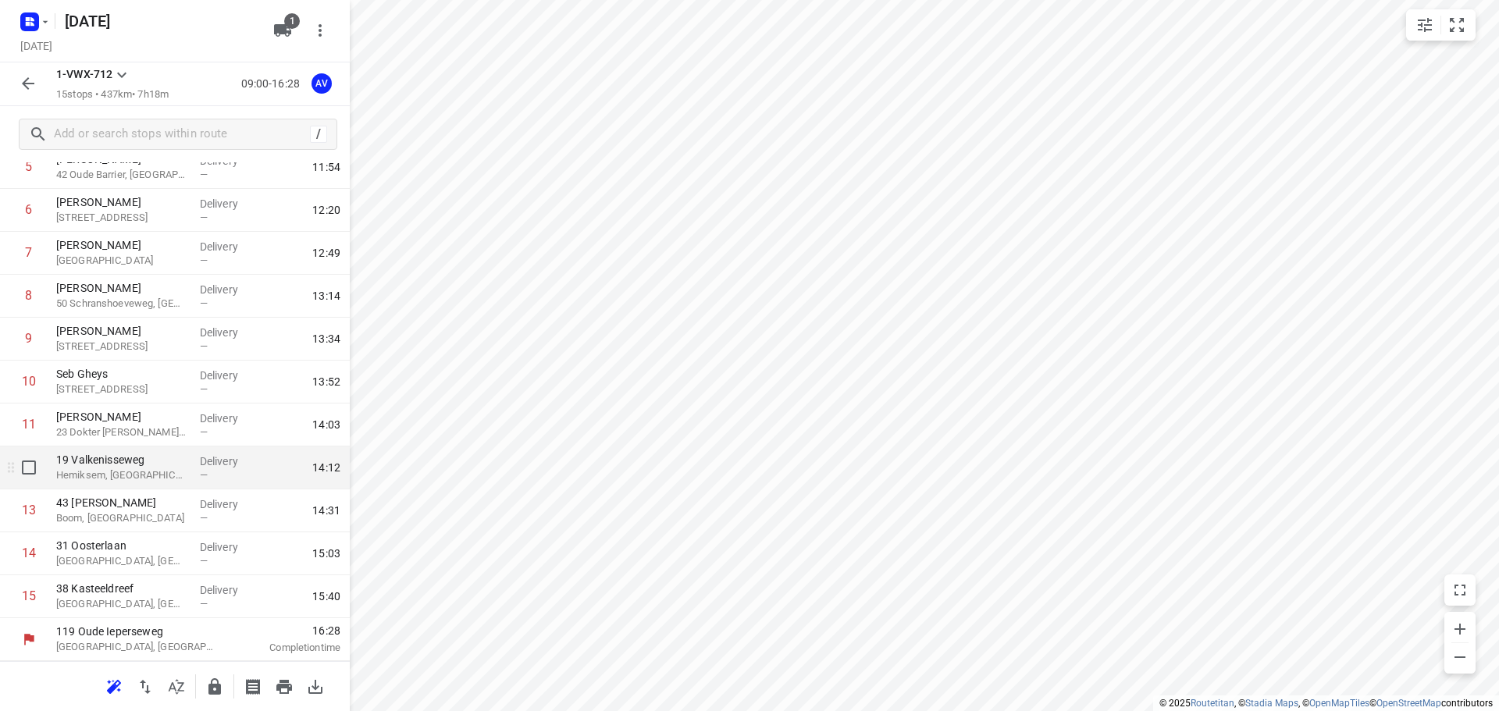
click at [155, 476] on p "Hemiksem, [GEOGRAPHIC_DATA]" at bounding box center [121, 476] width 131 height 16
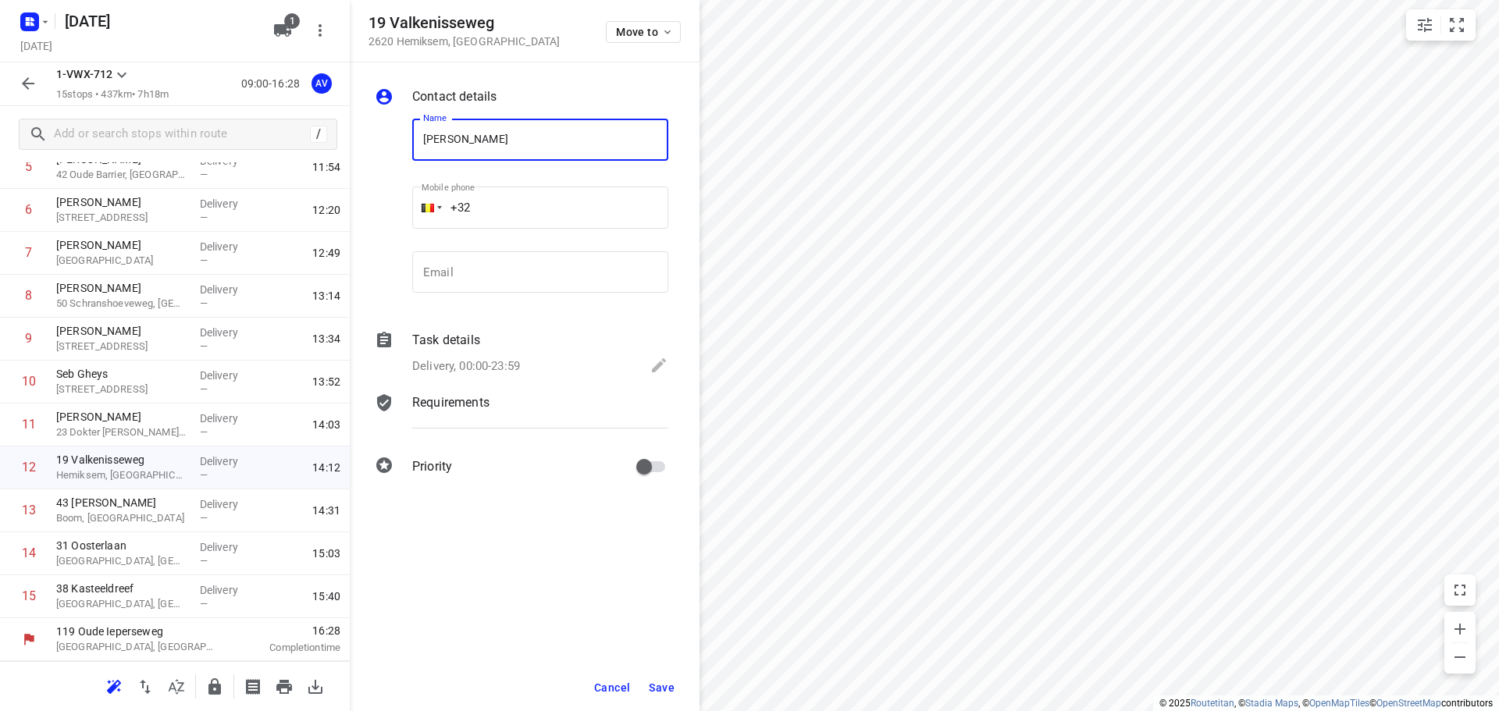
type input "[PERSON_NAME]"
click at [539, 209] on input "+32" at bounding box center [540, 208] width 256 height 42
type input "[PHONE_NUMBER]"
click at [519, 362] on p "Delivery, 00:00-23:59" at bounding box center [466, 366] width 108 height 18
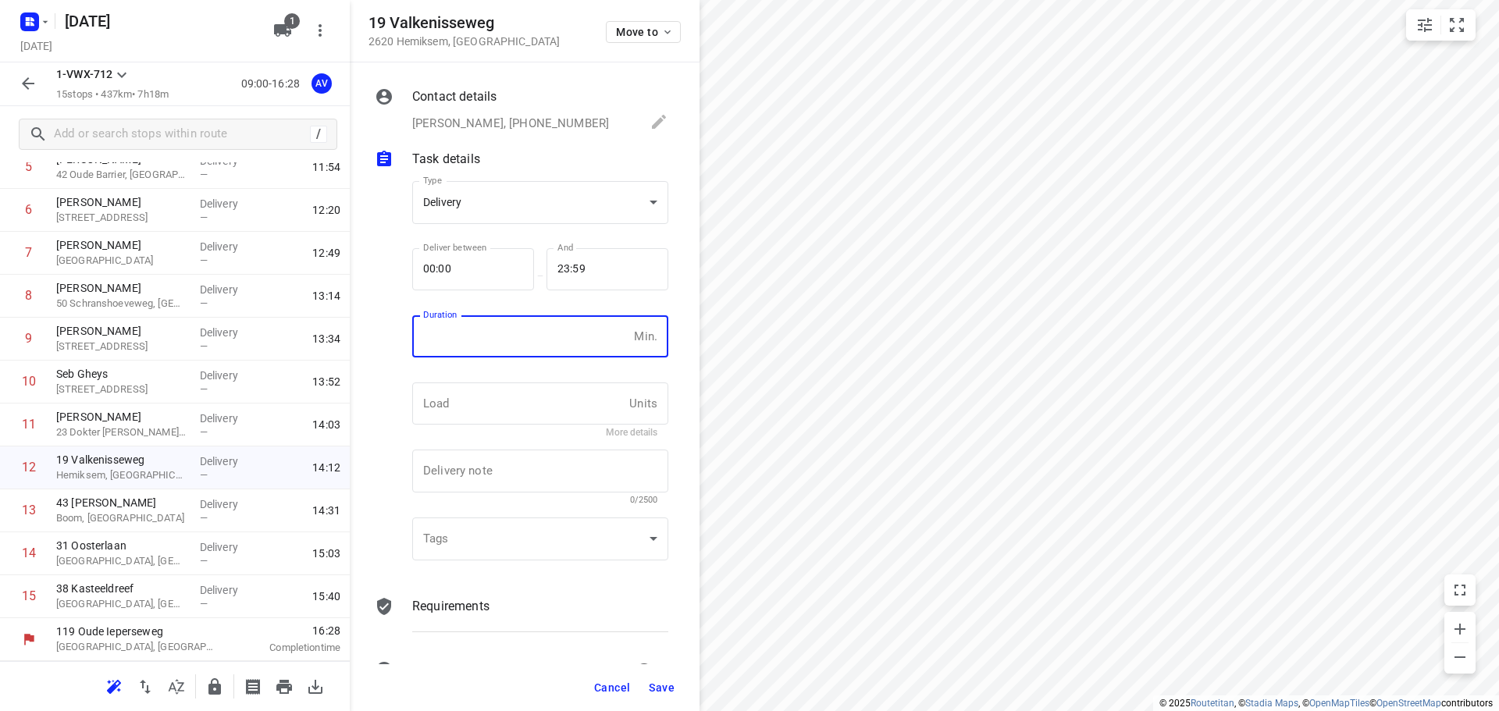
click at [514, 344] on input "number" at bounding box center [519, 336] width 215 height 42
type input "1"
click at [659, 684] on span "Save" at bounding box center [662, 687] width 26 height 12
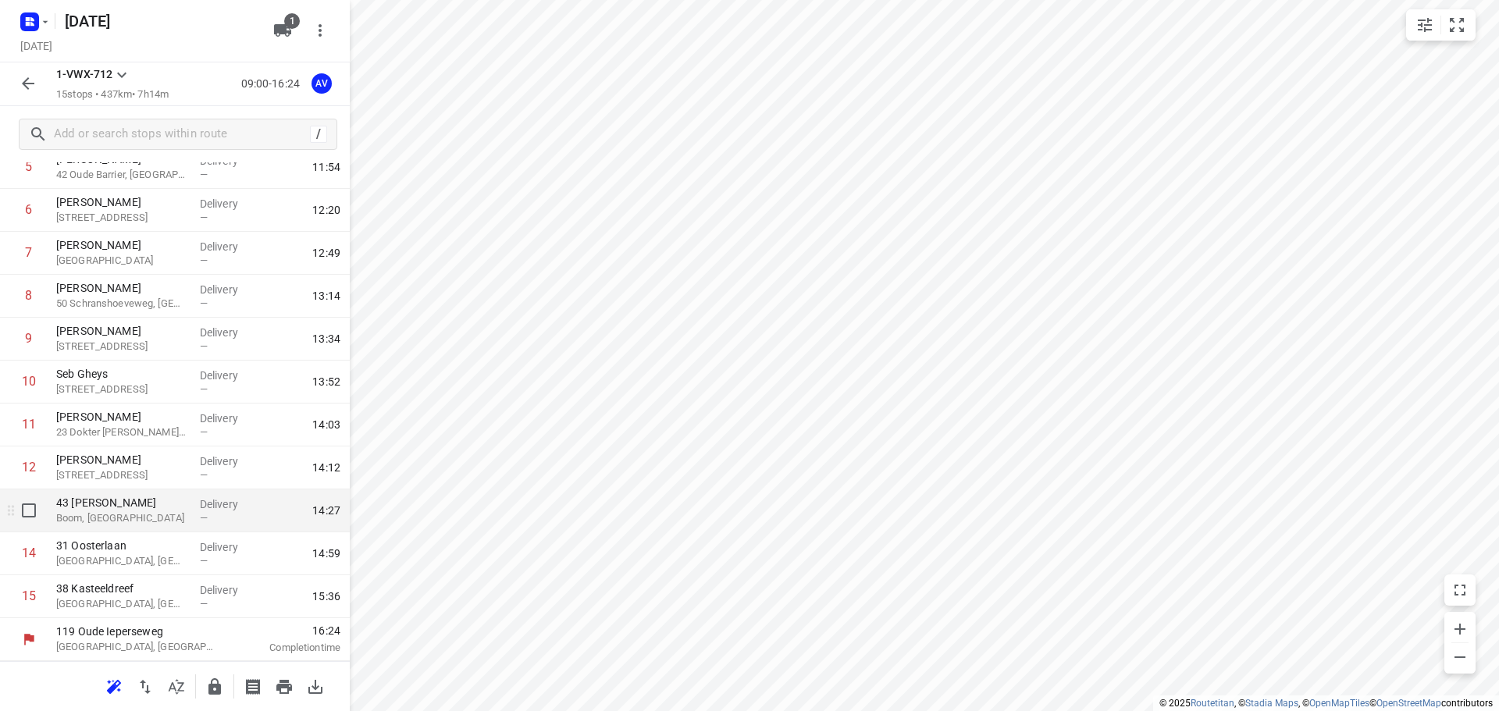
click at [140, 523] on p "Boom, [GEOGRAPHIC_DATA]" at bounding box center [121, 518] width 131 height 16
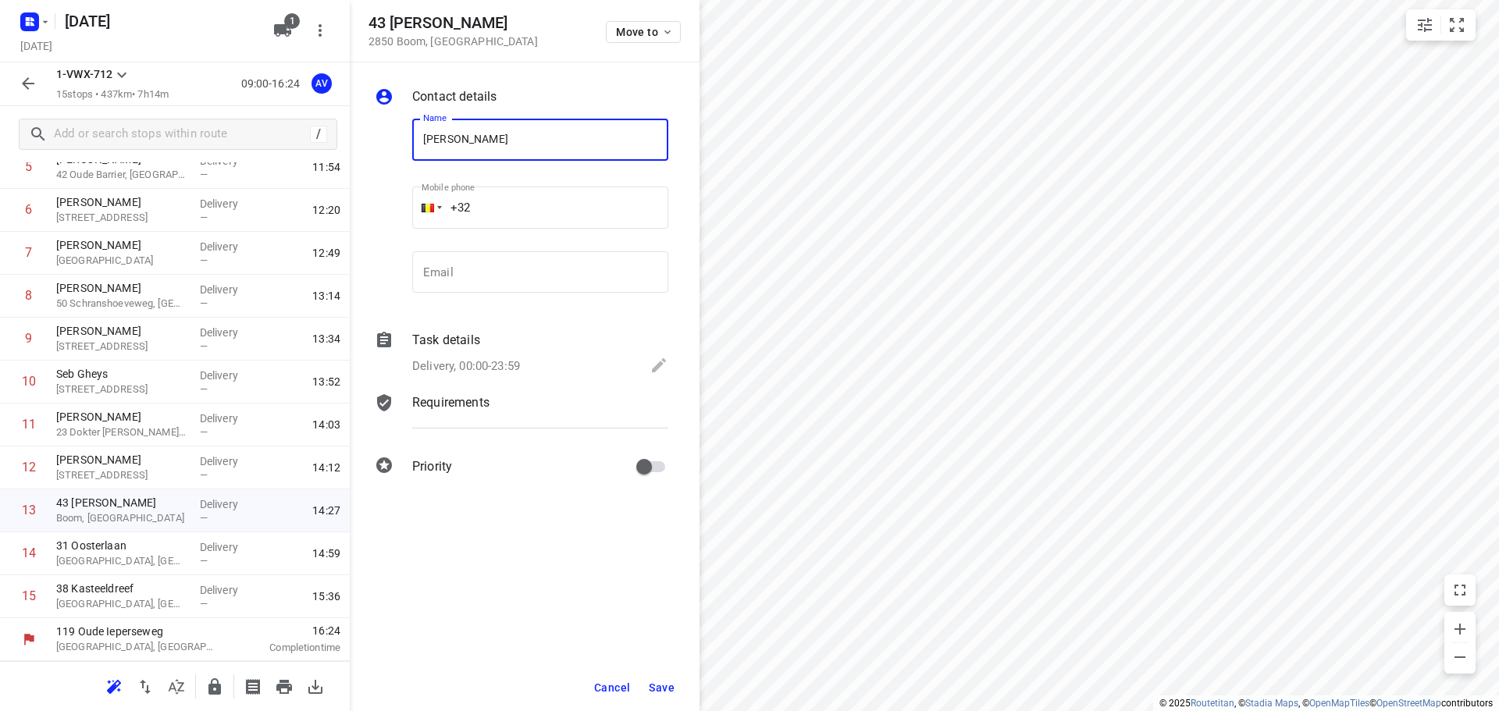
type input "[PERSON_NAME]"
click at [536, 198] on input "+32" at bounding box center [540, 208] width 256 height 42
type input "[PHONE_NUMBER]"
click at [498, 369] on p "Delivery, 00:00-23:59" at bounding box center [466, 366] width 108 height 18
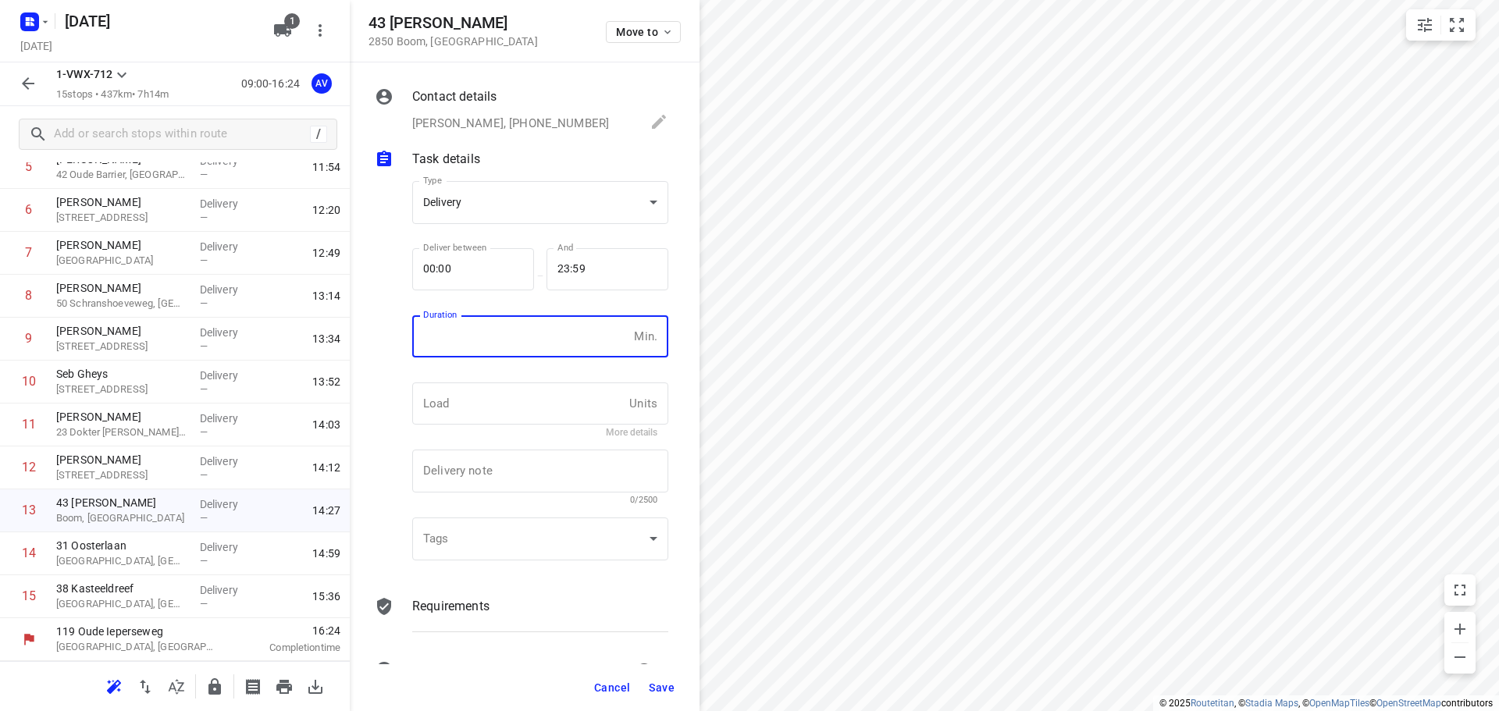
click at [514, 344] on input "number" at bounding box center [519, 336] width 215 height 42
type input "1"
click at [656, 690] on span "Save" at bounding box center [662, 687] width 26 height 12
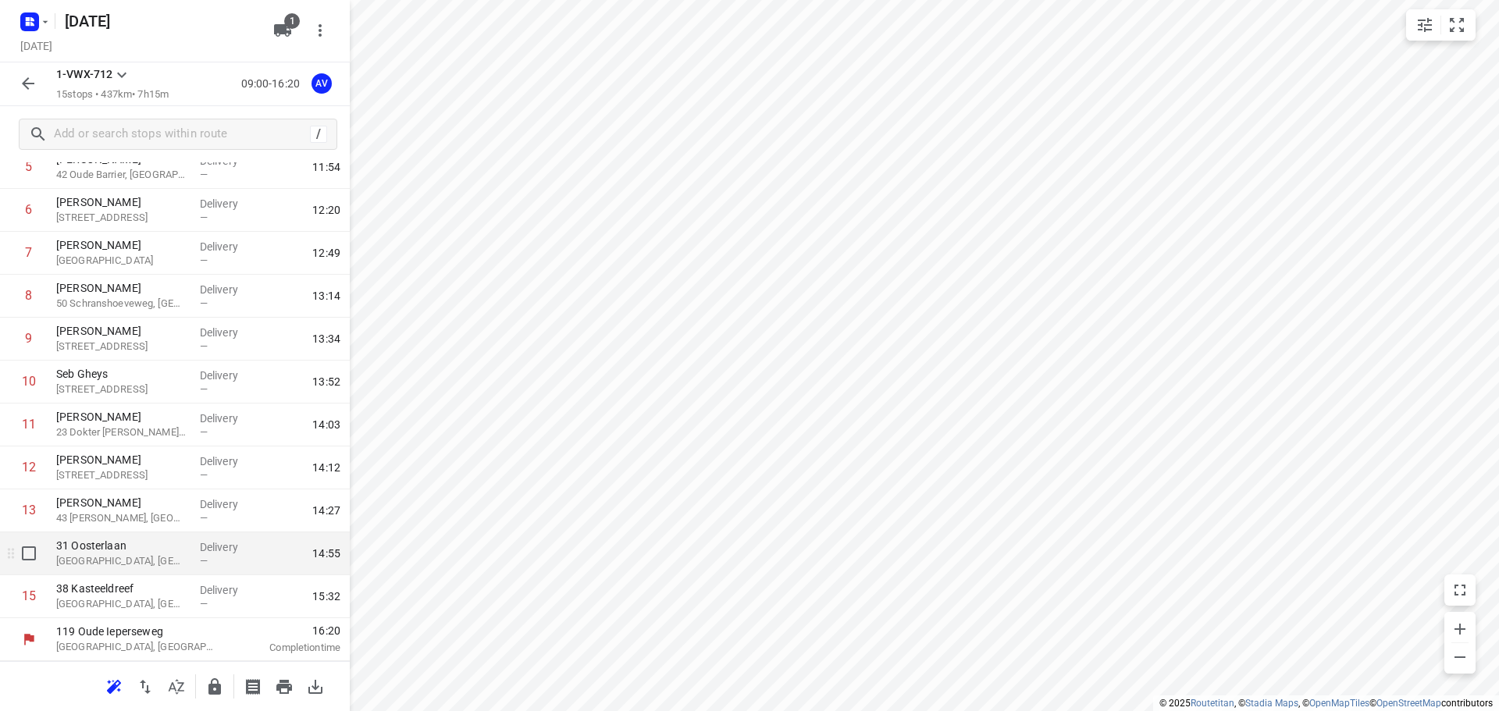
click at [151, 554] on p "[GEOGRAPHIC_DATA], [GEOGRAPHIC_DATA]" at bounding box center [121, 561] width 131 height 16
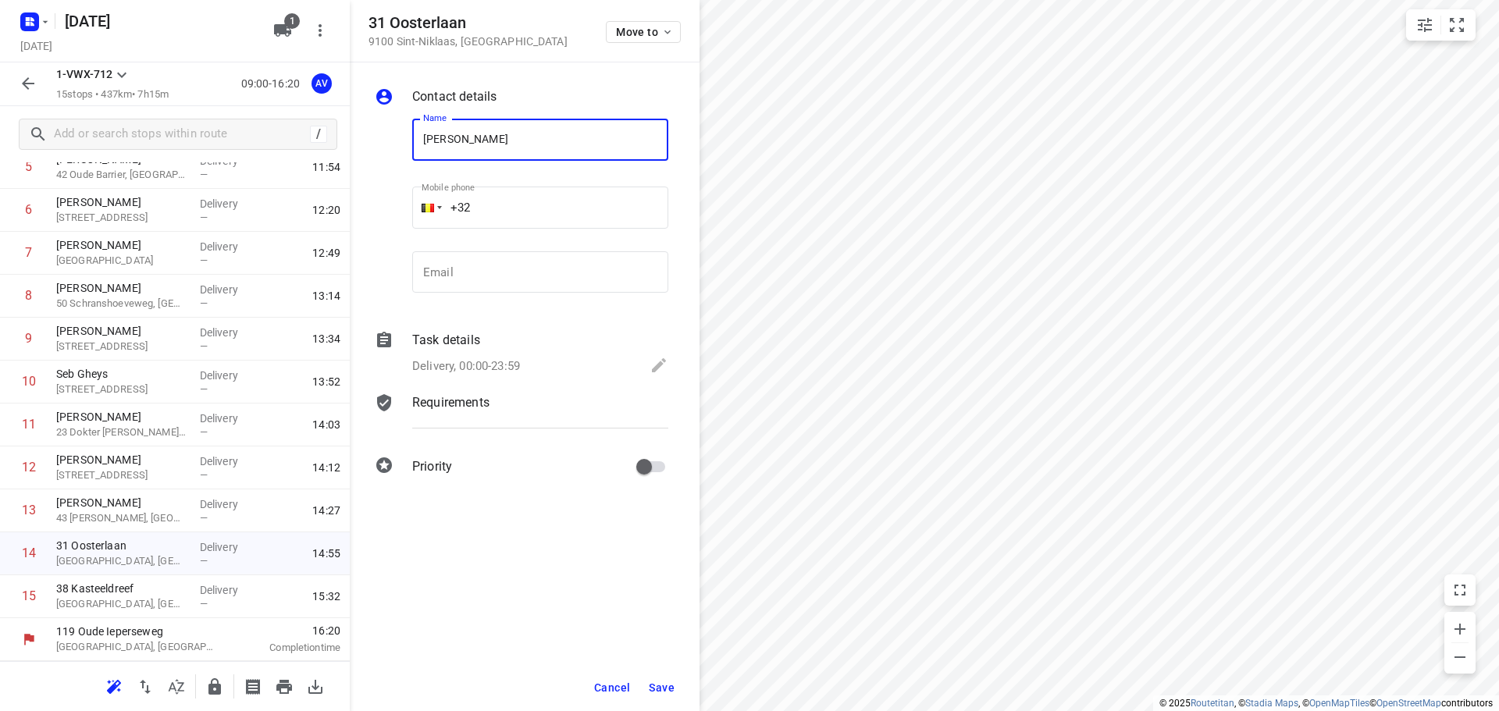
type input "[PERSON_NAME]"
click at [521, 206] on input "+32" at bounding box center [540, 208] width 256 height 42
type input "[PHONE_NUMBER]"
click at [500, 367] on p "Delivery, 00:00-23:59" at bounding box center [466, 366] width 108 height 18
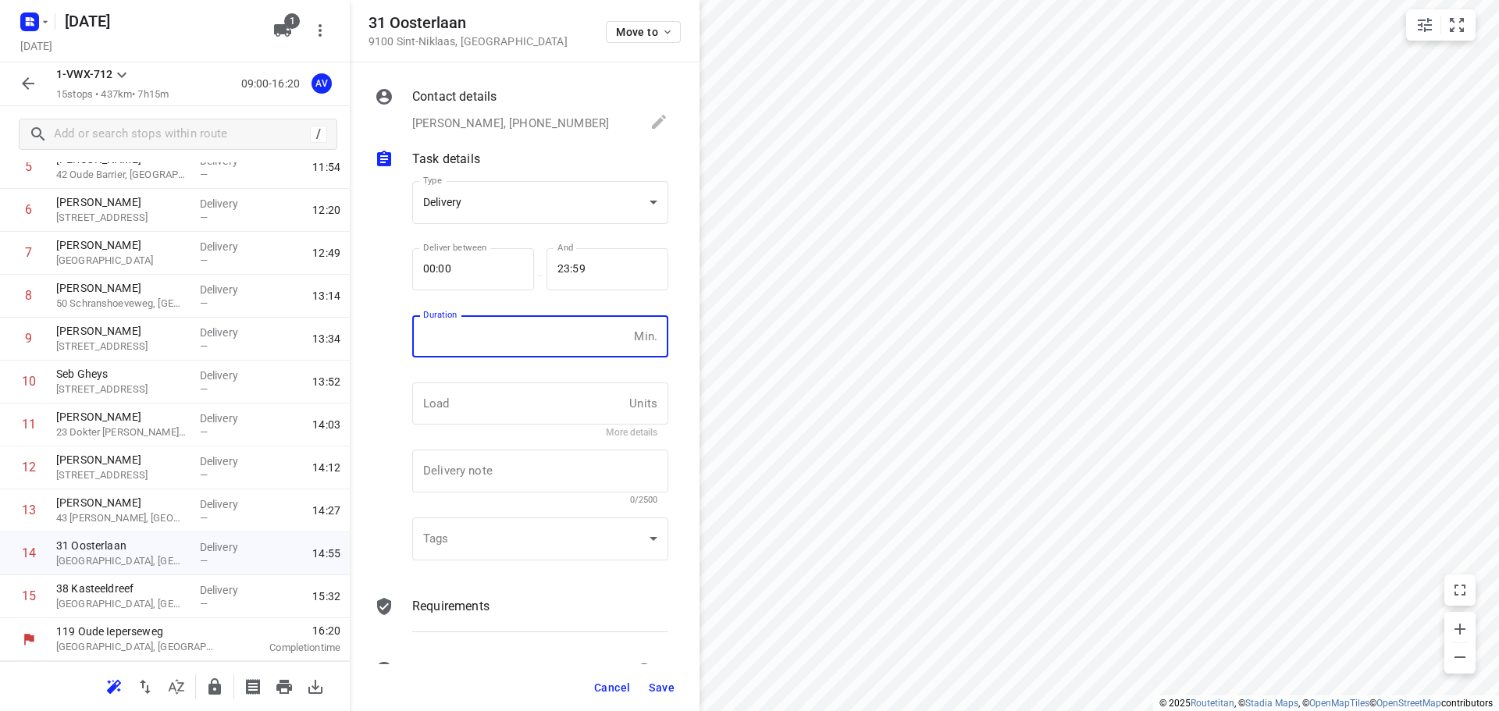
click at [517, 340] on input "number" at bounding box center [519, 336] width 215 height 42
type input "1"
click at [658, 687] on span "Save" at bounding box center [662, 687] width 26 height 12
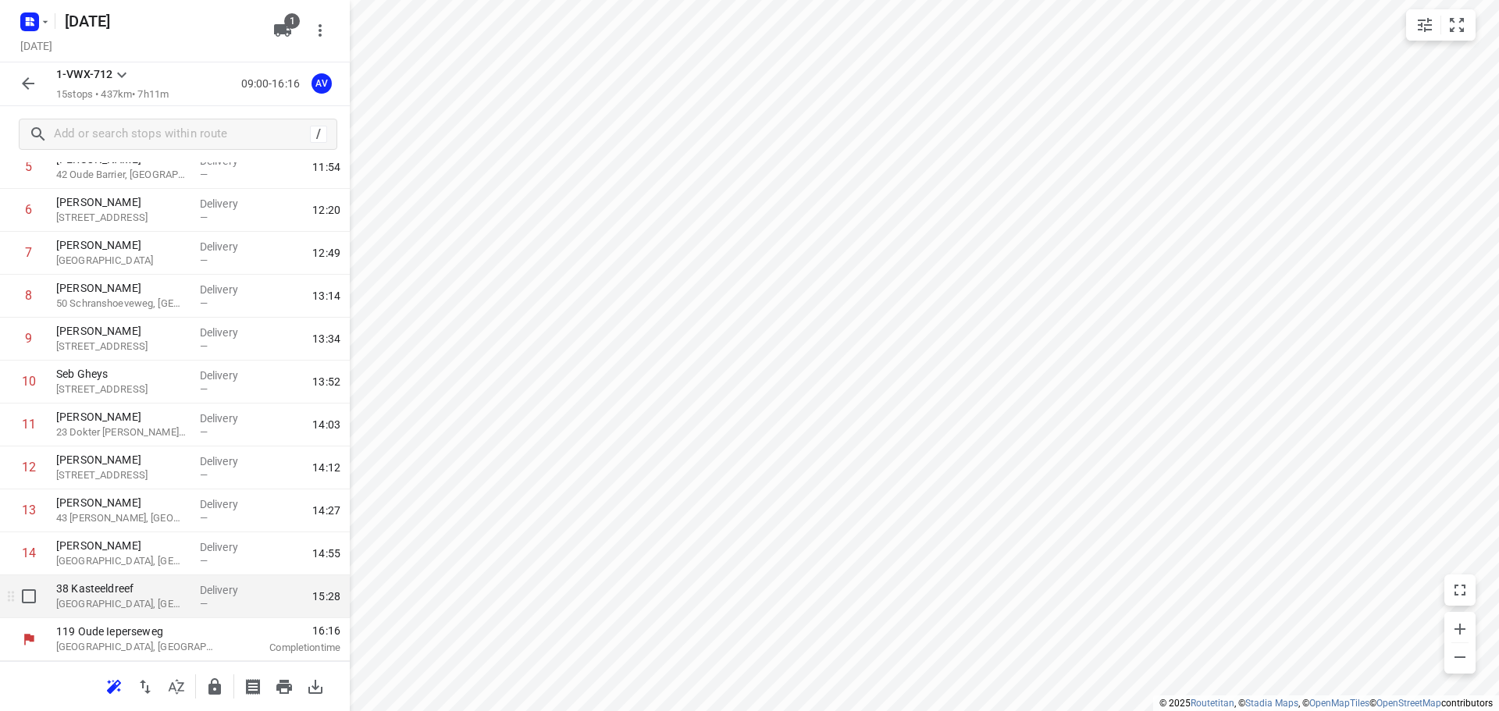
click at [163, 608] on p "[GEOGRAPHIC_DATA], [GEOGRAPHIC_DATA]" at bounding box center [121, 604] width 131 height 16
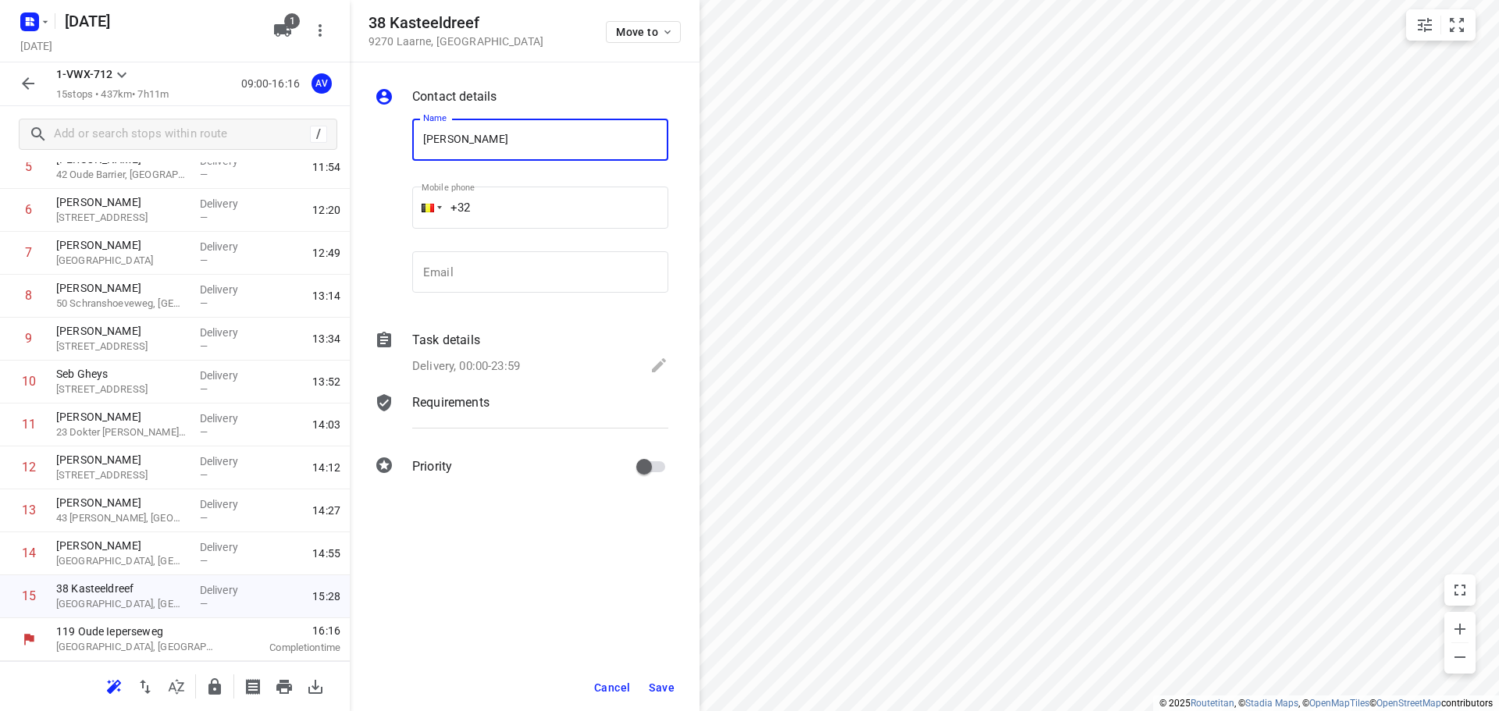
type input "[PERSON_NAME]"
click at [538, 195] on input "+32" at bounding box center [540, 208] width 256 height 42
type input "[PHONE_NUMBER]"
click at [496, 362] on p "Delivery, 00:00-23:59" at bounding box center [466, 366] width 108 height 18
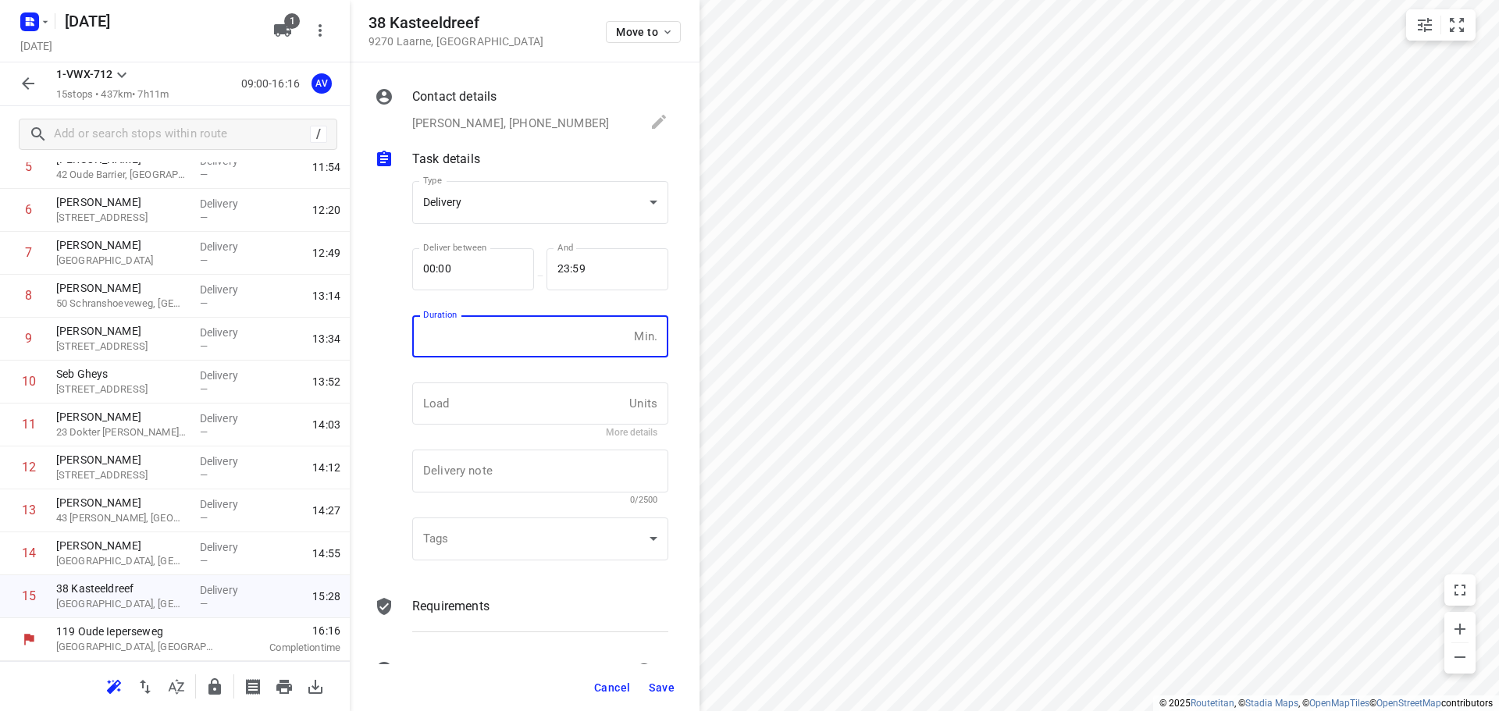
click at [501, 346] on input "number" at bounding box center [519, 336] width 215 height 42
type input "1"
click at [664, 692] on span "Save" at bounding box center [662, 687] width 26 height 12
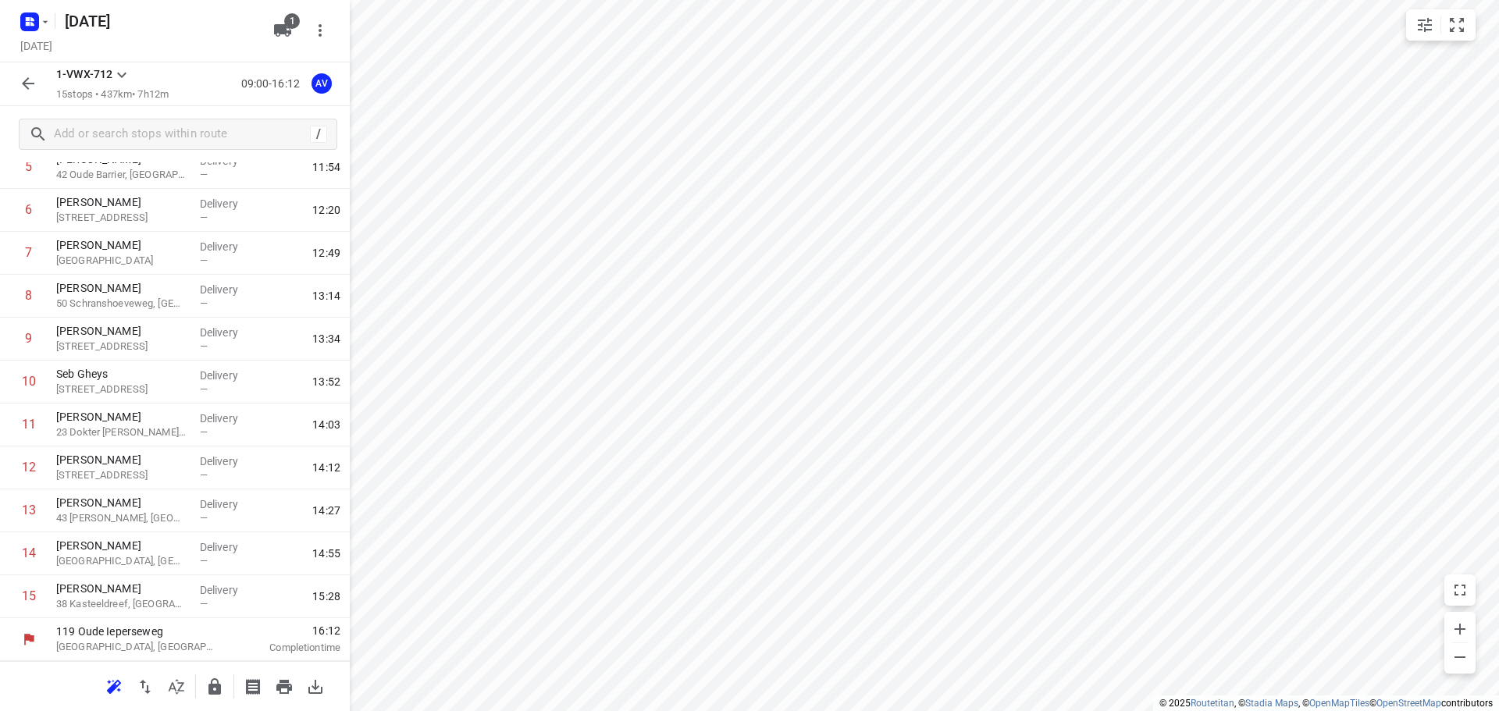
click at [27, 80] on icon "button" at bounding box center [28, 83] width 12 height 12
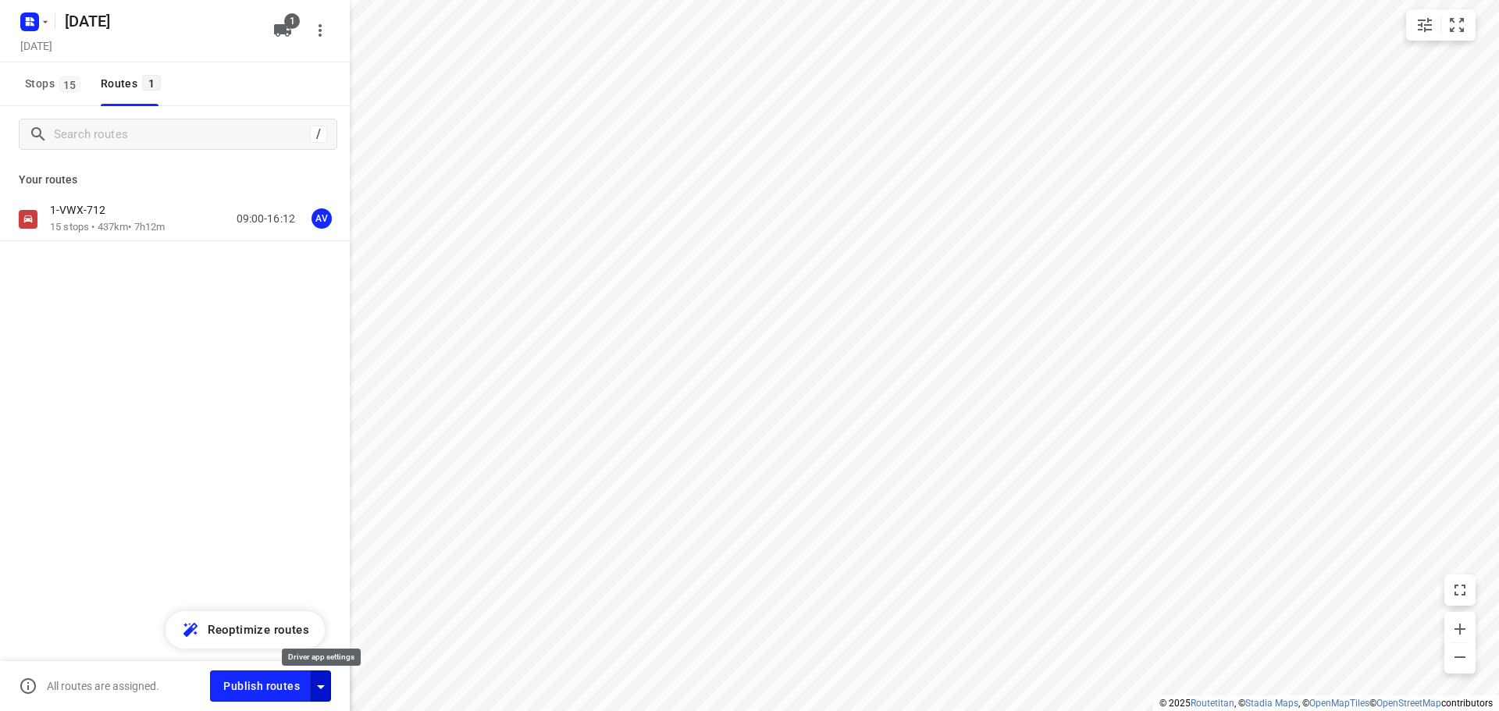
click at [325, 686] on icon "button" at bounding box center [320, 686] width 19 height 19
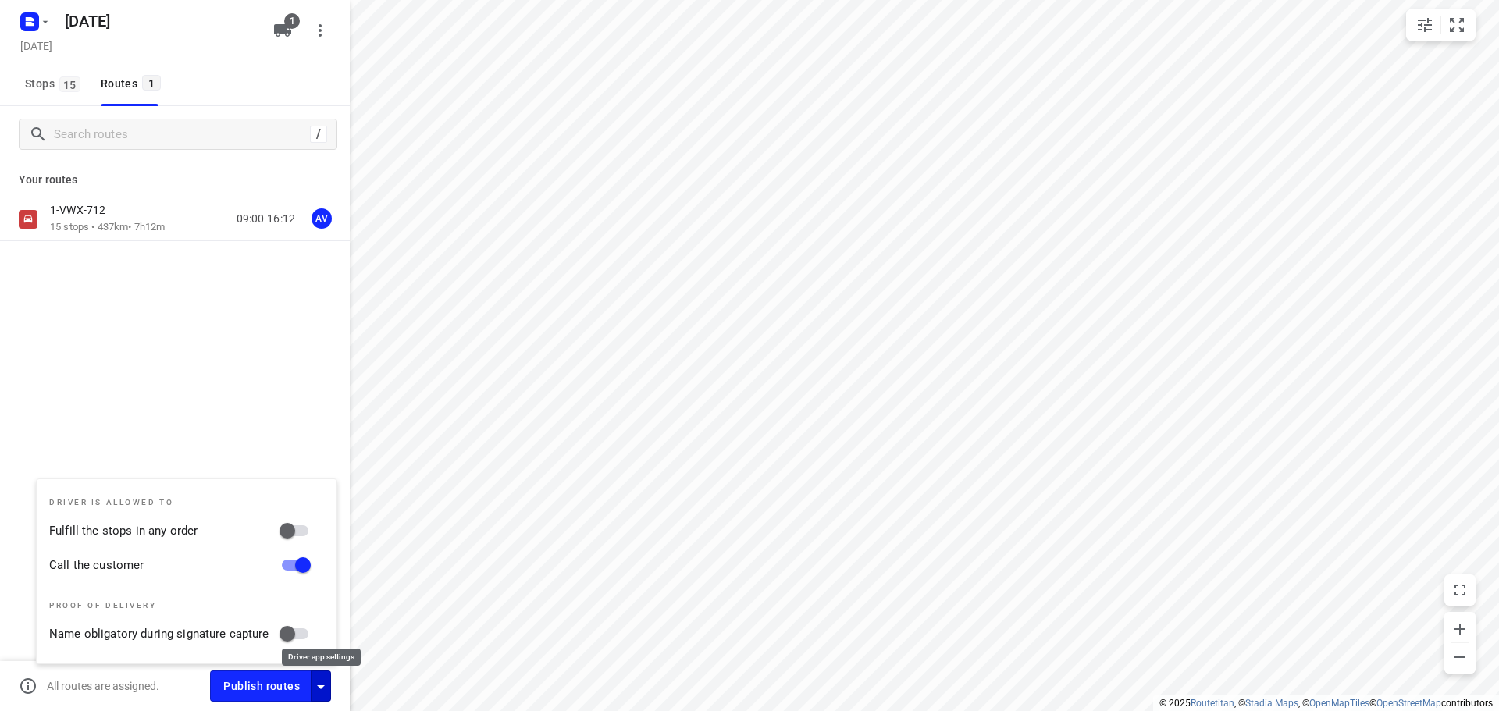
click at [322, 685] on icon "button" at bounding box center [320, 686] width 19 height 19
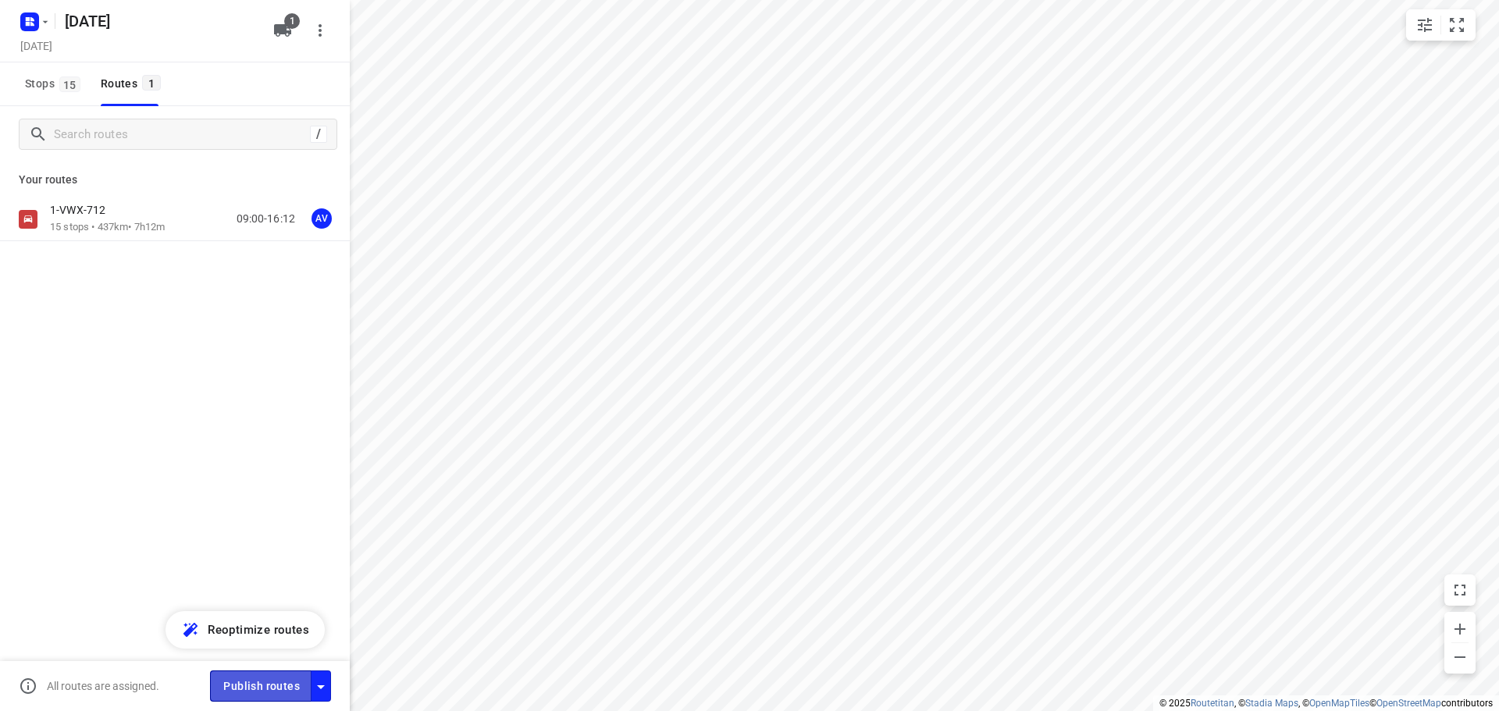
click at [276, 685] on span "Publish routes" at bounding box center [261, 687] width 76 height 20
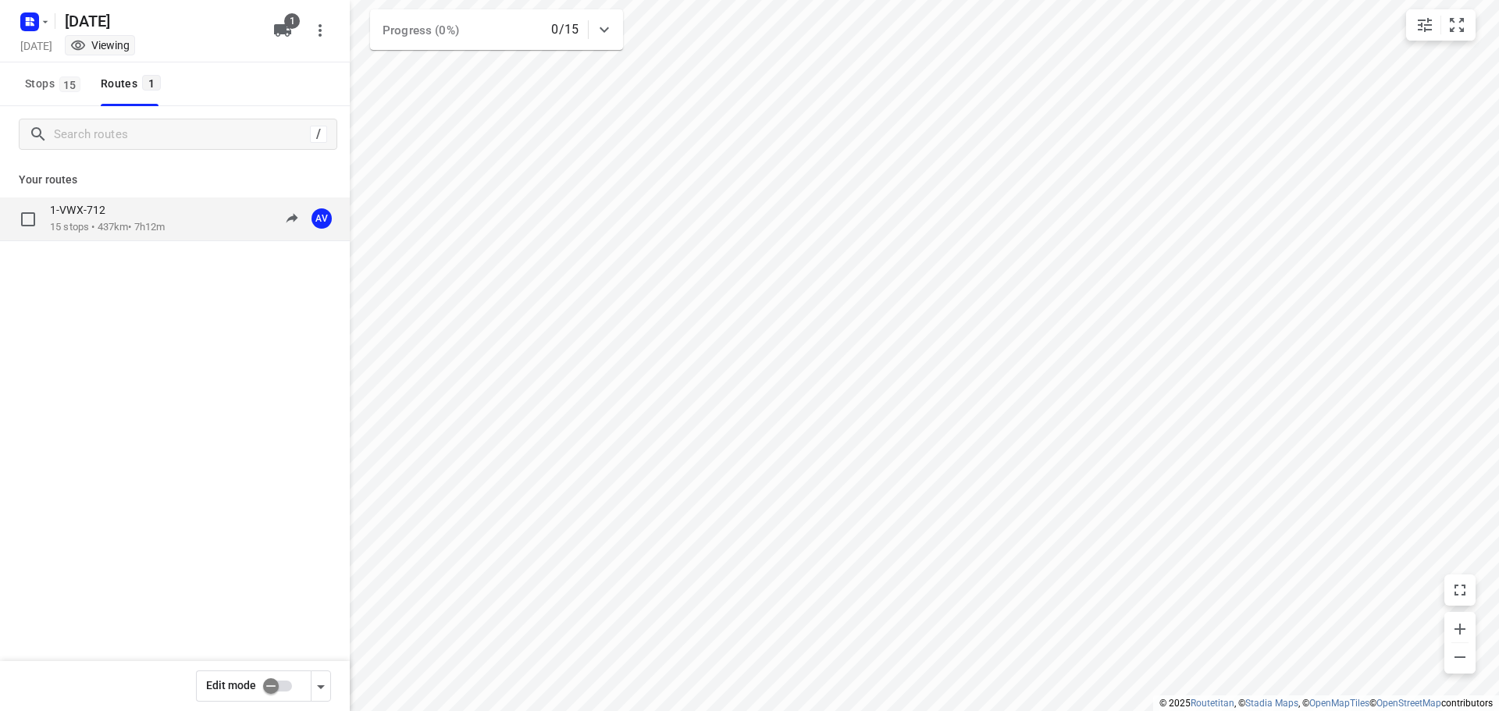
click at [163, 212] on div "1-VWX-712" at bounding box center [107, 211] width 115 height 17
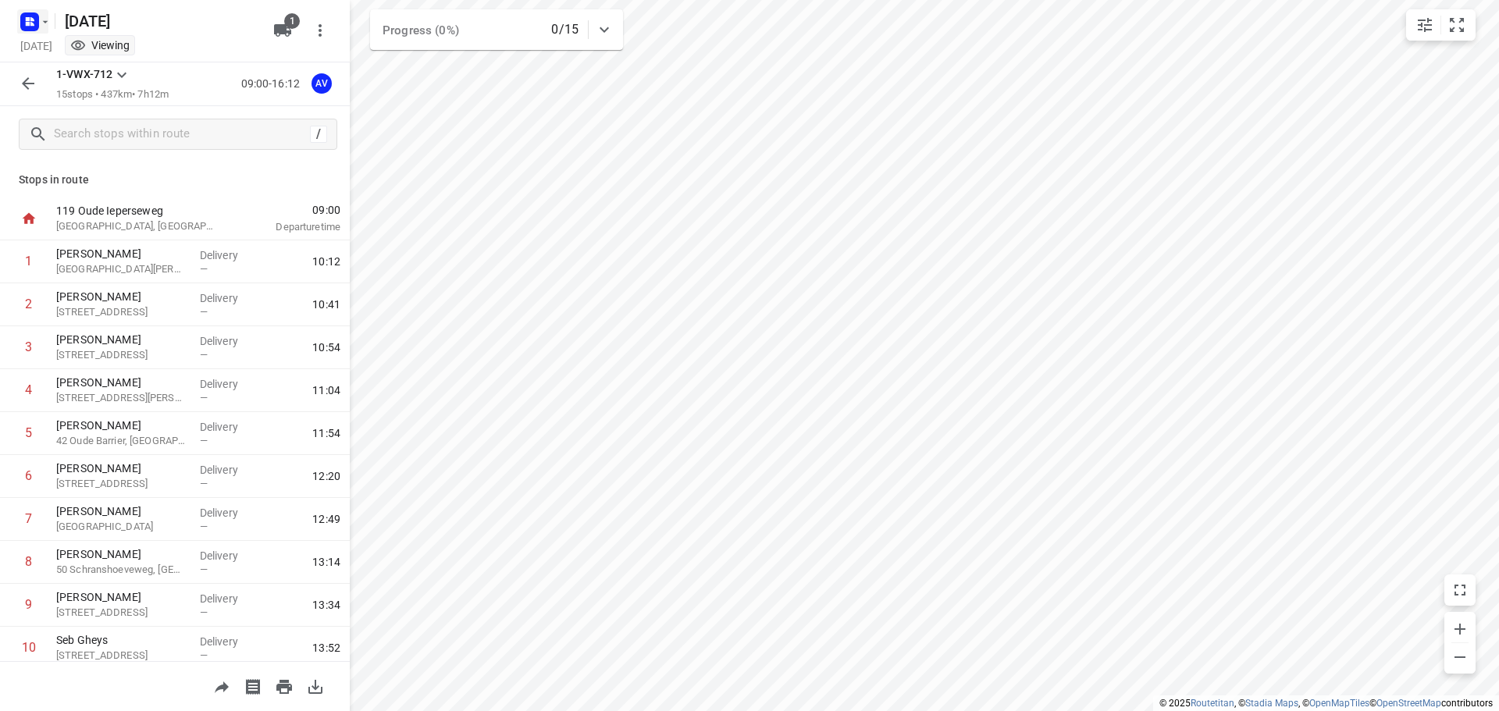
click at [30, 17] on icon "button" at bounding box center [32, 19] width 4 height 4
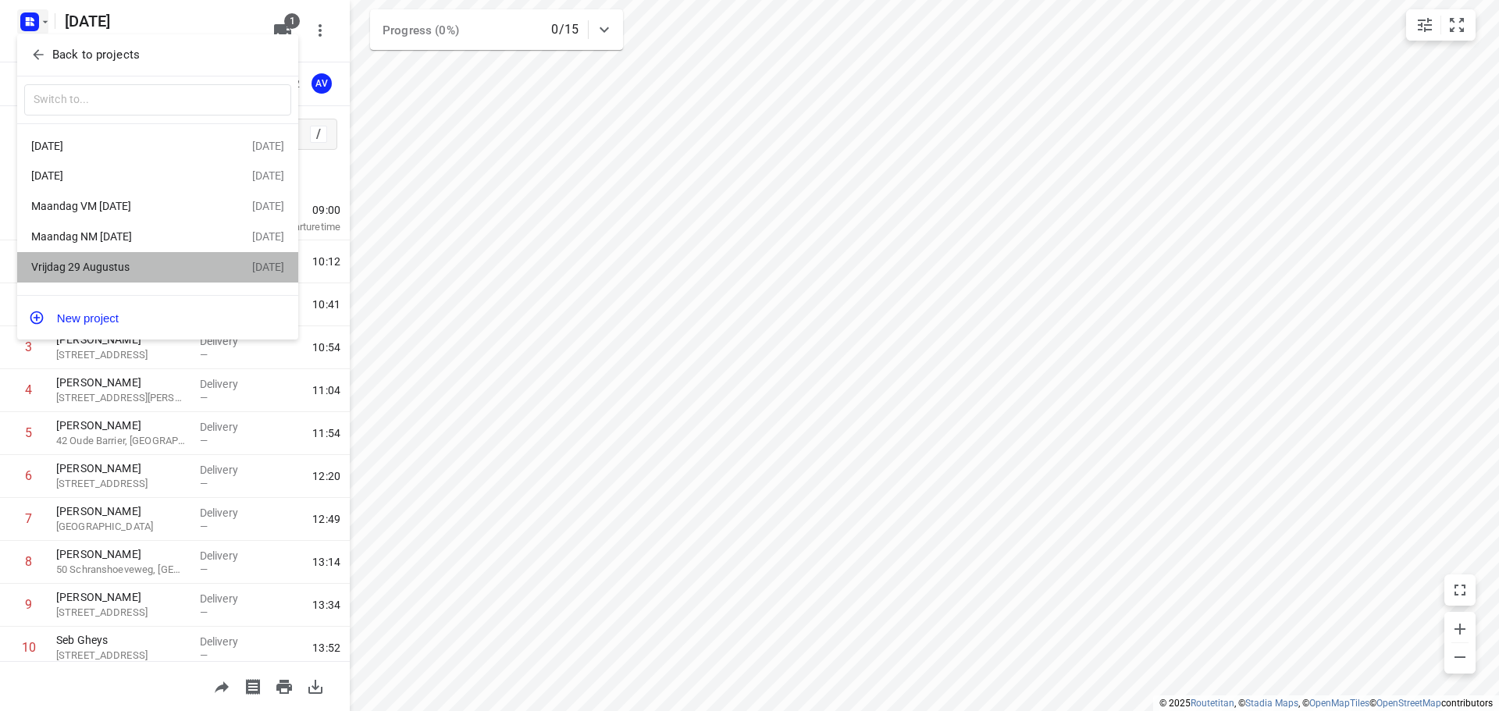
click at [125, 269] on div "Vrijdag 29 Augustus" at bounding box center [121, 267] width 180 height 12
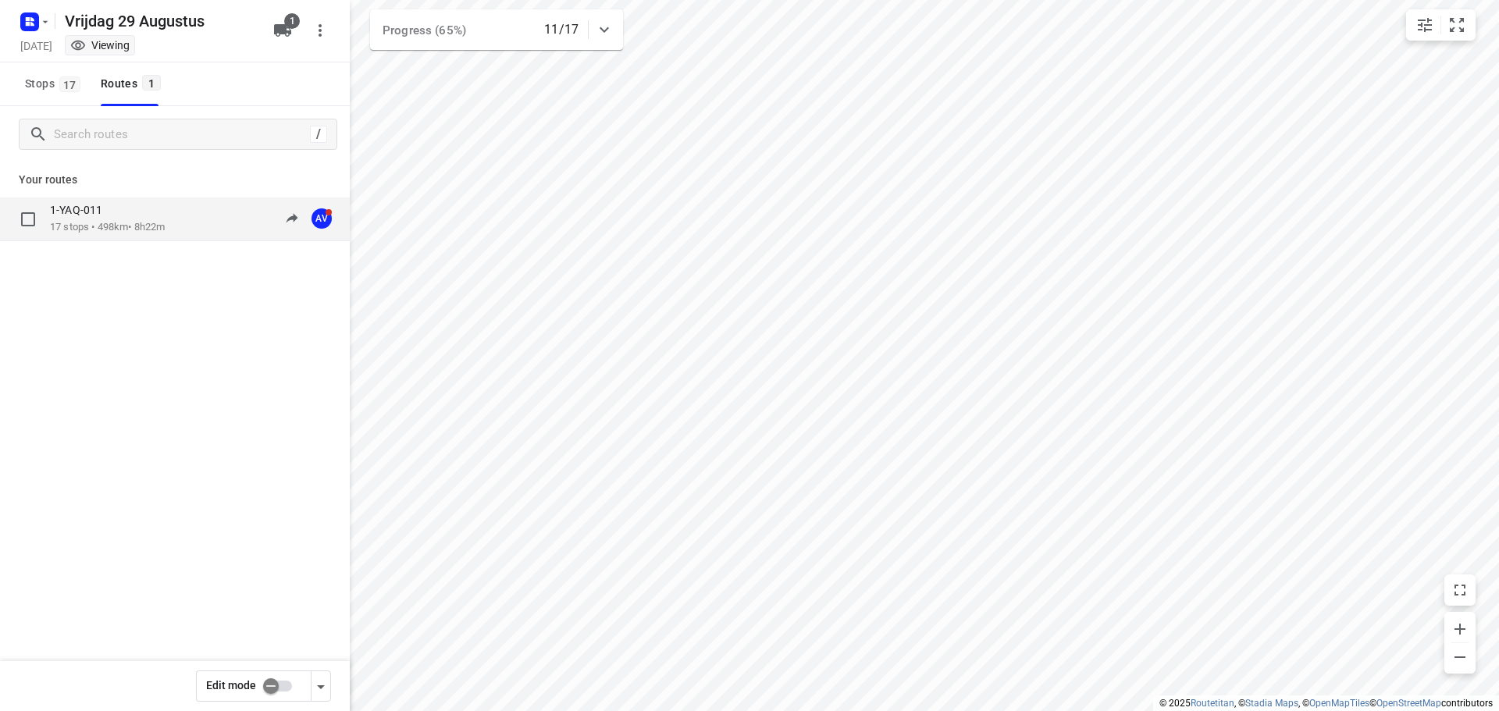
click at [165, 223] on p "17 stops • 498km • 8h22m" at bounding box center [107, 227] width 115 height 15
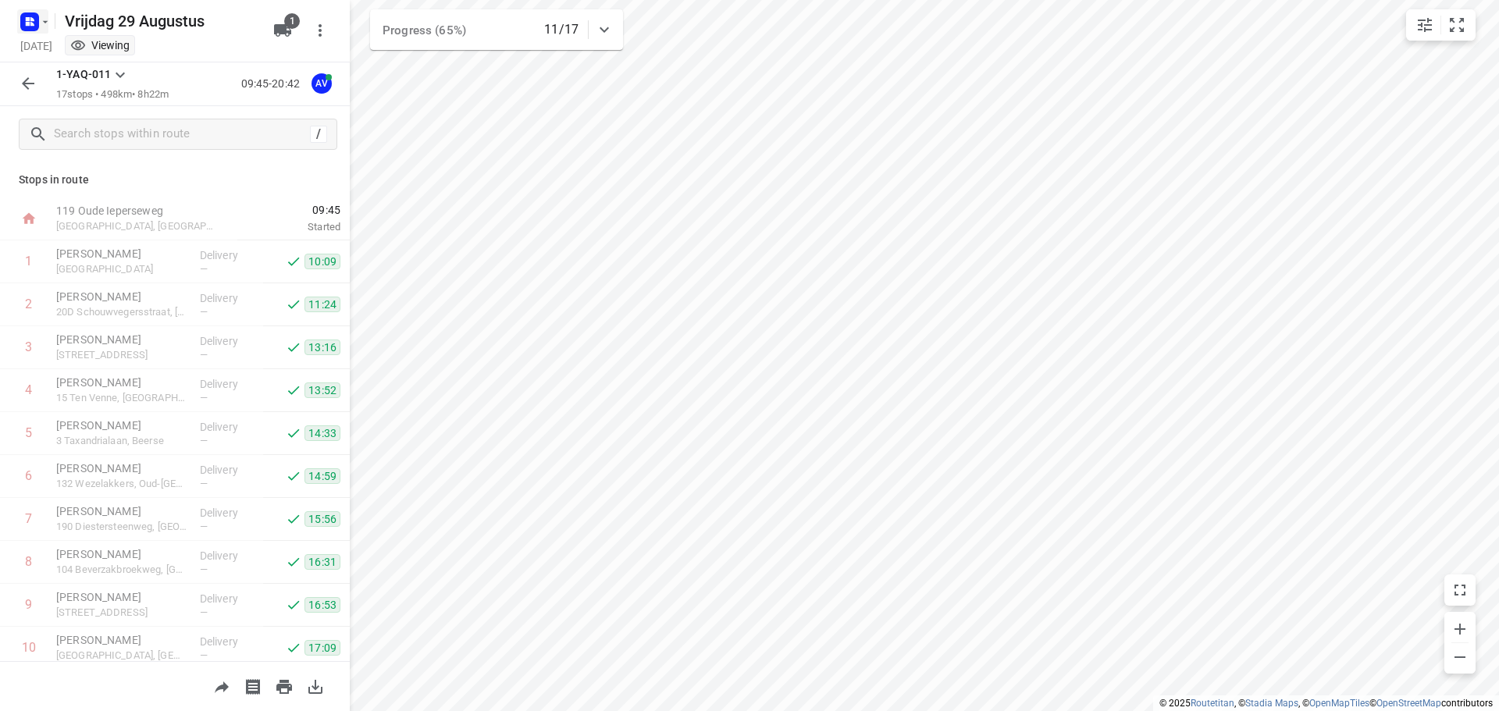
click at [30, 16] on rect "button" at bounding box center [29, 21] width 19 height 19
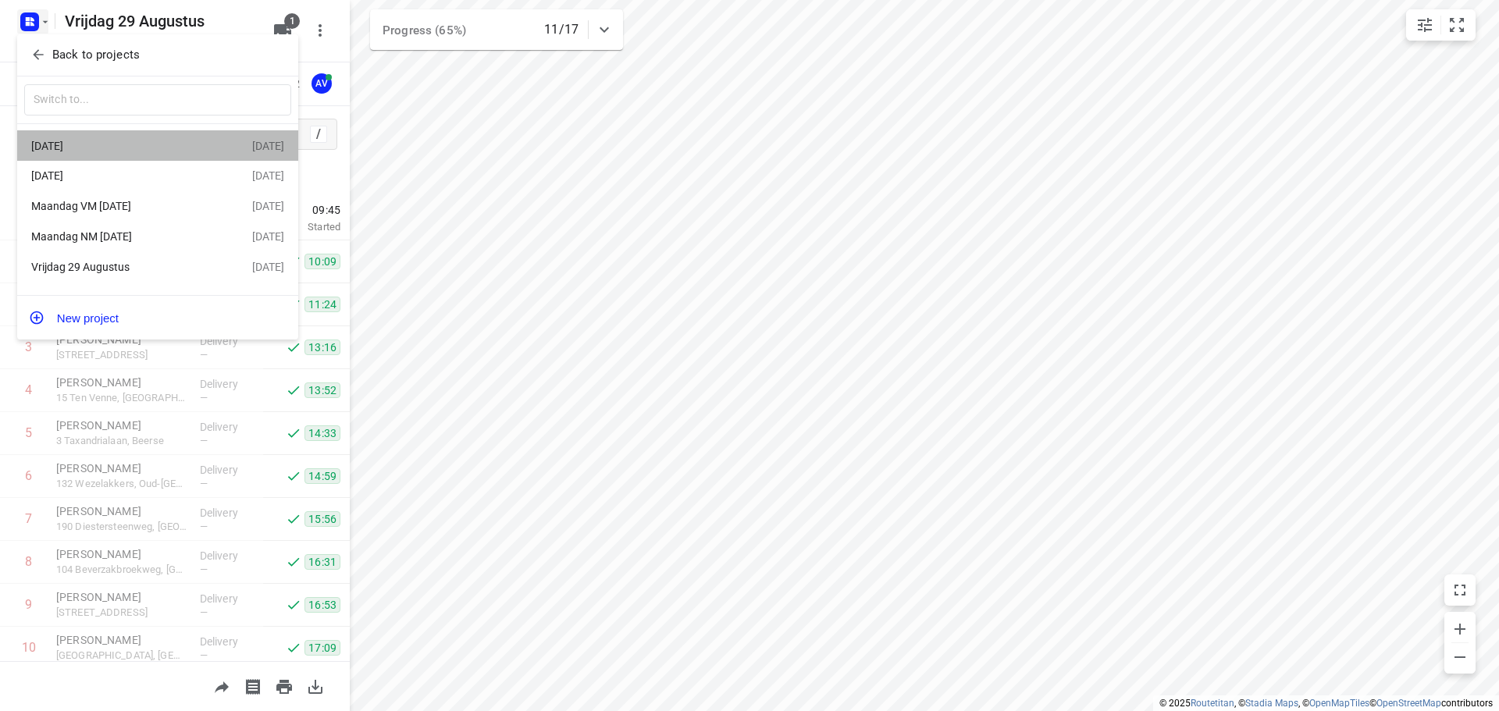
click at [130, 146] on div "[DATE]" at bounding box center [121, 146] width 180 height 12
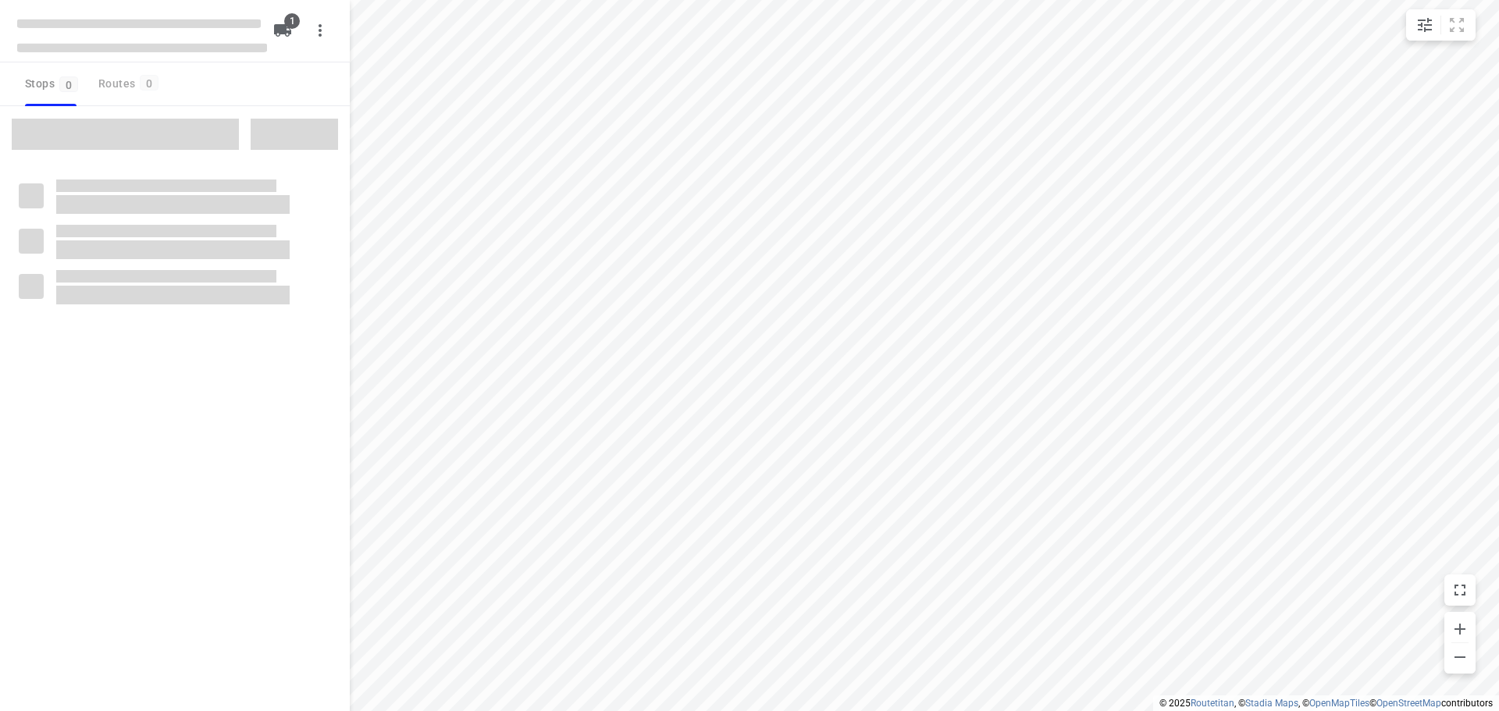
type input "distance"
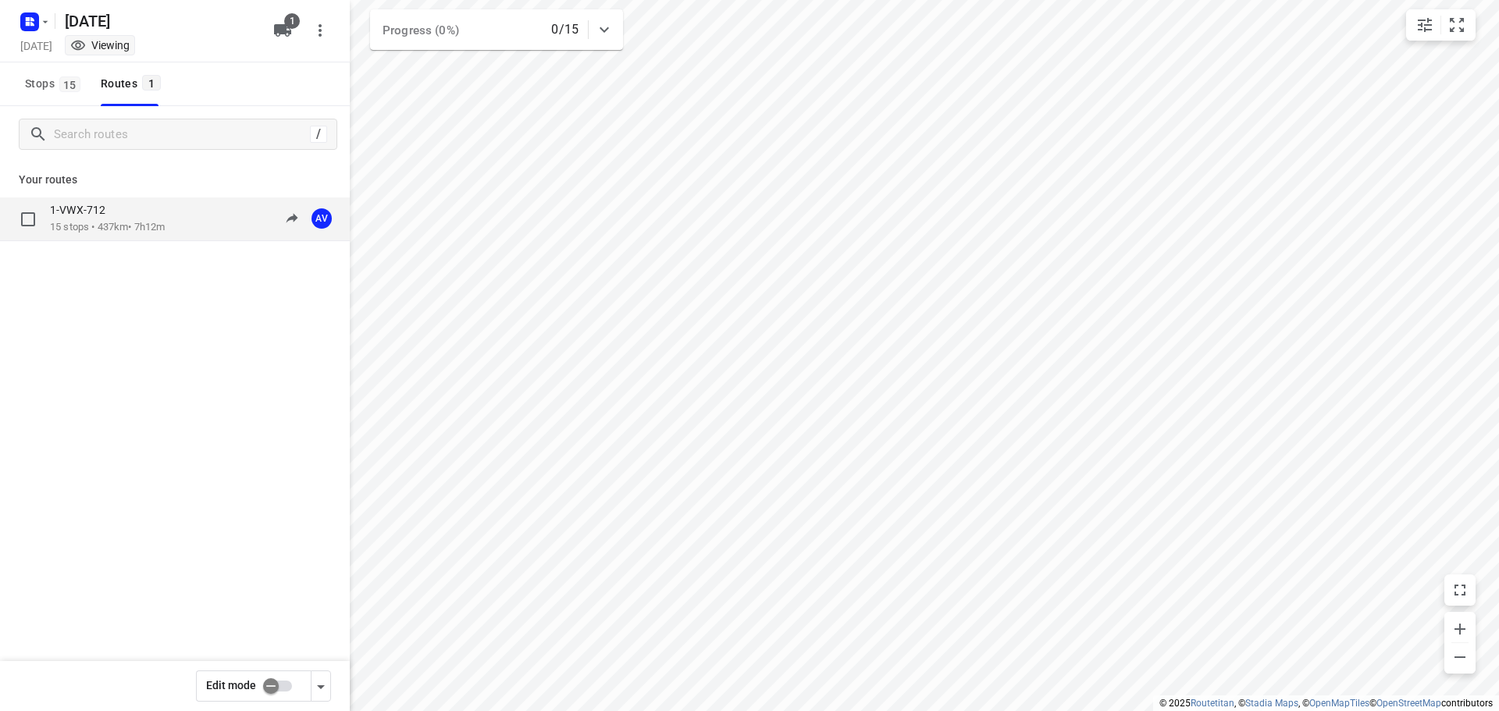
click at [195, 229] on div "1-VWX-712 15 stops • 437km • 7h12m 09:00-16:12 AV" at bounding box center [200, 219] width 300 height 32
